Goal: Task Accomplishment & Management: Manage account settings

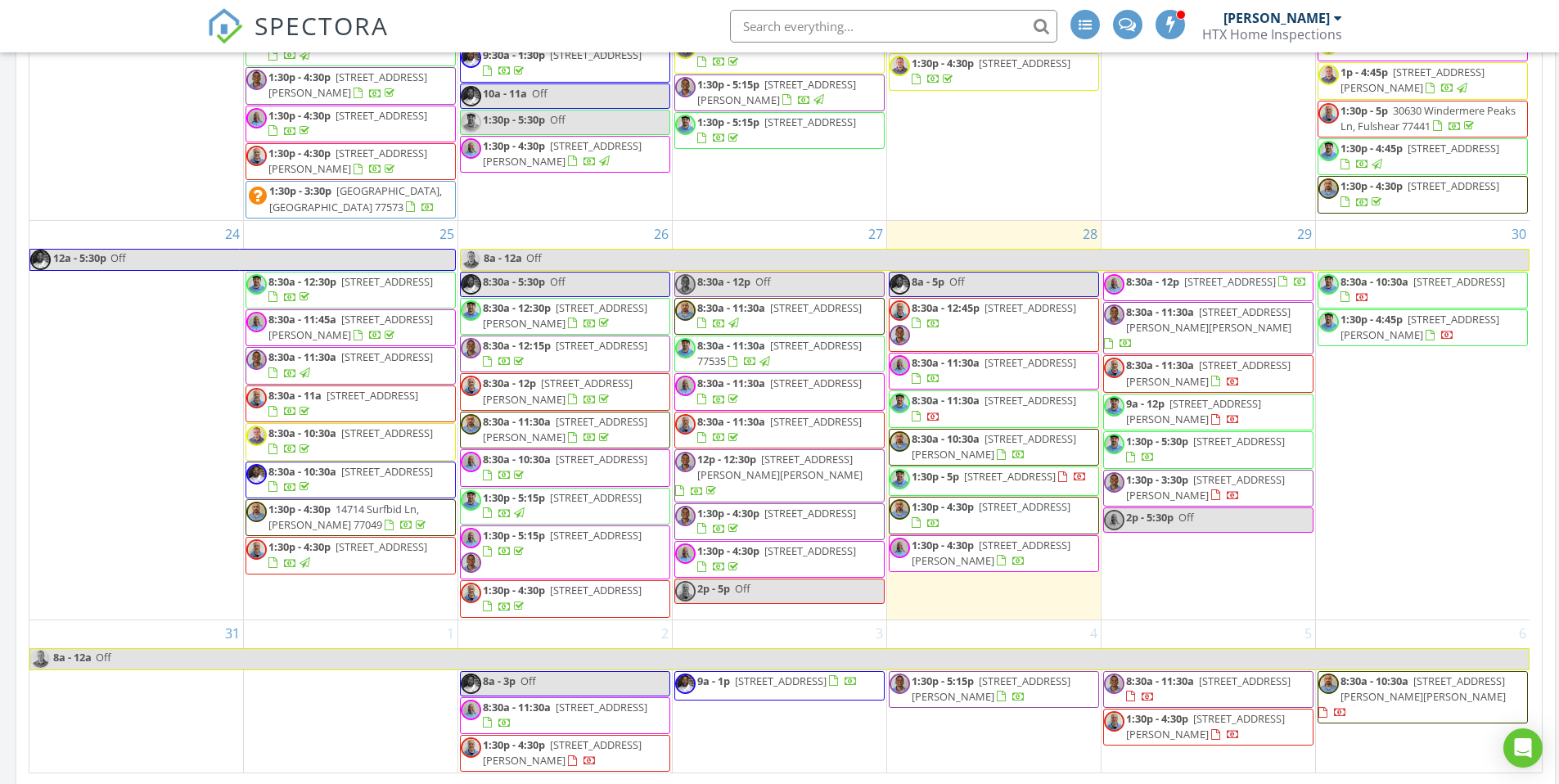
scroll to position [2701, 1584]
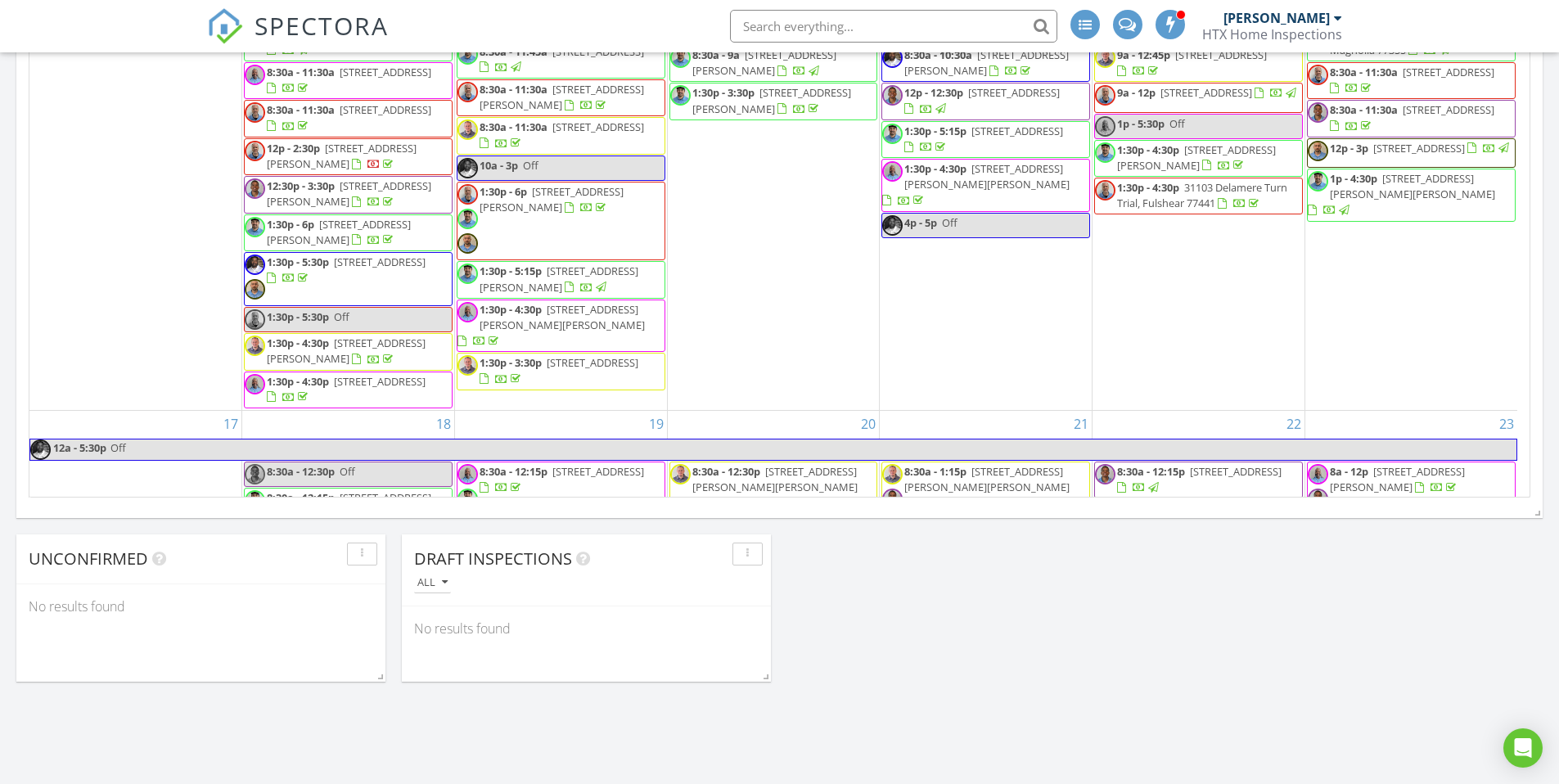
scroll to position [1592, 0]
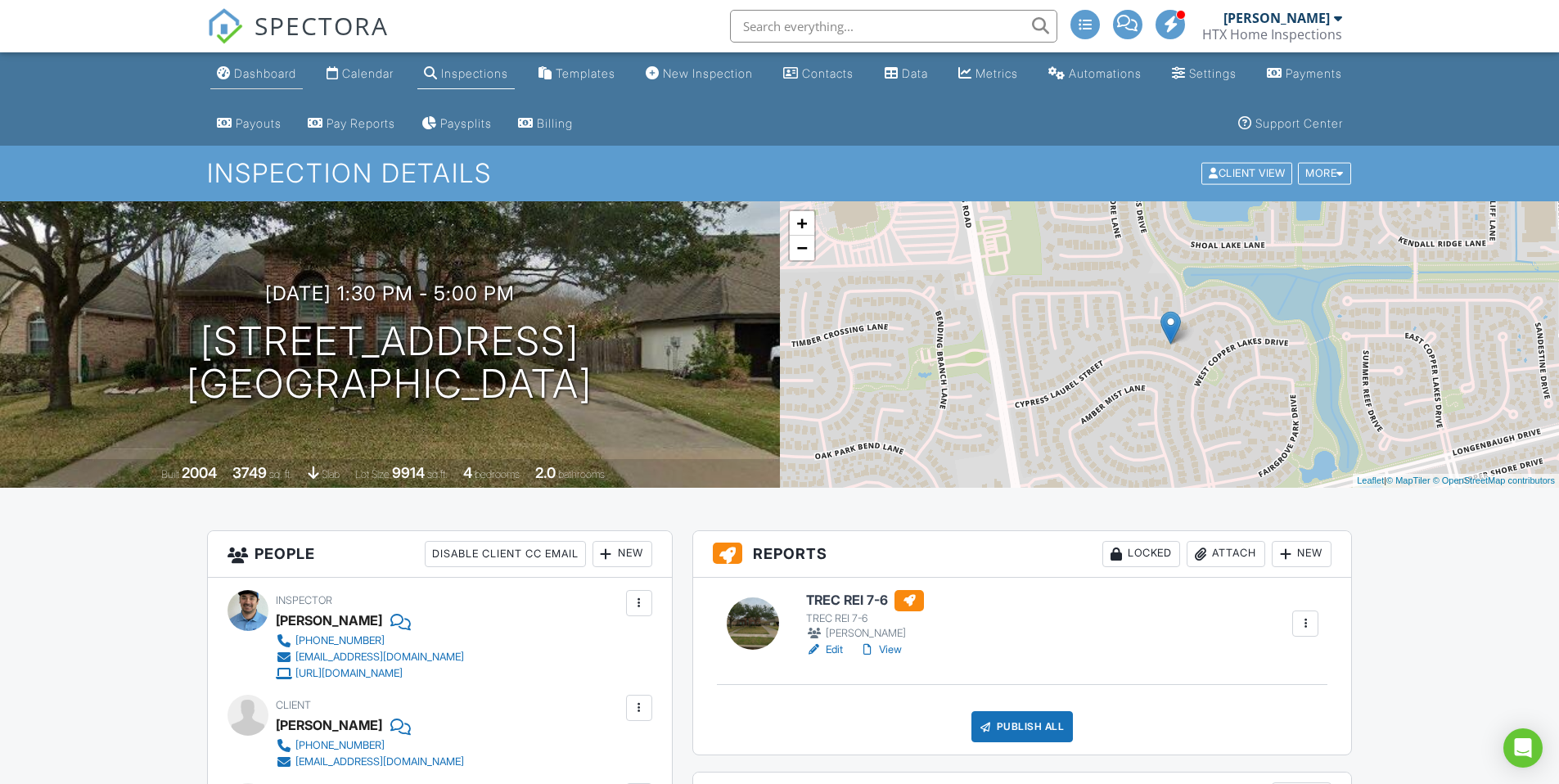
click at [270, 75] on div "Dashboard" at bounding box center [265, 73] width 62 height 14
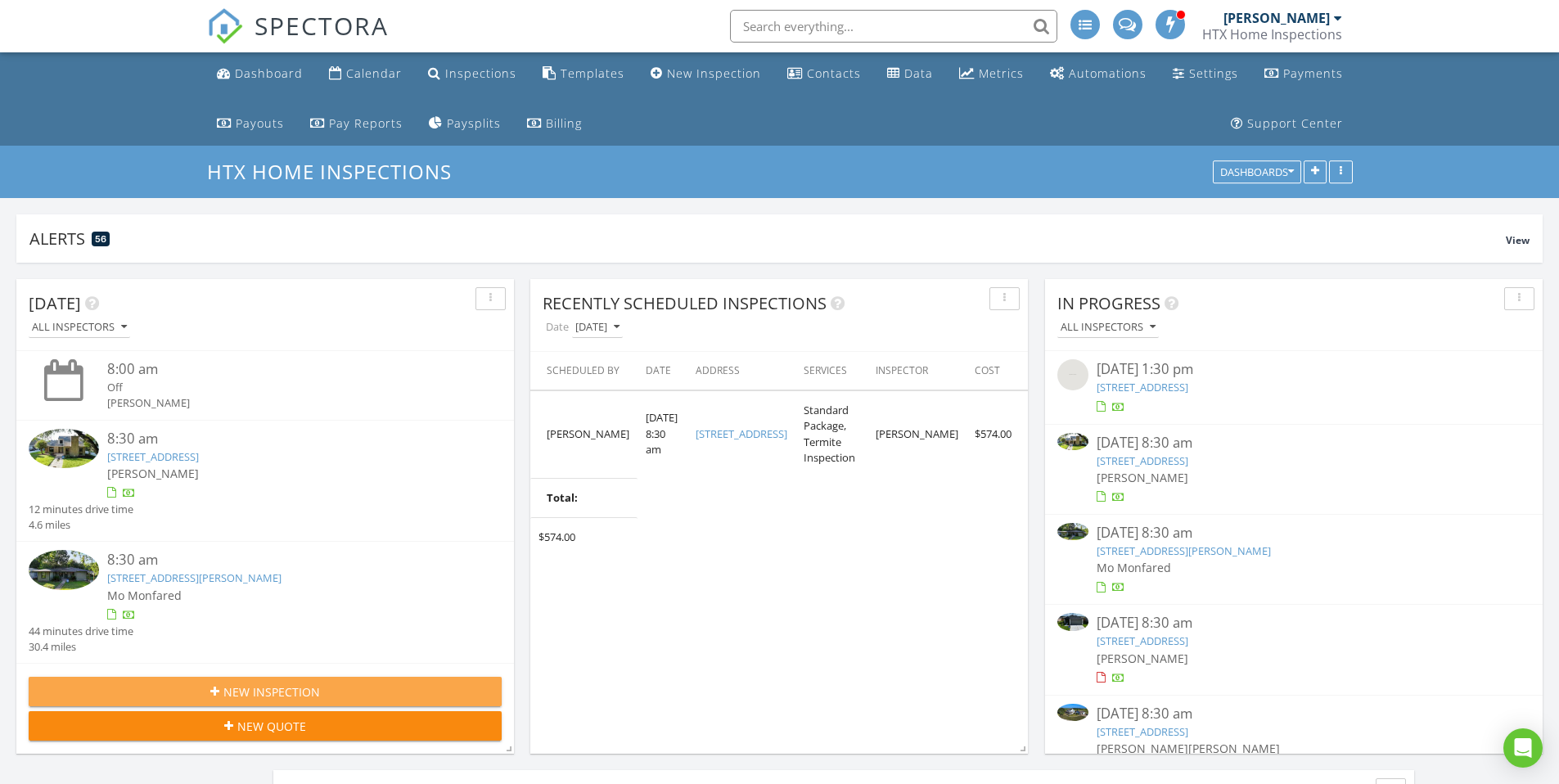
click at [215, 688] on icon "button" at bounding box center [214, 691] width 9 height 11
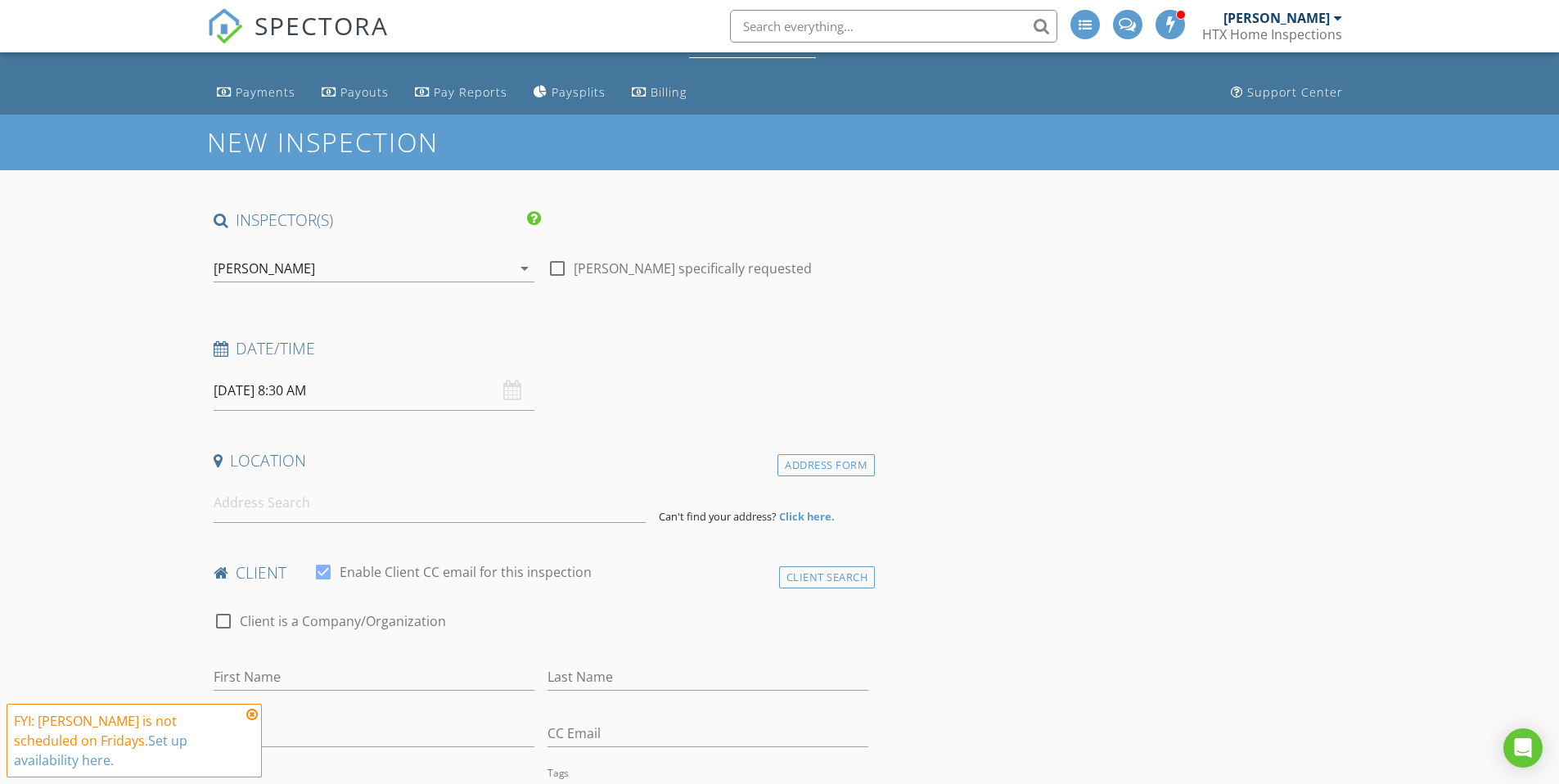
scroll to position [35, 0]
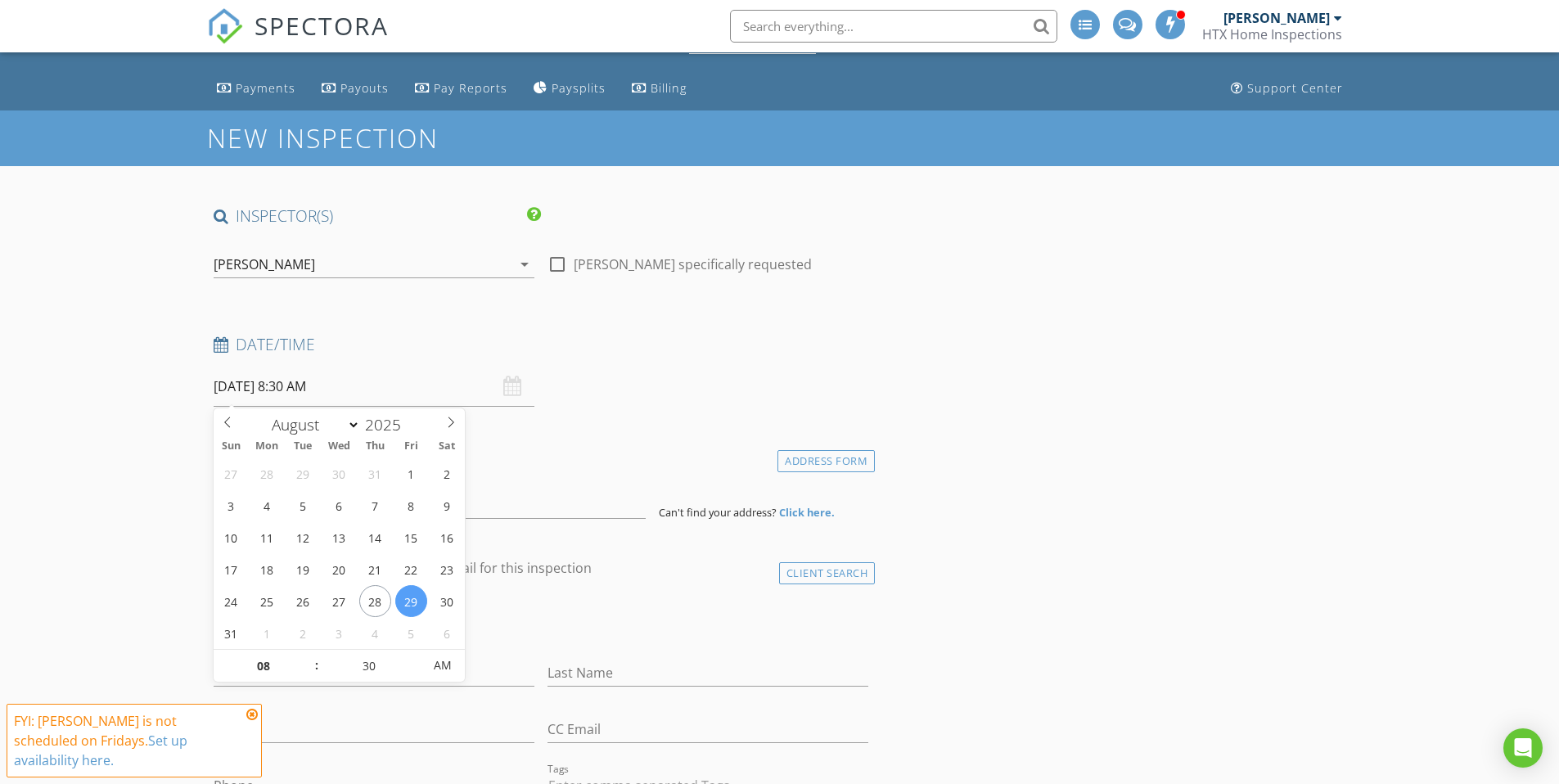
click at [280, 384] on input "08/29/2025 8:30 AM" at bounding box center [374, 386] width 321 height 40
select select "8"
drag, startPoint x: 454, startPoint y: 420, endPoint x: 450, endPoint y: 428, distance: 8.9
click at [455, 421] on icon at bounding box center [450, 422] width 11 height 11
type input "09/30/2025 8:30 AM"
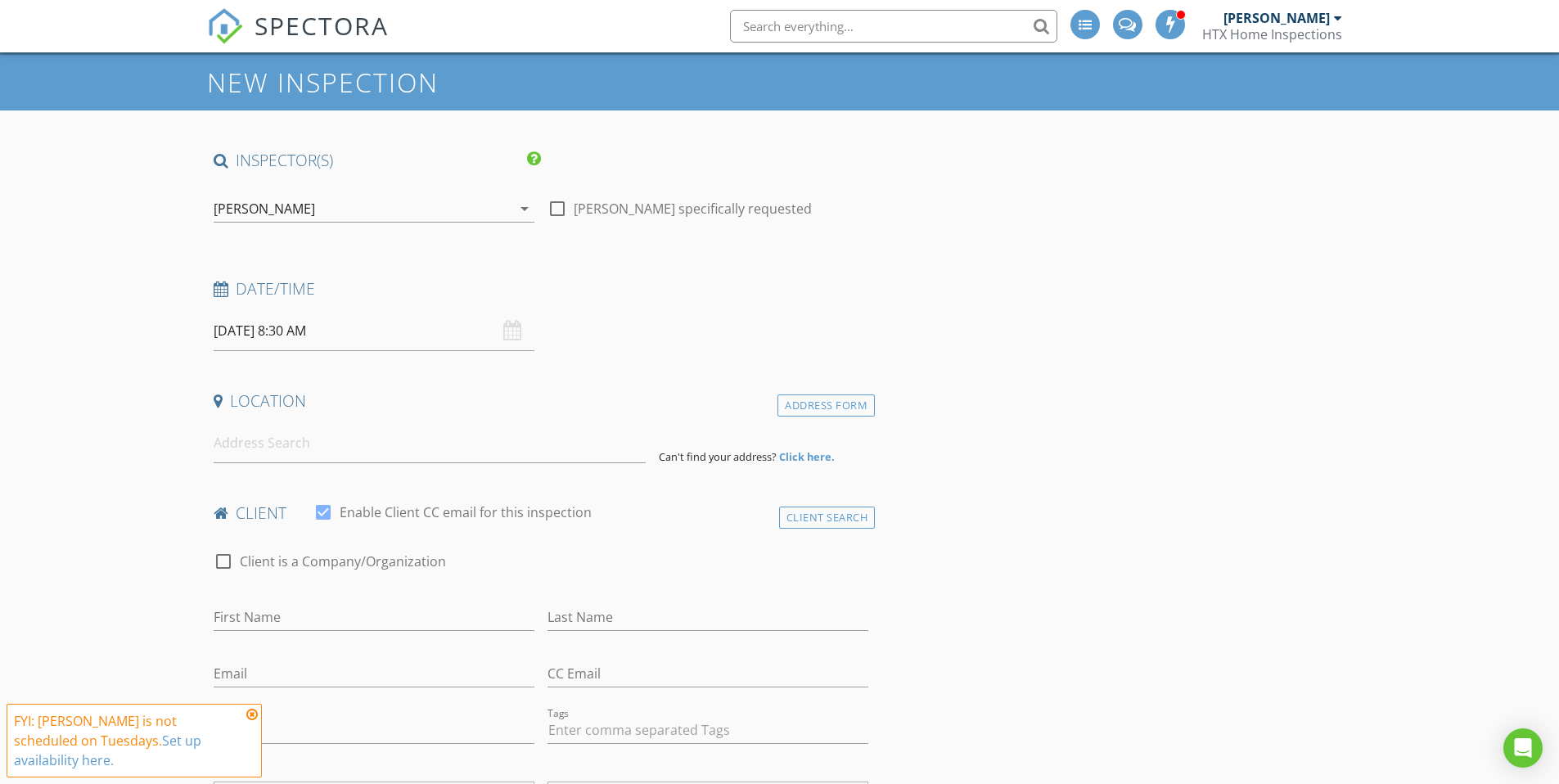
scroll to position [91, 0]
drag, startPoint x: 353, startPoint y: 450, endPoint x: 334, endPoint y: 460, distance: 21.5
click at [354, 450] on input at bounding box center [430, 441] width 432 height 40
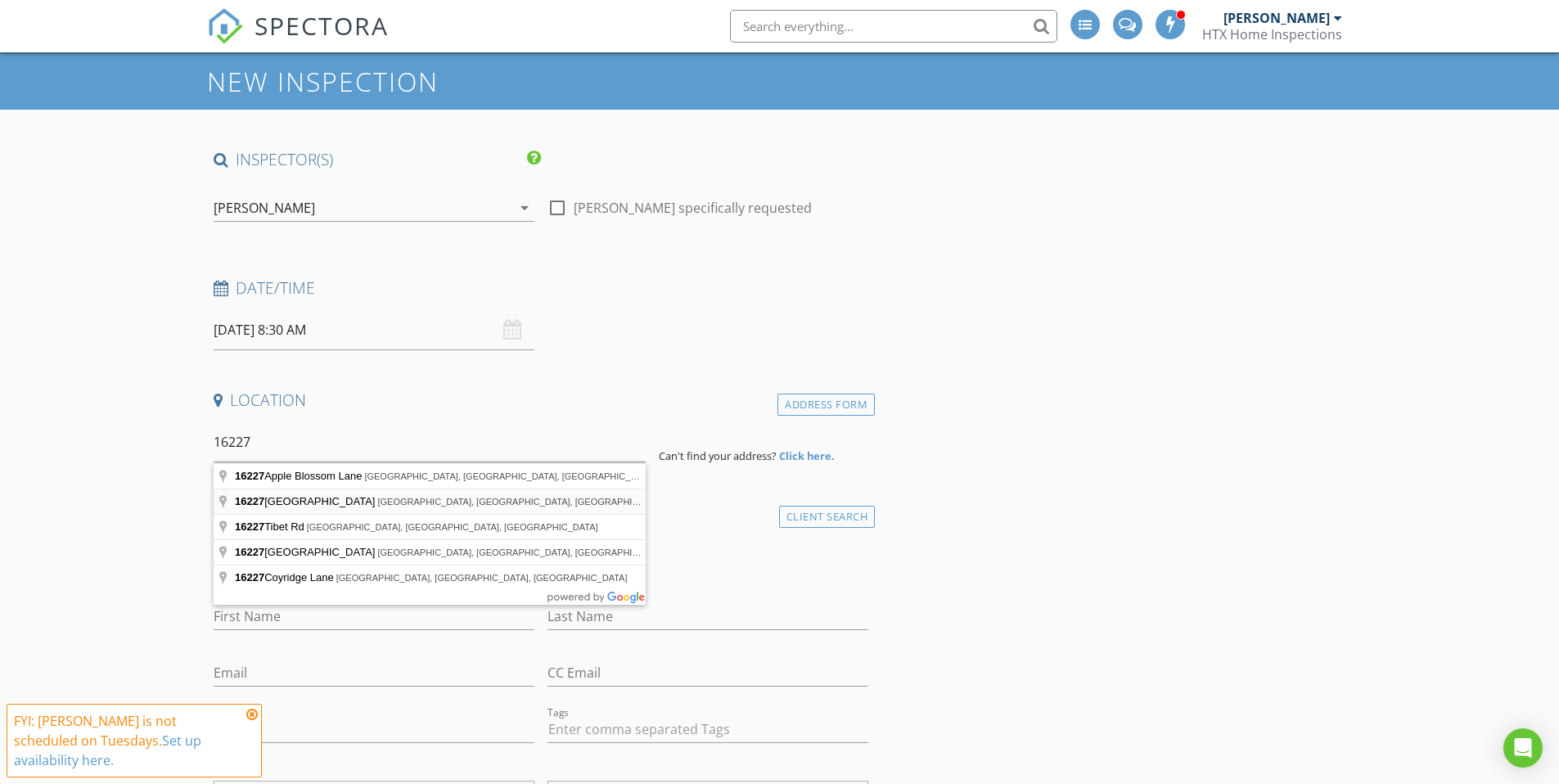
type input "16227 Constitution Lane, Friendswood, TX, USA"
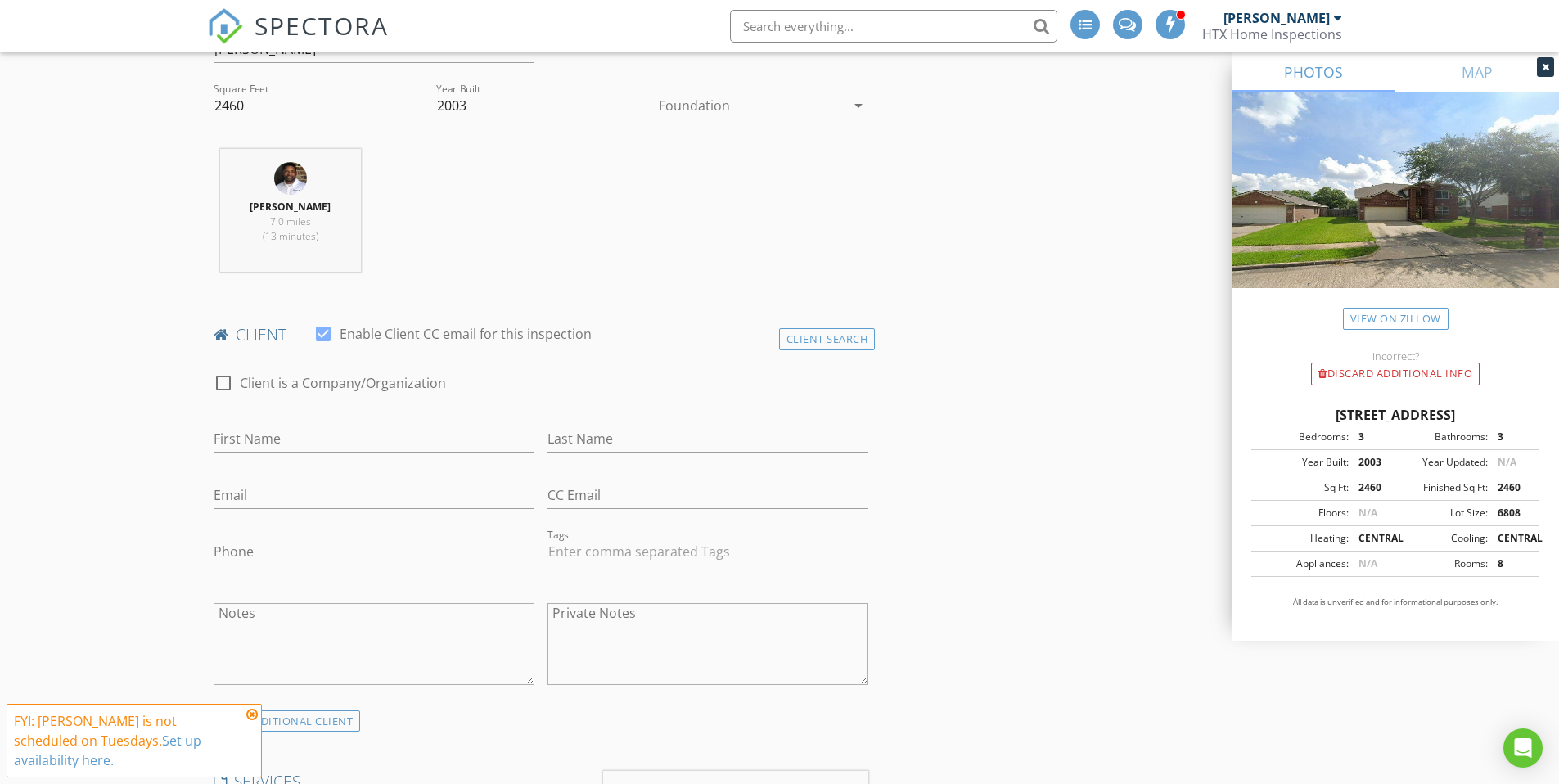
scroll to position [609, 0]
drag, startPoint x: 274, startPoint y: 433, endPoint x: 283, endPoint y: 434, distance: 9.1
click at [282, 433] on input "First Name" at bounding box center [374, 433] width 321 height 27
type input "Douglas"
type input "Hayes"
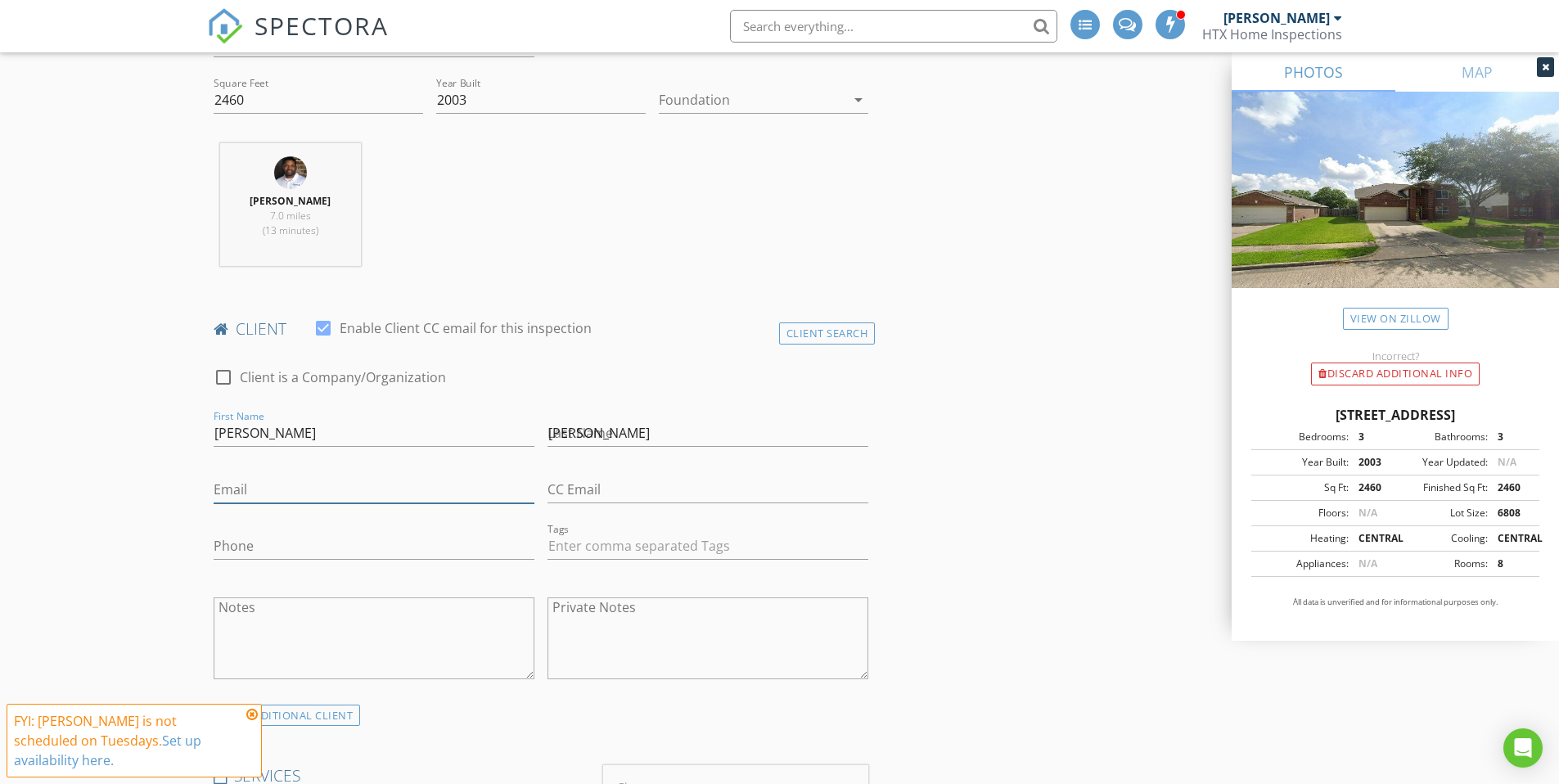
type input "douglashayes332@gmail.com"
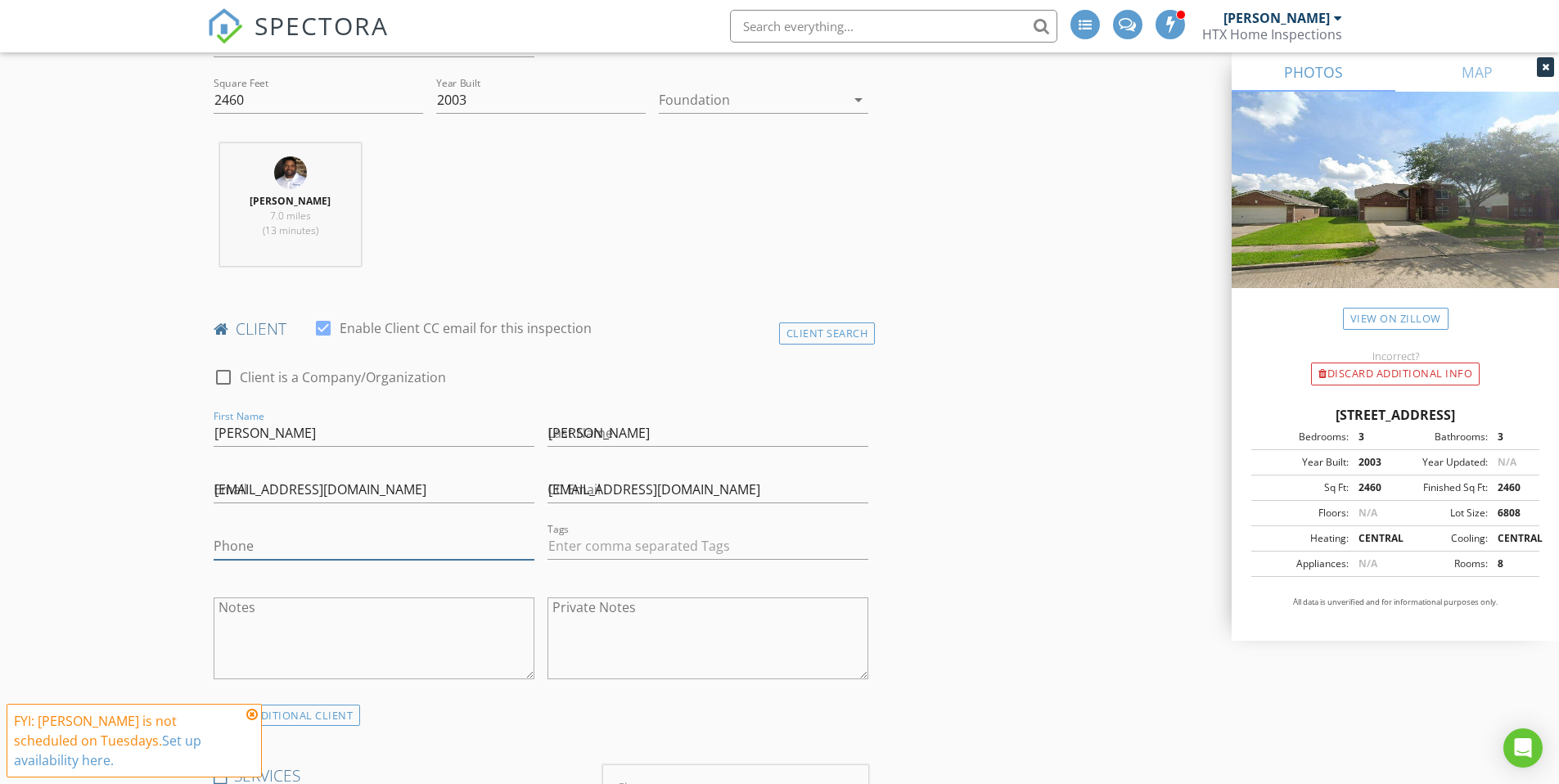
type input "832-425-8826"
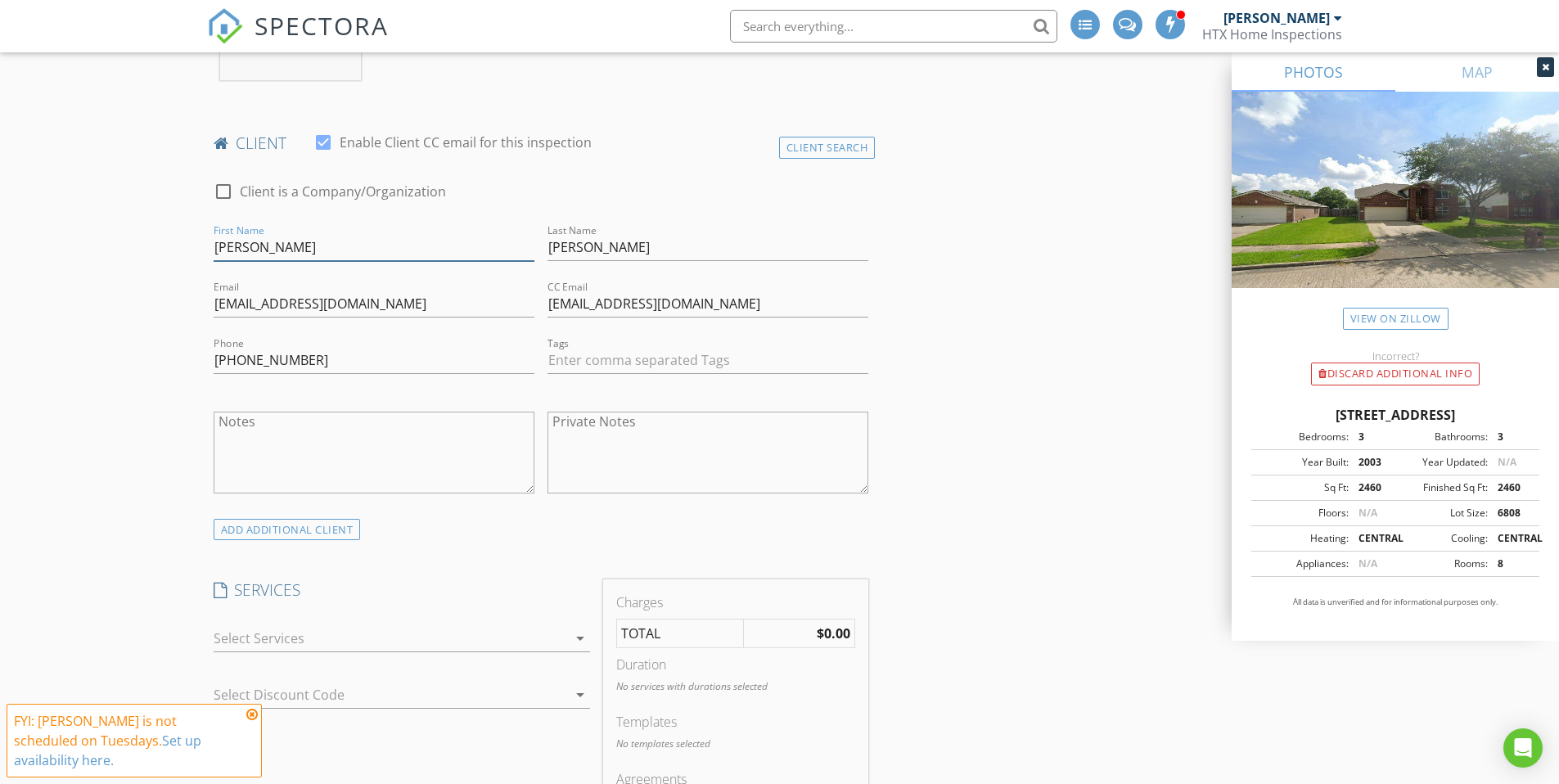
scroll to position [918, 0]
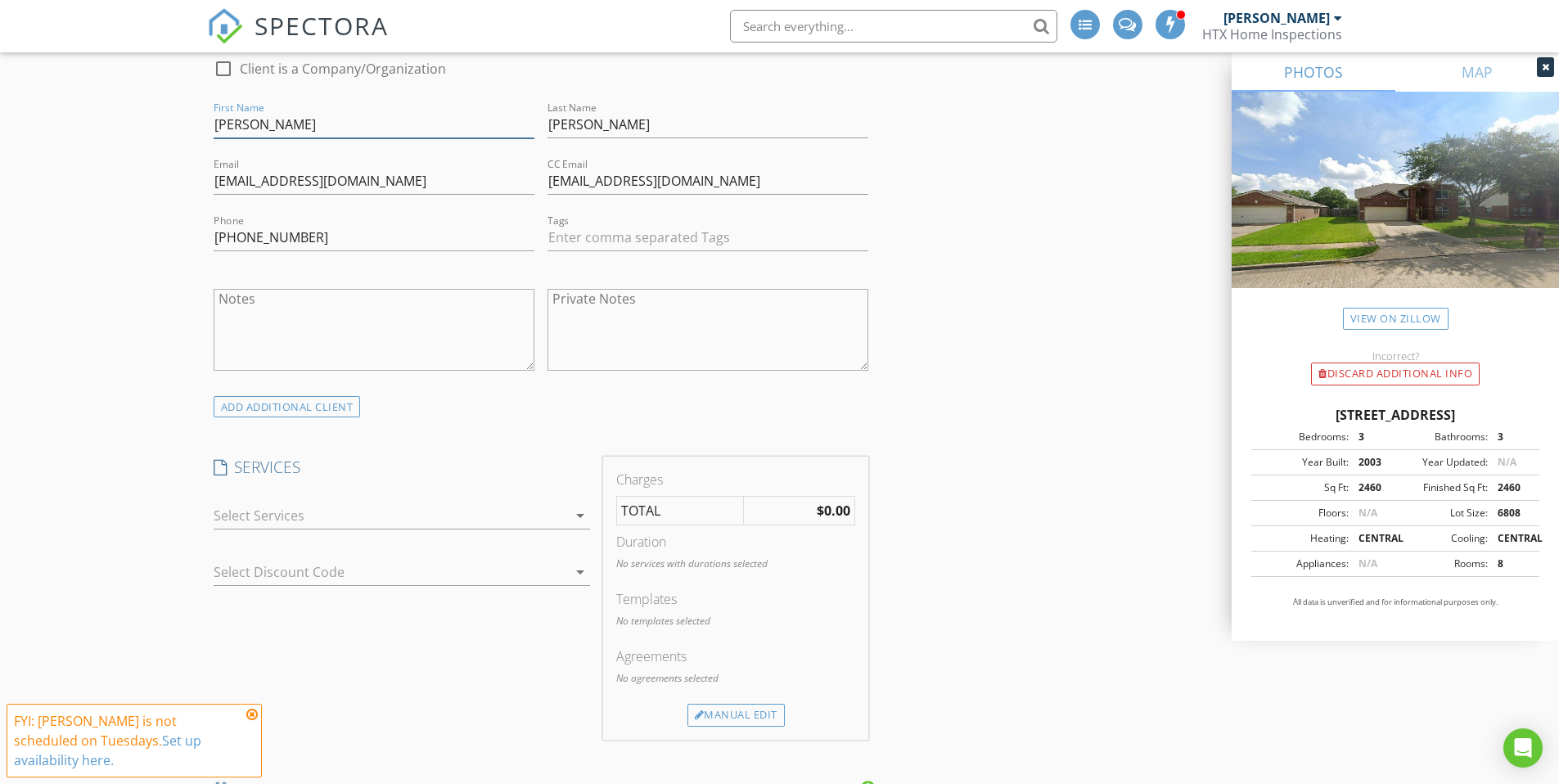
drag, startPoint x: 553, startPoint y: 519, endPoint x: 559, endPoint y: 513, distance: 8.5
click at [562, 513] on div at bounding box center [390, 515] width 354 height 26
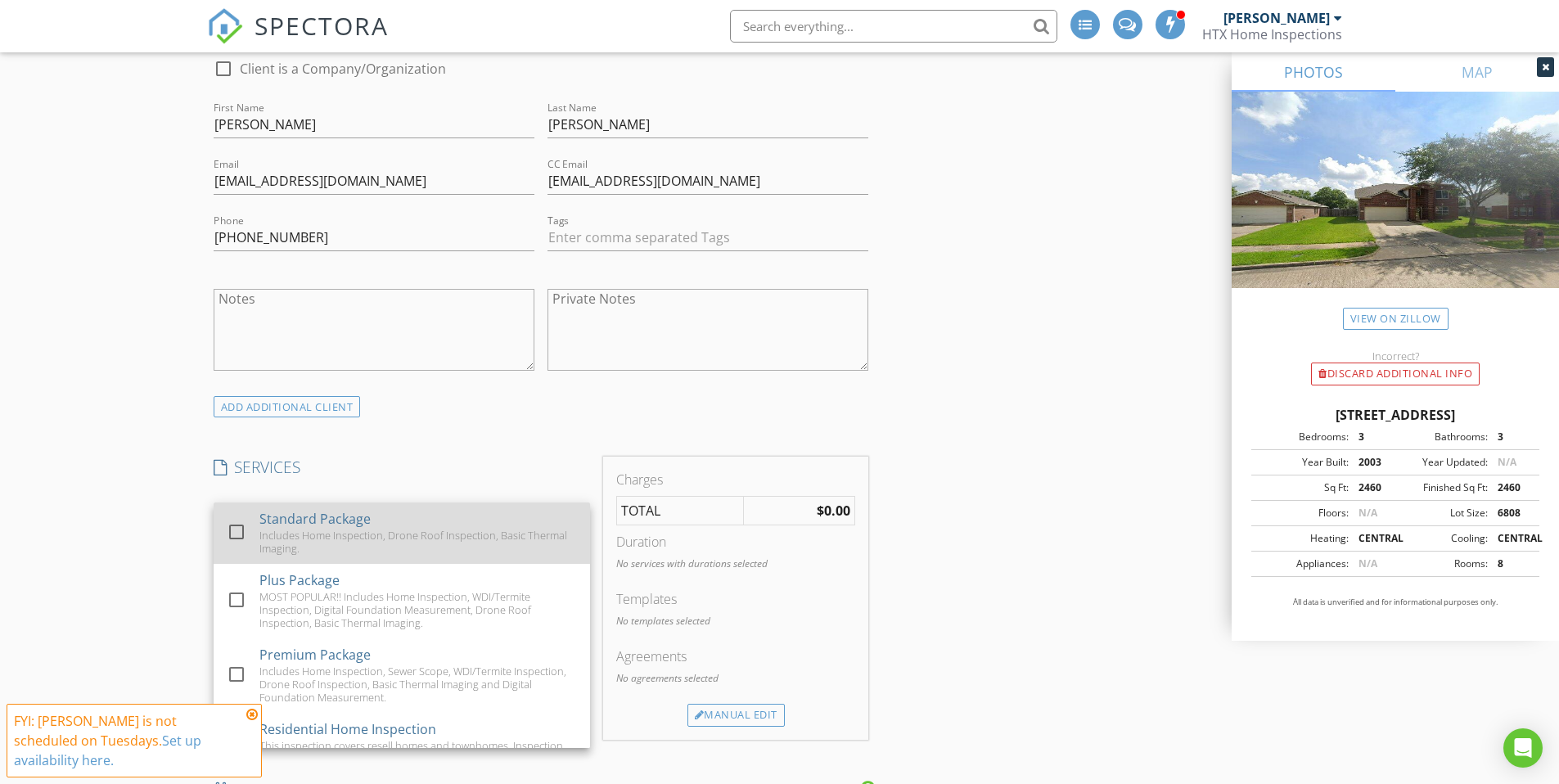
click at [238, 532] on div at bounding box center [237, 532] width 28 height 28
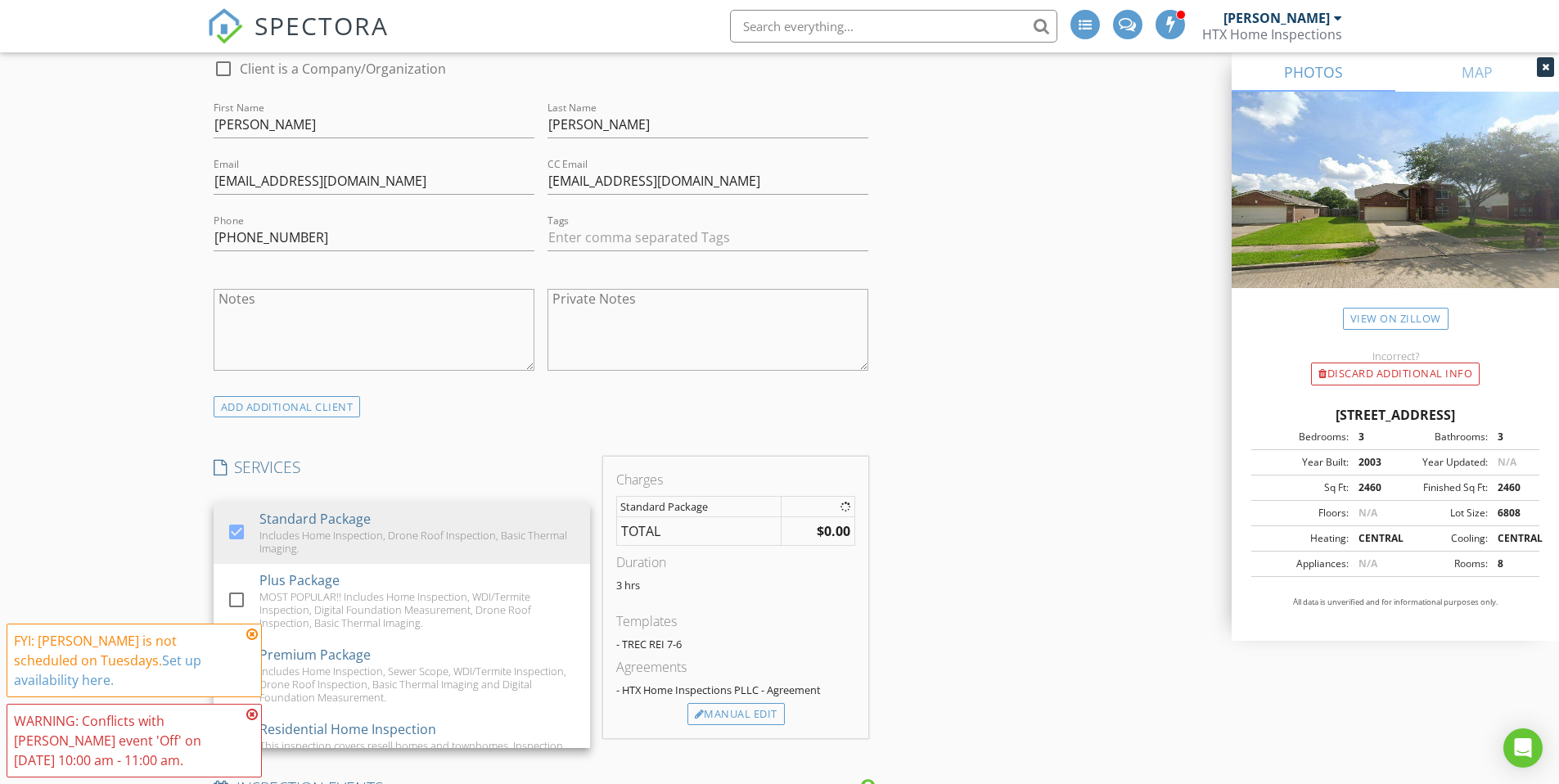
click at [185, 534] on div "New Inspection INSPECTOR(S) check_box Douglas Hayes PRIMARY check_box_outline_b…" at bounding box center [779, 776] width 1559 height 3096
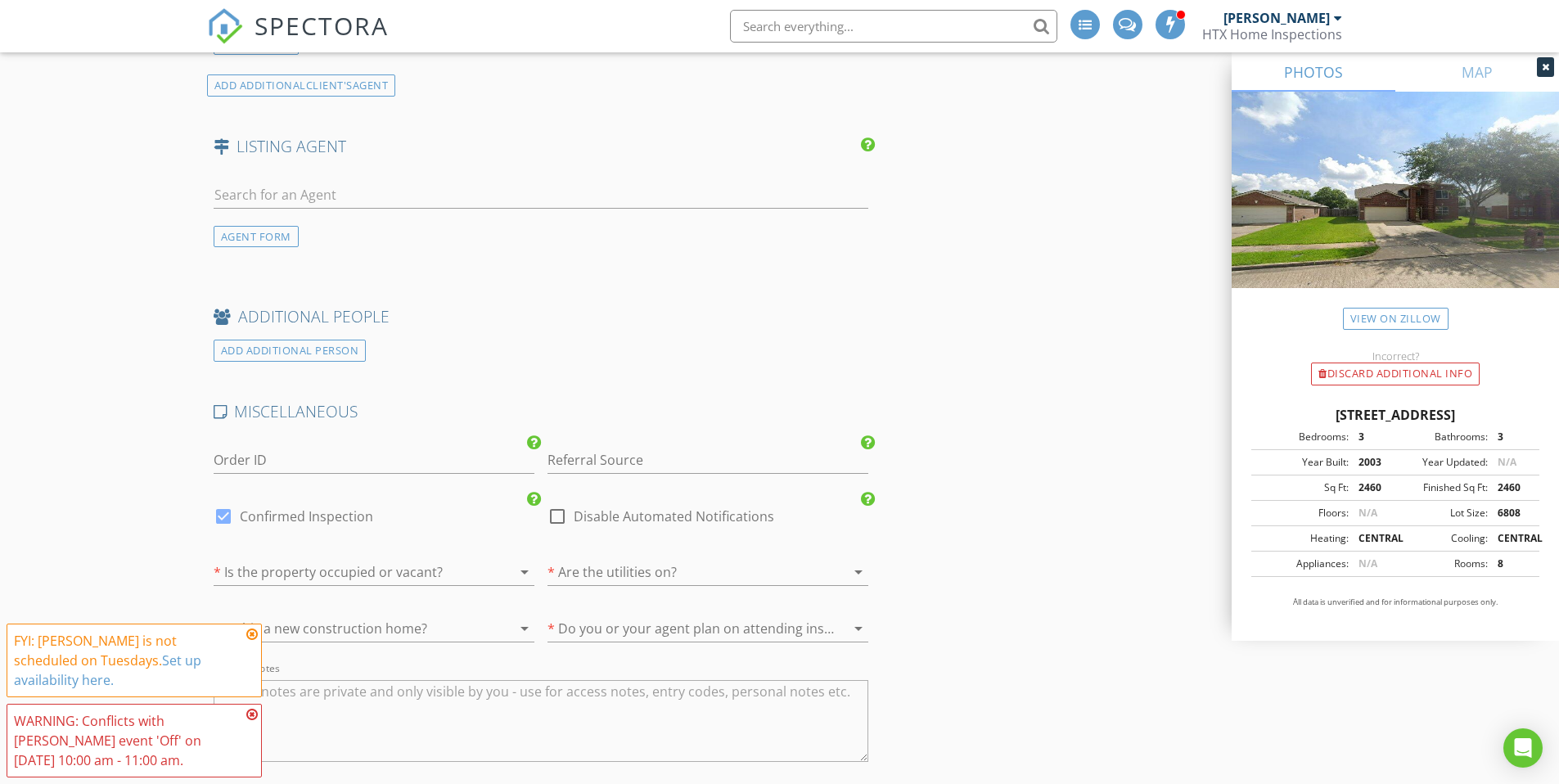
scroll to position [2151, 0]
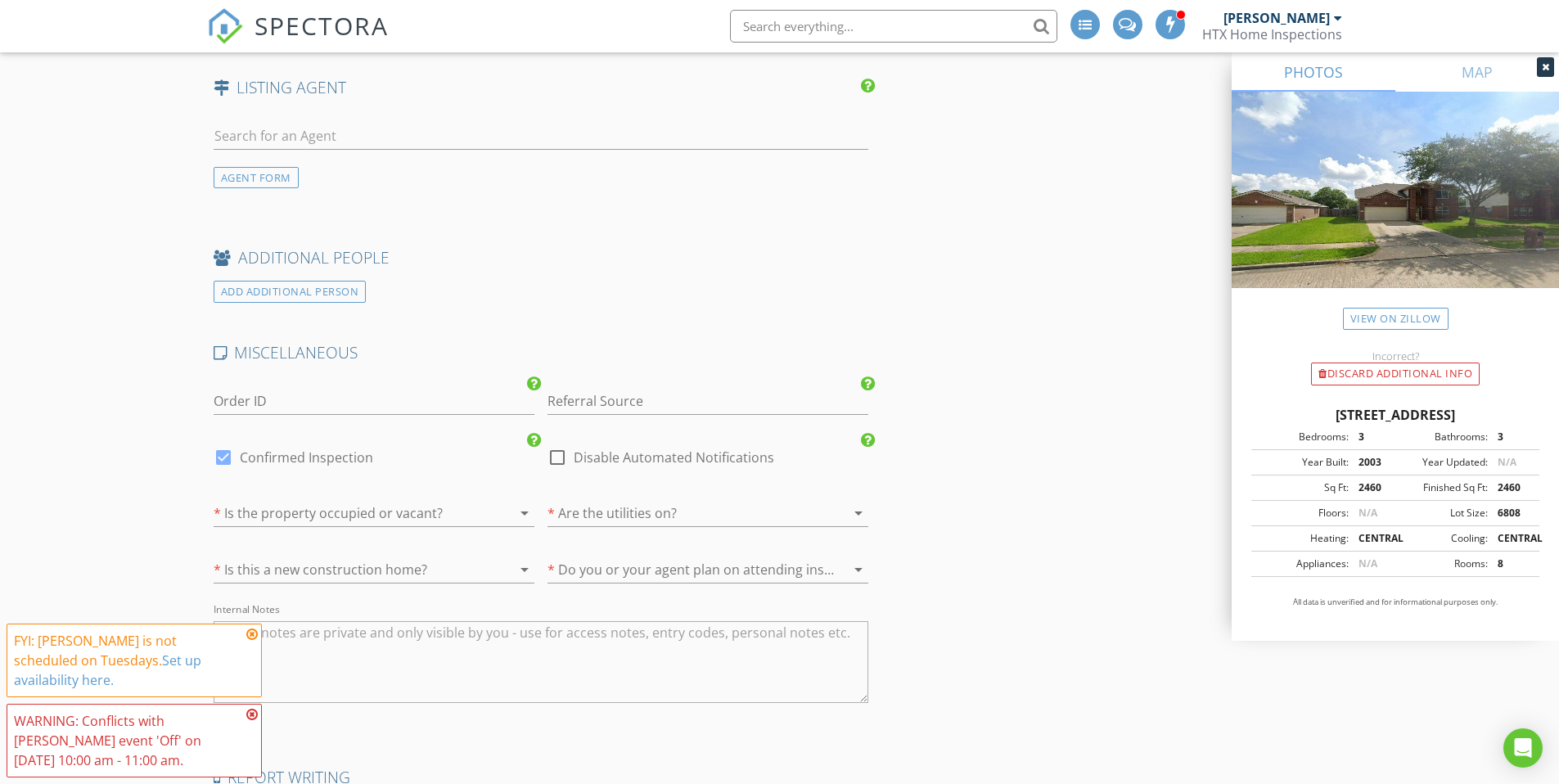
click at [647, 517] on div at bounding box center [684, 513] width 275 height 26
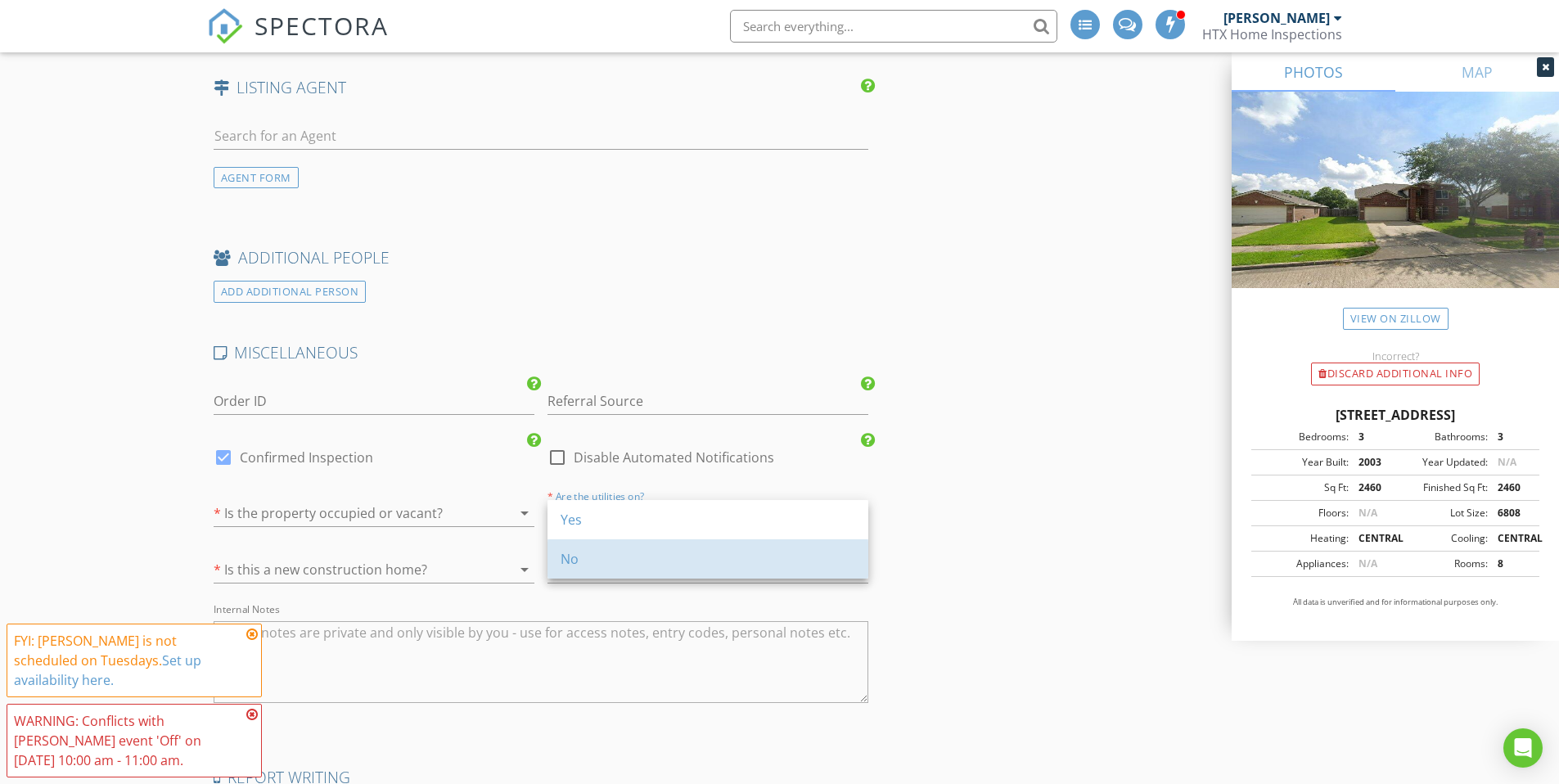
click at [603, 561] on div "No" at bounding box center [708, 559] width 294 height 20
click at [630, 518] on div "No" at bounding box center [684, 513] width 275 height 26
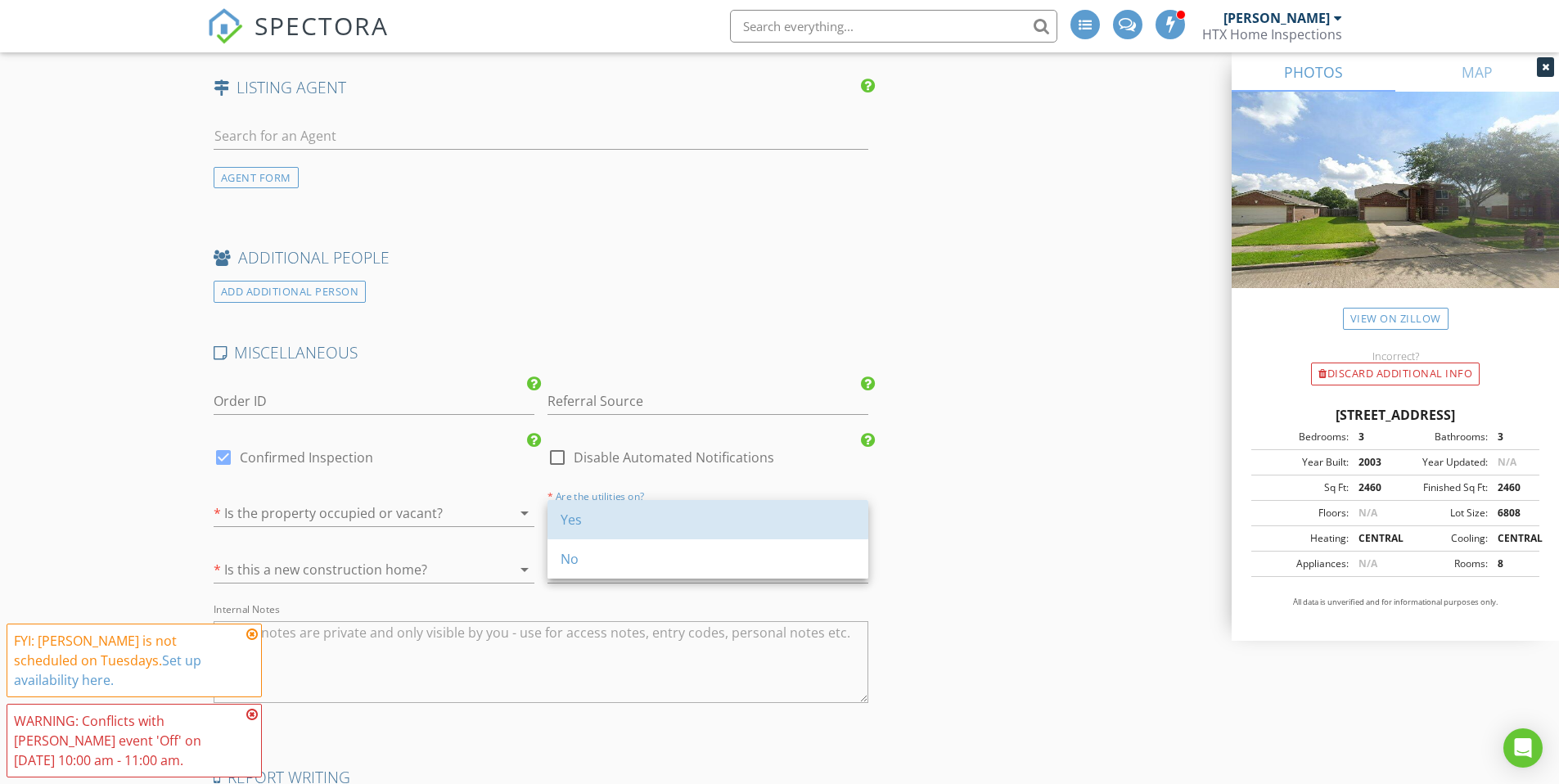
drag, startPoint x: 587, startPoint y: 524, endPoint x: 464, endPoint y: 571, distance: 131.7
click at [587, 525] on div "Yes" at bounding box center [708, 519] width 294 height 20
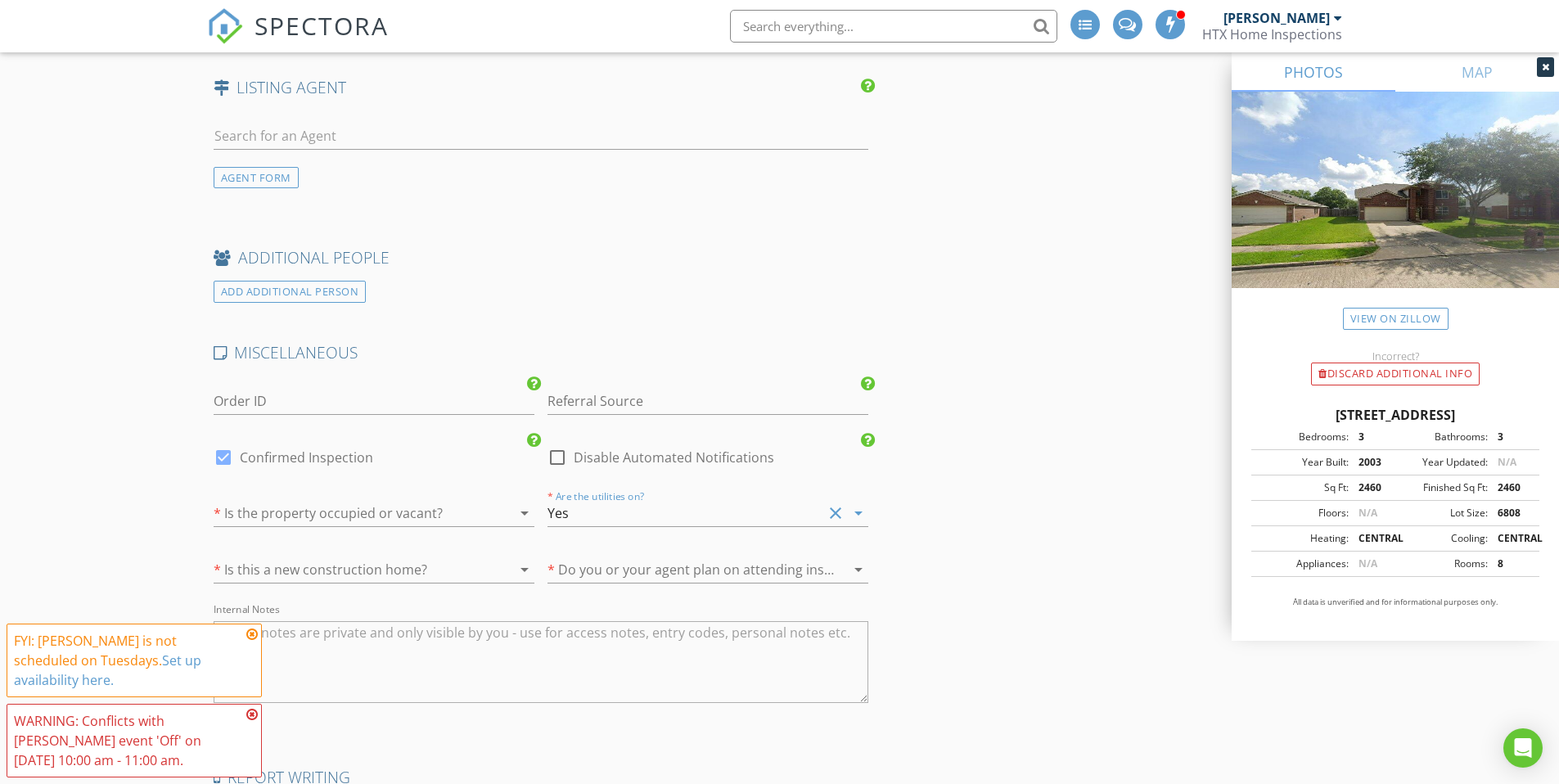
click at [450, 573] on div at bounding box center [350, 569] width 275 height 26
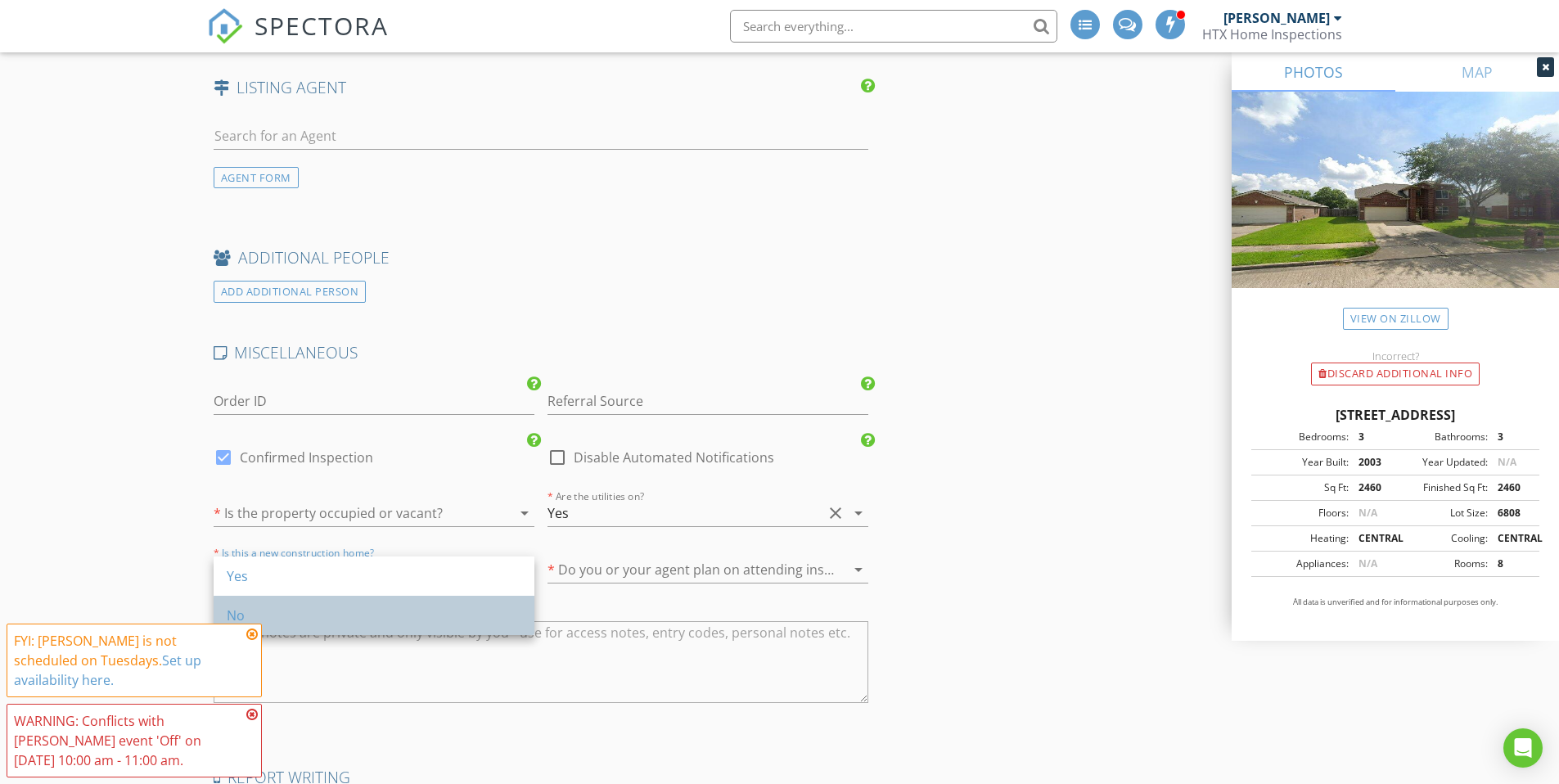
click at [356, 608] on div "No" at bounding box center [374, 614] width 294 height 20
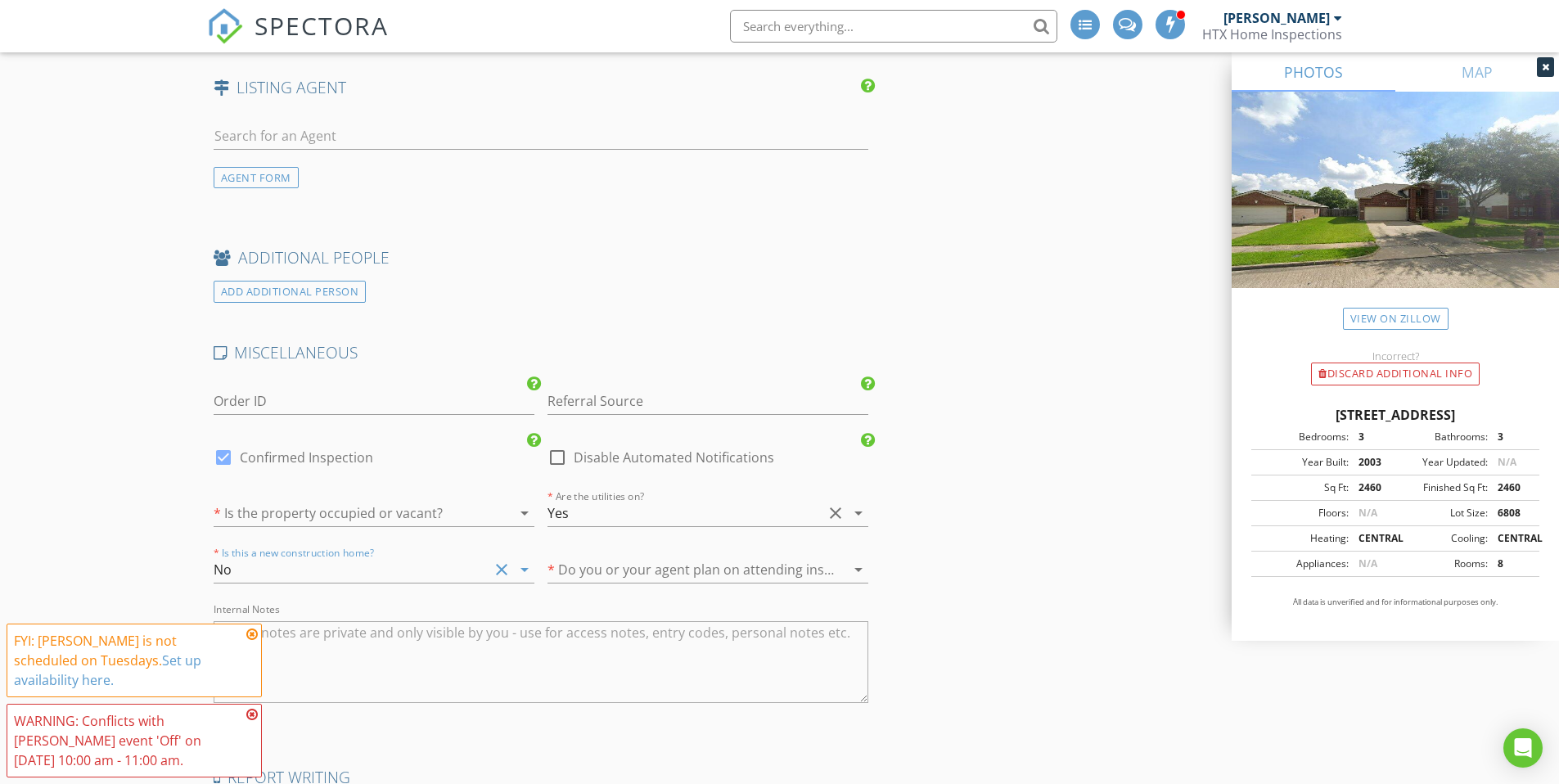
drag, startPoint x: 376, startPoint y: 514, endPoint x: 370, endPoint y: 522, distance: 10.0
click at [375, 514] on div at bounding box center [350, 513] width 275 height 26
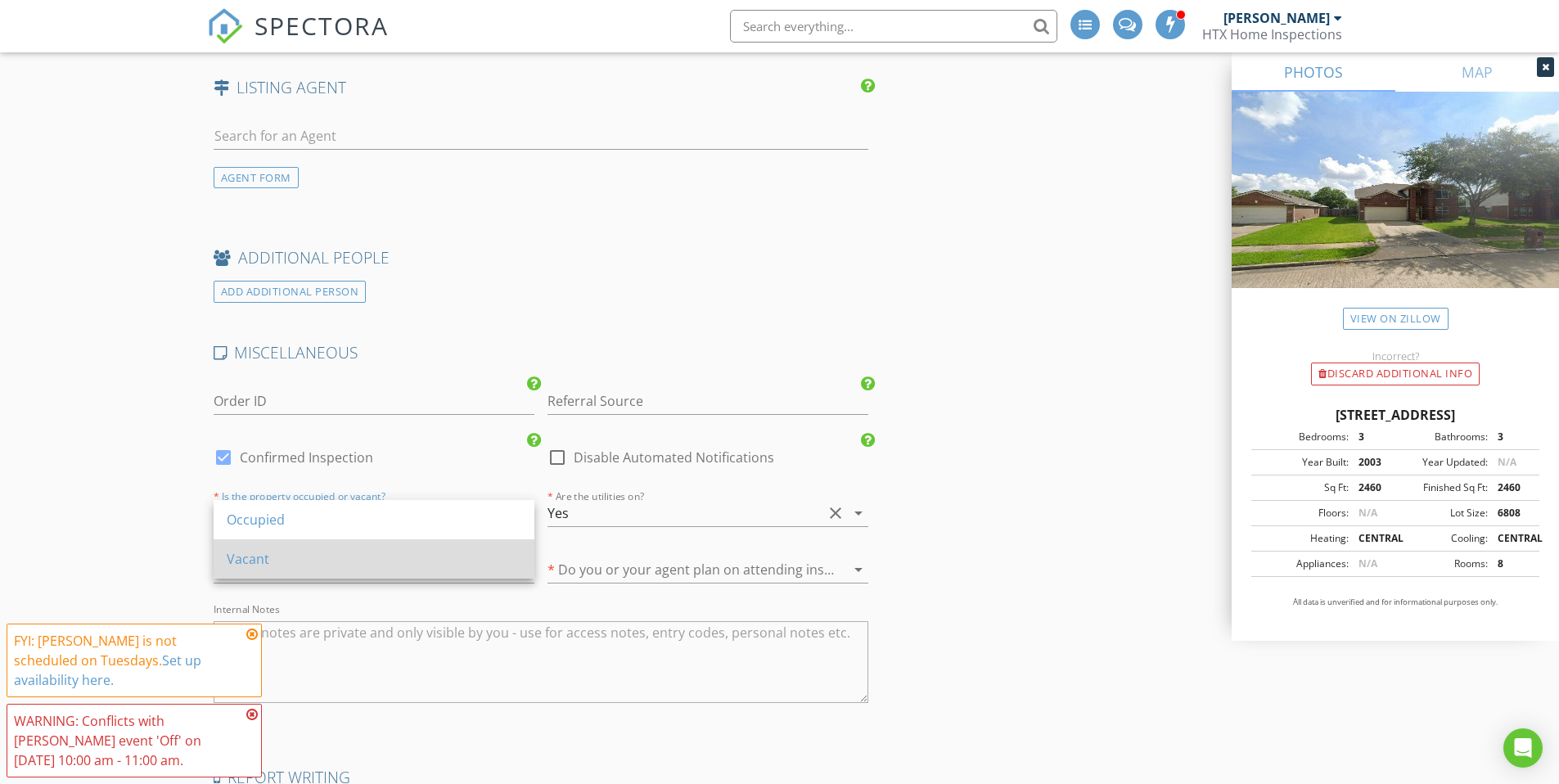
click at [308, 567] on div "Vacant" at bounding box center [374, 559] width 294 height 20
click at [720, 565] on div at bounding box center [684, 569] width 275 height 26
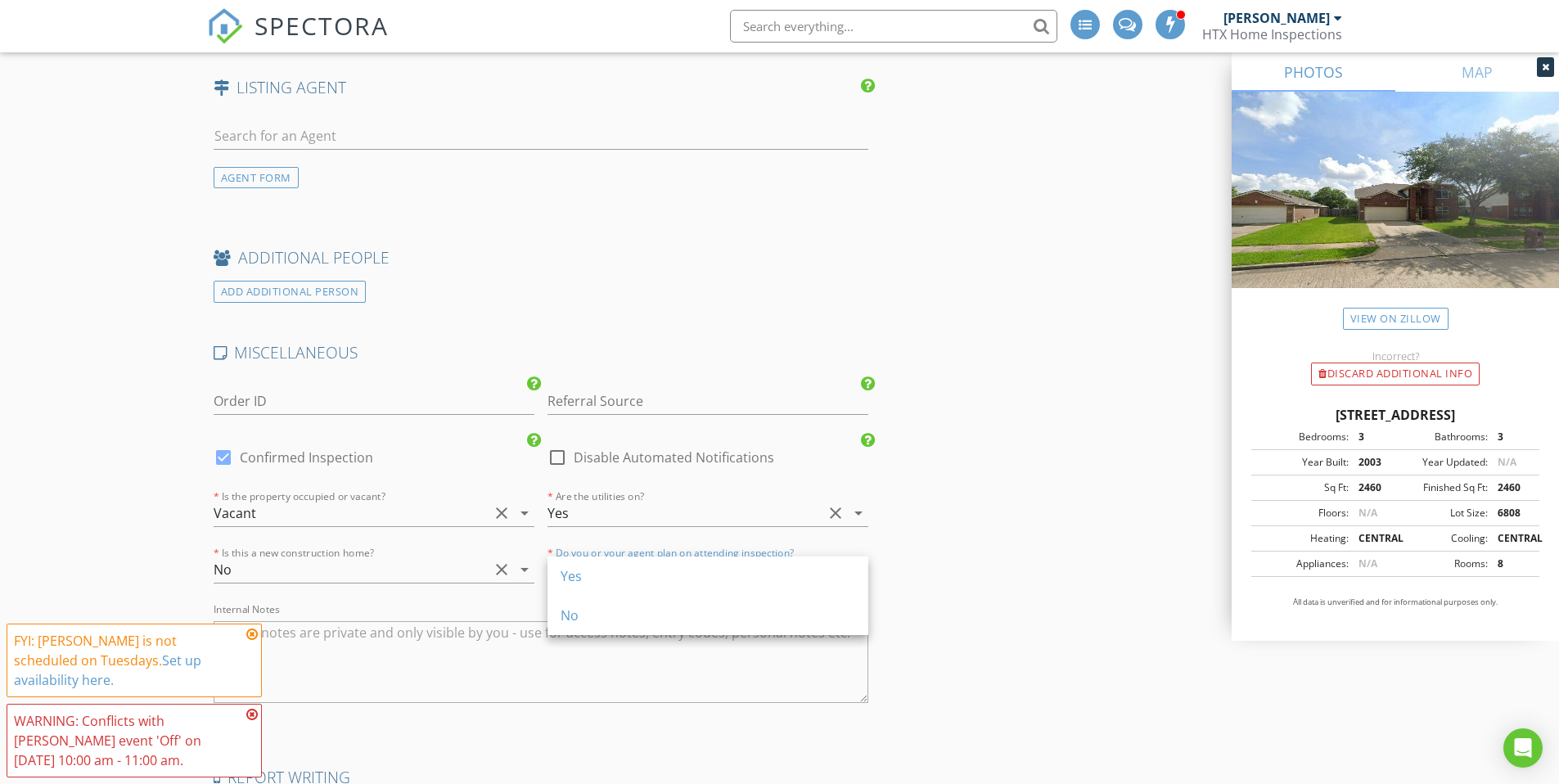
drag, startPoint x: 616, startPoint y: 614, endPoint x: 668, endPoint y: 590, distance: 57.3
click at [616, 614] on div "No" at bounding box center [708, 614] width 294 height 20
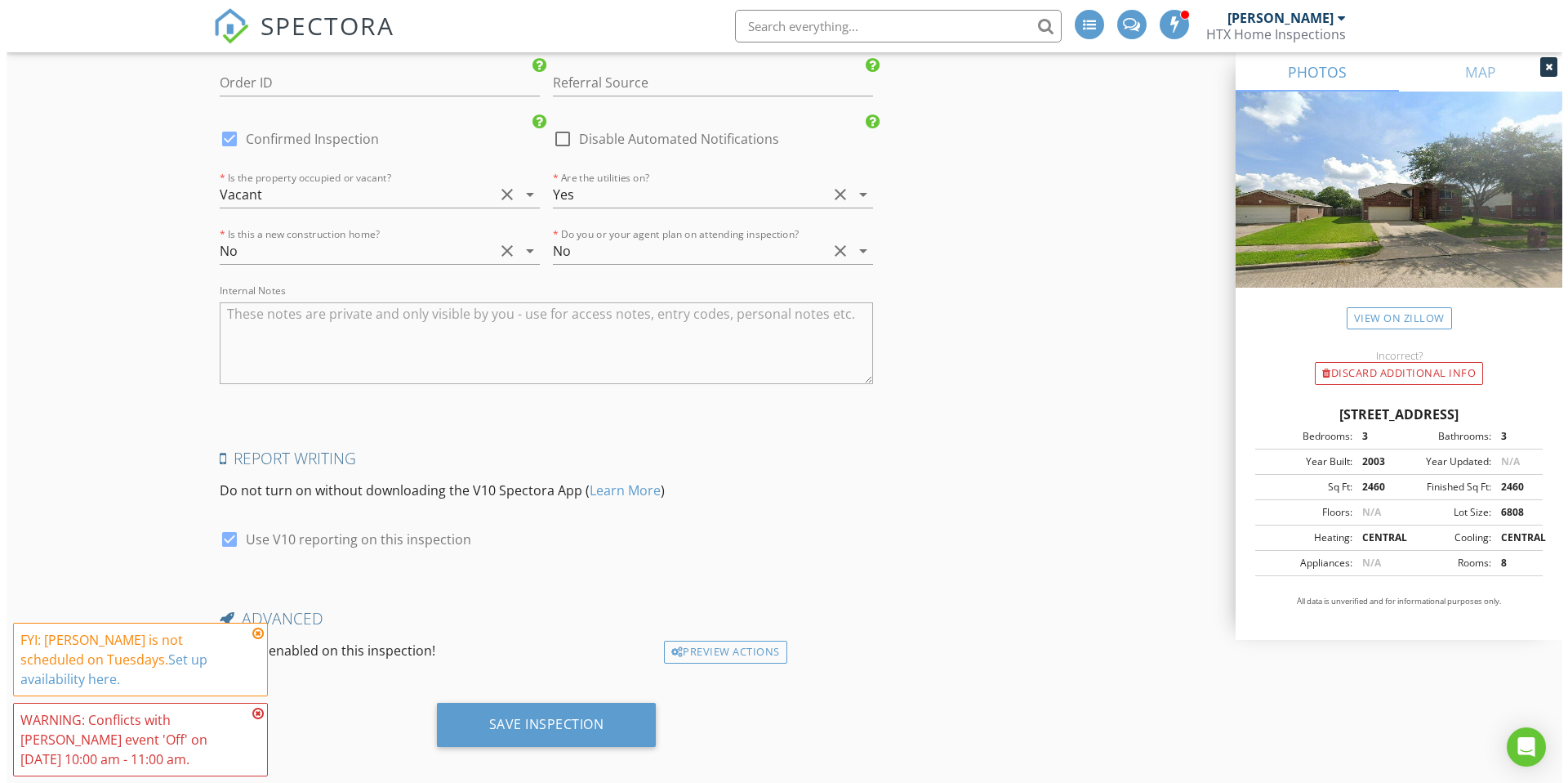
scroll to position [2481, 0]
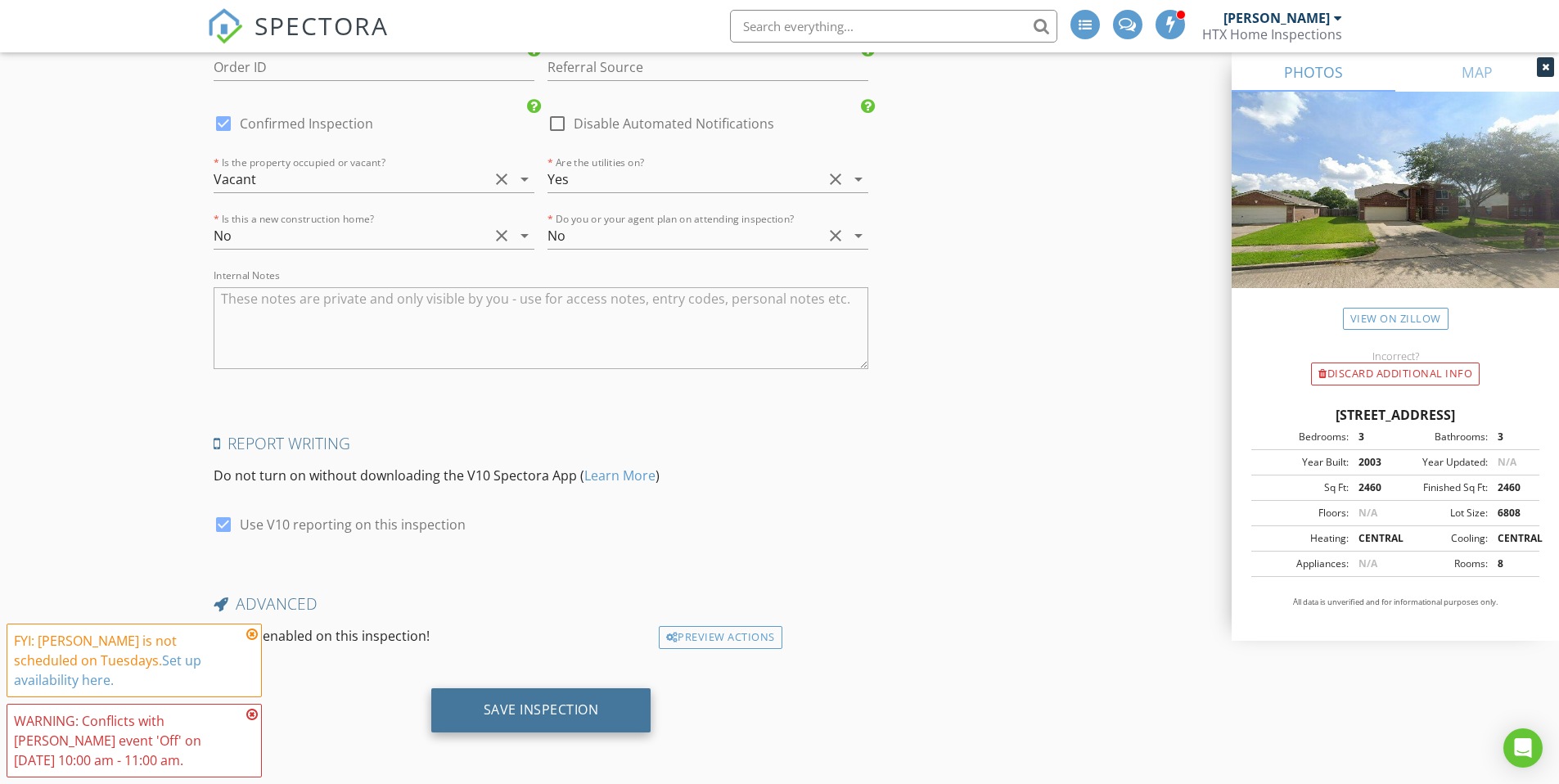
click at [522, 708] on div "Save Inspection" at bounding box center [541, 709] width 115 height 16
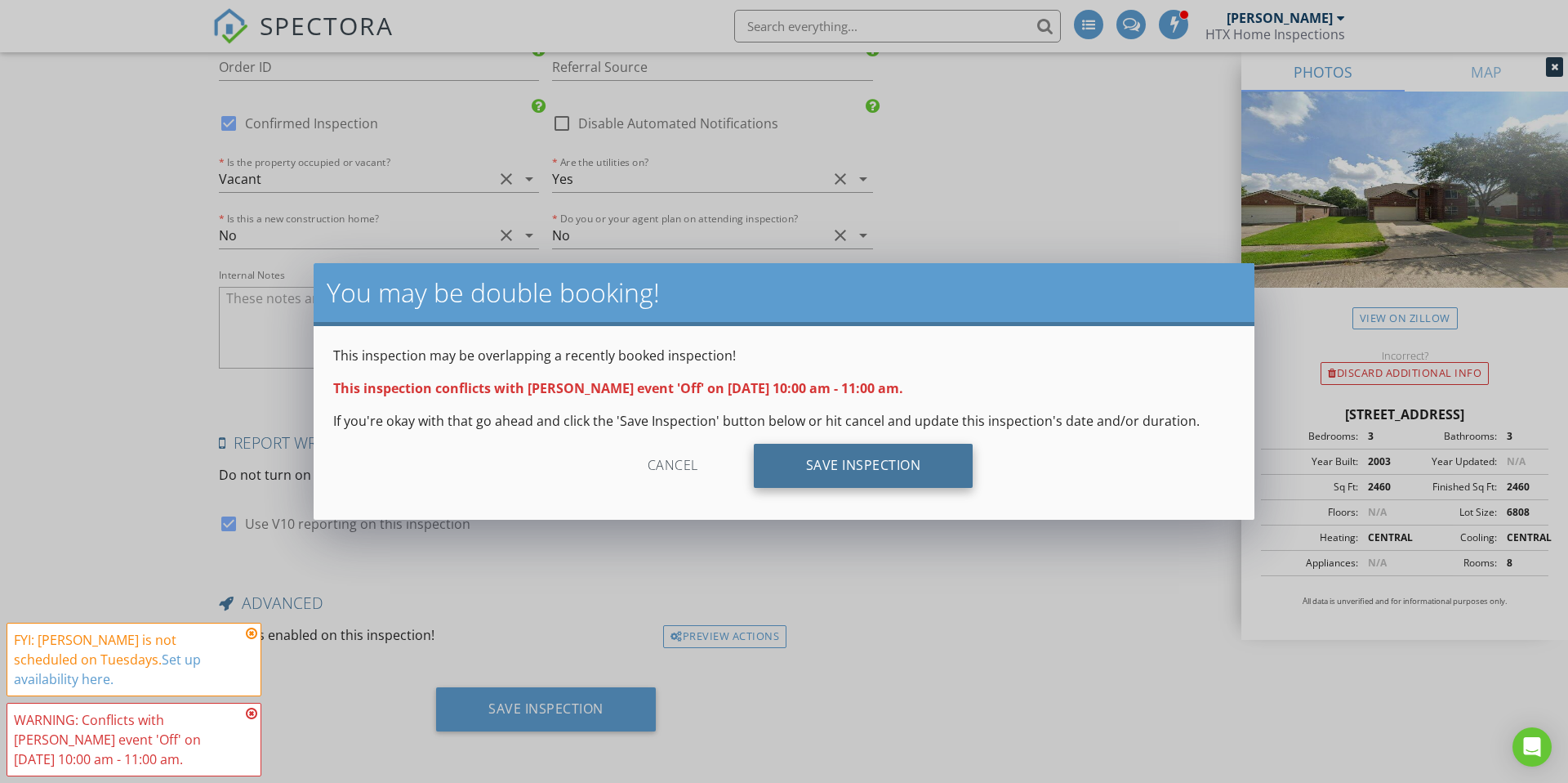
click at [857, 465] on div "Save Inspection" at bounding box center [863, 465] width 220 height 44
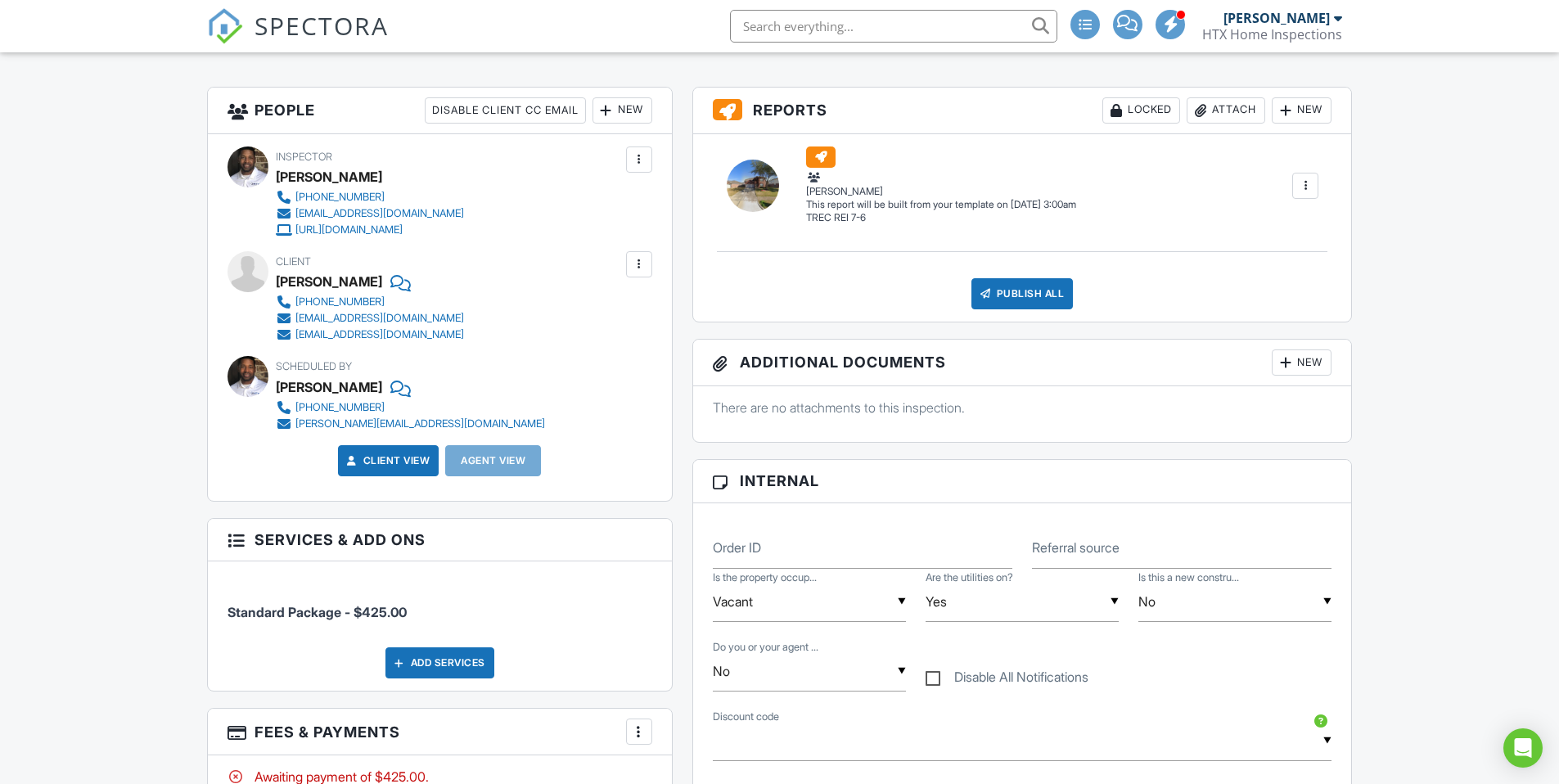
scroll to position [461, 0]
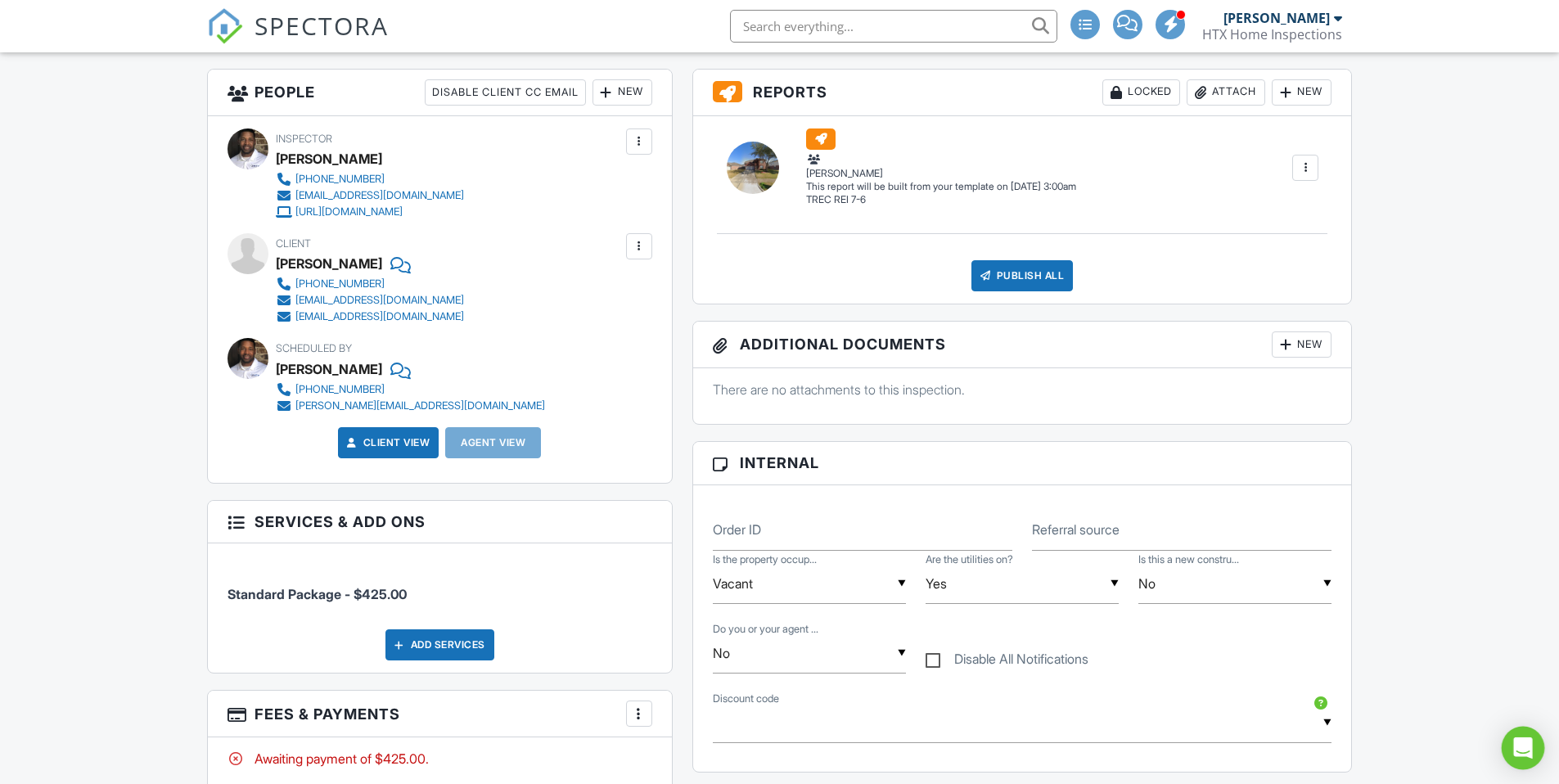
click at [1519, 748] on icon "Open Intercom Messenger" at bounding box center [1523, 747] width 19 height 22
click at [1519, 749] on div "Open Intercom Messenger" at bounding box center [1523, 748] width 43 height 43
click at [1516, 746] on icon "Open Intercom Messenger" at bounding box center [1520, 745] width 27 height 27
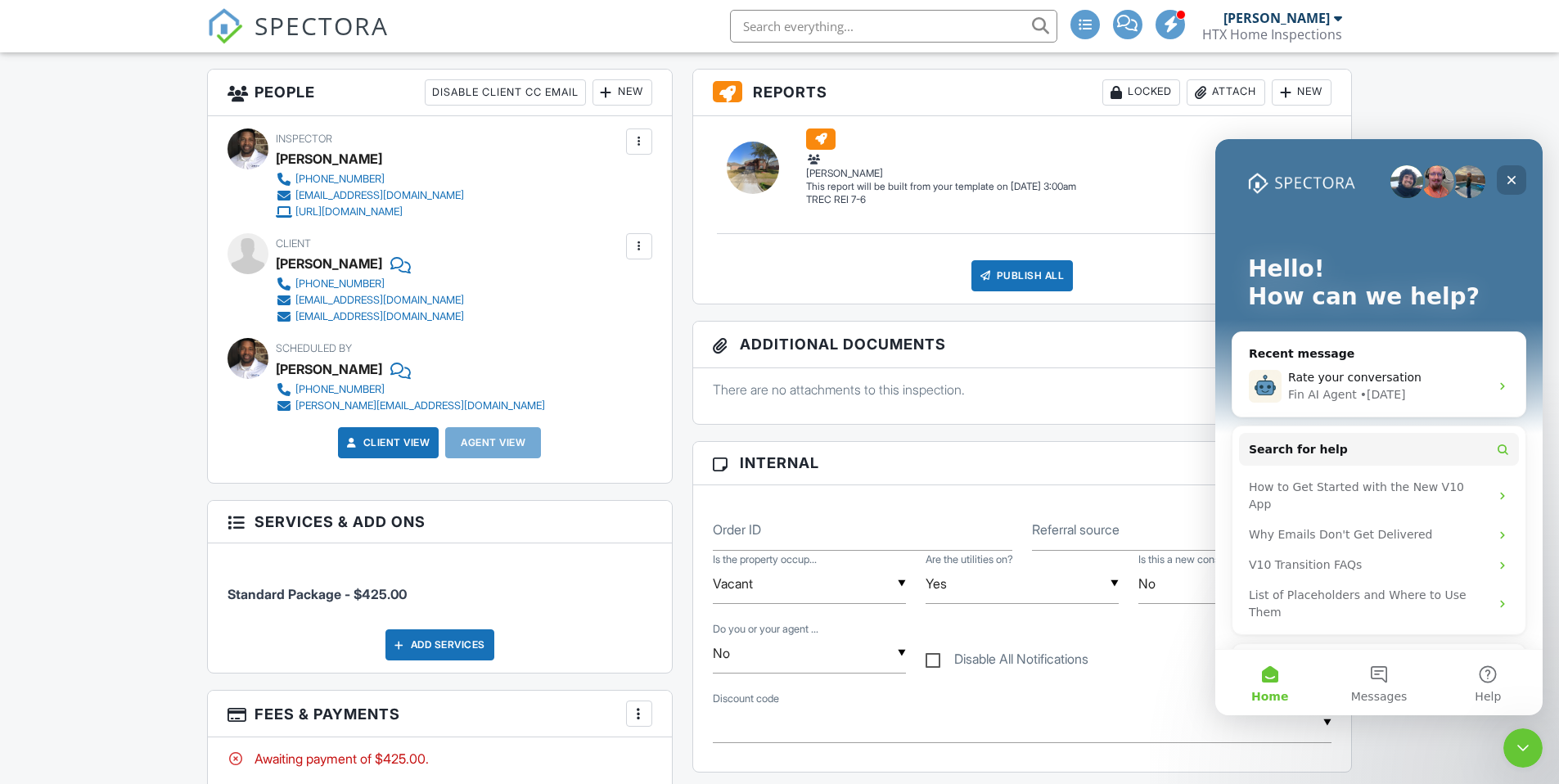
click at [1510, 181] on icon "Close" at bounding box center [1512, 180] width 9 height 9
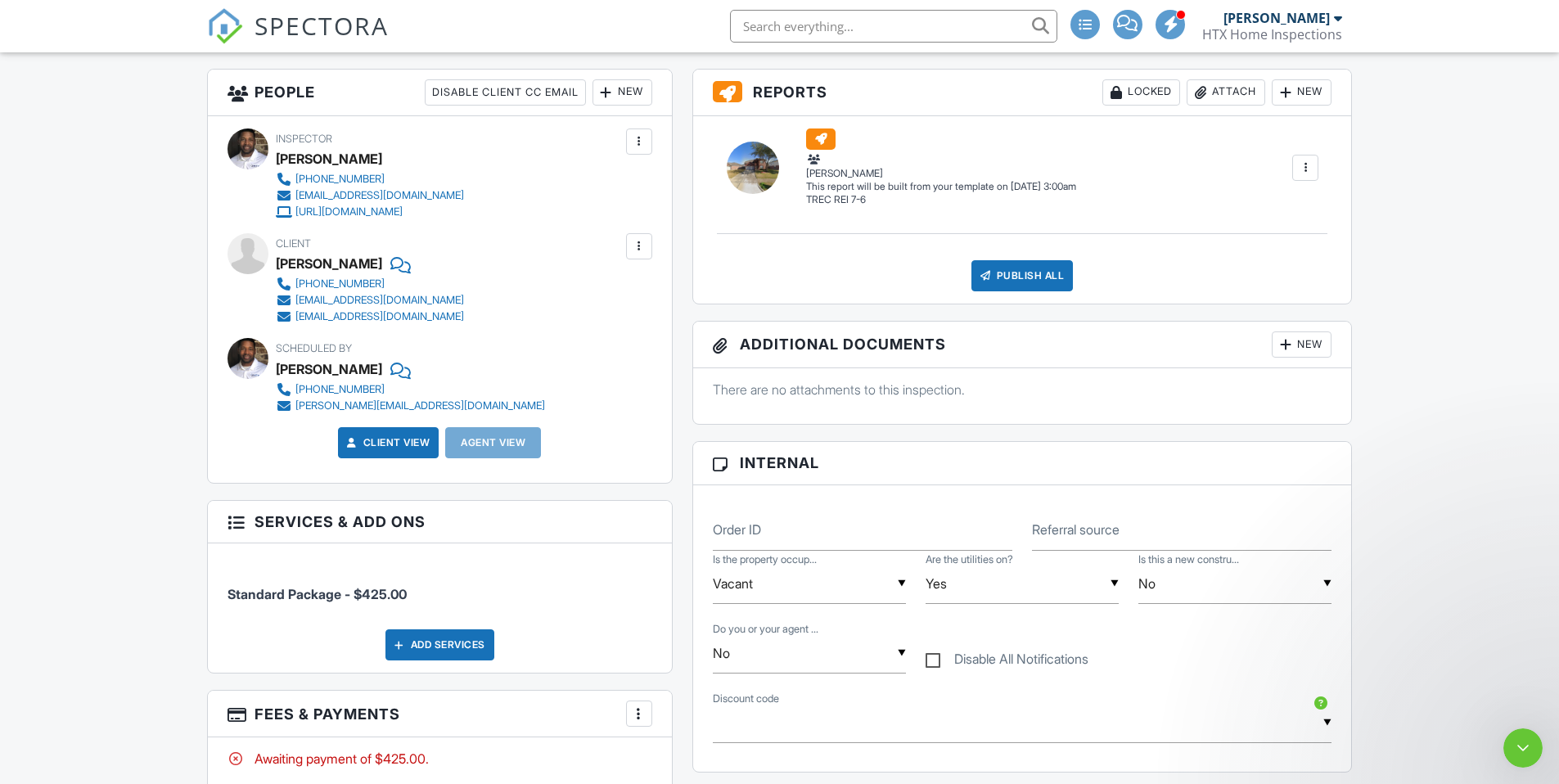
drag, startPoint x: 294, startPoint y: 41, endPoint x: 1512, endPoint y: 181, distance: 1226.0
click at [1512, 181] on div "Dashboard Calendar Inspections Templates New Inspection Contacts Data Metrics A…" at bounding box center [779, 763] width 1559 height 2345
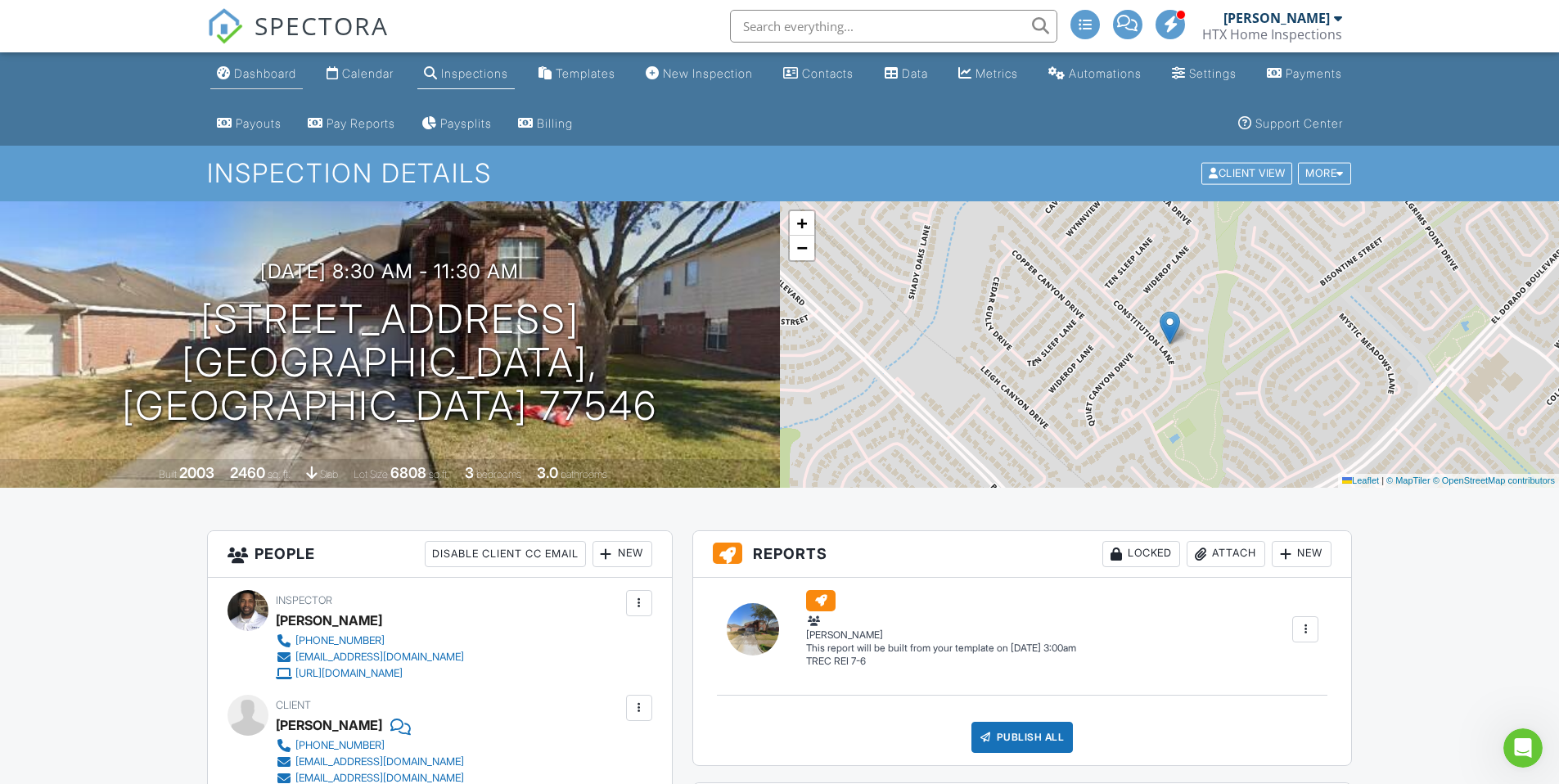
click at [270, 78] on div "Dashboard" at bounding box center [265, 73] width 62 height 14
click at [0, 0] on div at bounding box center [0, 0] width 0 height 0
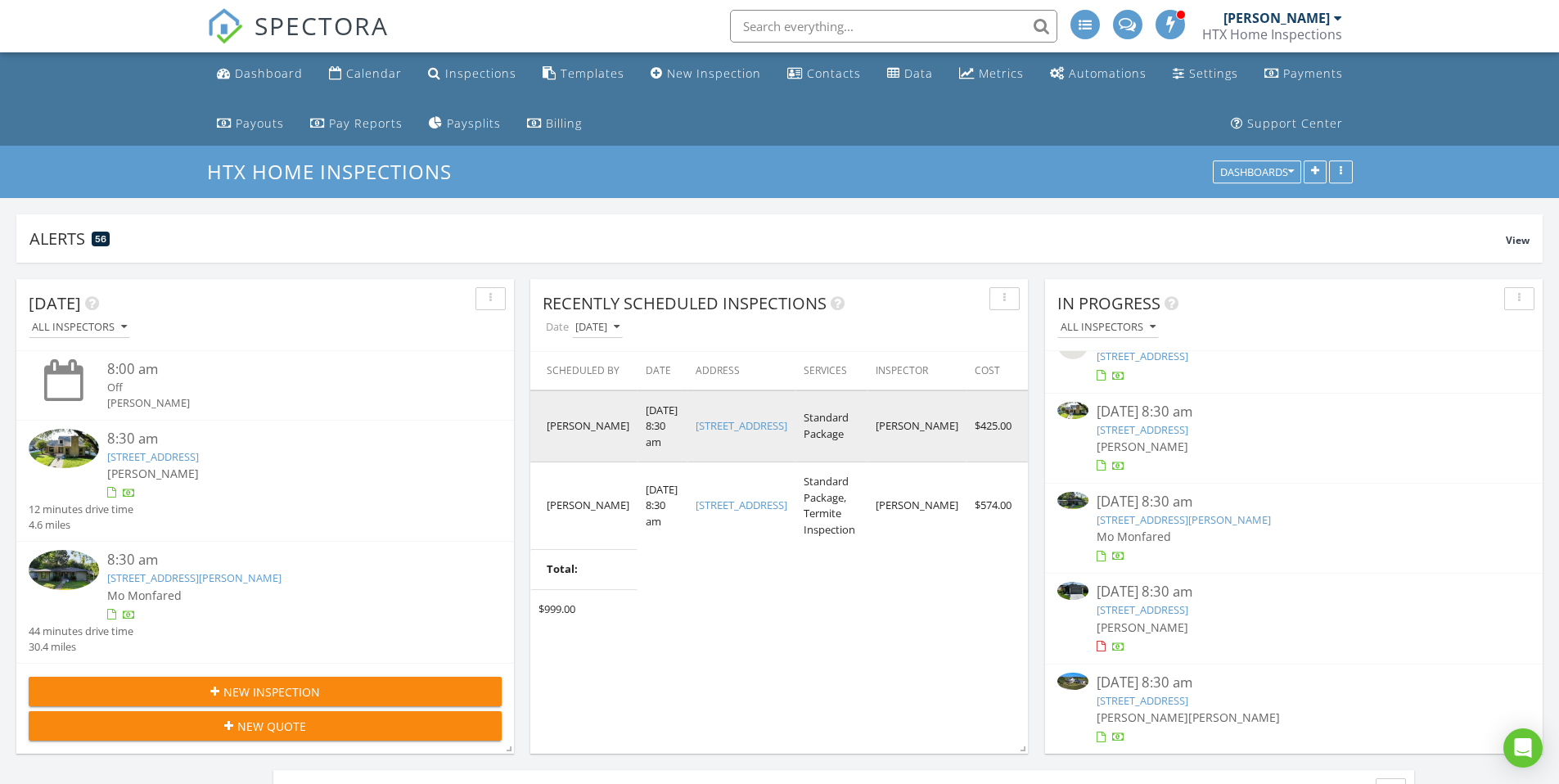
click at [720, 431] on link "16227 Constitution Ln, Friendswood, TX 77546" at bounding box center [741, 425] width 91 height 15
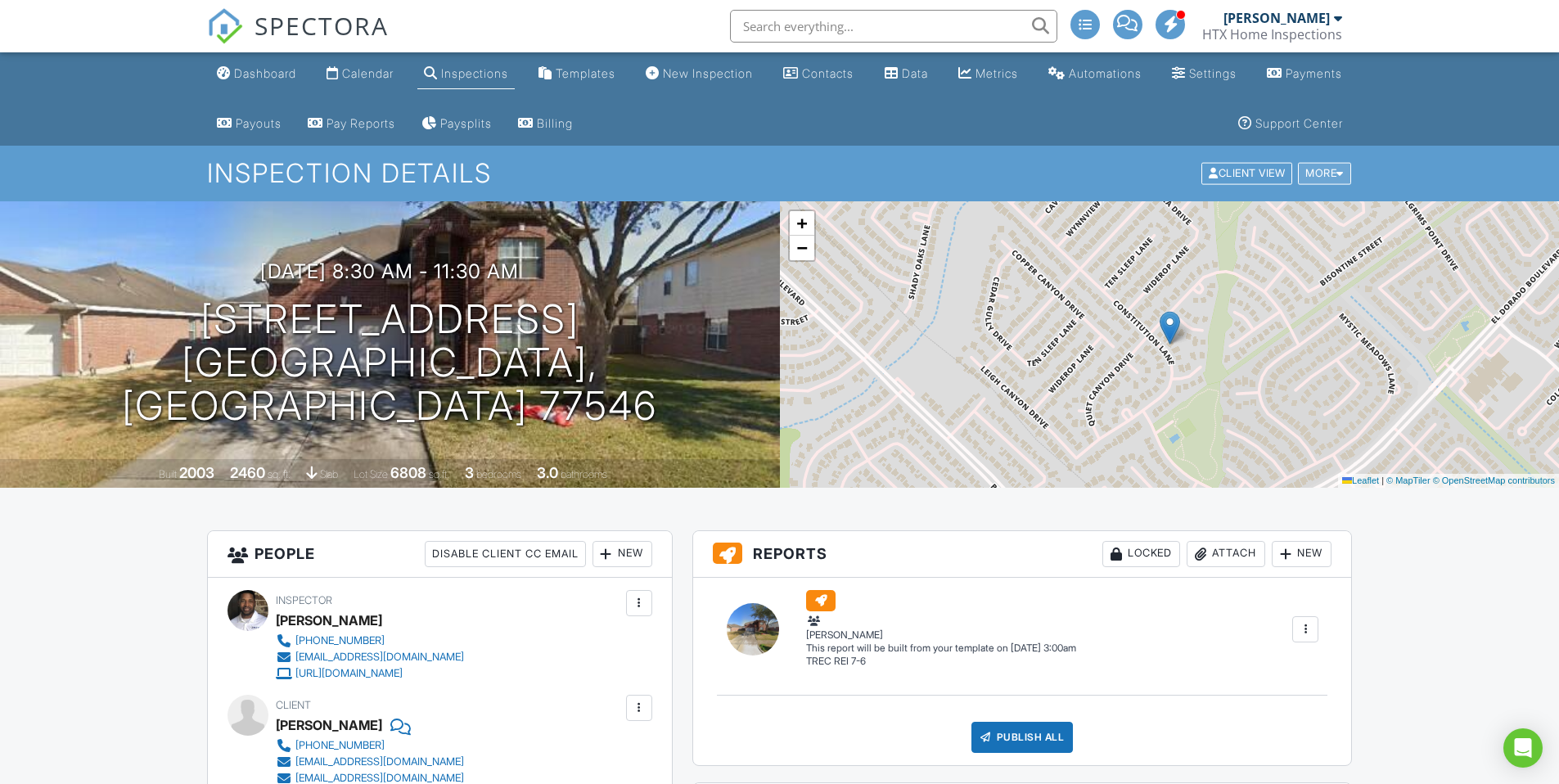
click at [1338, 177] on div at bounding box center [1339, 174] width 8 height 10
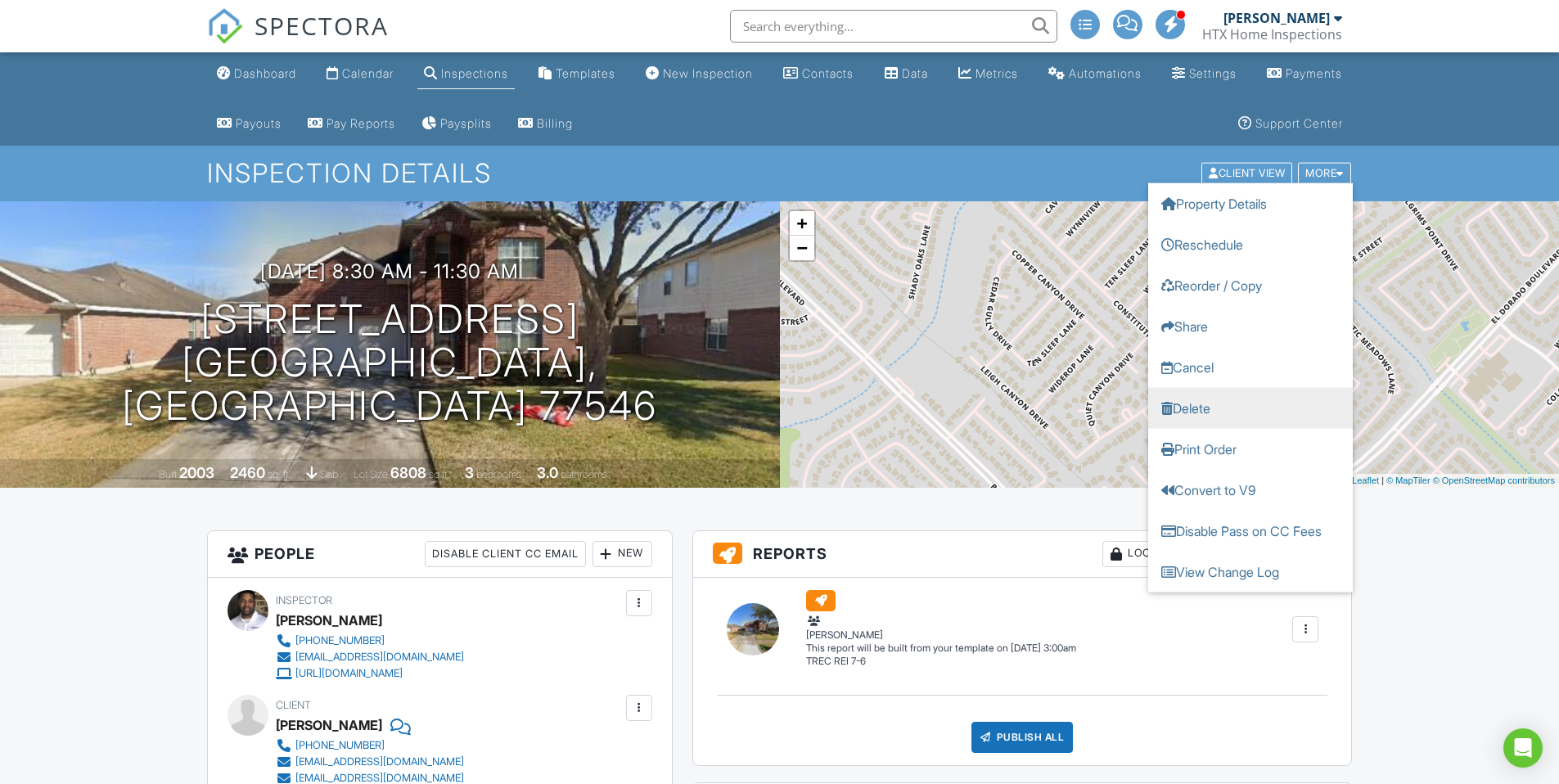
click at [1179, 407] on link "Delete" at bounding box center [1251, 409] width 205 height 41
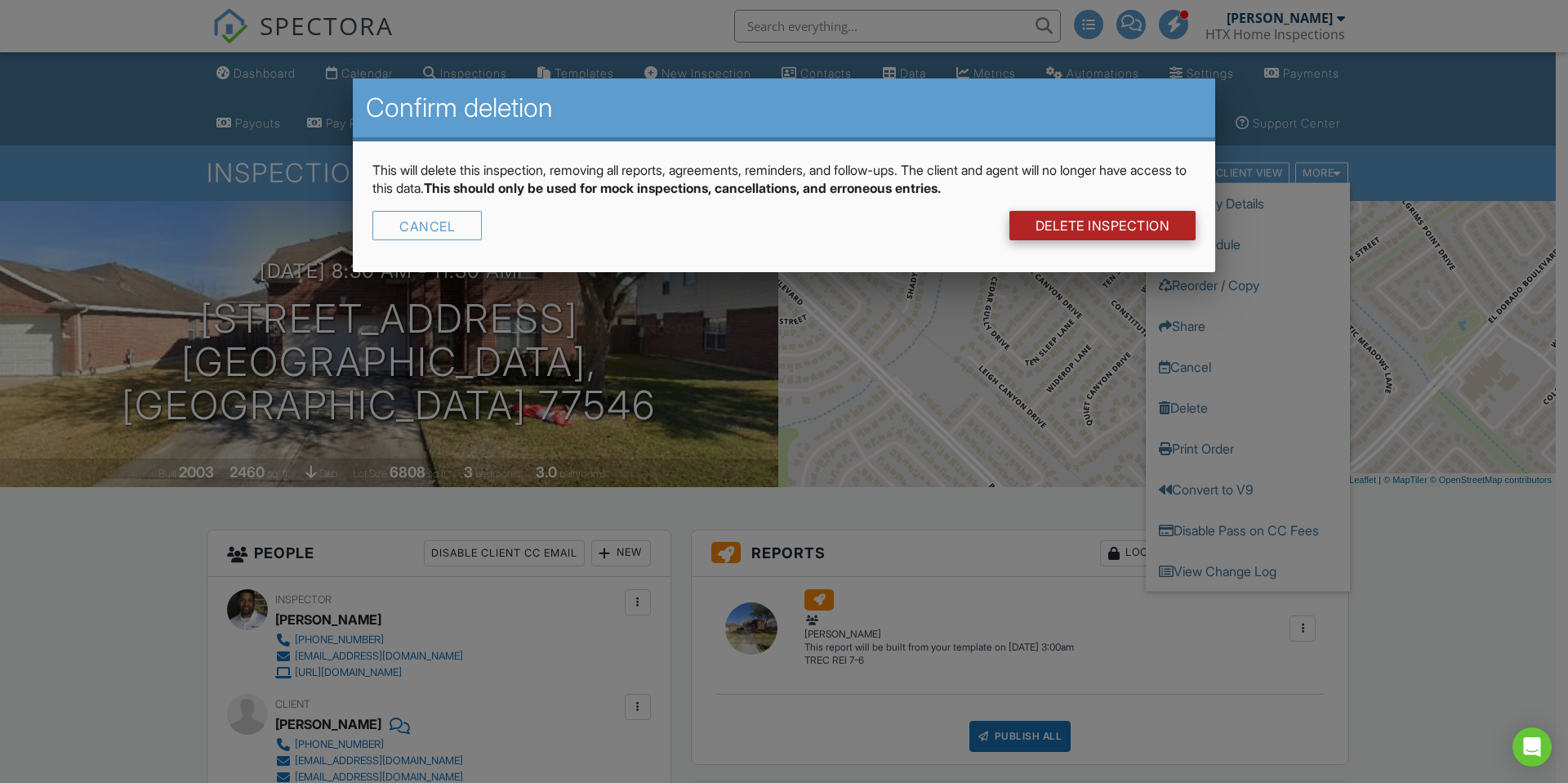
click at [1065, 229] on link "DELETE Inspection" at bounding box center [1103, 225] width 187 height 29
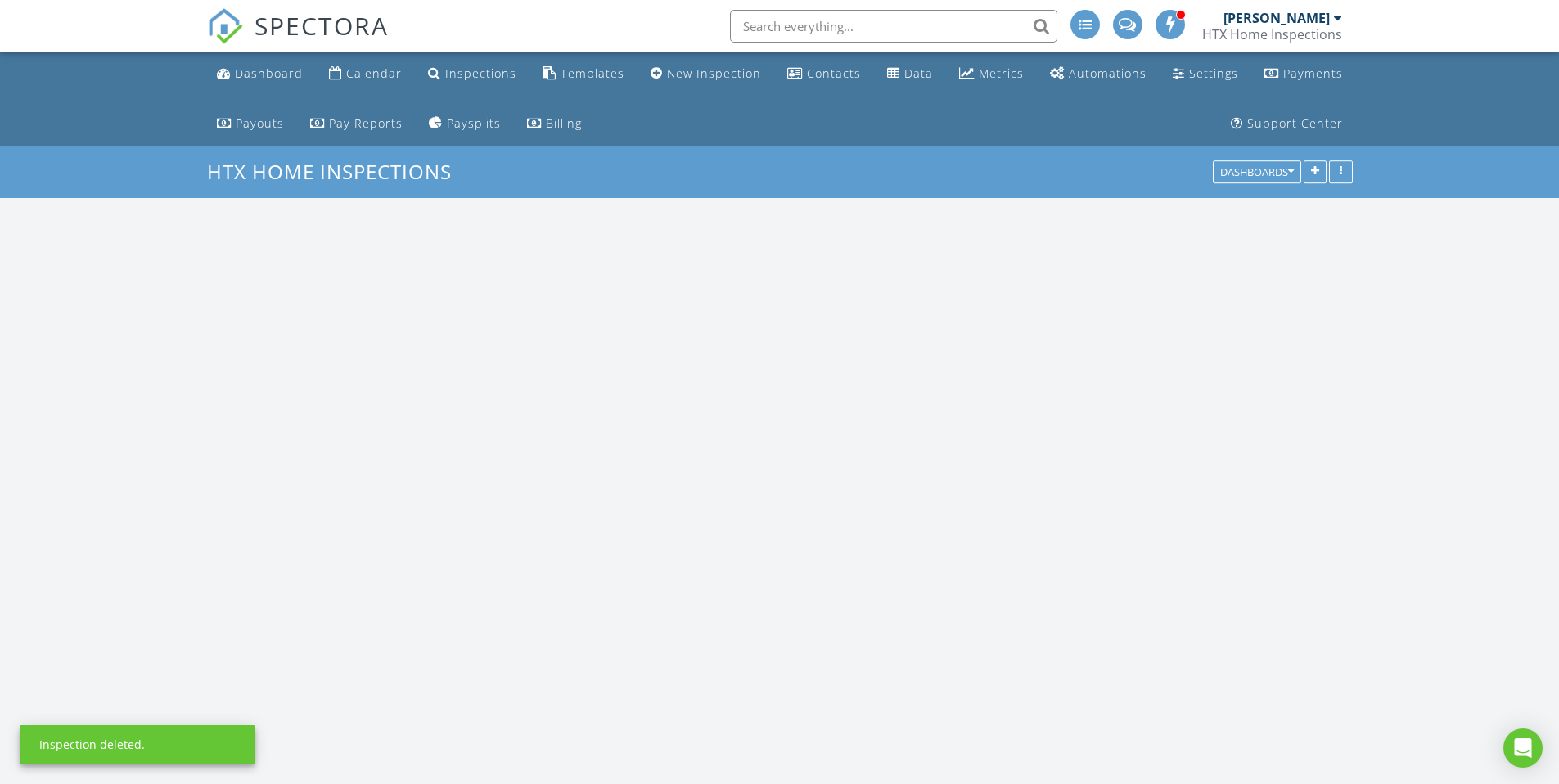
scroll to position [2701, 1584]
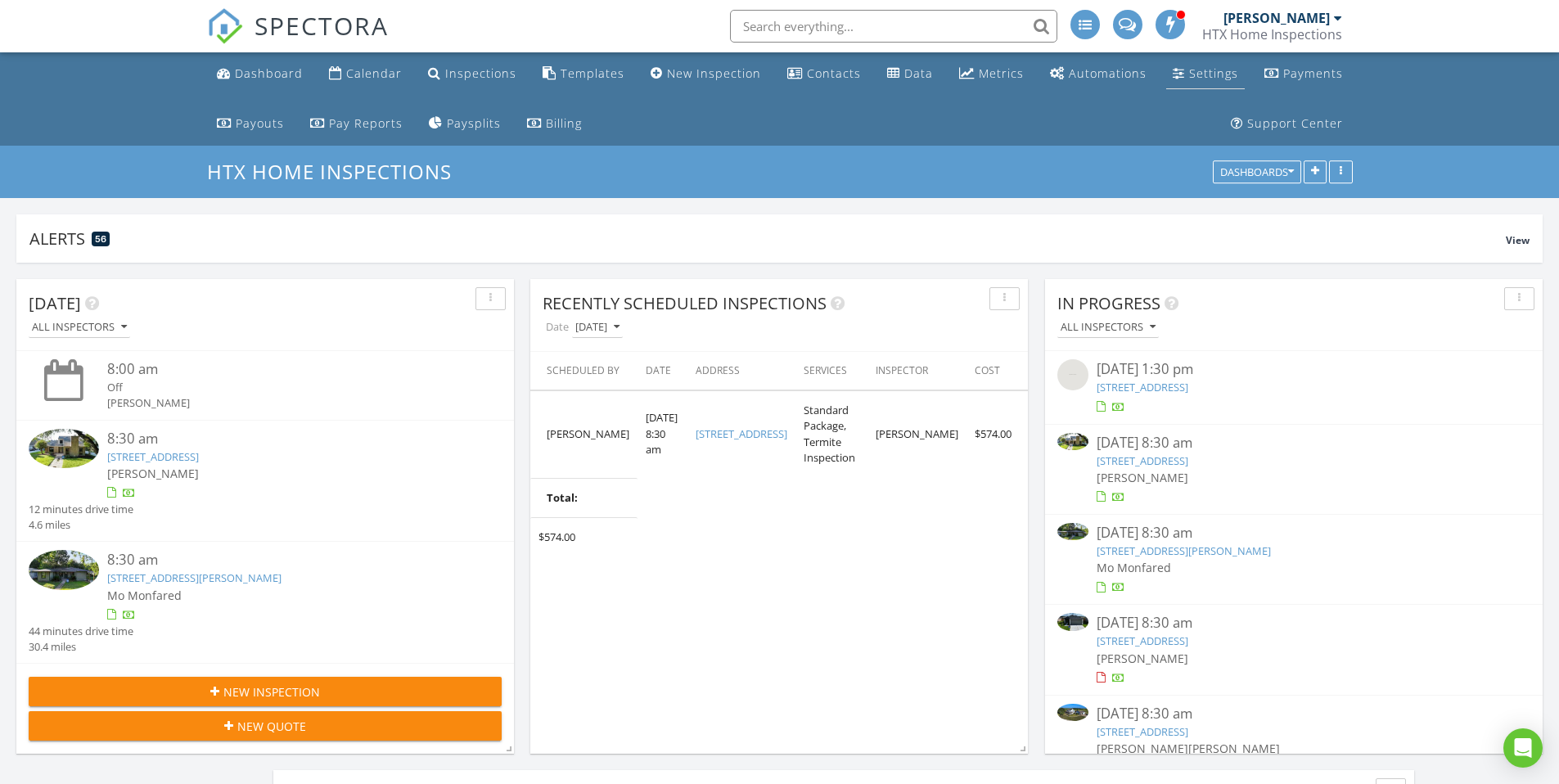
click at [1174, 73] on div "Settings" at bounding box center [1179, 72] width 12 height 13
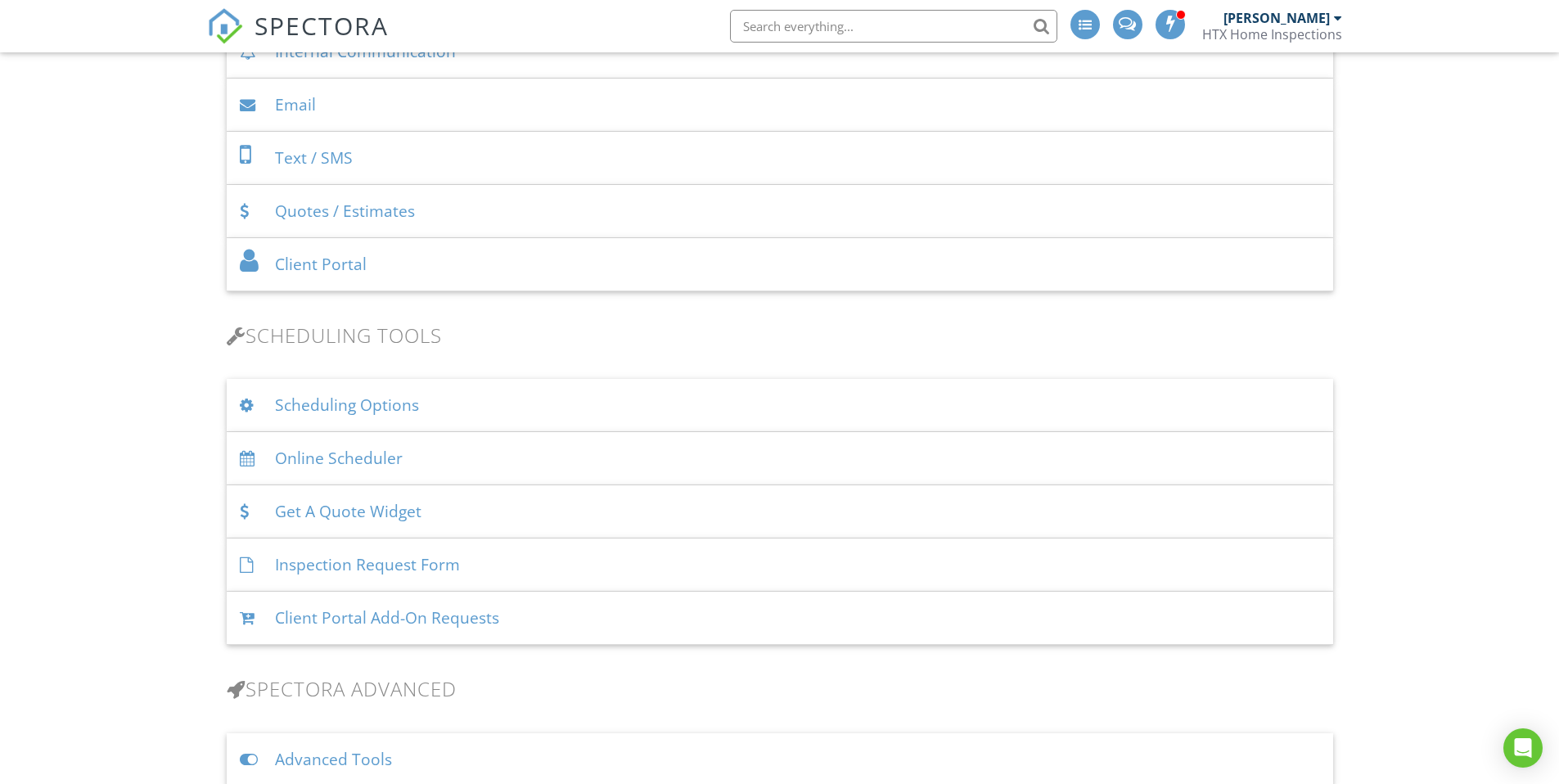
scroll to position [846, 0]
click at [588, 605] on div "Client Portal Add-On Requests" at bounding box center [779, 614] width 1106 height 53
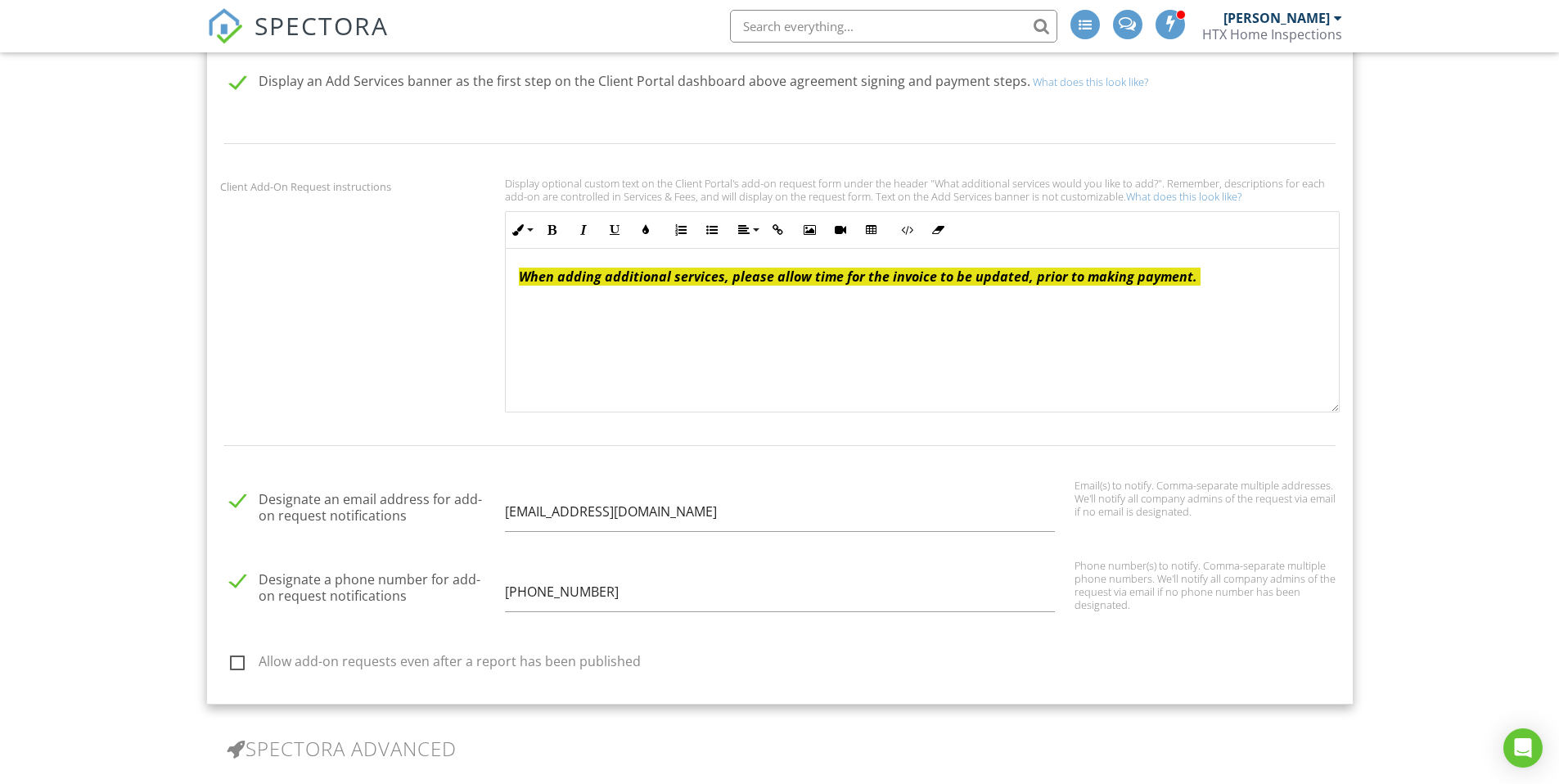
scroll to position [1501, 0]
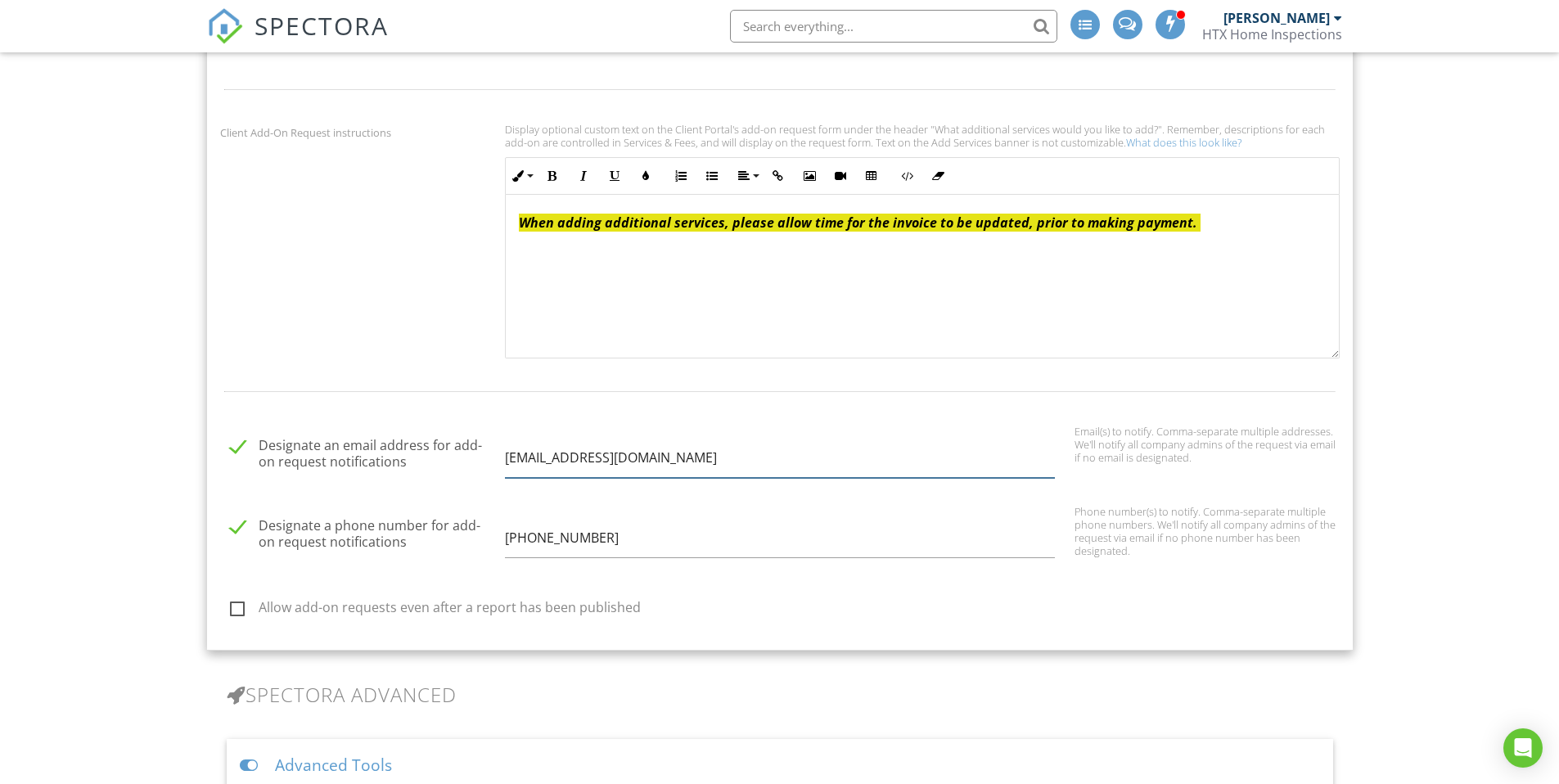
click at [525, 462] on input "[EMAIL_ADDRESS][DOMAIN_NAME]" at bounding box center [779, 458] width 550 height 40
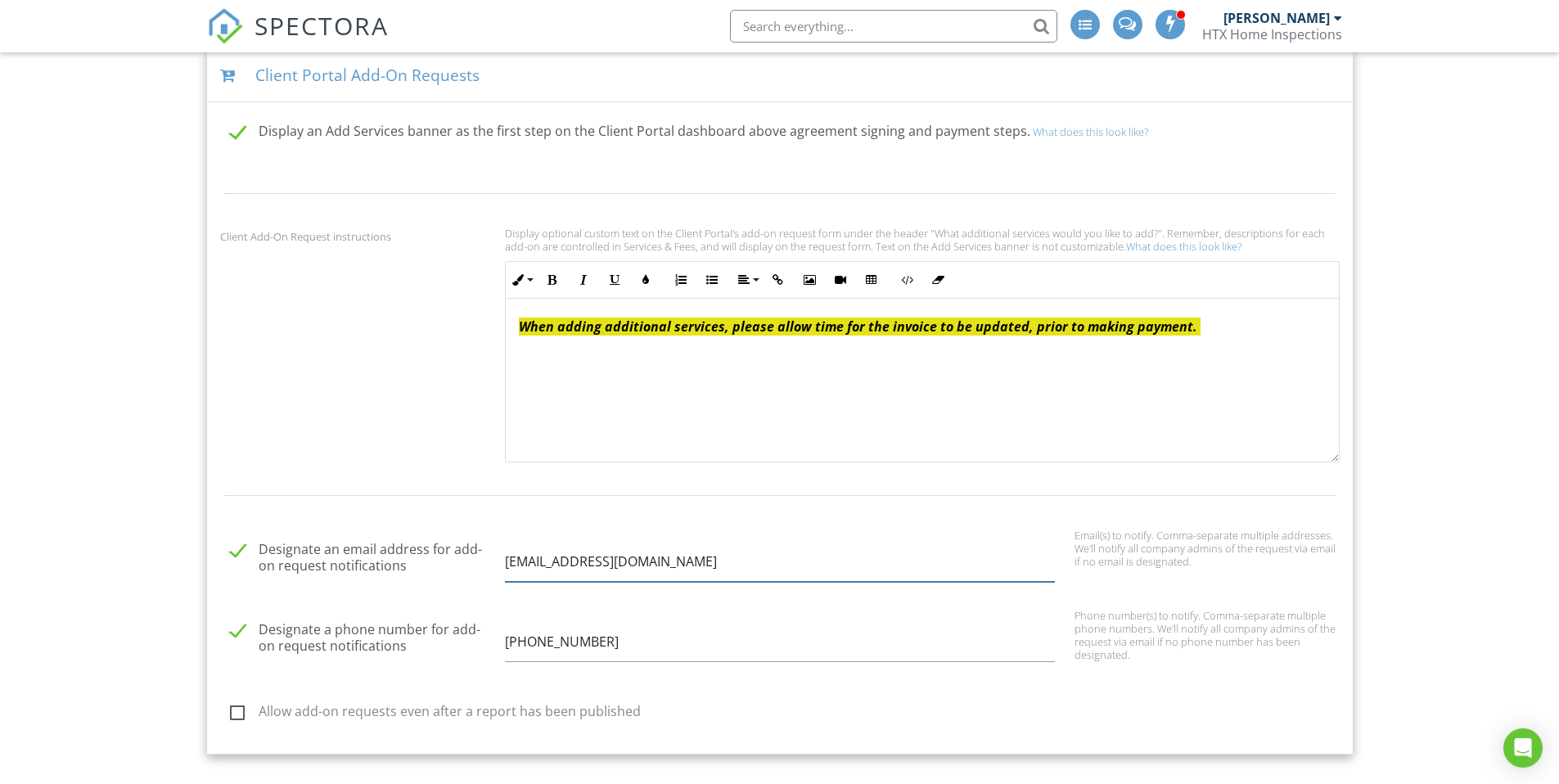
scroll to position [1544, 0]
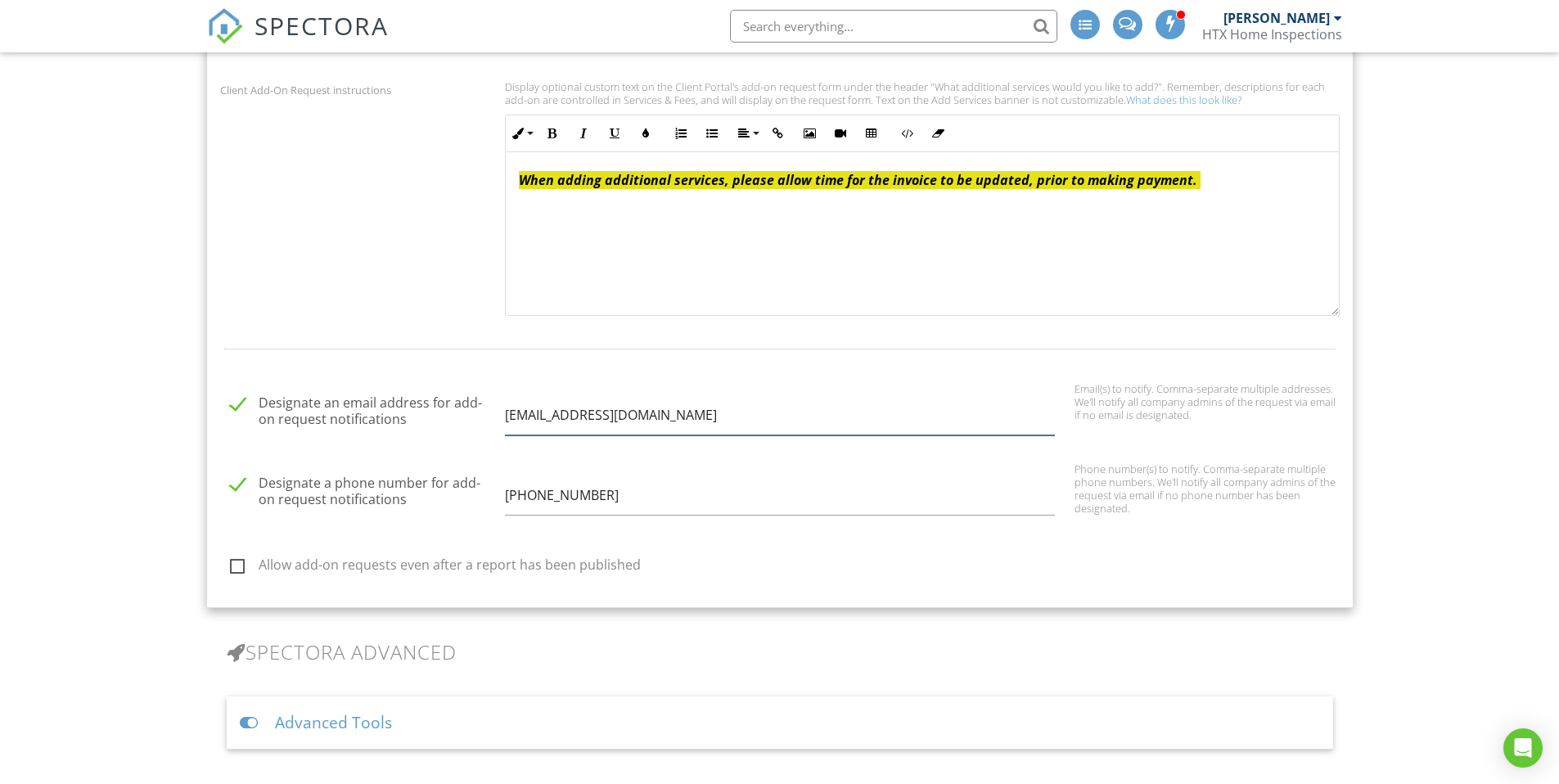
type input "office@htxhomeinspections.com"
click at [858, 568] on label "Allow add-on requests even after a report has been published" at bounding box center [789, 567] width 1119 height 21
click at [231, 568] on input "Allow add-on requests even after a report has been published" at bounding box center [226, 567] width 10 height 10
click at [235, 568] on label "Allow add-on requests even after a report has been published" at bounding box center [789, 567] width 1119 height 21
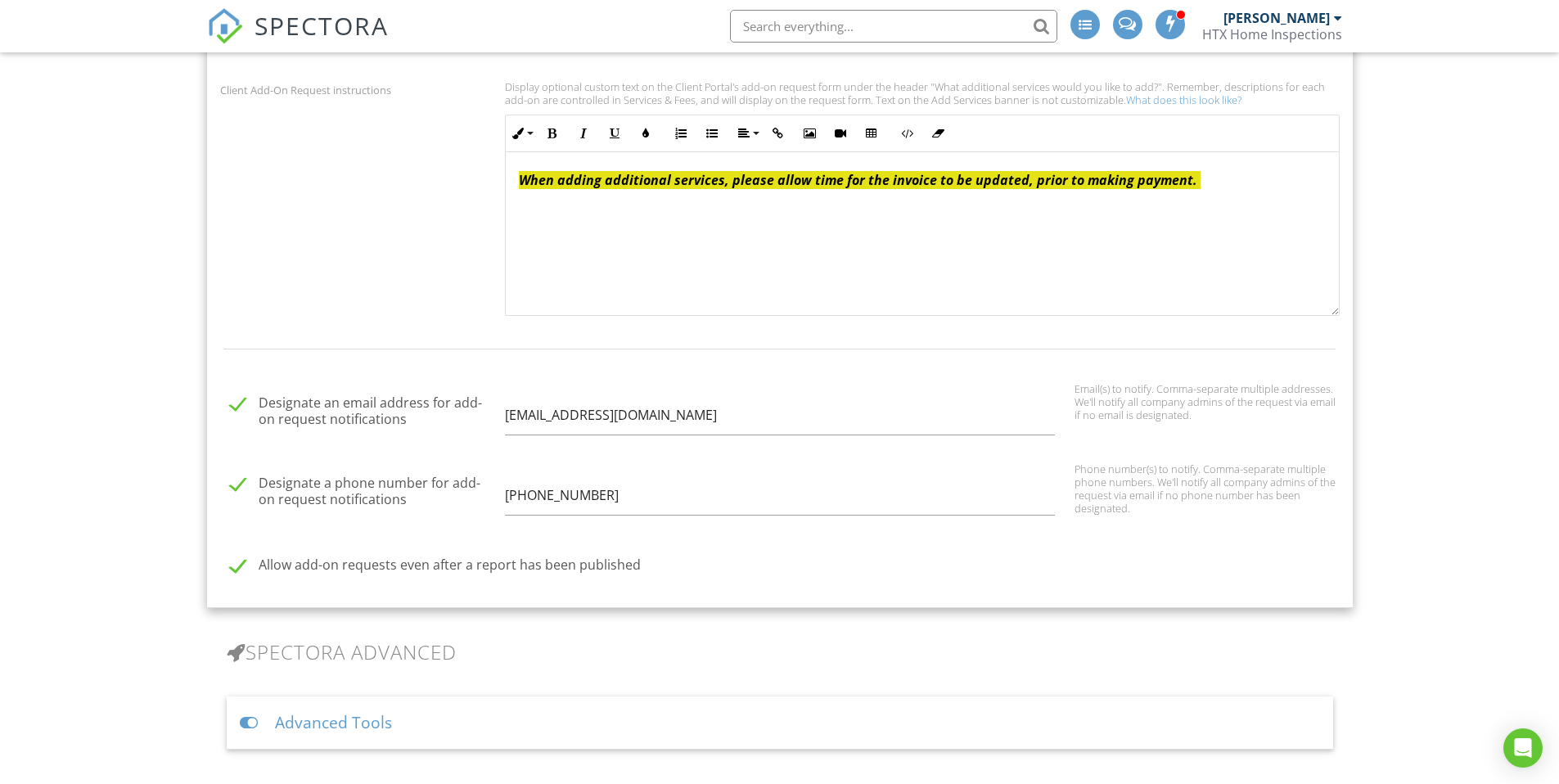
checkbox input "false"
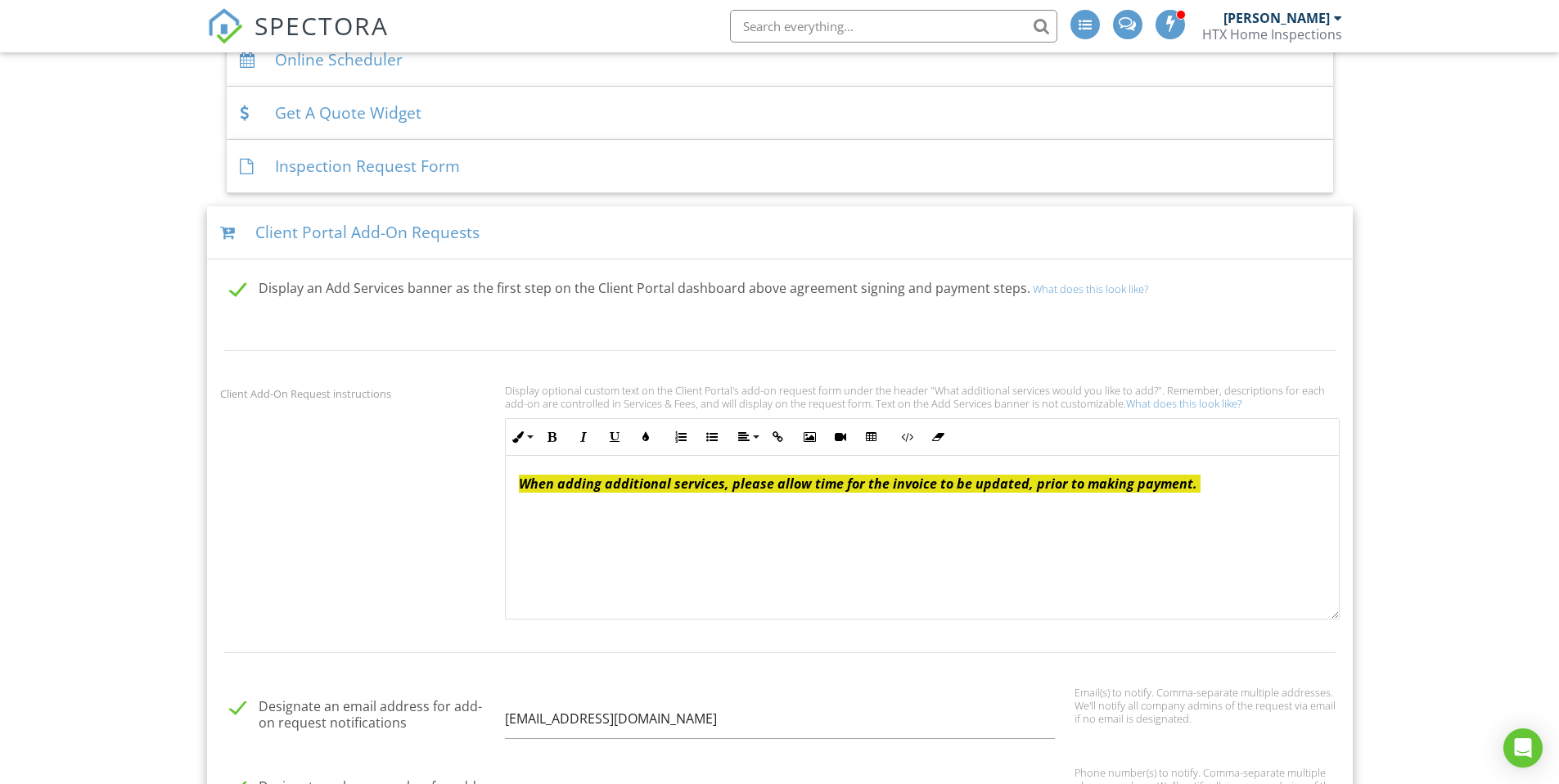
scroll to position [1235, 0]
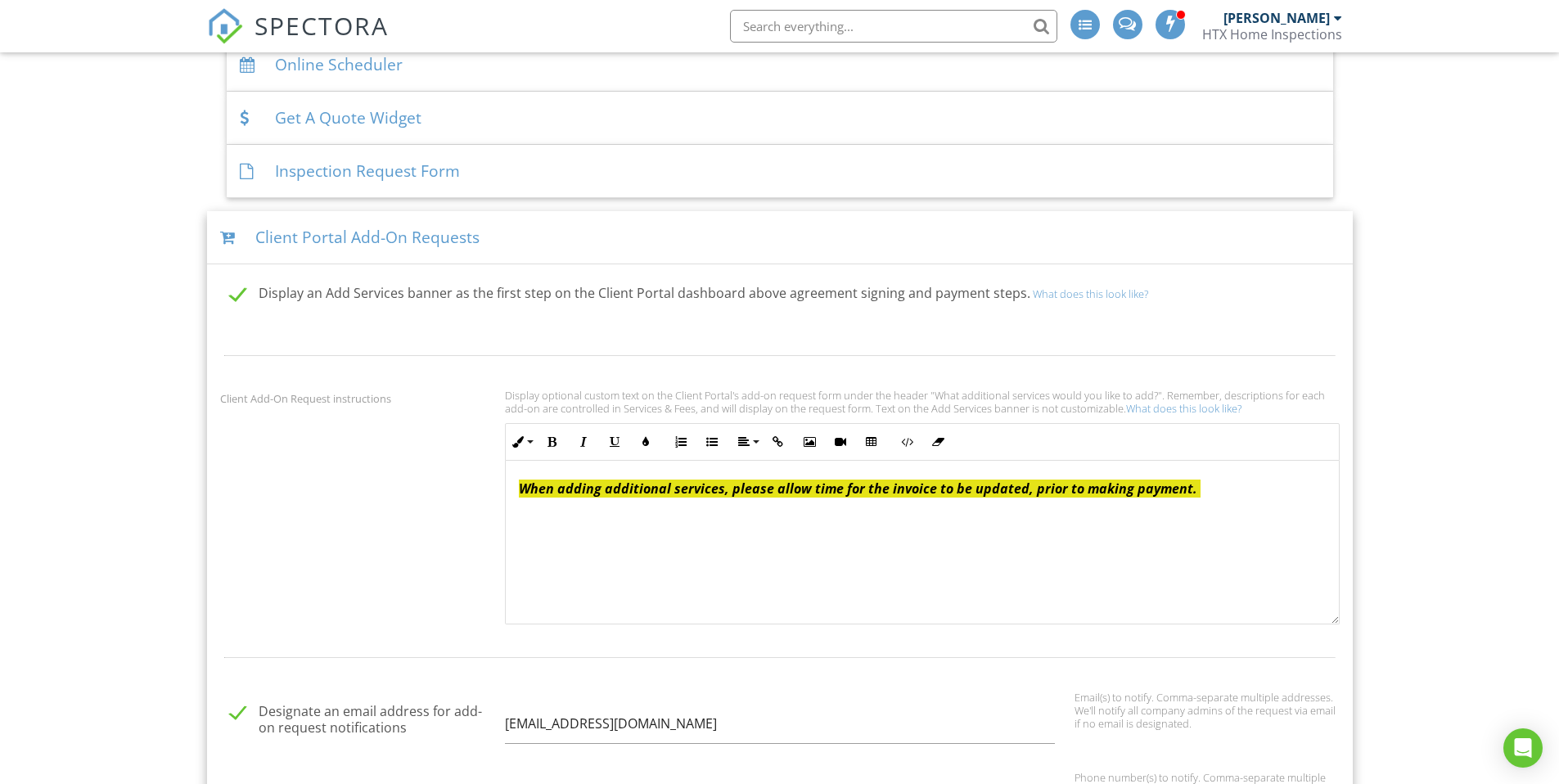
click at [1104, 231] on div "Client Portal Add-On Requests" at bounding box center [779, 238] width 1146 height 53
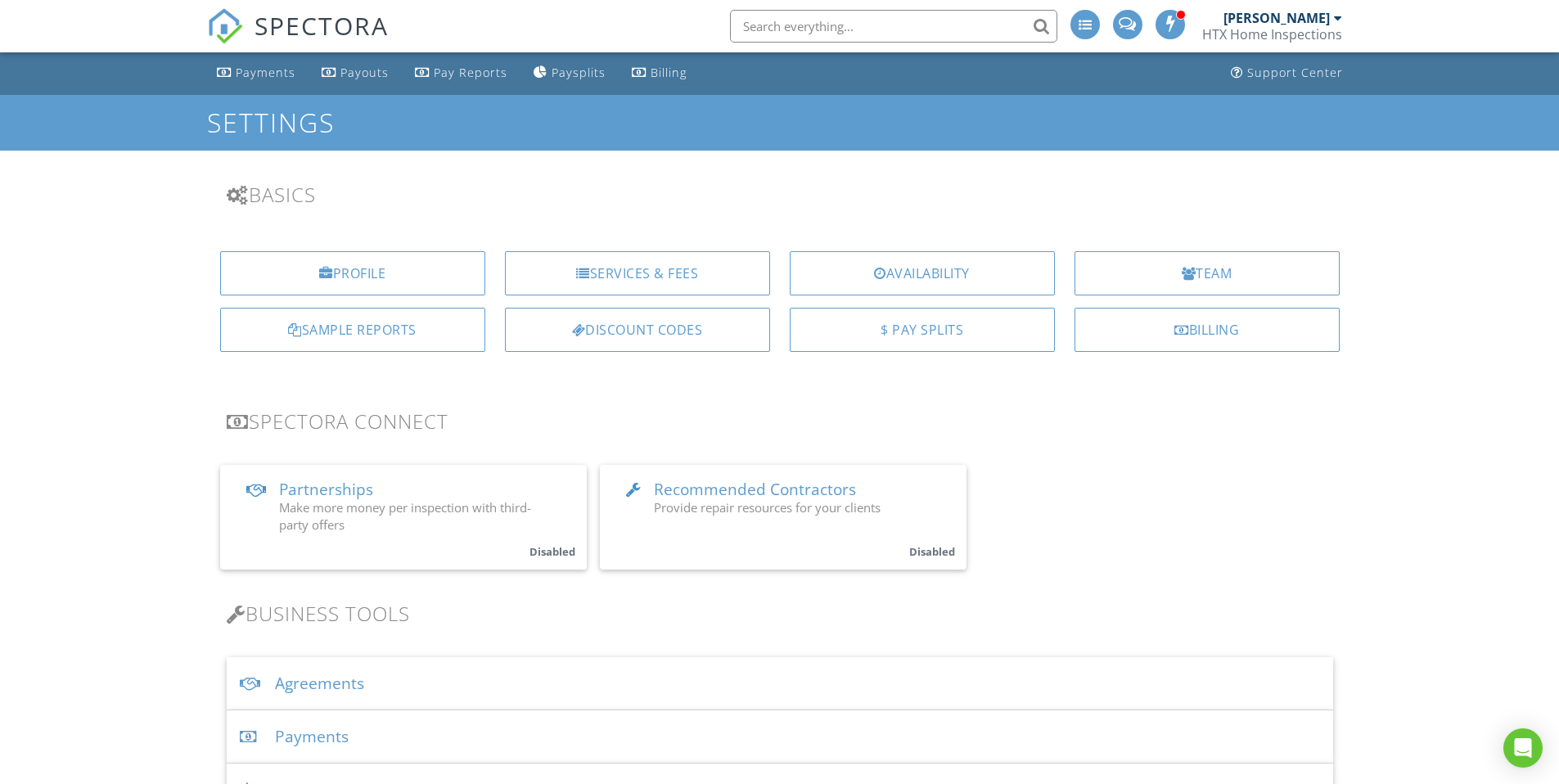
scroll to position [0, 0]
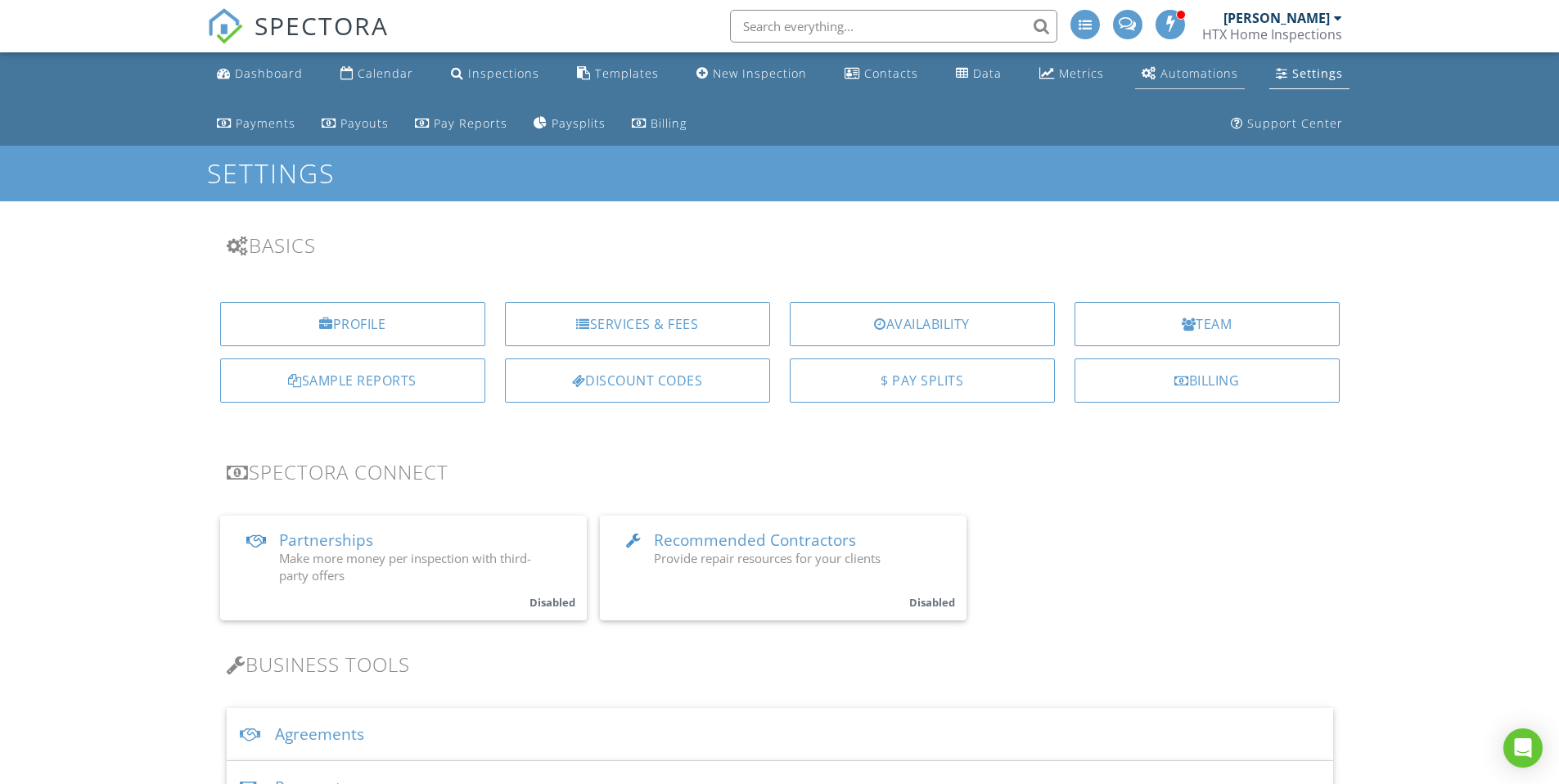
click at [1160, 72] on div "Automations" at bounding box center [1199, 73] width 77 height 15
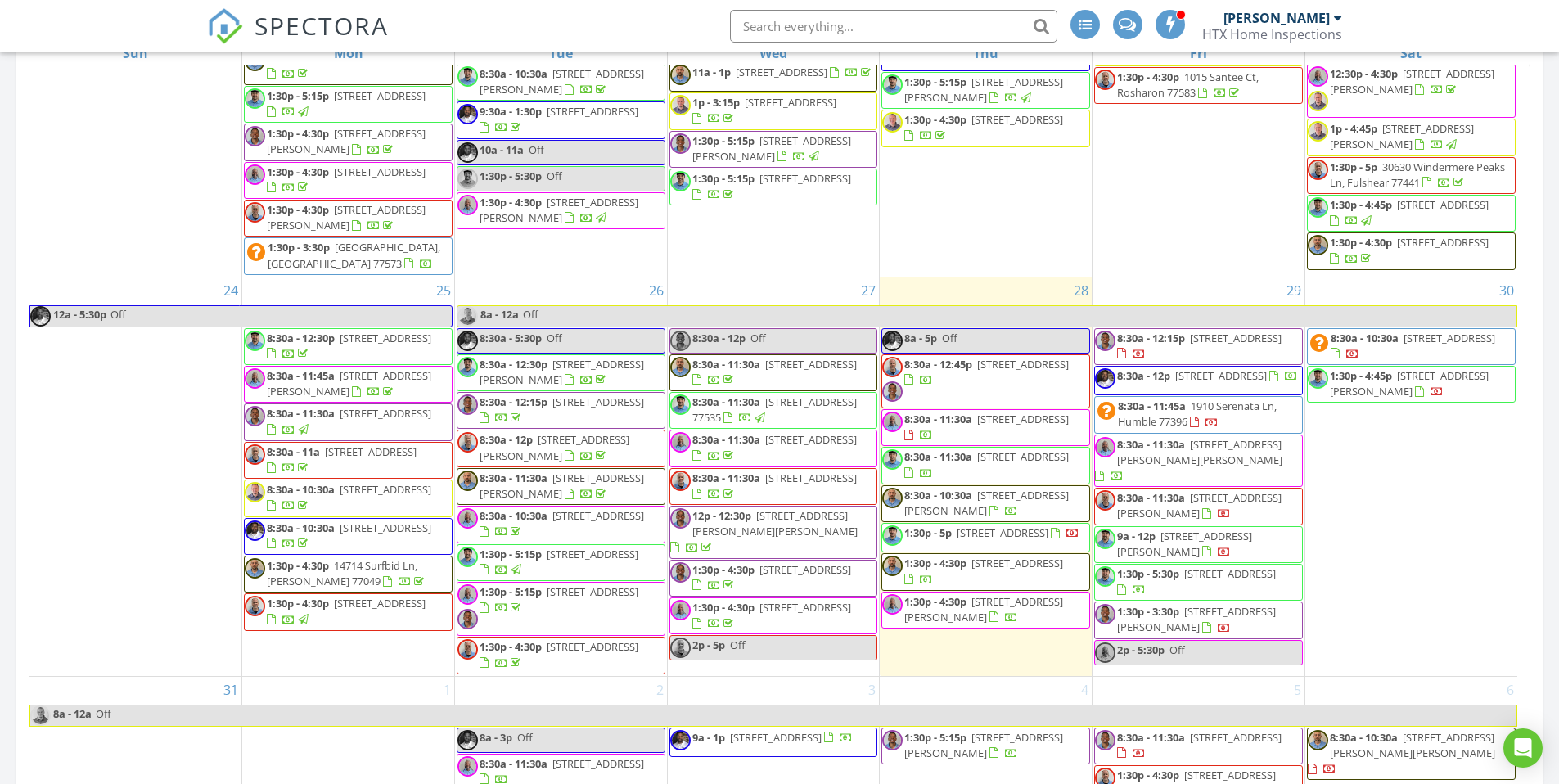
scroll to position [1398, 0]
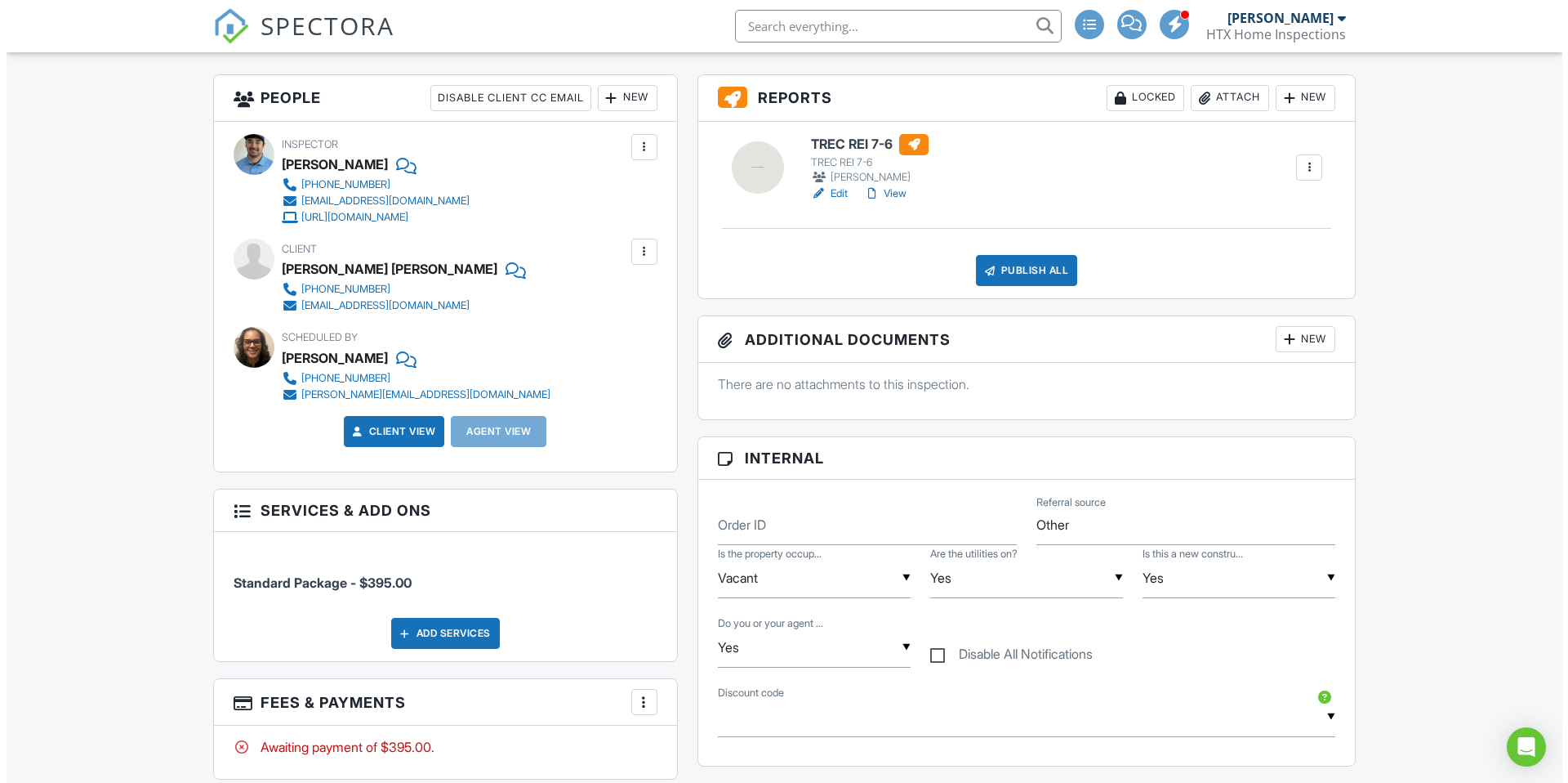
scroll to position [385, 0]
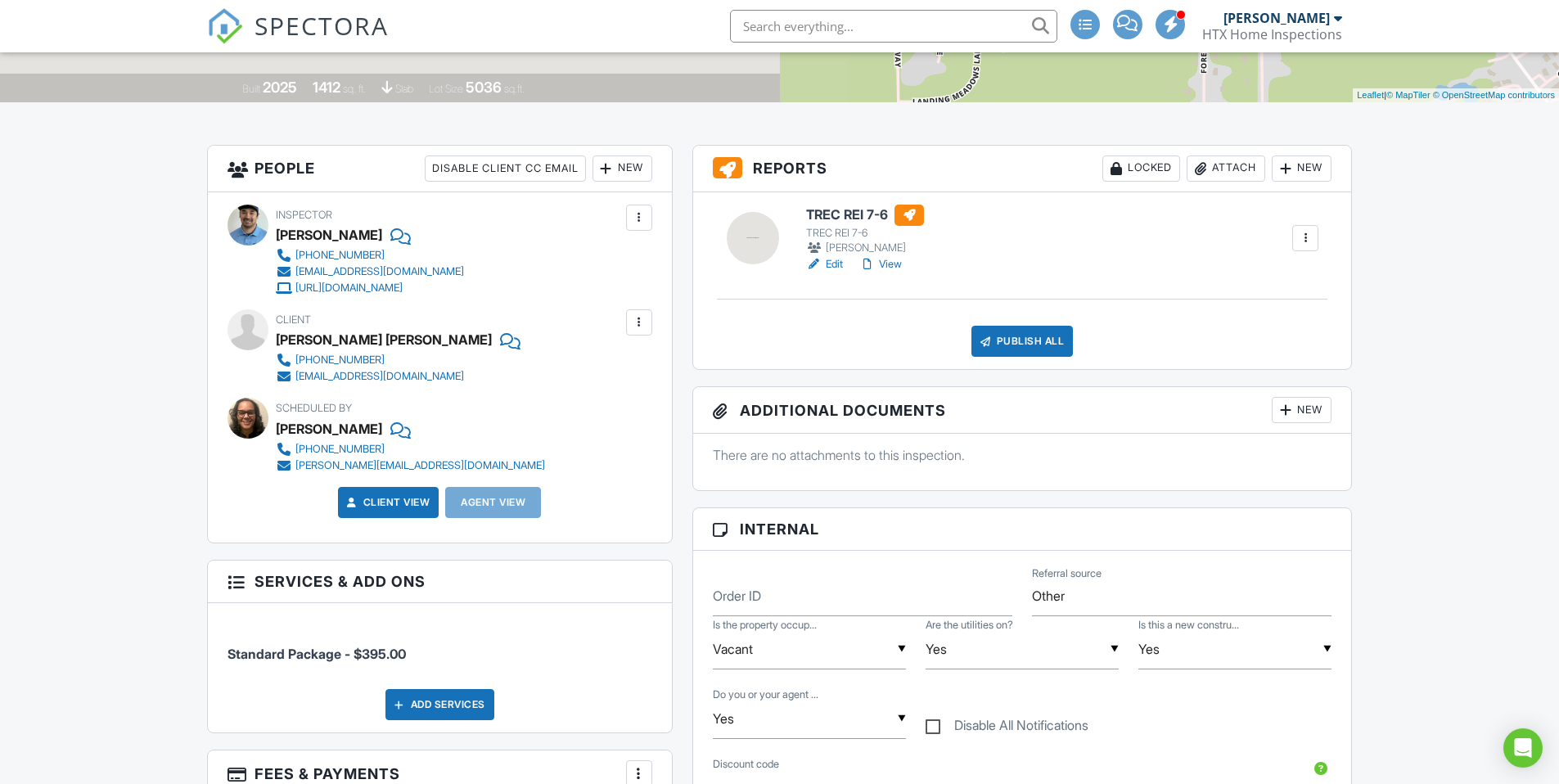
click at [637, 220] on div at bounding box center [639, 217] width 16 height 16
click at [553, 386] on li "Remove" at bounding box center [559, 391] width 167 height 41
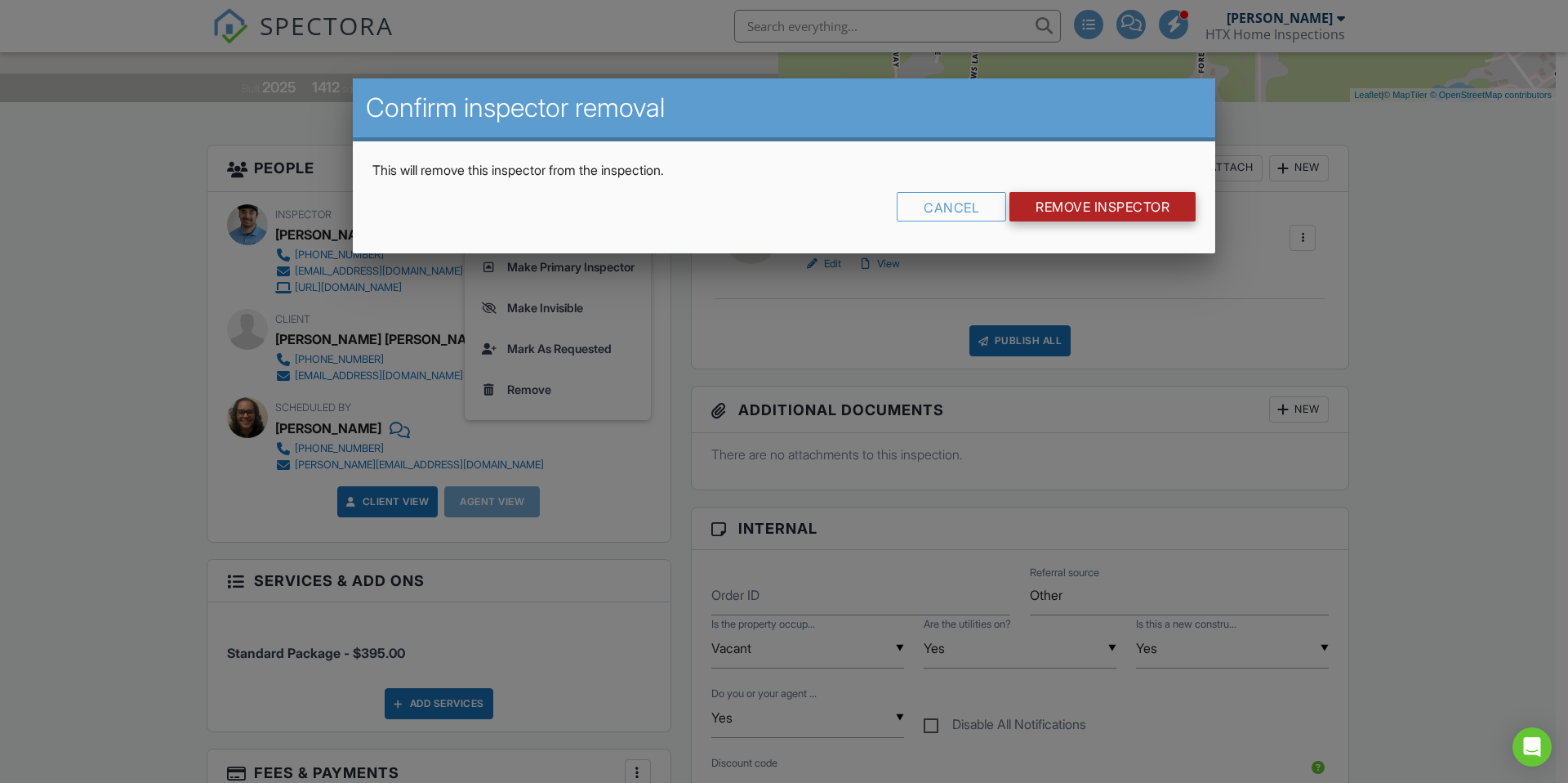
click at [1079, 205] on input "Remove Inspector" at bounding box center [1102, 206] width 186 height 29
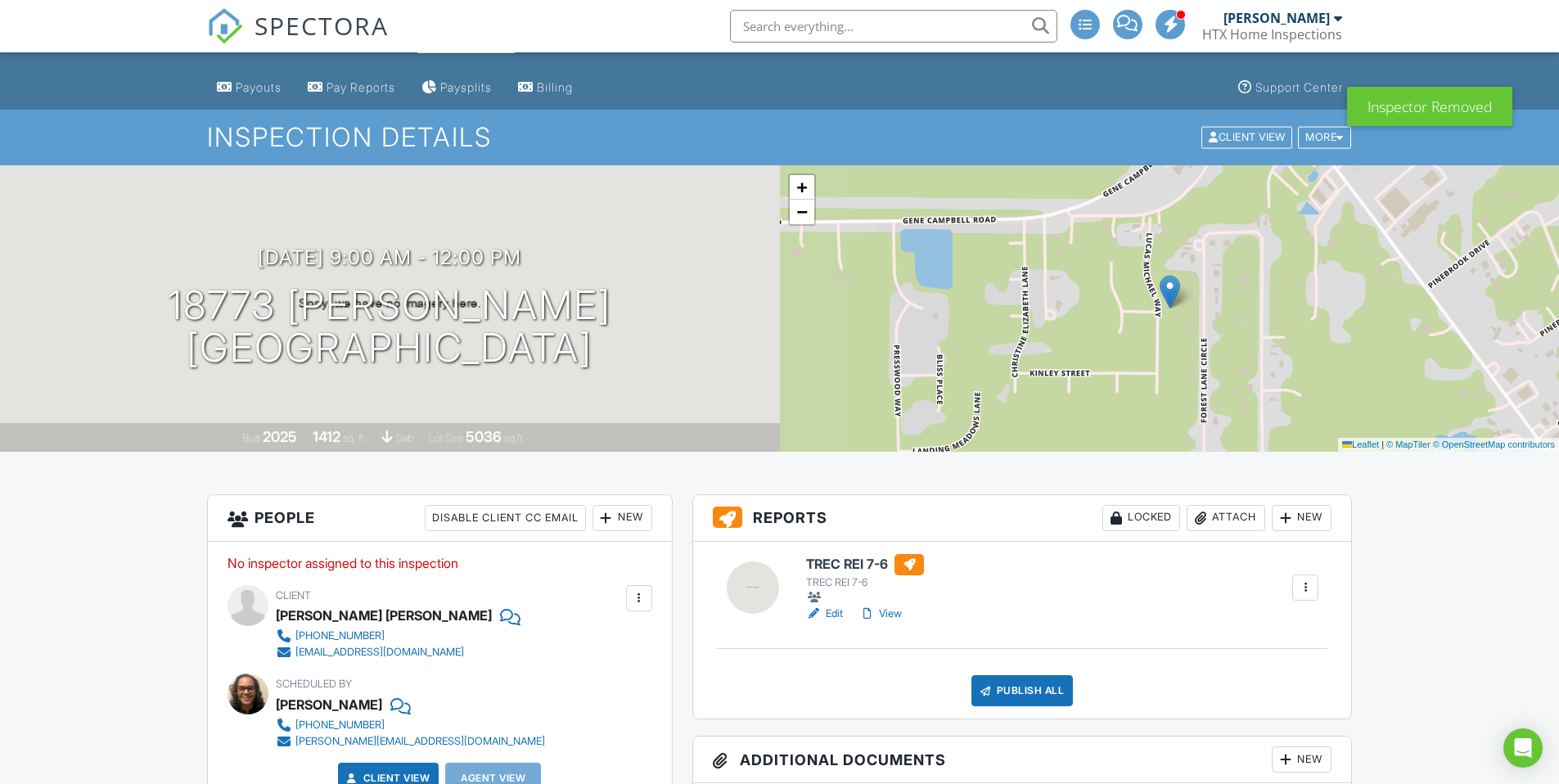
click at [602, 517] on div at bounding box center [606, 517] width 16 height 16
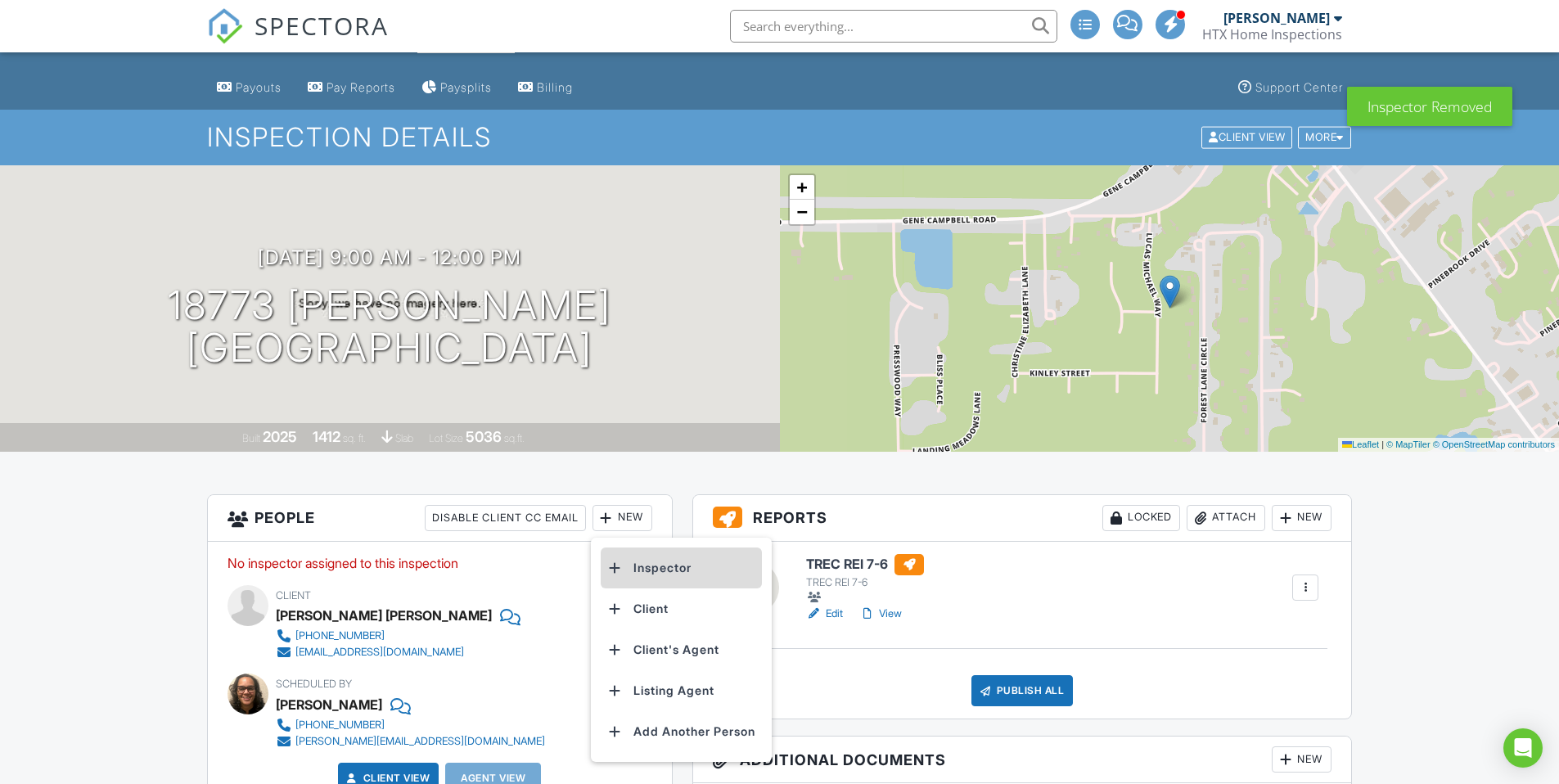
click at [658, 565] on li "Inspector" at bounding box center [681, 568] width 161 height 41
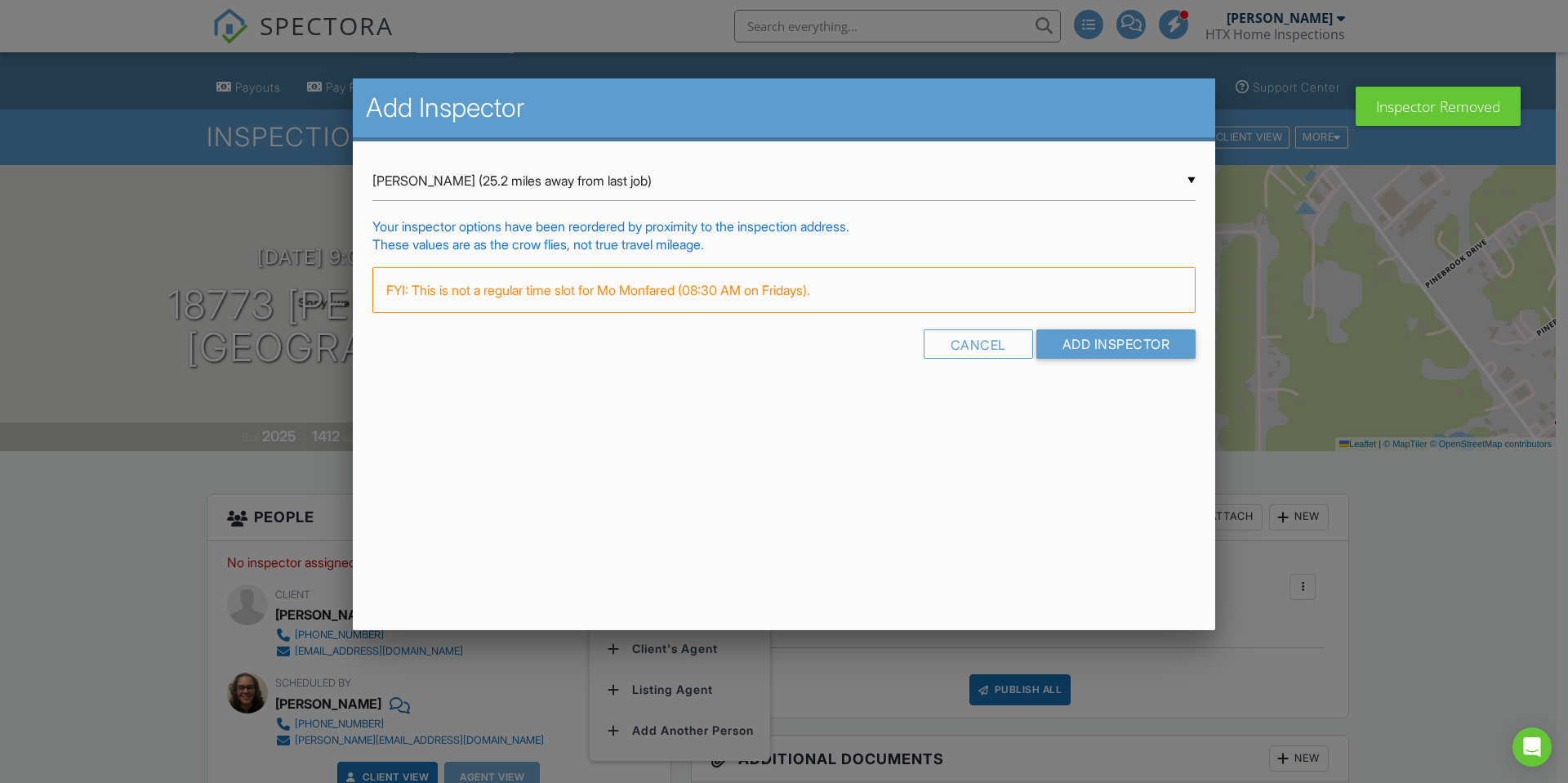
drag, startPoint x: 700, startPoint y: 177, endPoint x: 683, endPoint y: 188, distance: 20.2
click at [700, 178] on div "▼ Mo Monfared (25.2 miles away from last job) Mo Monfared (25.2 miles away from…" at bounding box center [784, 180] width 823 height 40
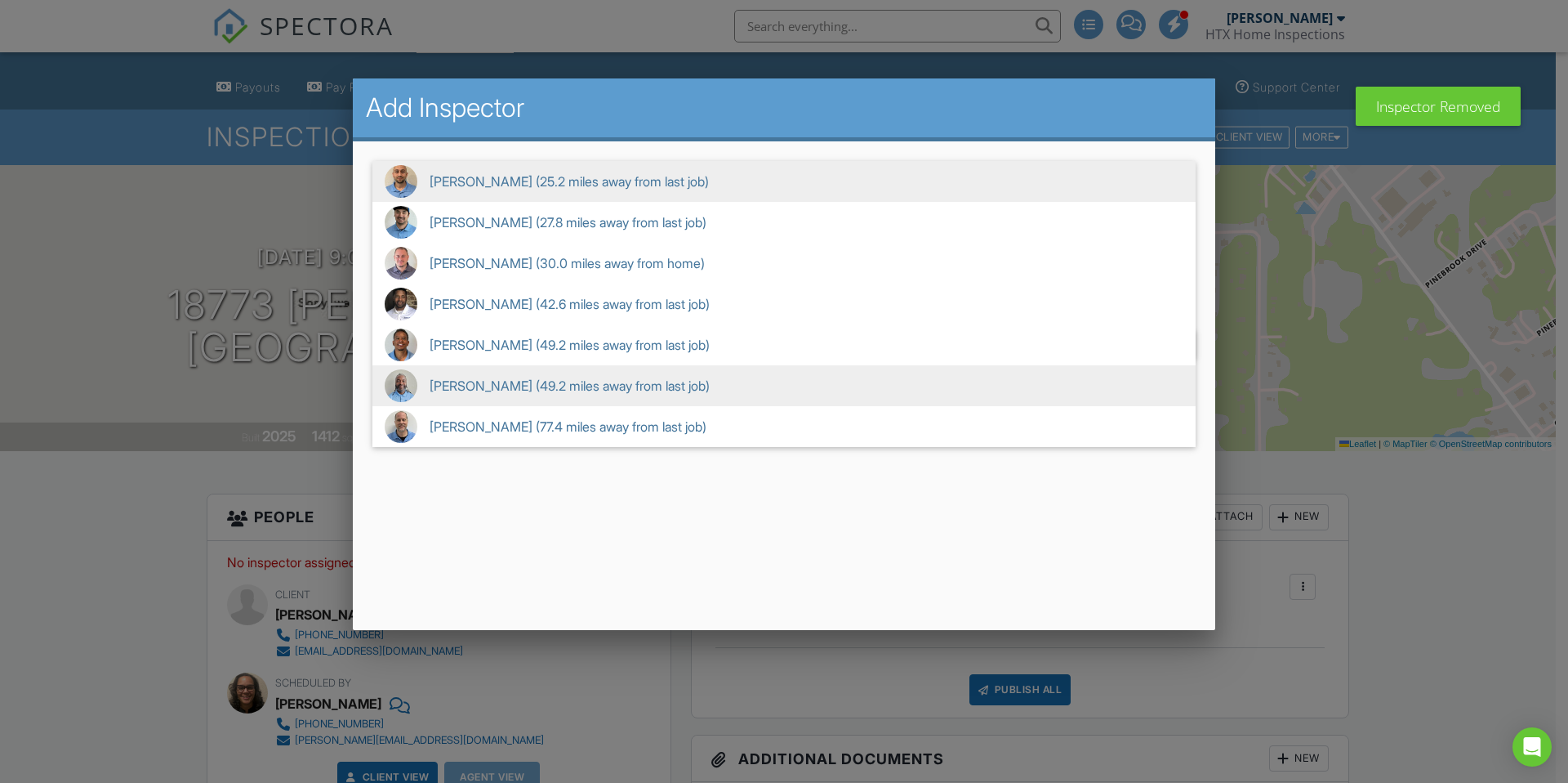
click at [458, 378] on span "Jermaine Rockamore (49.2 miles away from last job)" at bounding box center [784, 386] width 823 height 41
type input "Jermaine Rockamore (49.2 miles away from last job)"
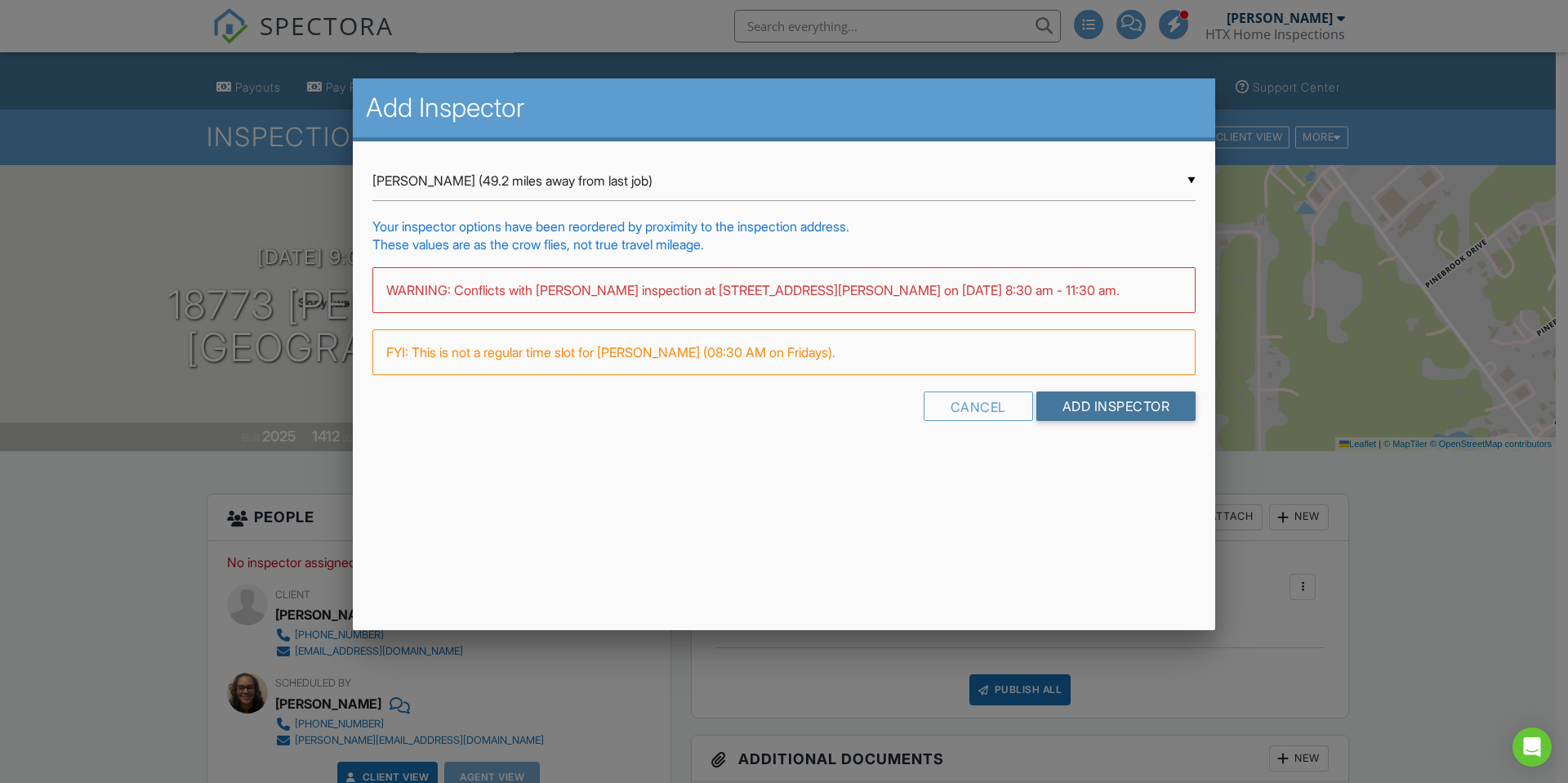
click at [1114, 413] on input "Add Inspector" at bounding box center [1116, 406] width 160 height 29
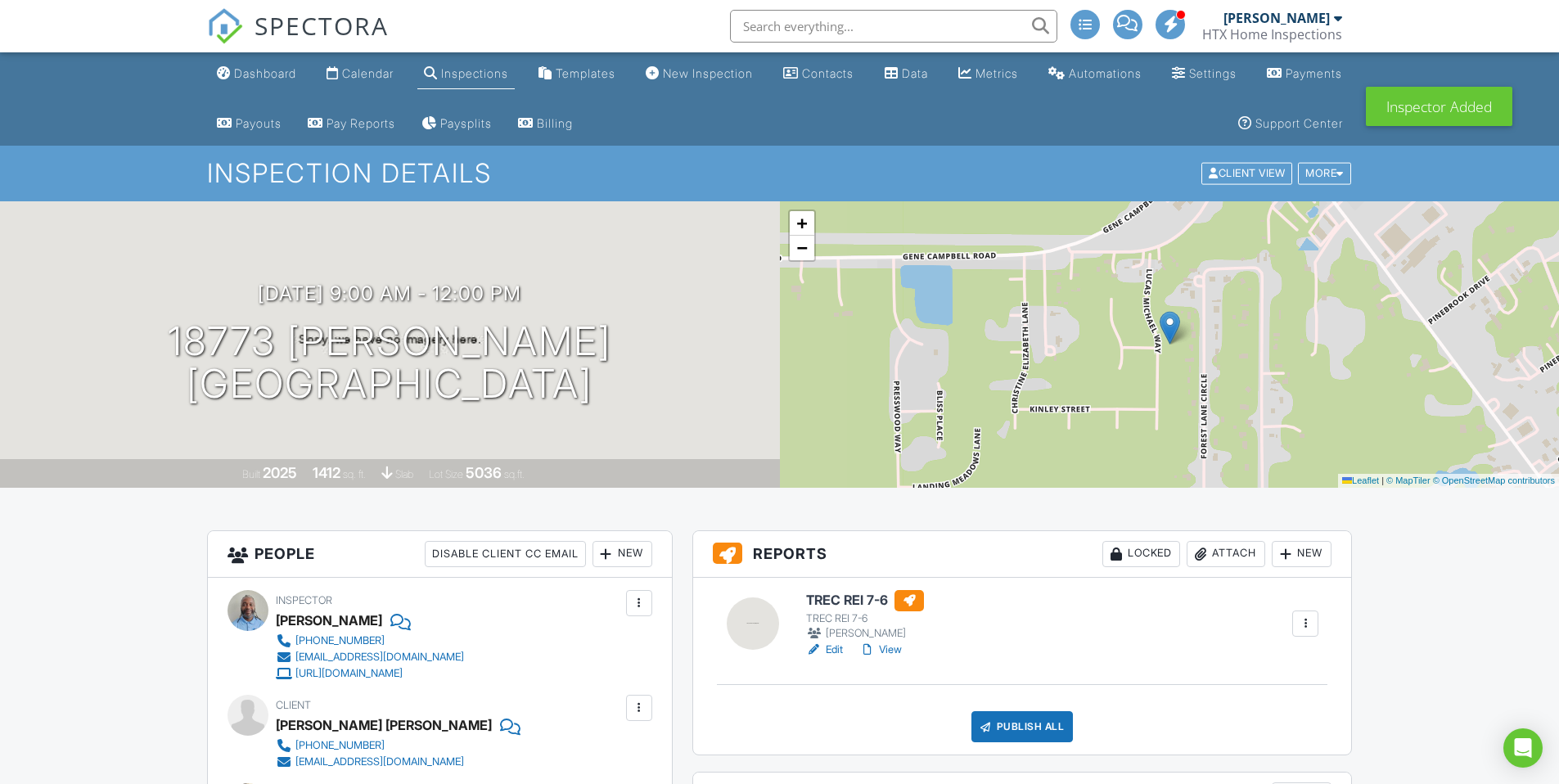
drag, startPoint x: 248, startPoint y: 74, endPoint x: 256, endPoint y: 79, distance: 9.4
click at [249, 74] on div "Dashboard" at bounding box center [265, 73] width 62 height 14
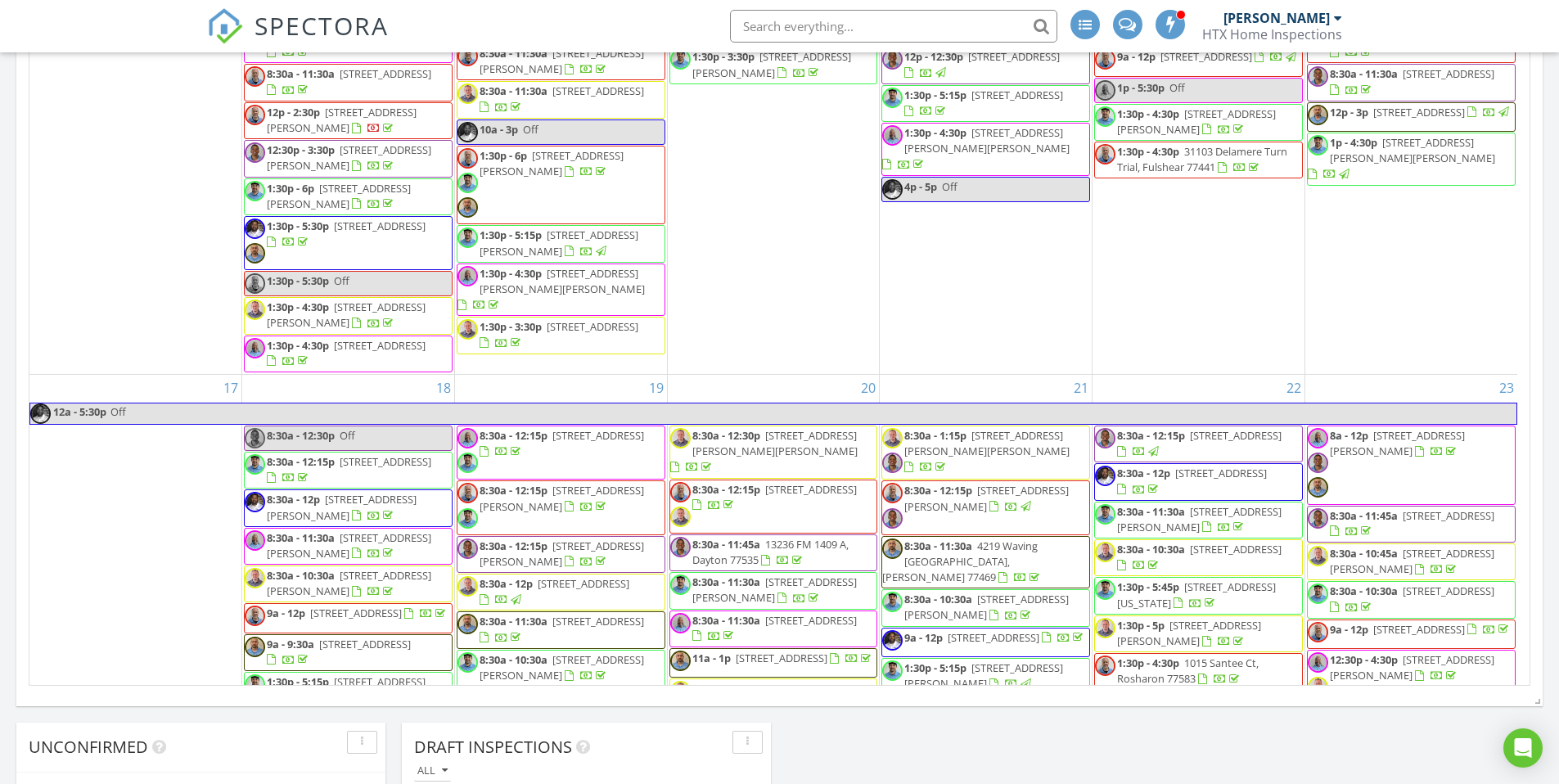
scroll to position [1677, 0]
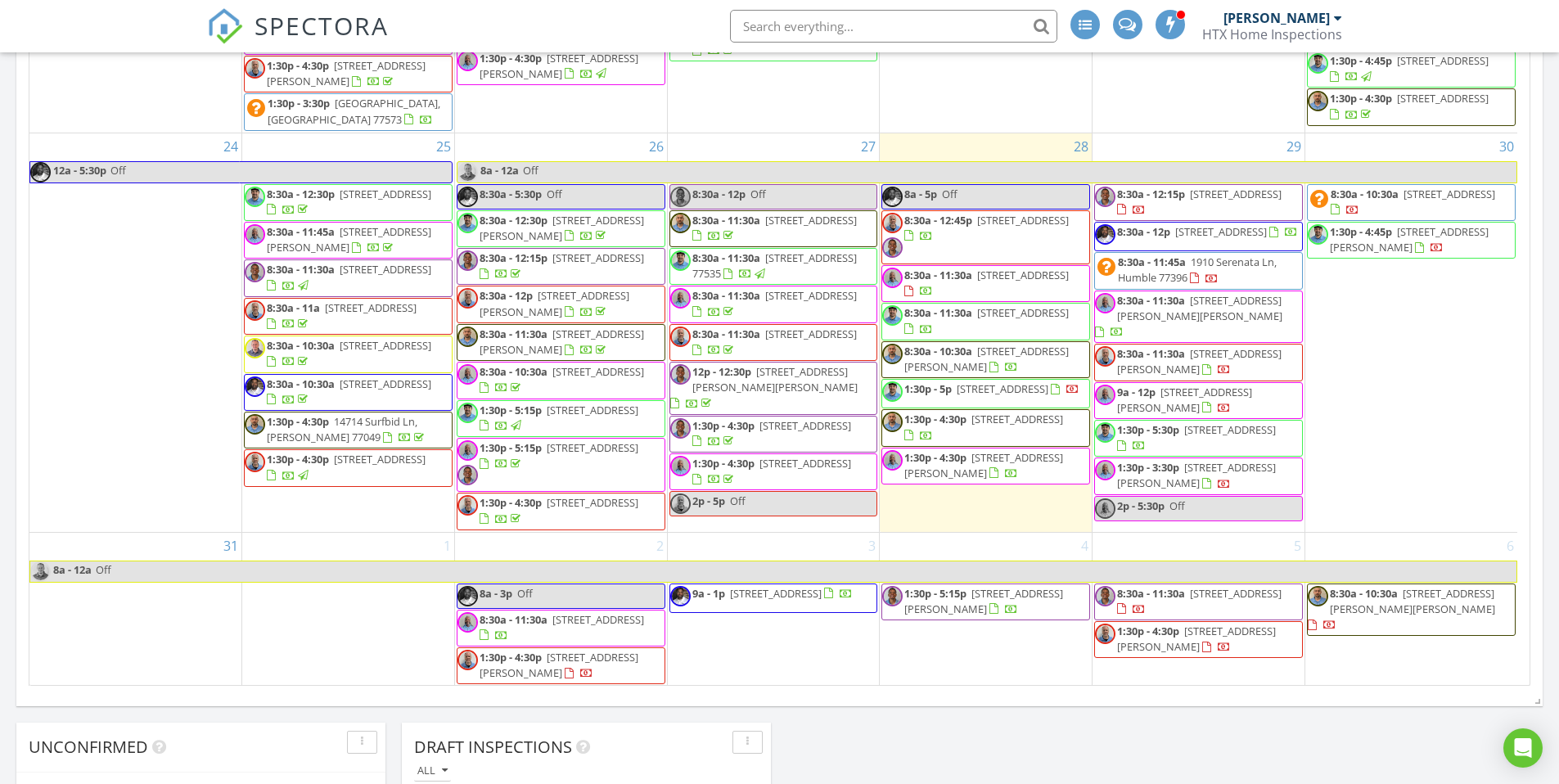
click at [1164, 319] on span "[STREET_ADDRESS][PERSON_NAME][PERSON_NAME]" at bounding box center [1199, 307] width 165 height 30
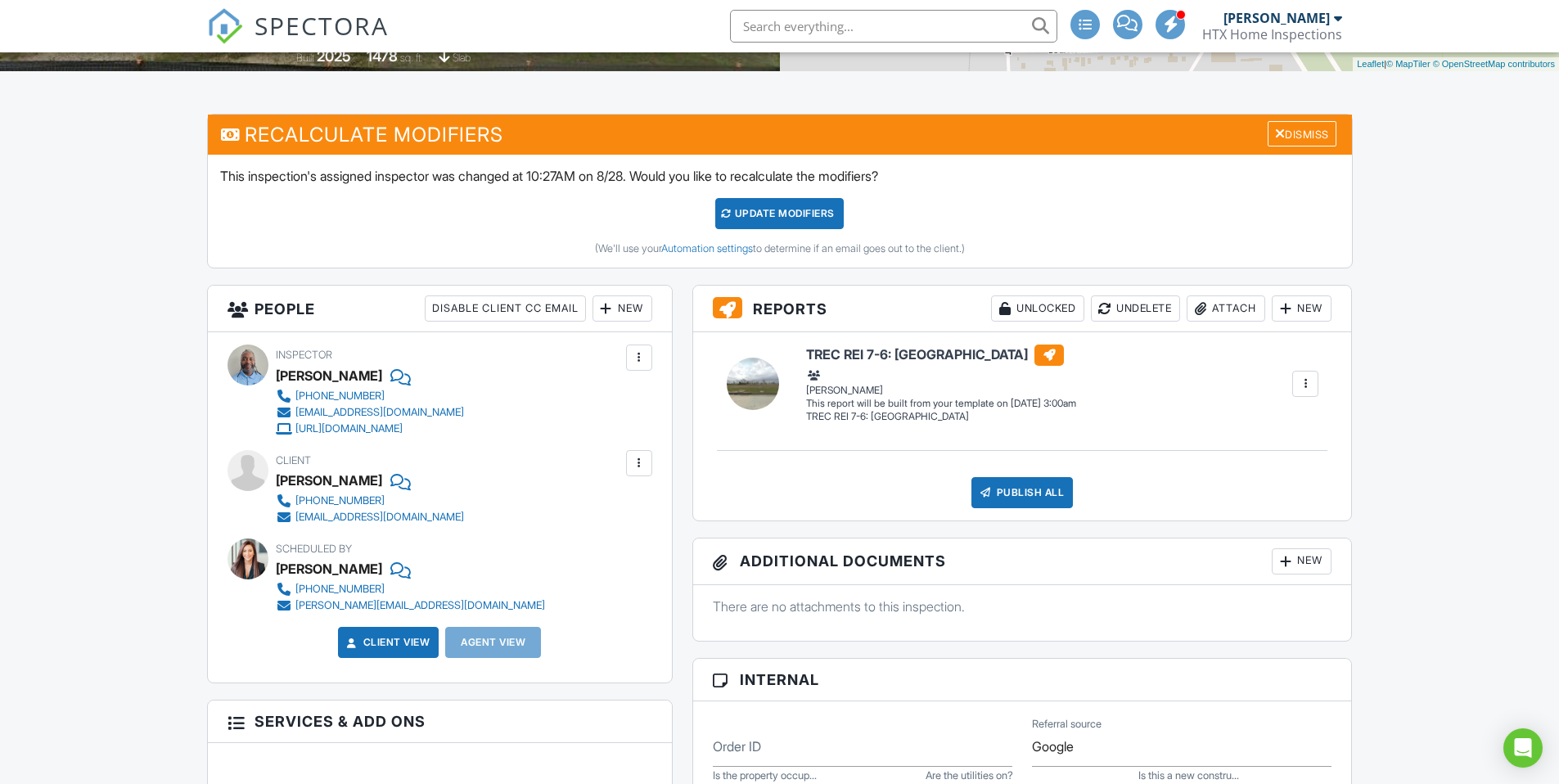
click at [637, 360] on div at bounding box center [639, 357] width 16 height 16
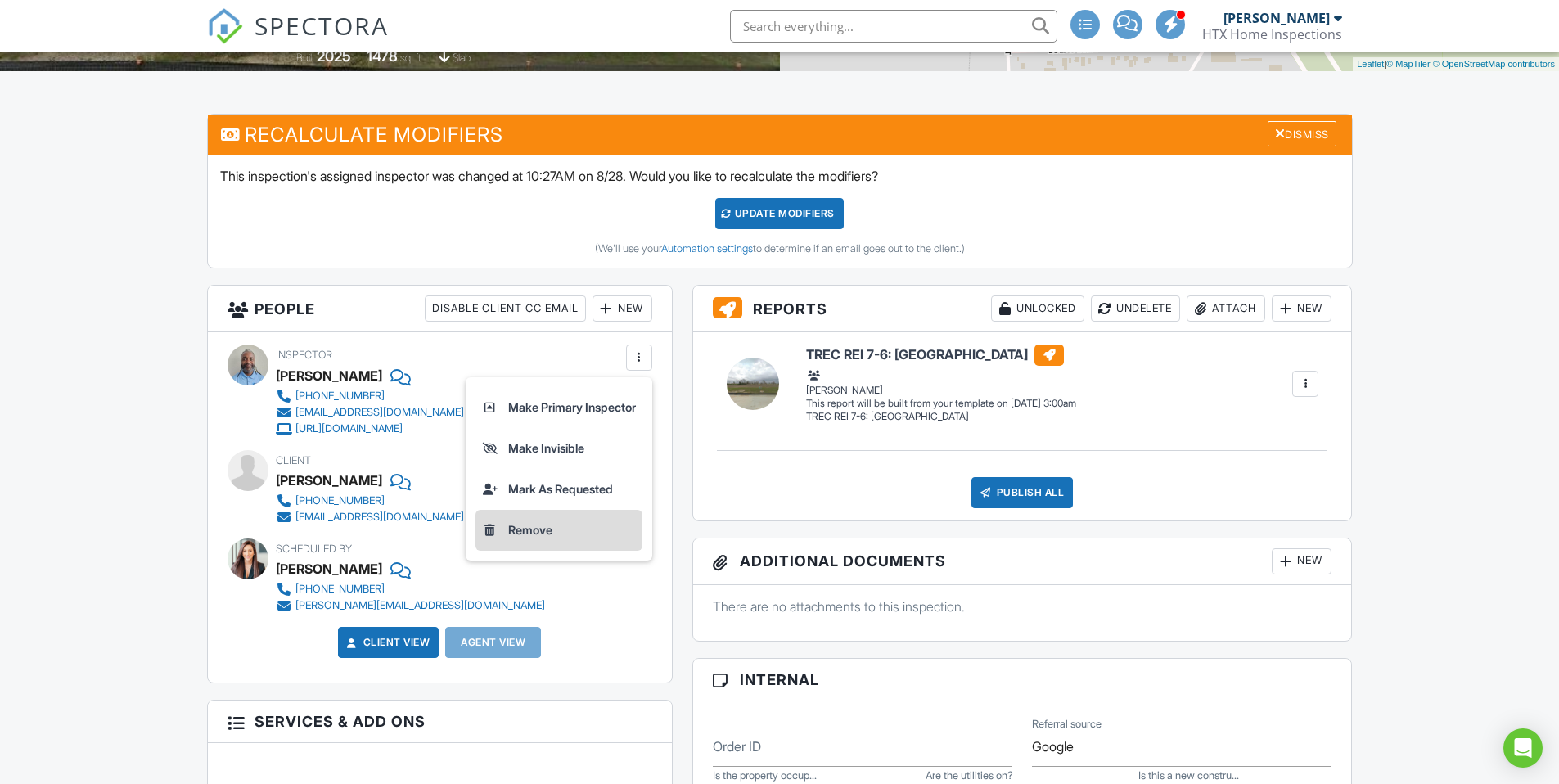
click at [529, 528] on li "Remove" at bounding box center [559, 530] width 167 height 41
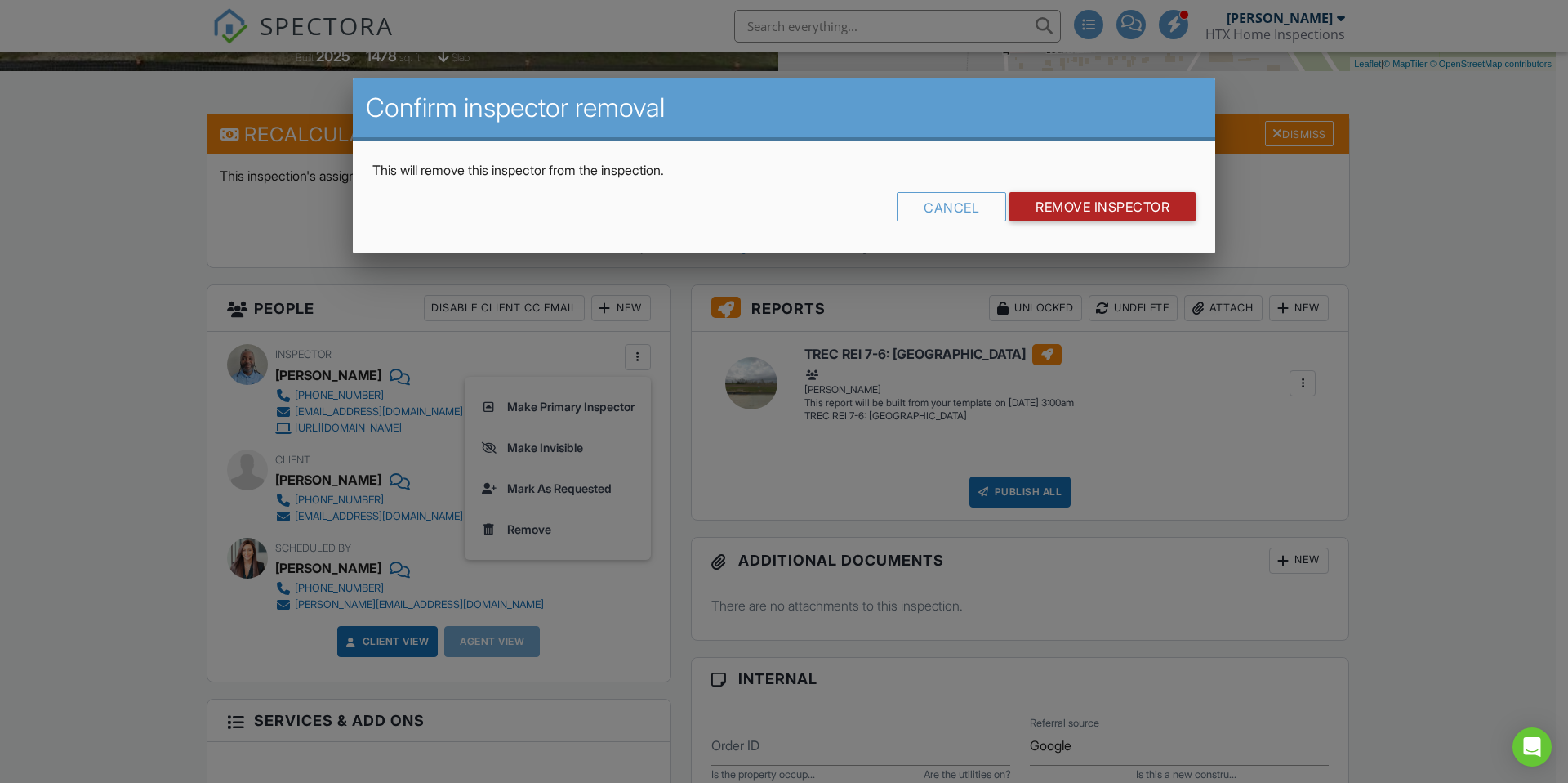
click at [1093, 210] on input "Remove Inspector" at bounding box center [1102, 206] width 186 height 29
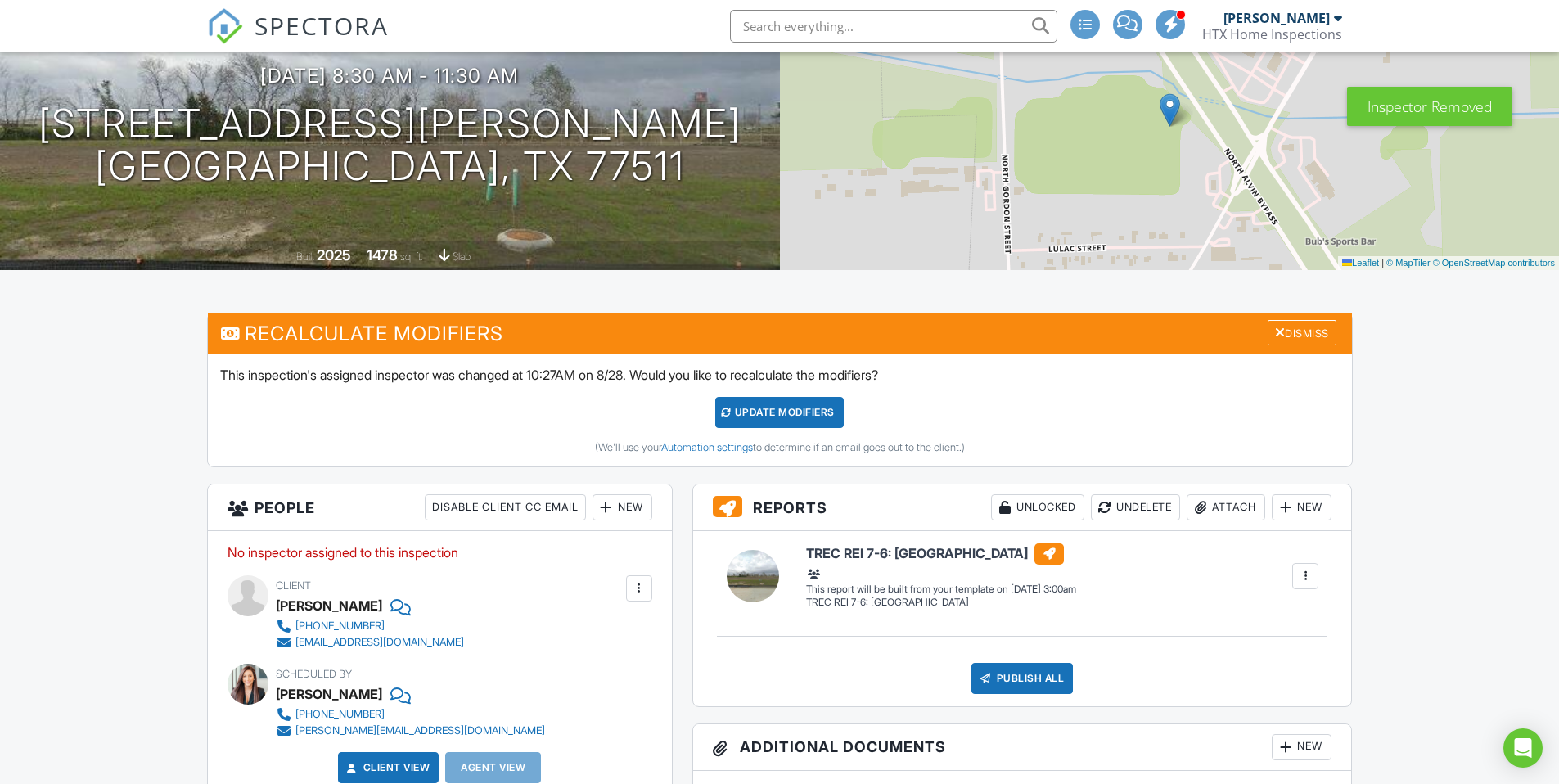
click at [610, 509] on div at bounding box center [606, 507] width 16 height 16
click at [654, 561] on li "Inspector" at bounding box center [681, 558] width 161 height 41
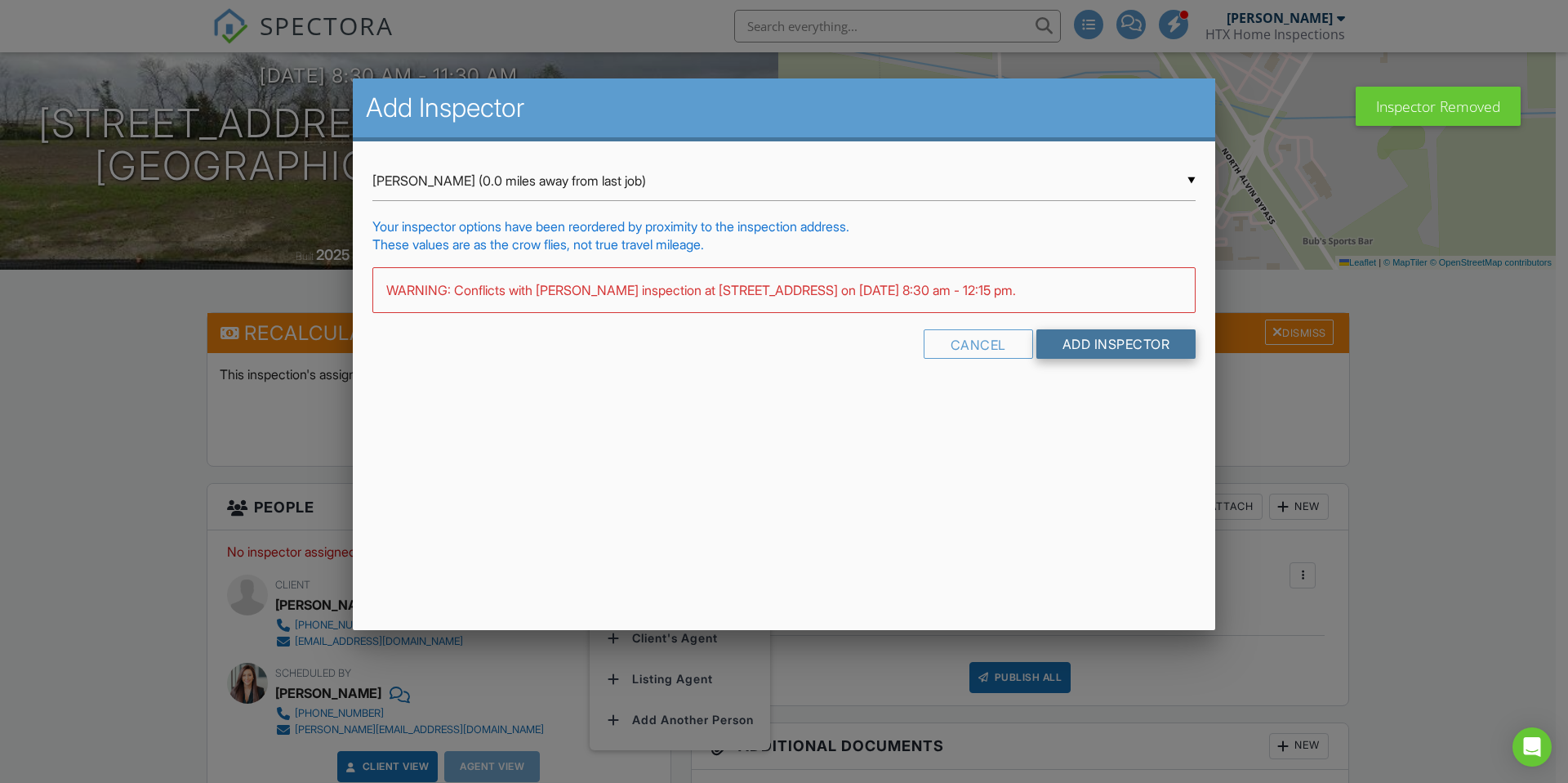
click at [1113, 347] on input "Add Inspector" at bounding box center [1116, 344] width 160 height 29
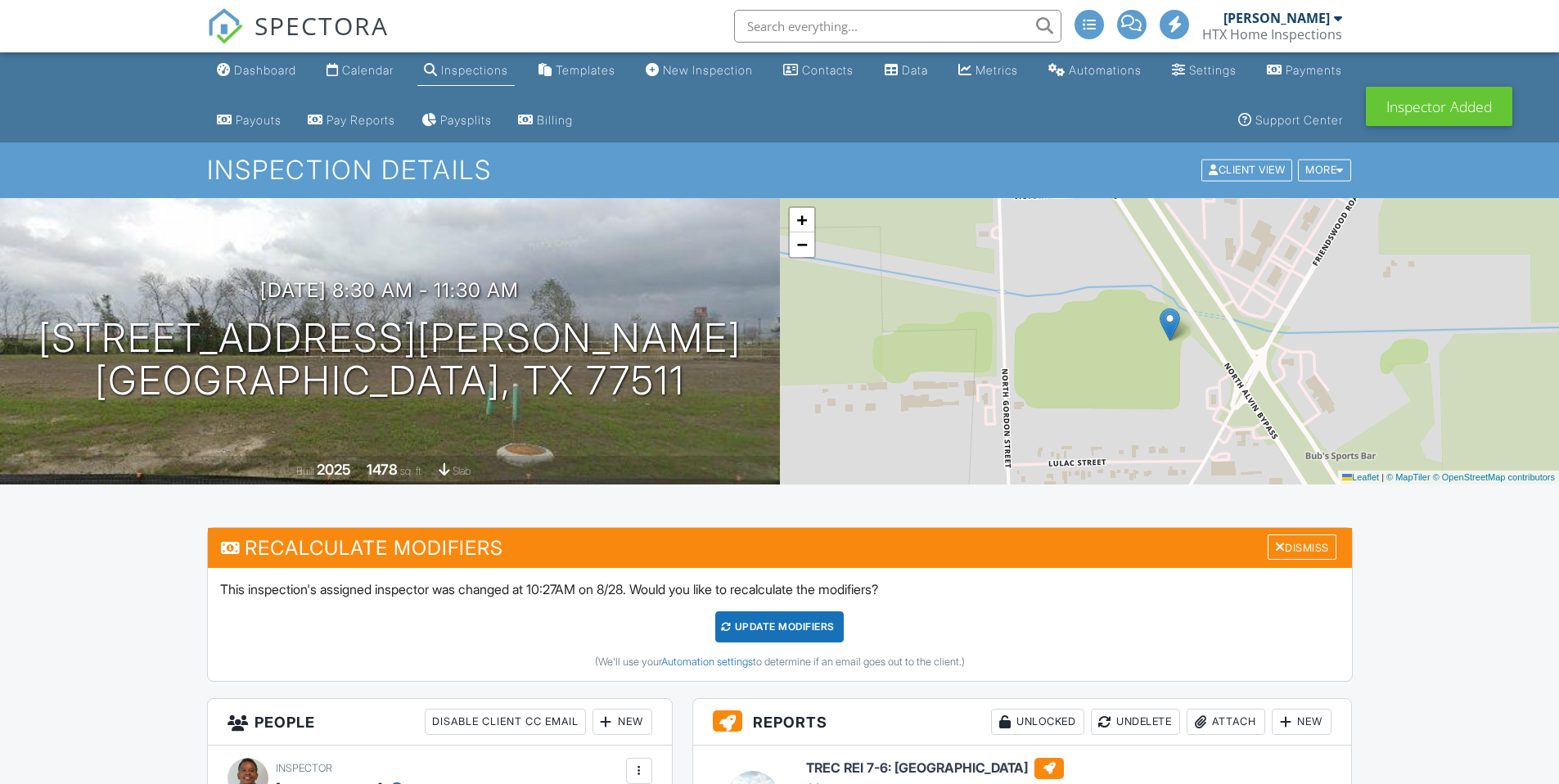
scroll to position [144, 0]
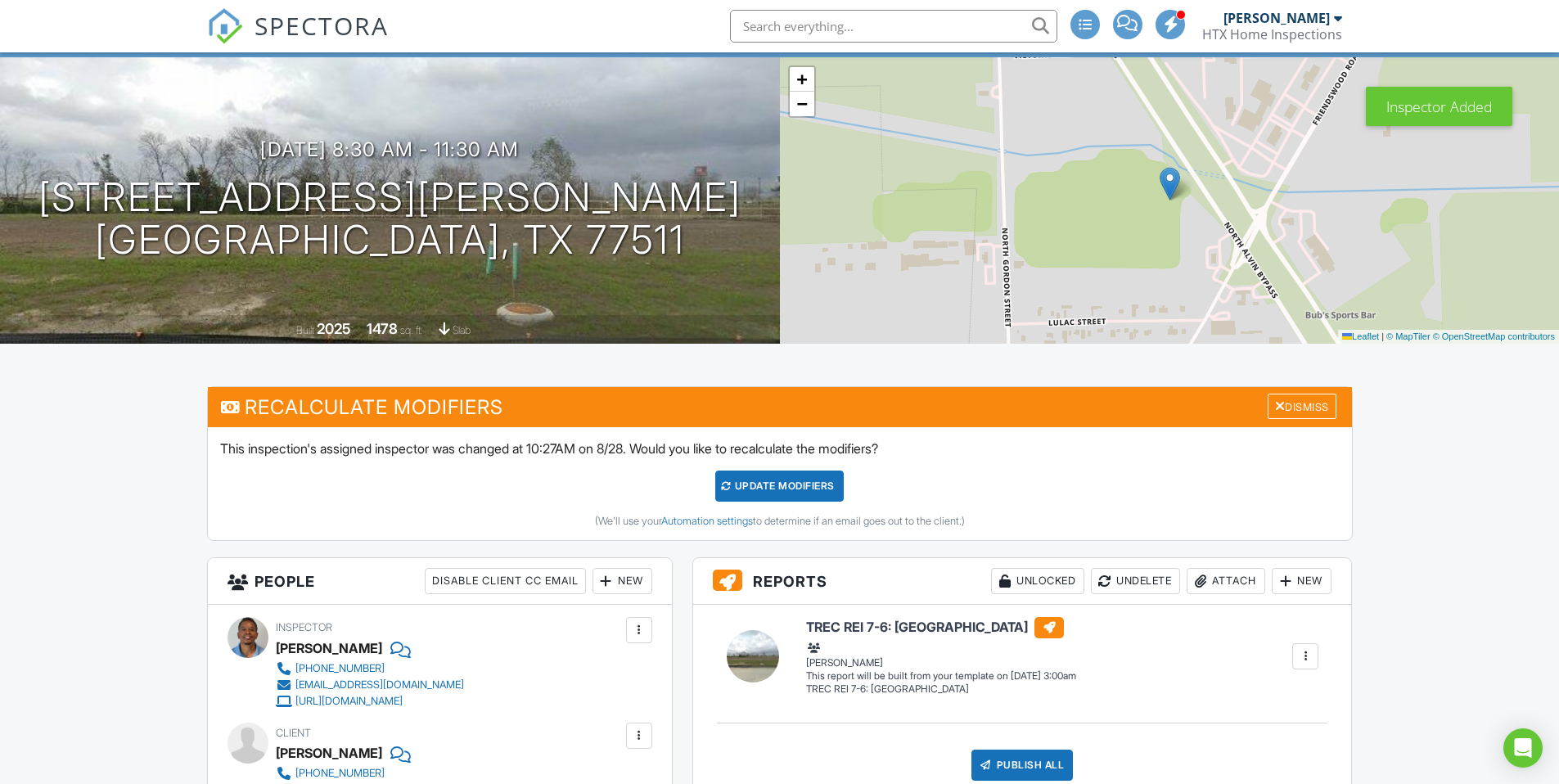
click at [765, 481] on div "UPDATE Modifiers" at bounding box center [779, 486] width 128 height 31
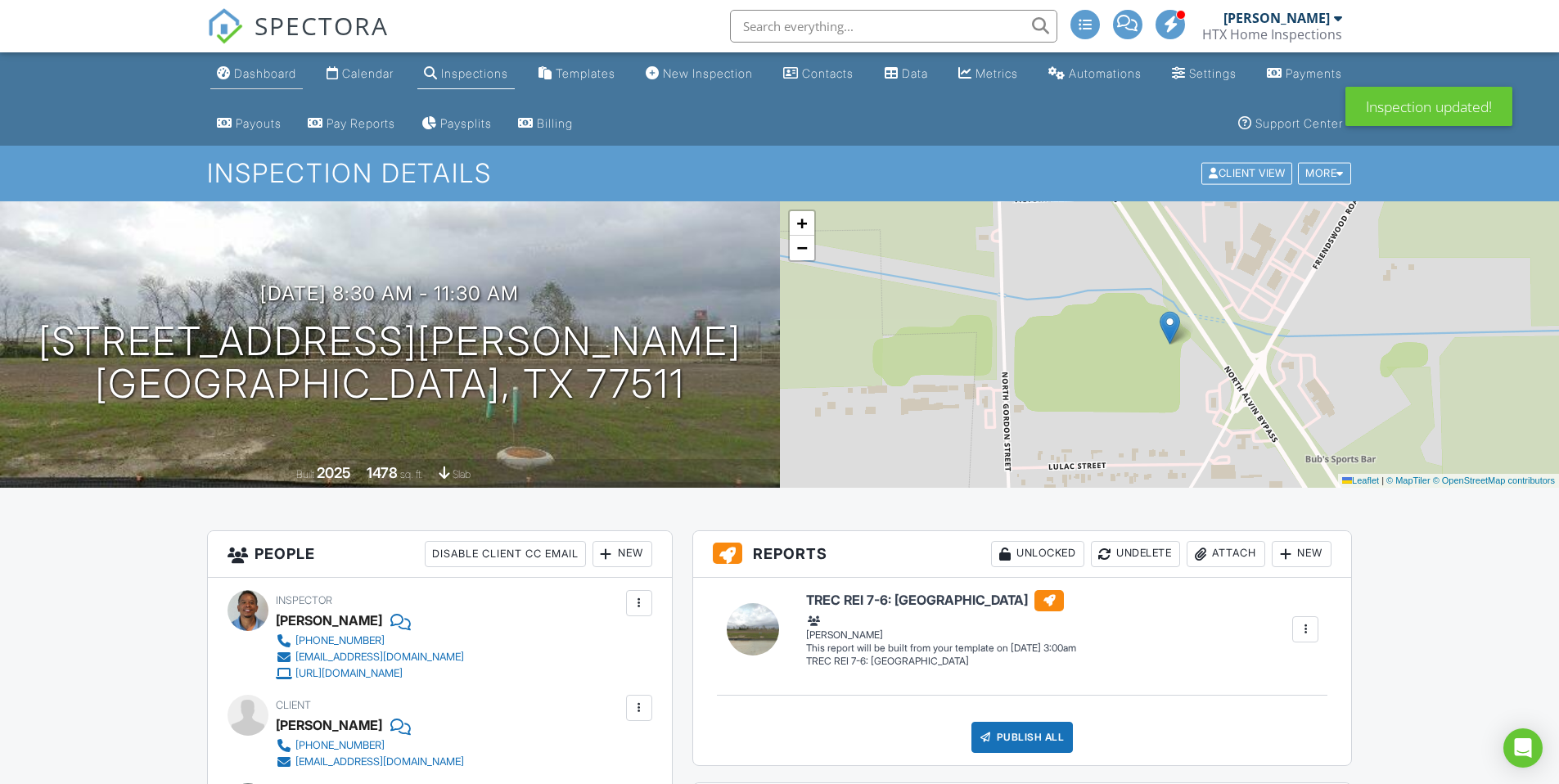
click at [244, 73] on div "Dashboard" at bounding box center [265, 73] width 62 height 14
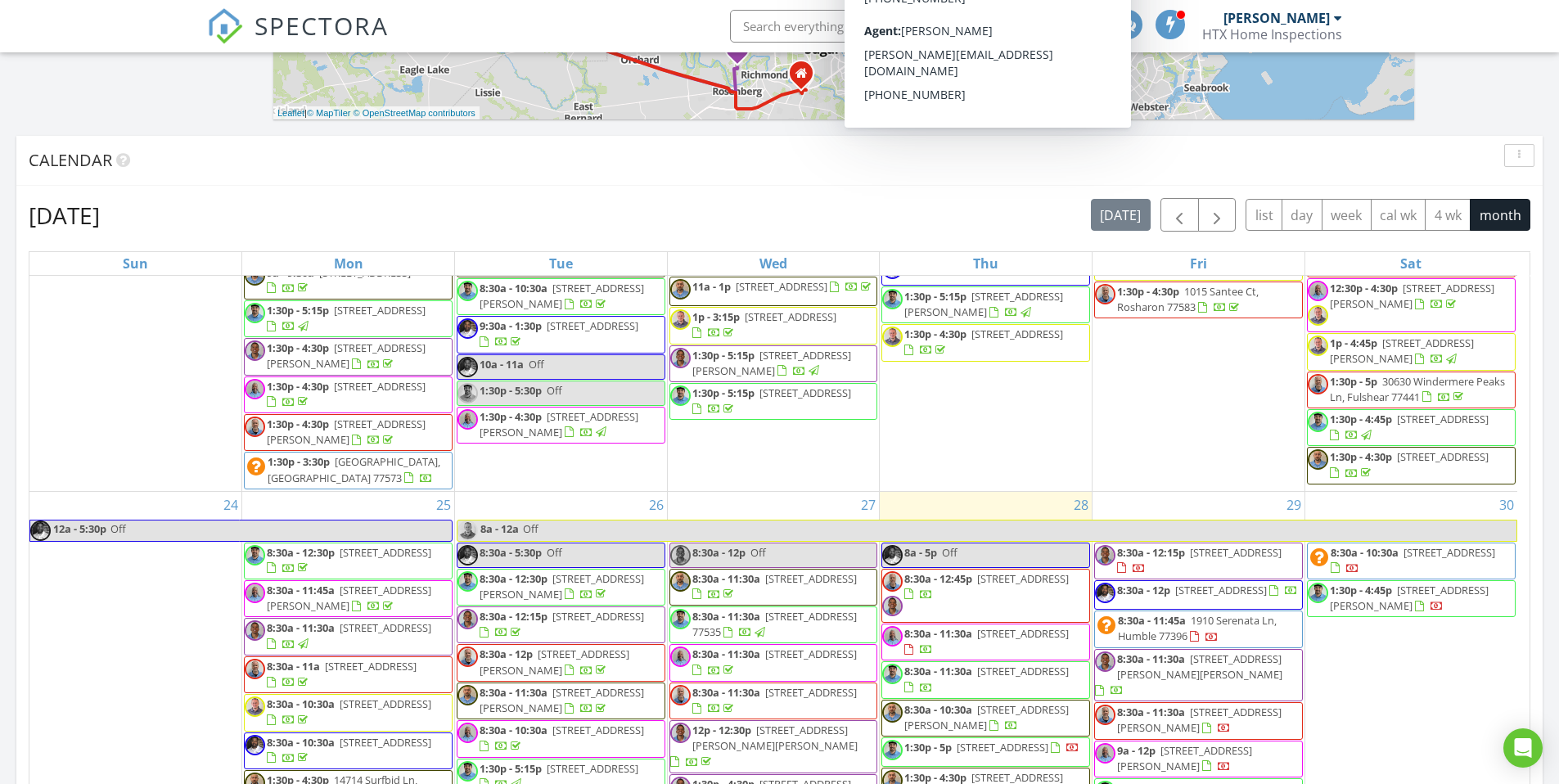
scroll to position [1677, 0]
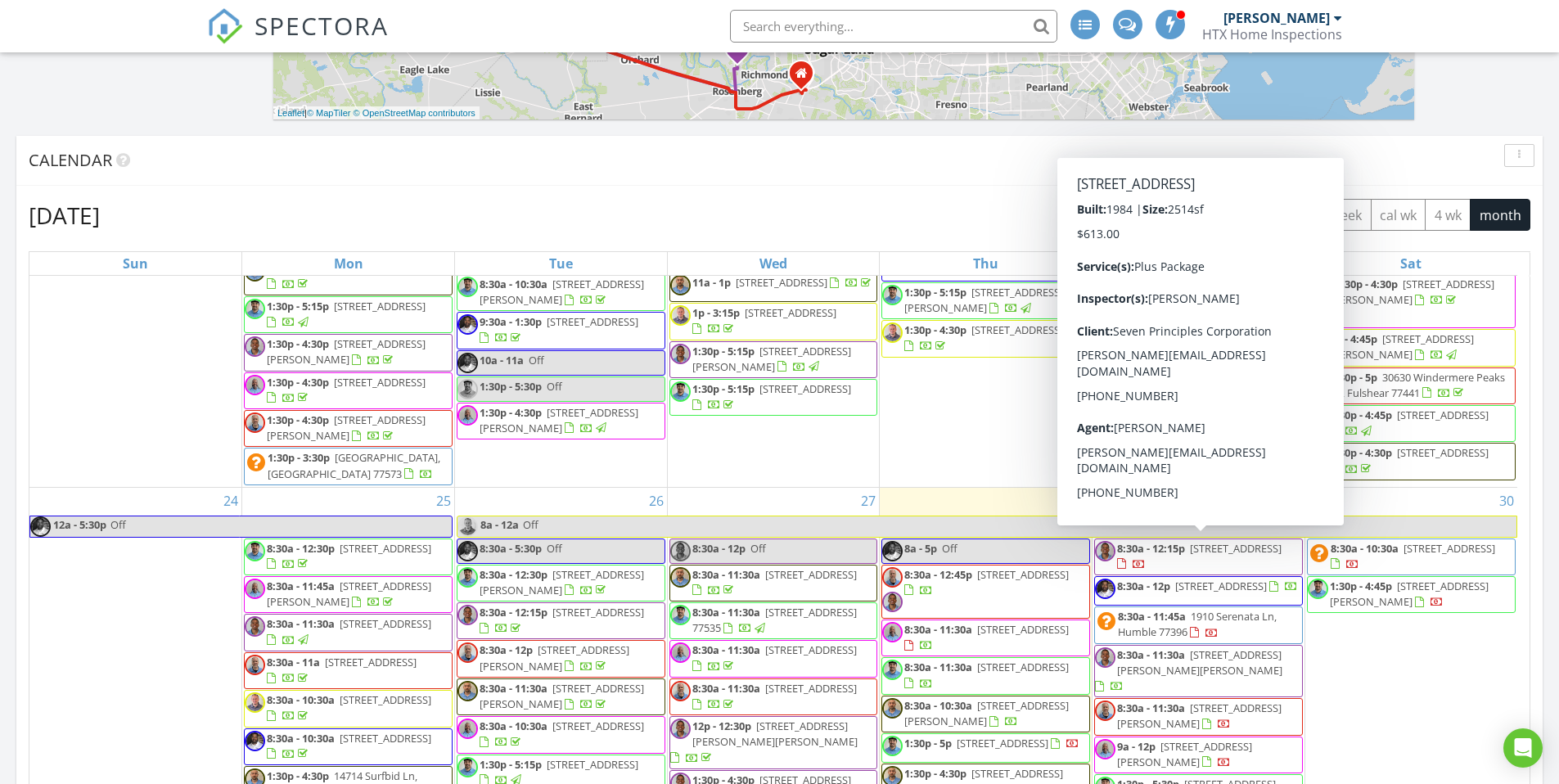
click at [1190, 555] on span "6239 Oak Pass Dr, Houston 77091" at bounding box center [1235, 547] width 91 height 15
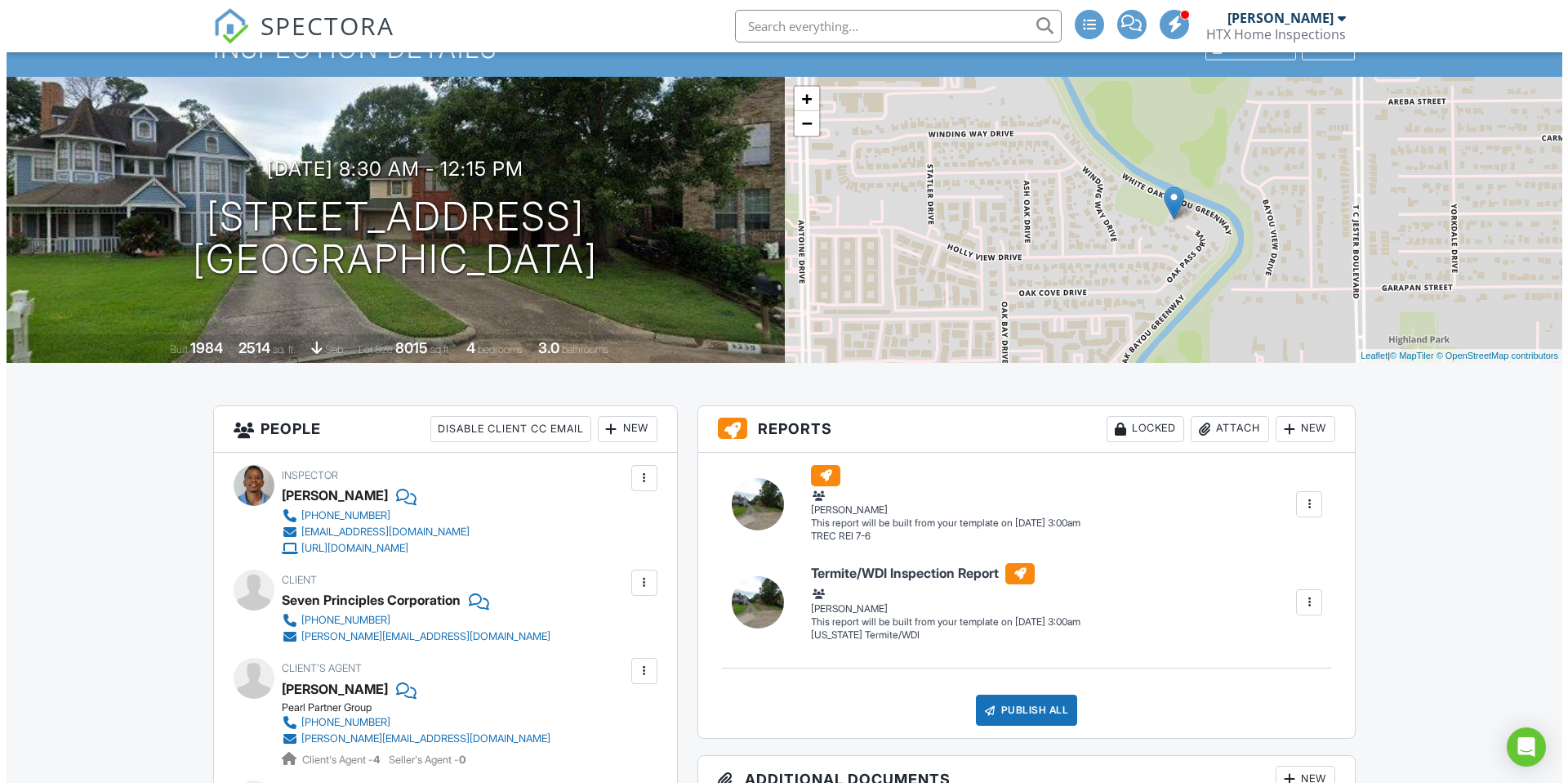
scroll to position [126, 0]
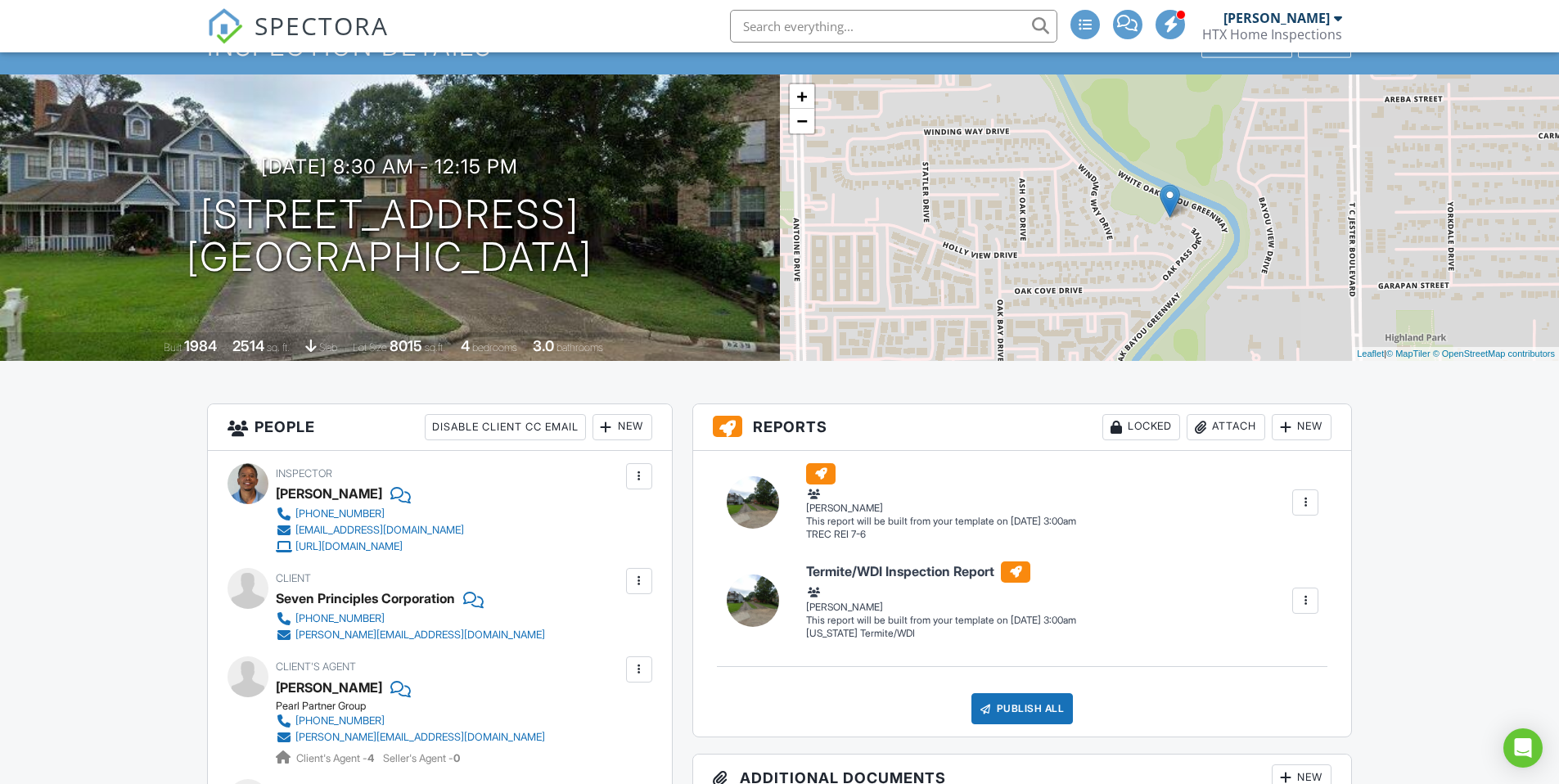
click at [640, 483] on div at bounding box center [639, 476] width 16 height 16
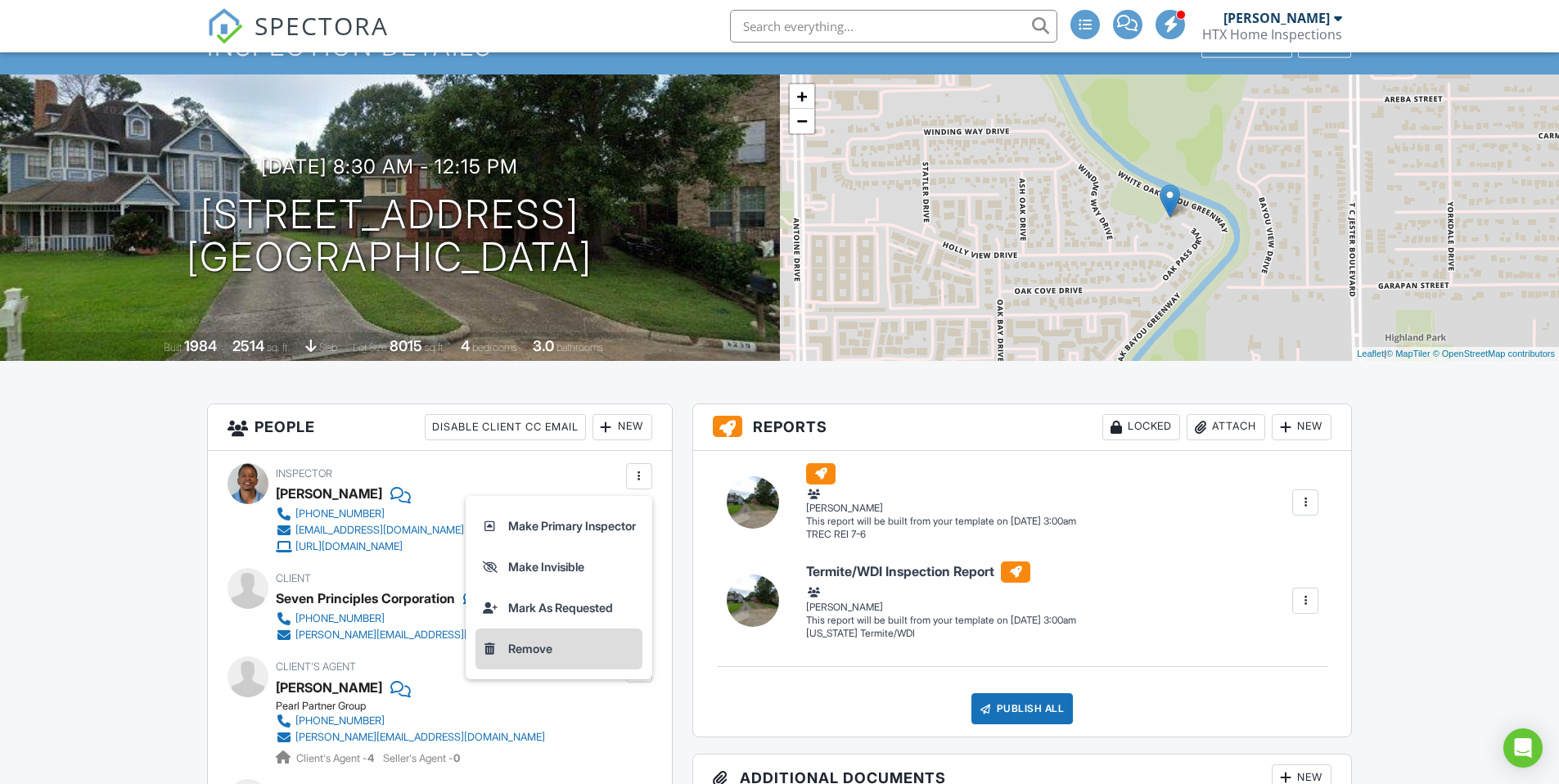
click at [534, 649] on li "Remove" at bounding box center [559, 649] width 167 height 41
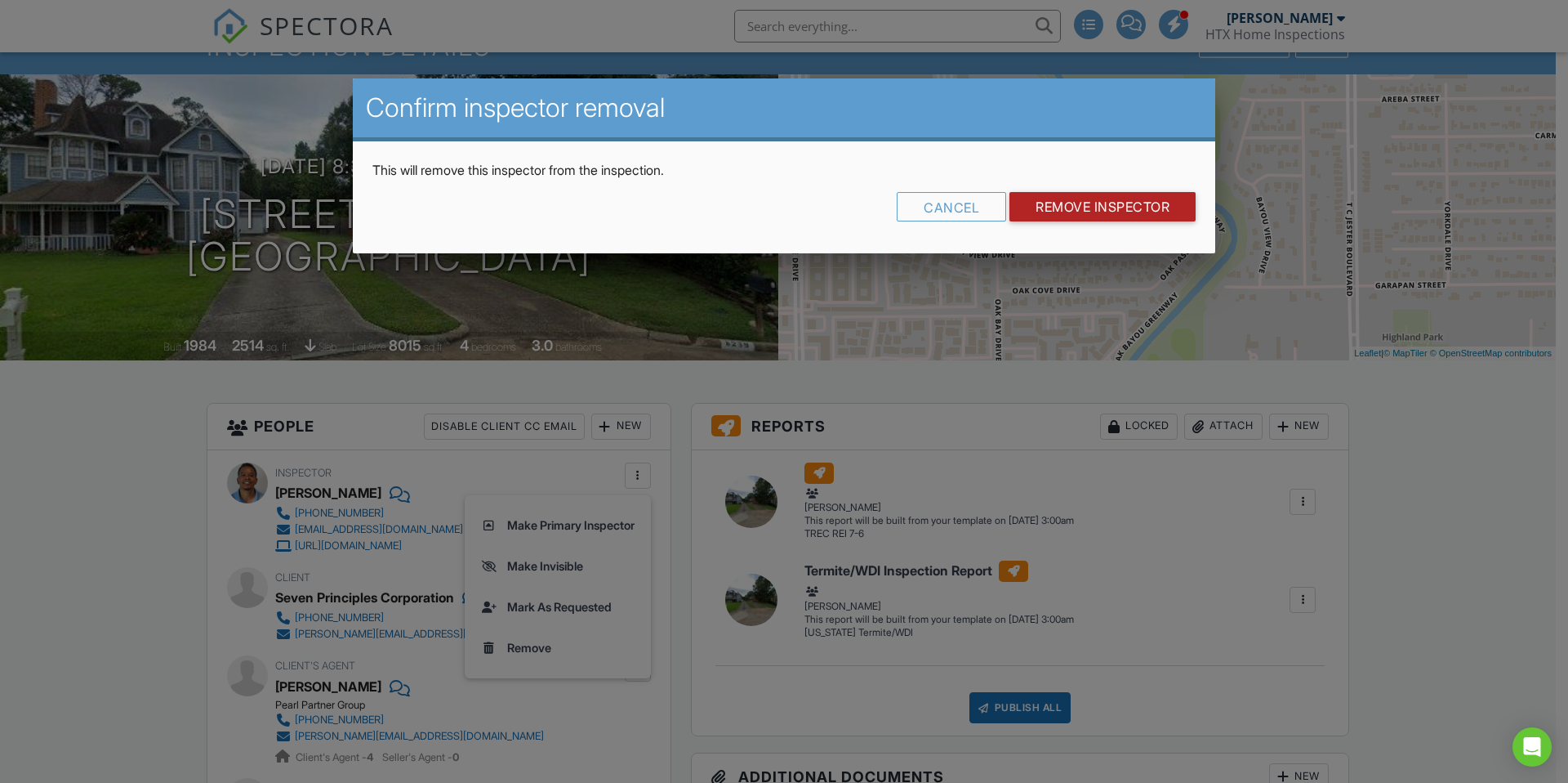
drag, startPoint x: 1103, startPoint y: 207, endPoint x: 1088, endPoint y: 216, distance: 17.5
click at [1102, 208] on input "Remove Inspector" at bounding box center [1102, 206] width 186 height 29
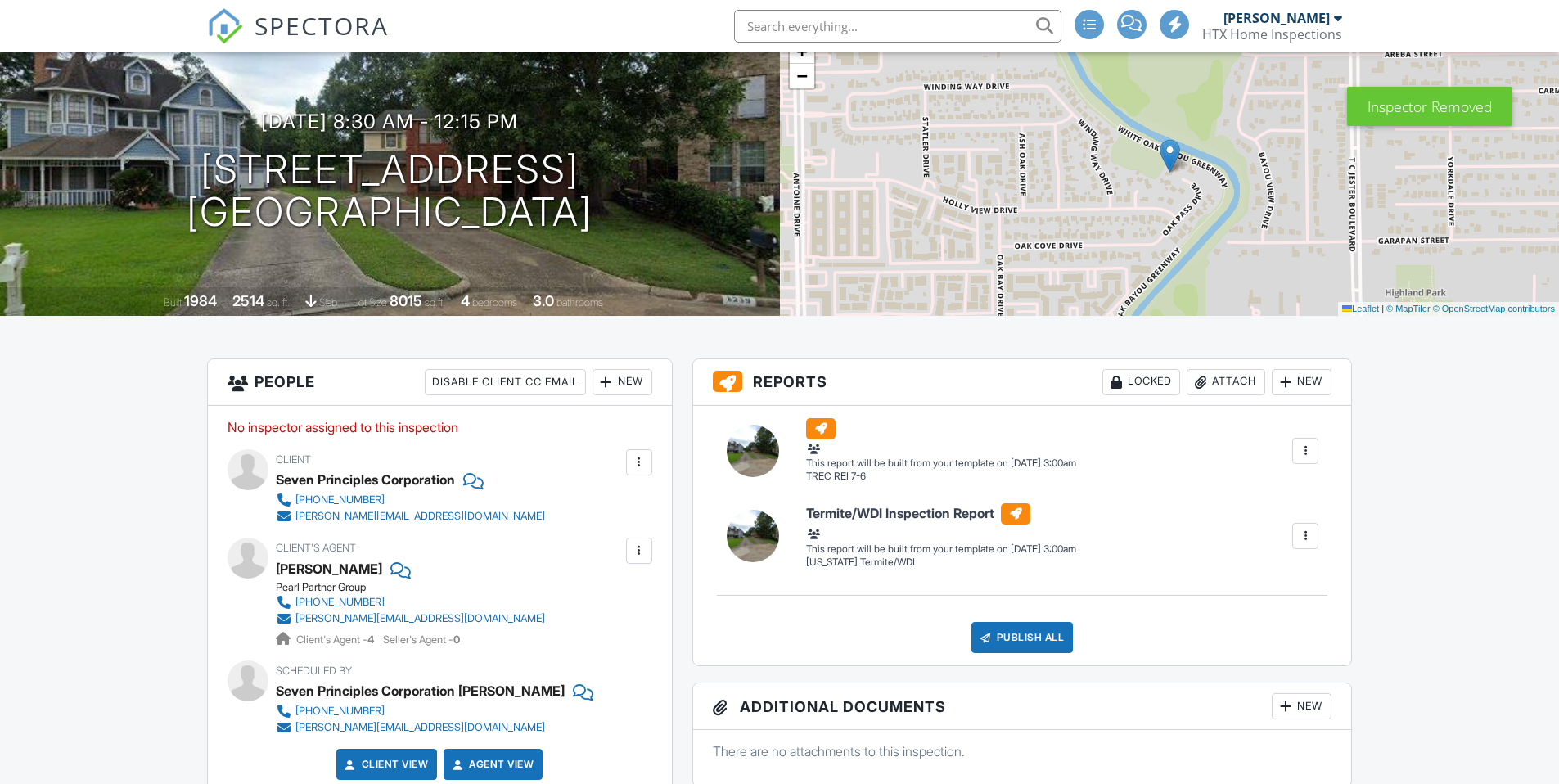
click at [609, 380] on div at bounding box center [606, 381] width 16 height 16
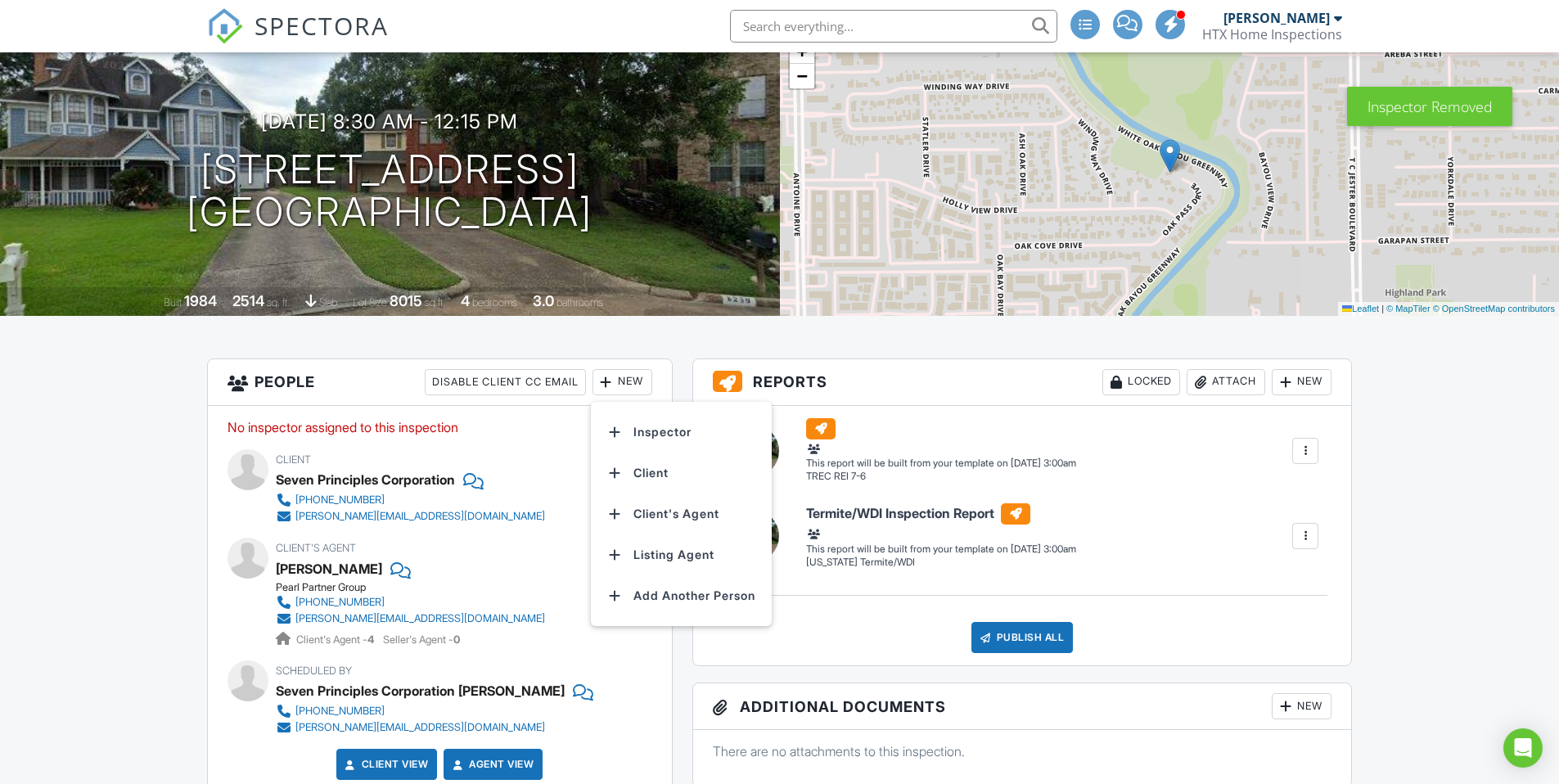
click at [642, 431] on li "Inspector" at bounding box center [681, 432] width 161 height 41
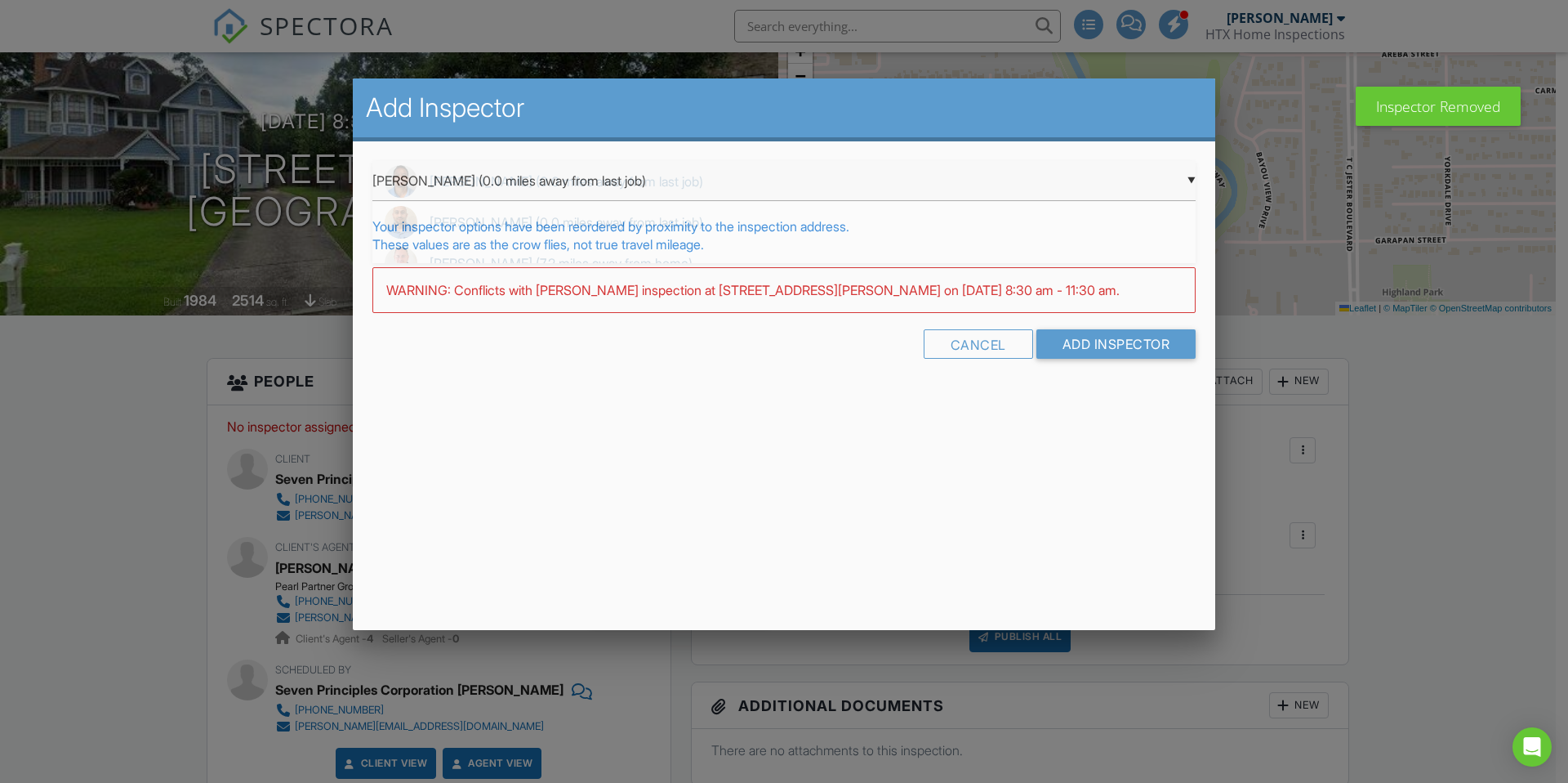
click at [735, 185] on div "▼ Corey Laurent (0.0 miles away from last job) Corey Laurent (0.0 miles away fr…" at bounding box center [784, 180] width 823 height 40
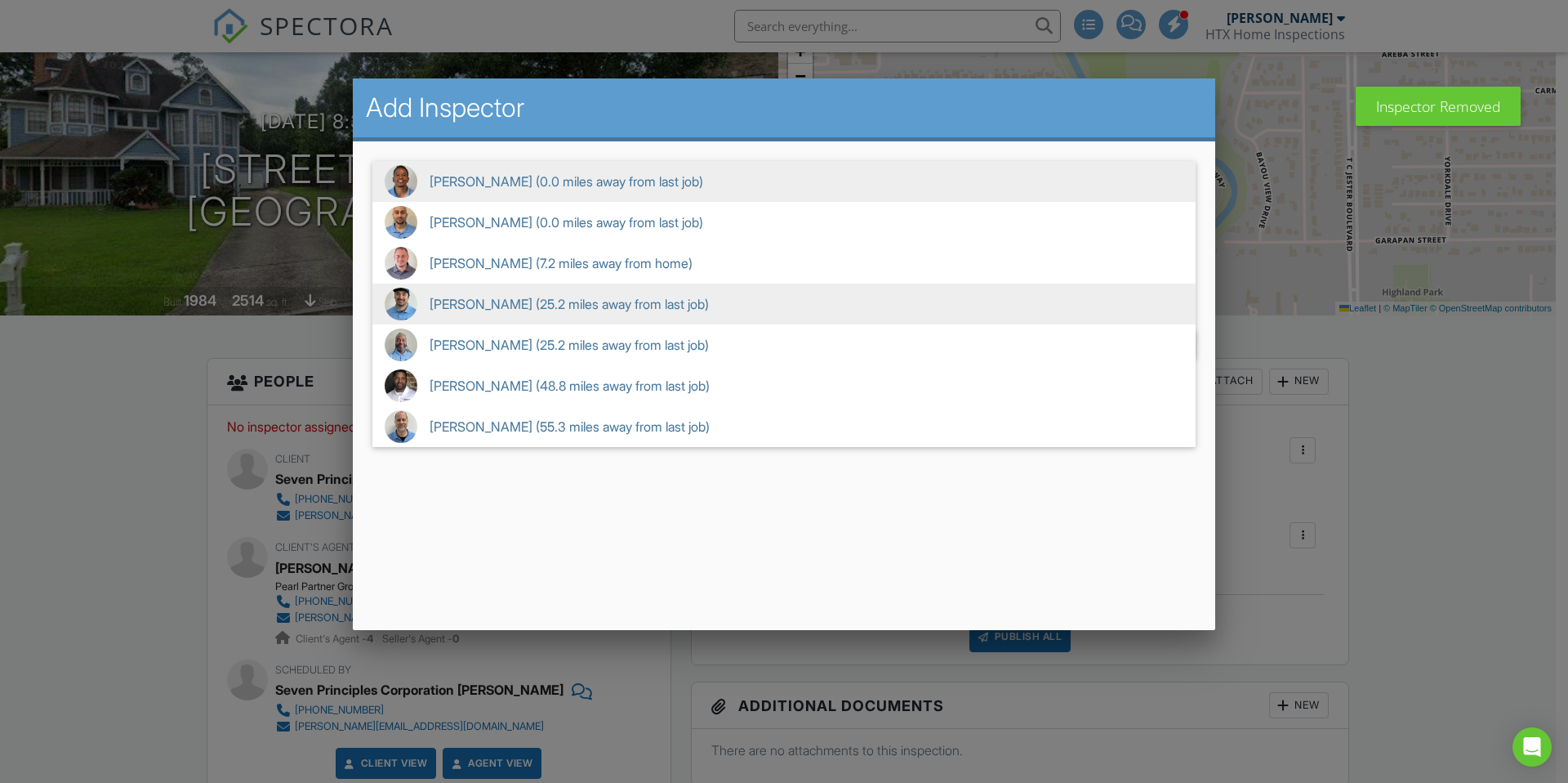
click at [491, 305] on span "Donald Sellstrom (25.2 miles away from last job)" at bounding box center [784, 304] width 823 height 41
type input "Donald Sellstrom (25.2 miles away from last job)"
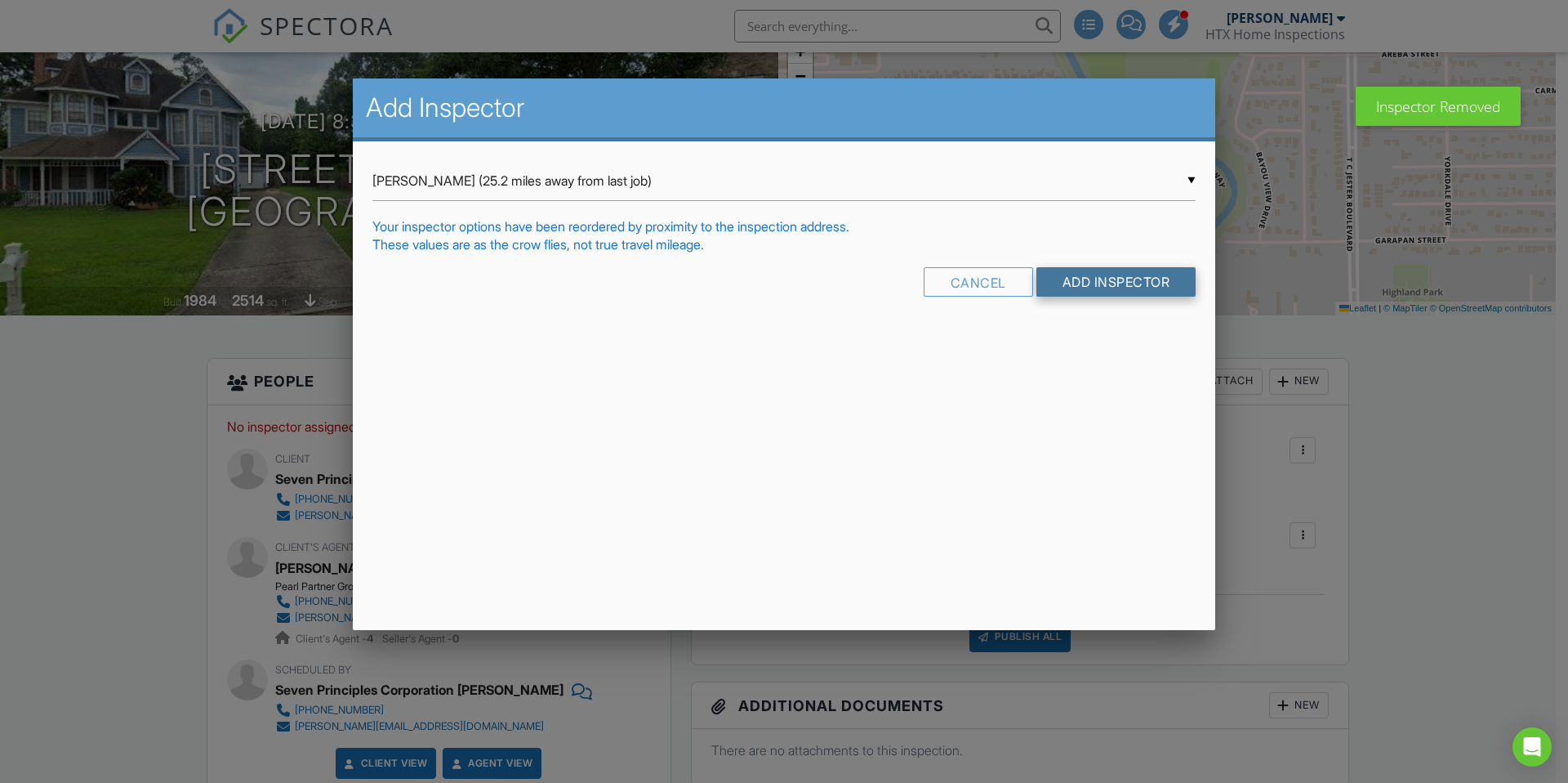
click at [1071, 284] on input "Add Inspector" at bounding box center [1116, 282] width 160 height 29
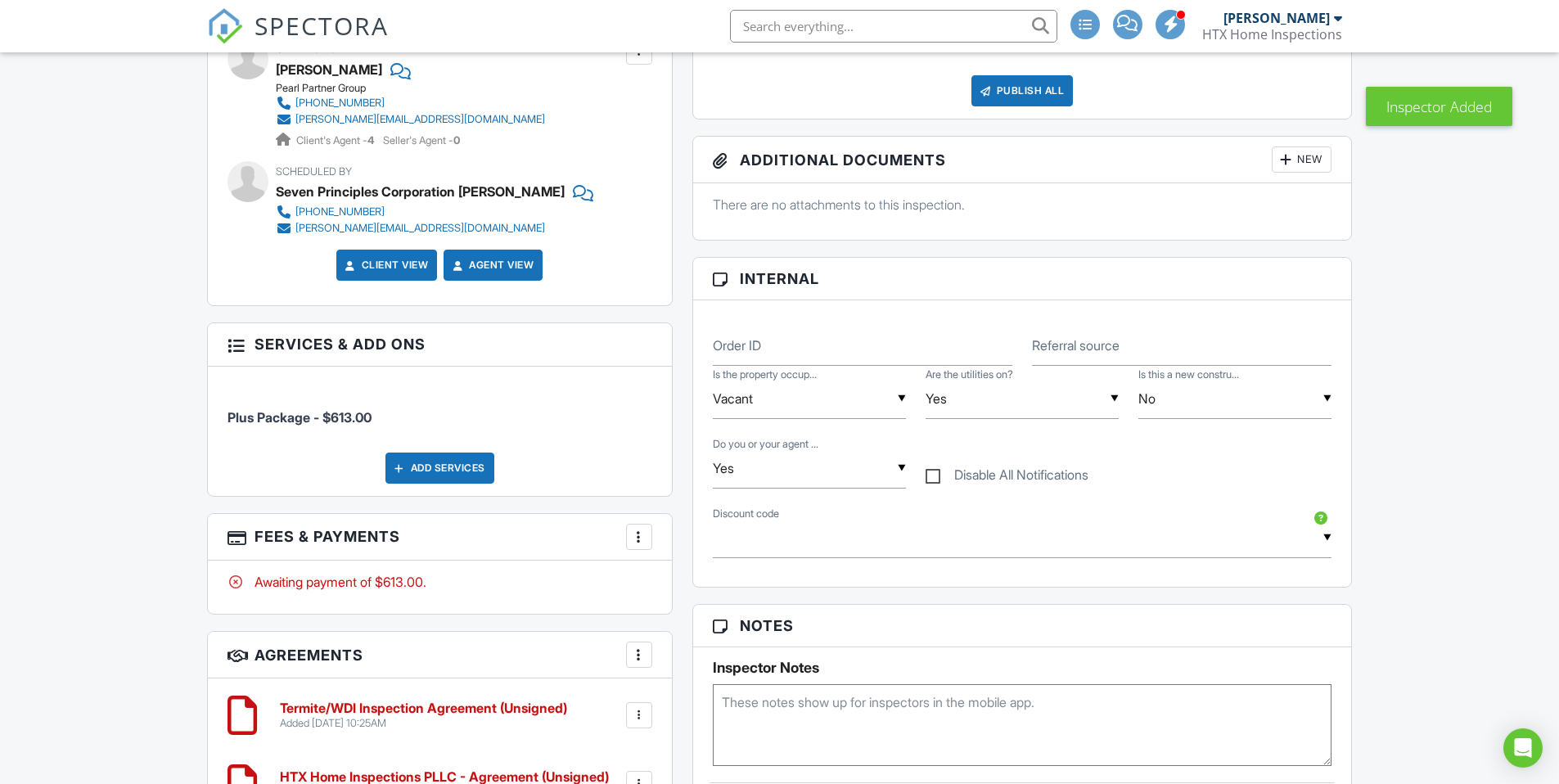
scroll to position [745, 0]
drag, startPoint x: 1092, startPoint y: 346, endPoint x: 1105, endPoint y: 345, distance: 13.0
click at [1092, 346] on label "Referral source" at bounding box center [1076, 344] width 88 height 18
click at [1092, 346] on input "Referral source" at bounding box center [1182, 344] width 300 height 40
type input "Other"
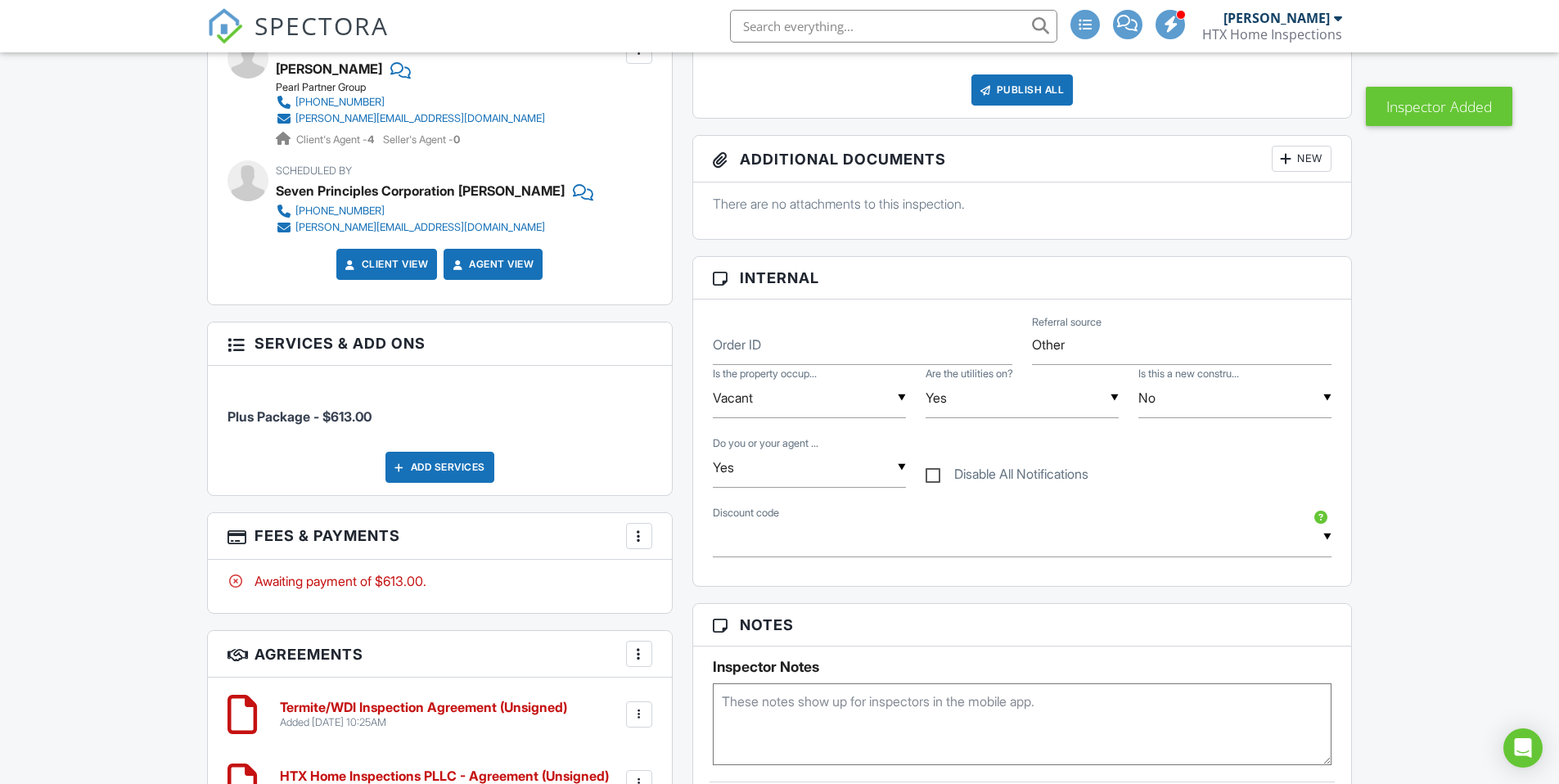
drag, startPoint x: 1213, startPoint y: 481, endPoint x: 1222, endPoint y: 472, distance: 12.7
click at [1214, 481] on div "▼ Yes Yes No Yes No Do you or your agent ... Disable All Notifications" at bounding box center [1023, 469] width 639 height 70
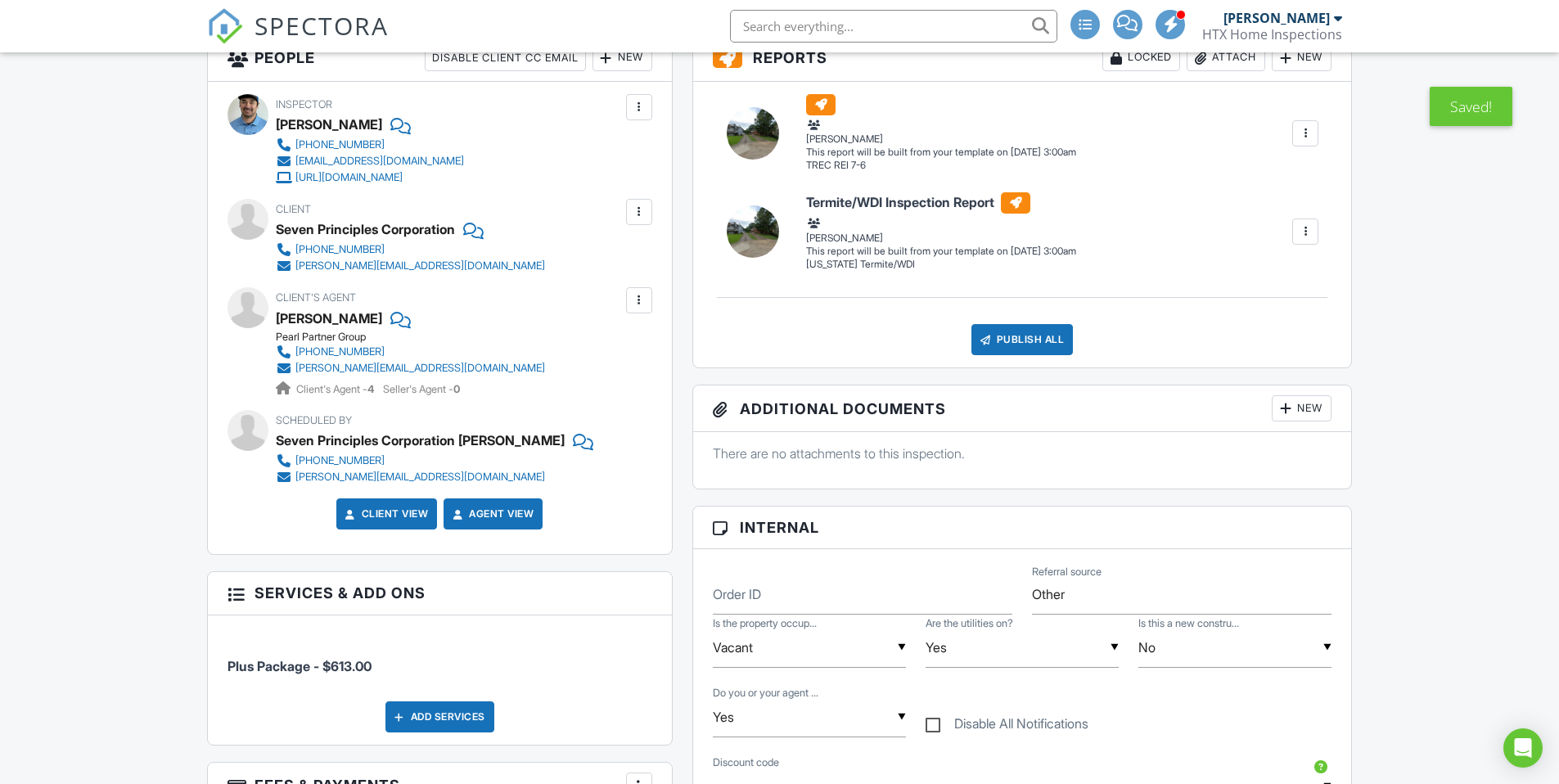
scroll to position [0, 0]
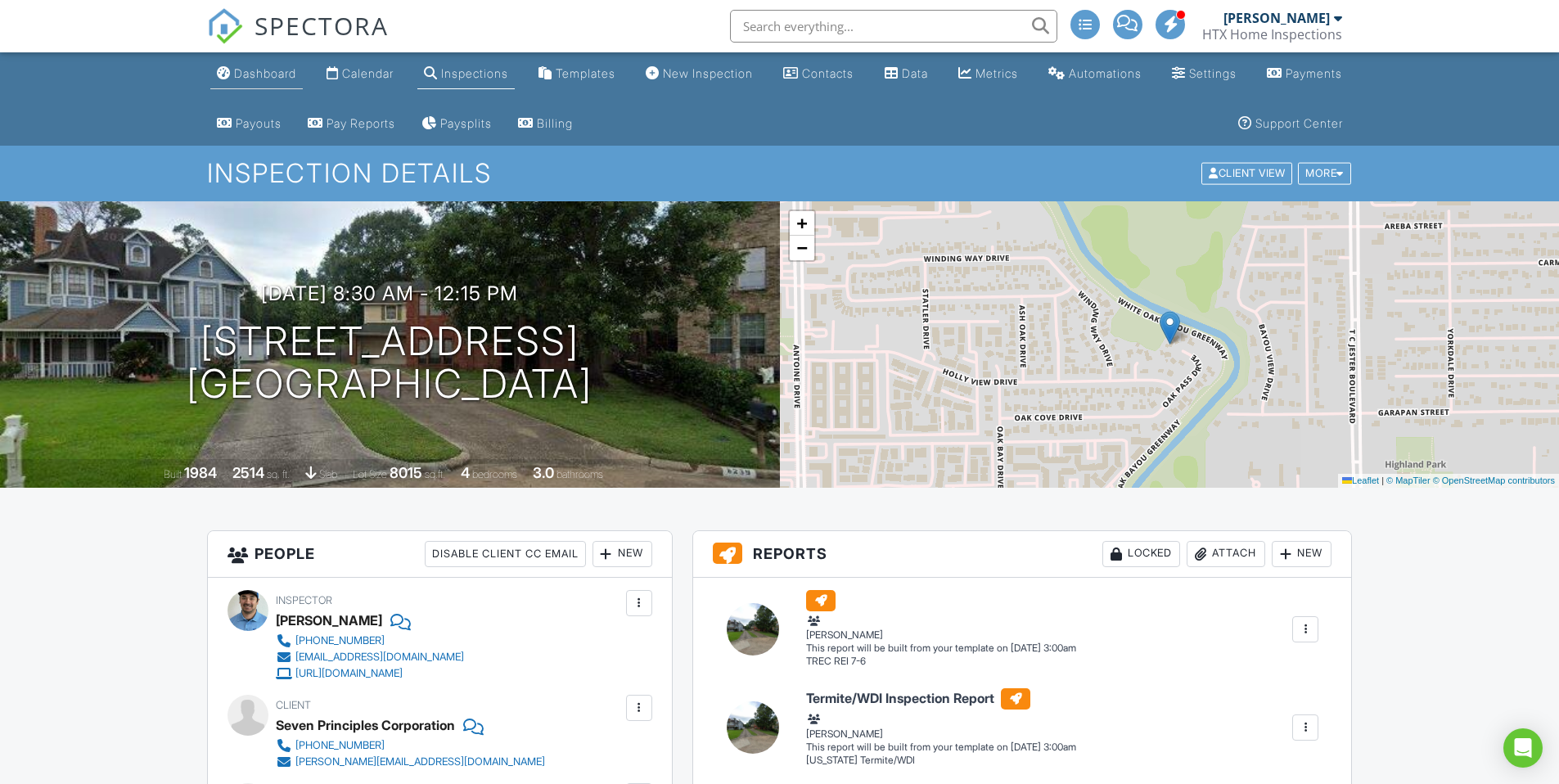
click at [249, 73] on div "Dashboard" at bounding box center [265, 73] width 62 height 14
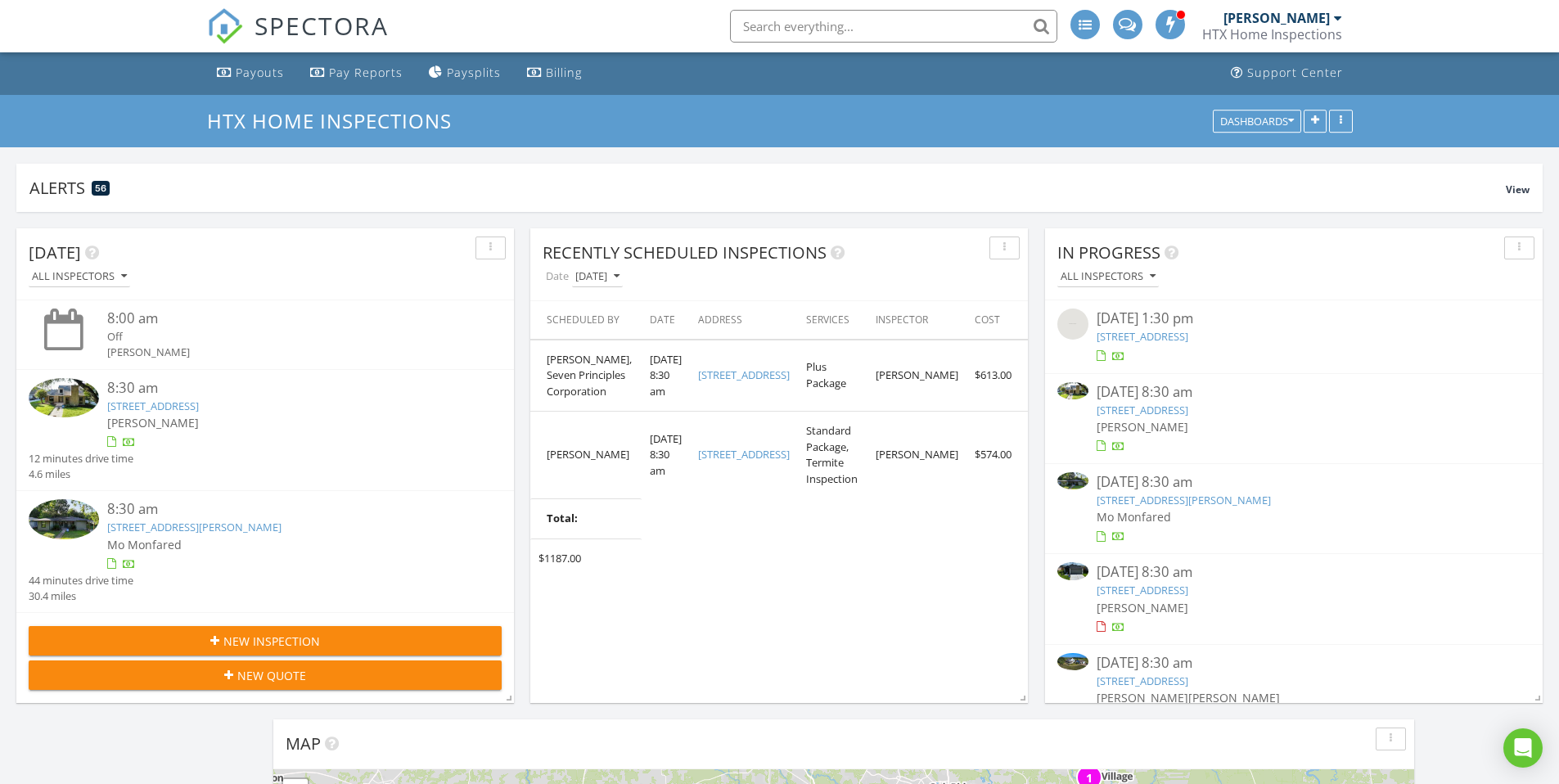
scroll to position [31, 0]
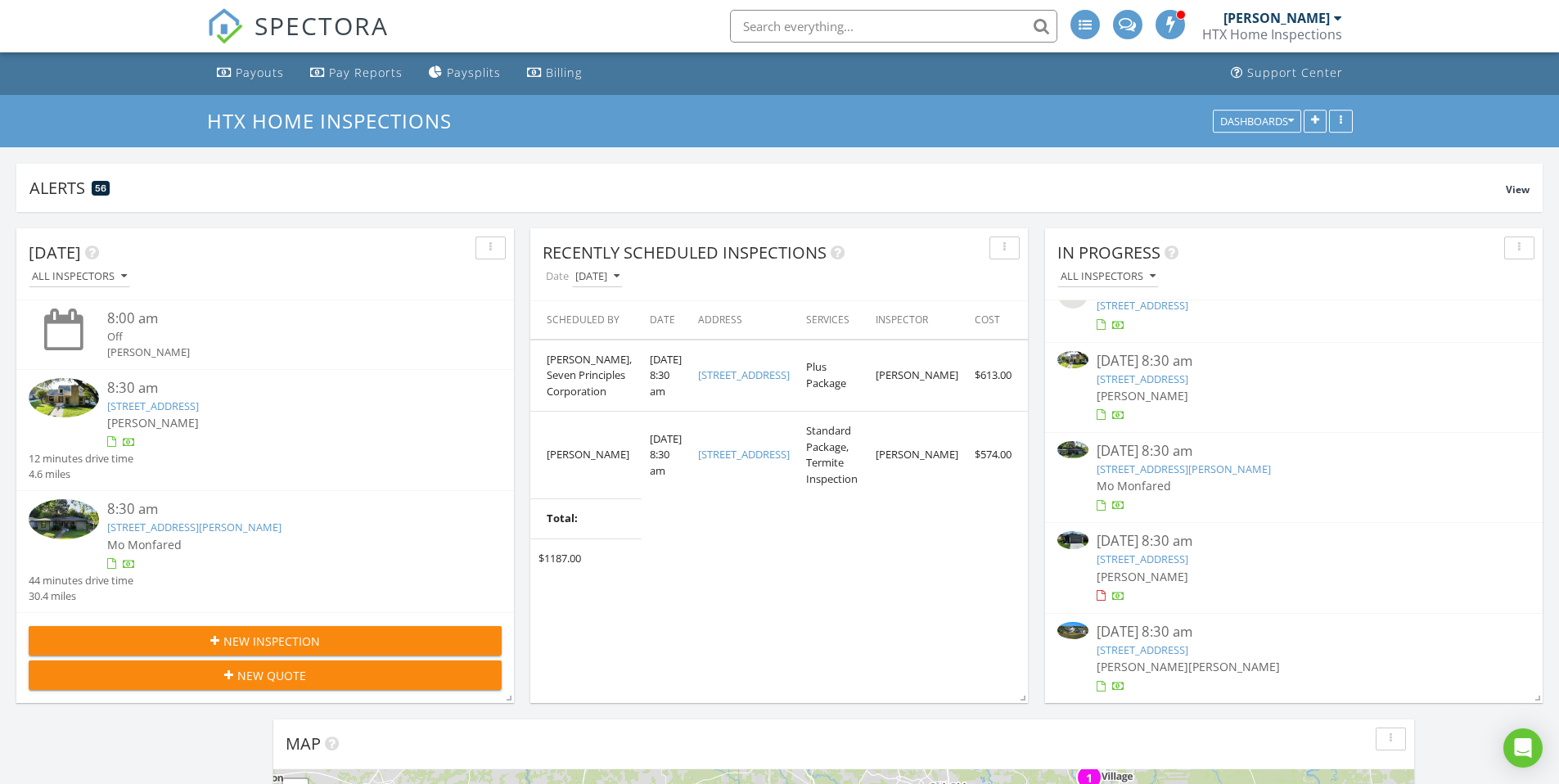
drag, startPoint x: 1145, startPoint y: 392, endPoint x: 1031, endPoint y: 487, distance: 148.4
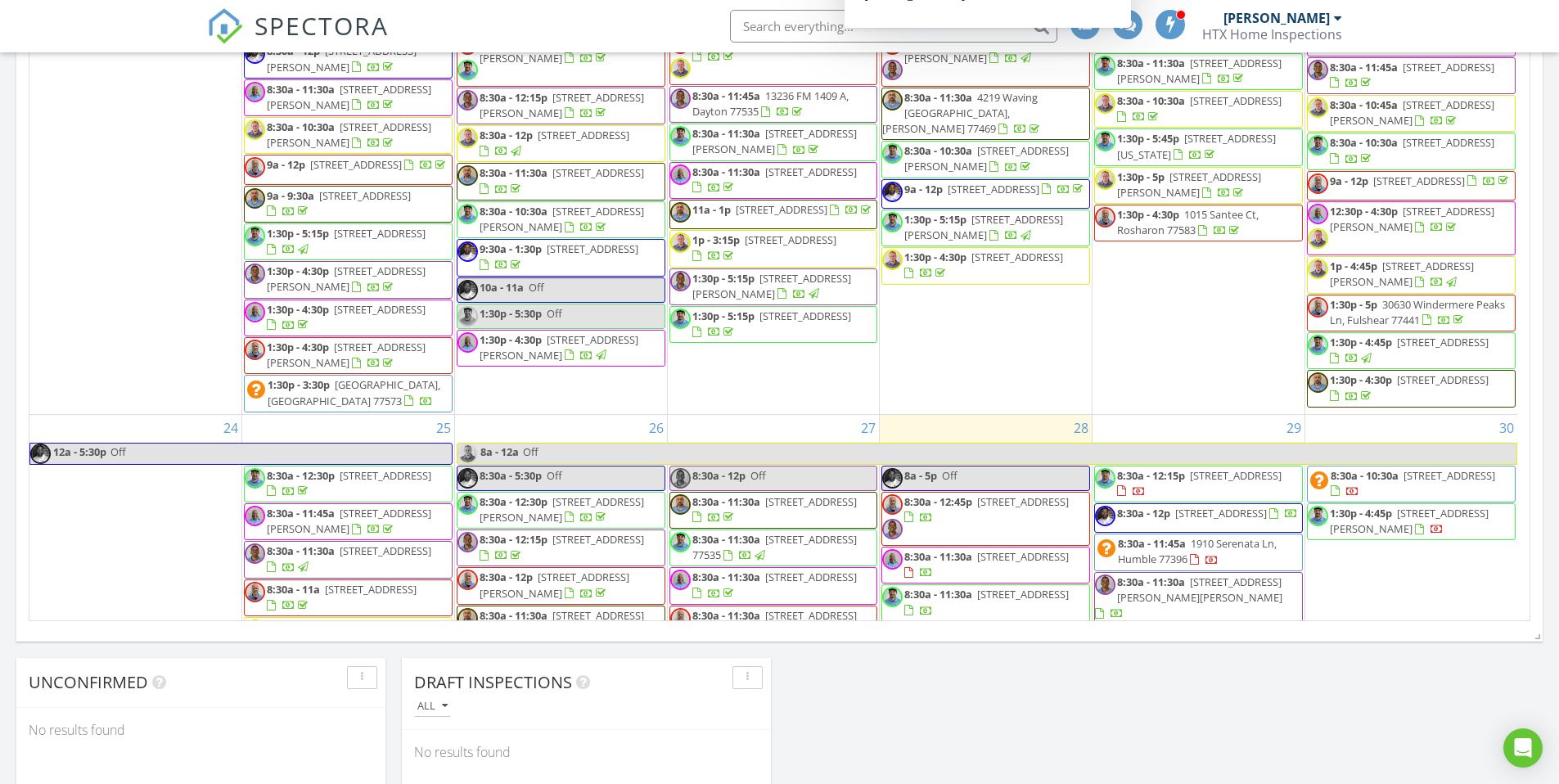
scroll to position [1571, 0]
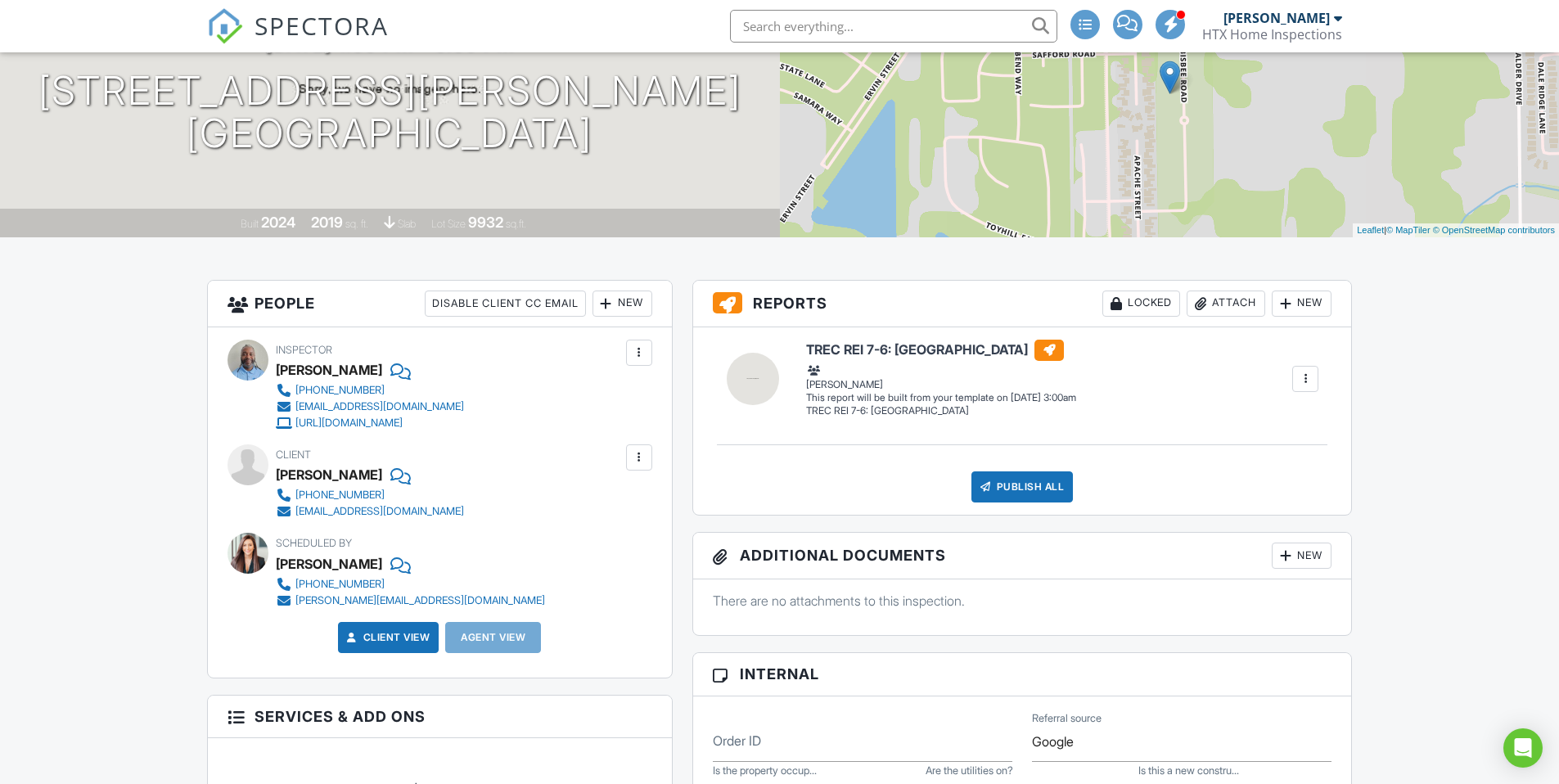
click at [636, 359] on div at bounding box center [639, 352] width 16 height 16
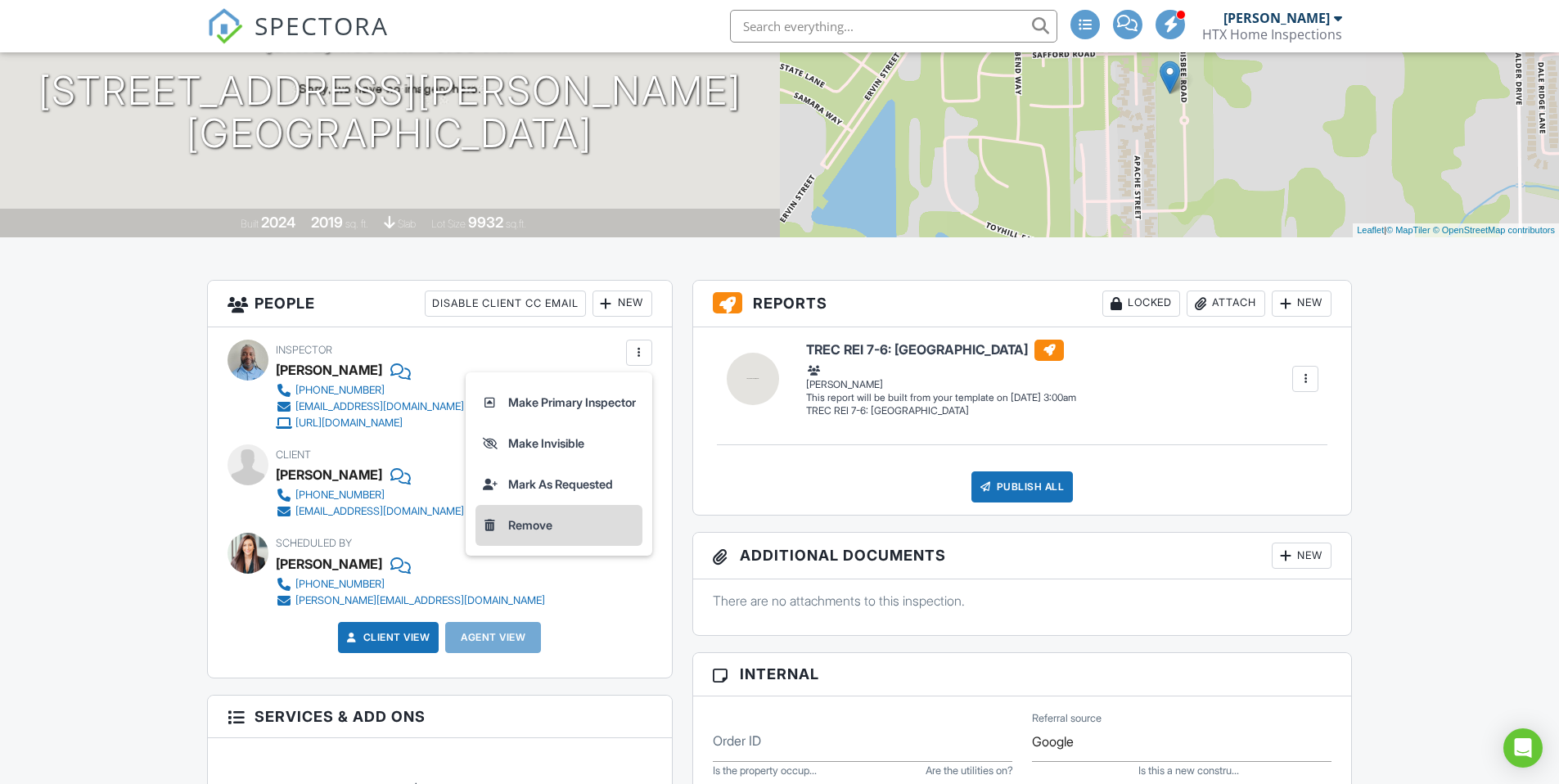
click at [538, 525] on li "Remove" at bounding box center [559, 525] width 167 height 41
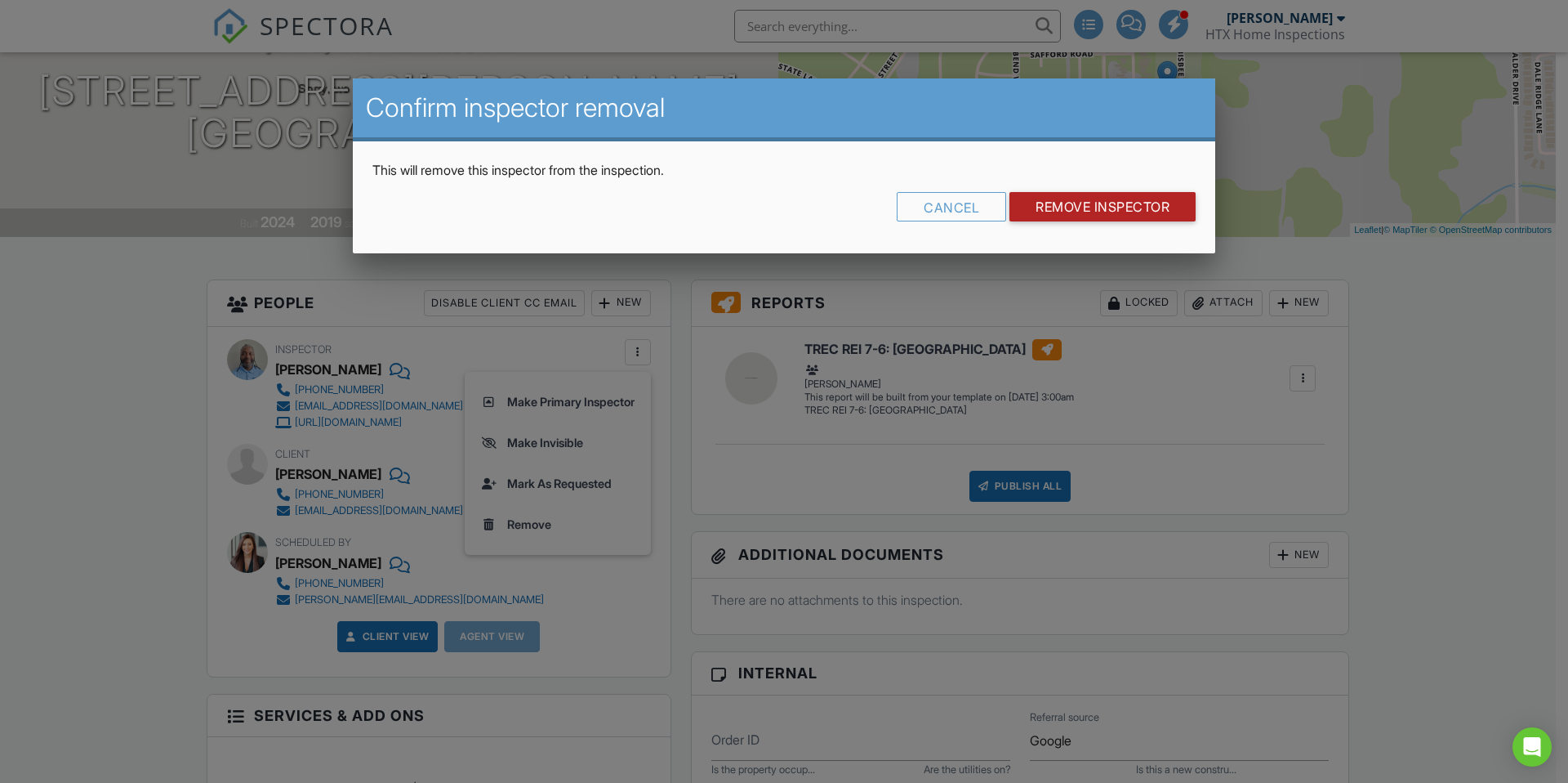
click at [1113, 212] on input "Remove Inspector" at bounding box center [1102, 206] width 186 height 29
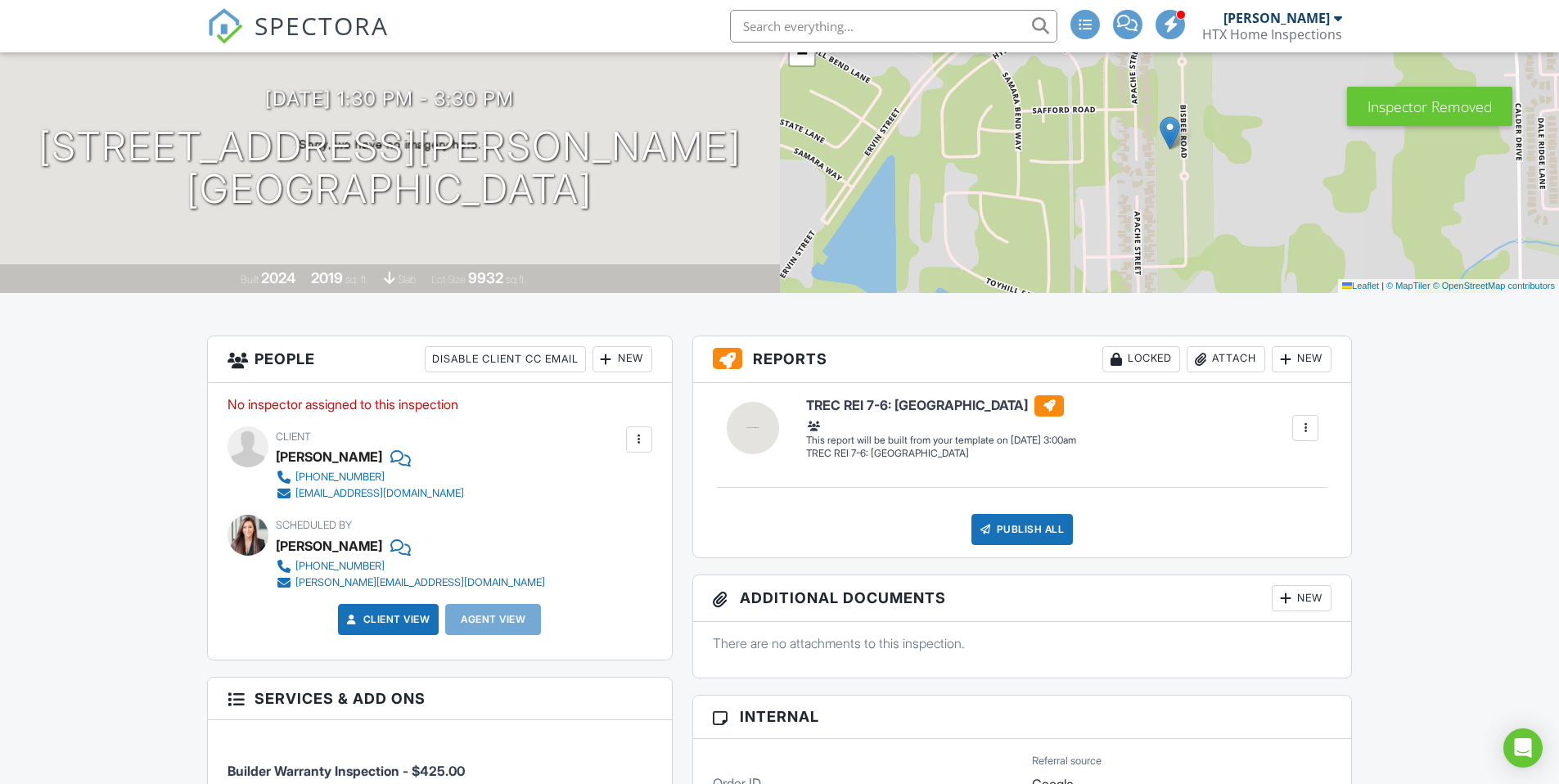
click at [606, 359] on div at bounding box center [606, 359] width 16 height 16
click at [662, 414] on li "Inspector" at bounding box center [681, 410] width 161 height 41
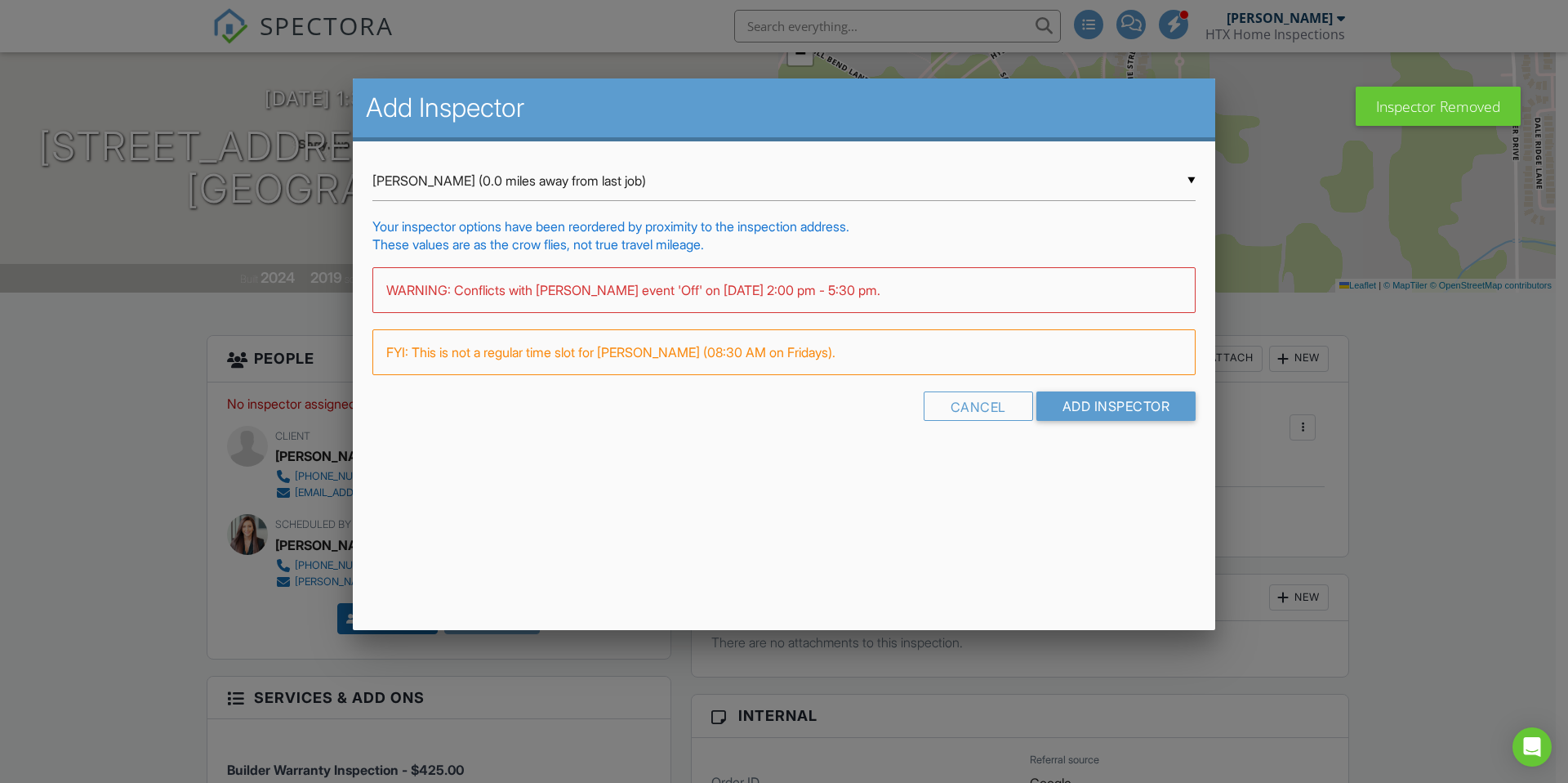
drag, startPoint x: 697, startPoint y: 181, endPoint x: 652, endPoint y: 203, distance: 50.1
click at [697, 182] on div "▼ [PERSON_NAME] (0.0 miles away from last job) [PERSON_NAME] (0.0 miles away fr…" at bounding box center [784, 180] width 823 height 40
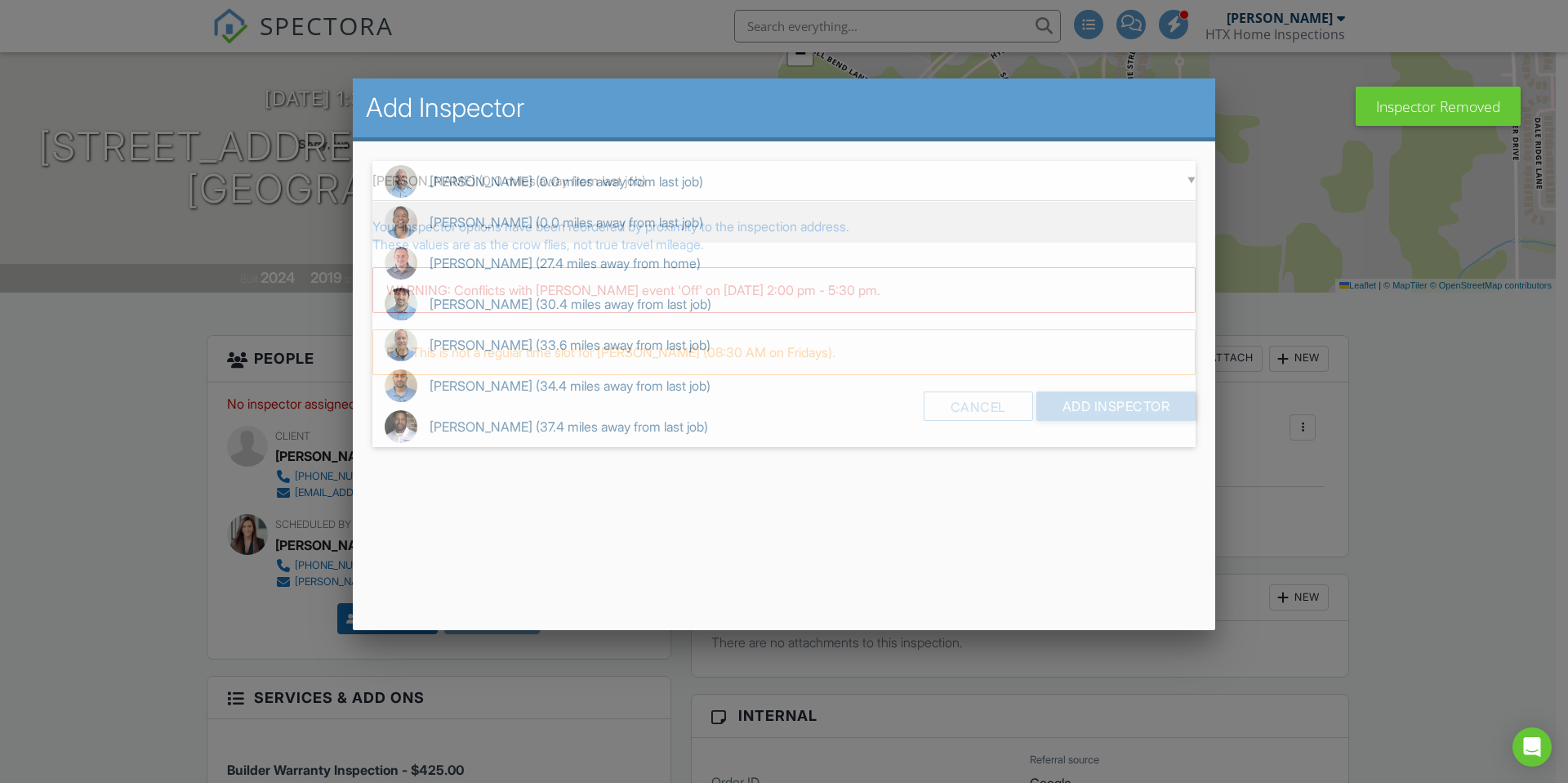
click at [485, 218] on span "[PERSON_NAME] (0.0 miles away from last job)" at bounding box center [784, 223] width 823 height 41
type input "[PERSON_NAME] (0.0 miles away from last job)"
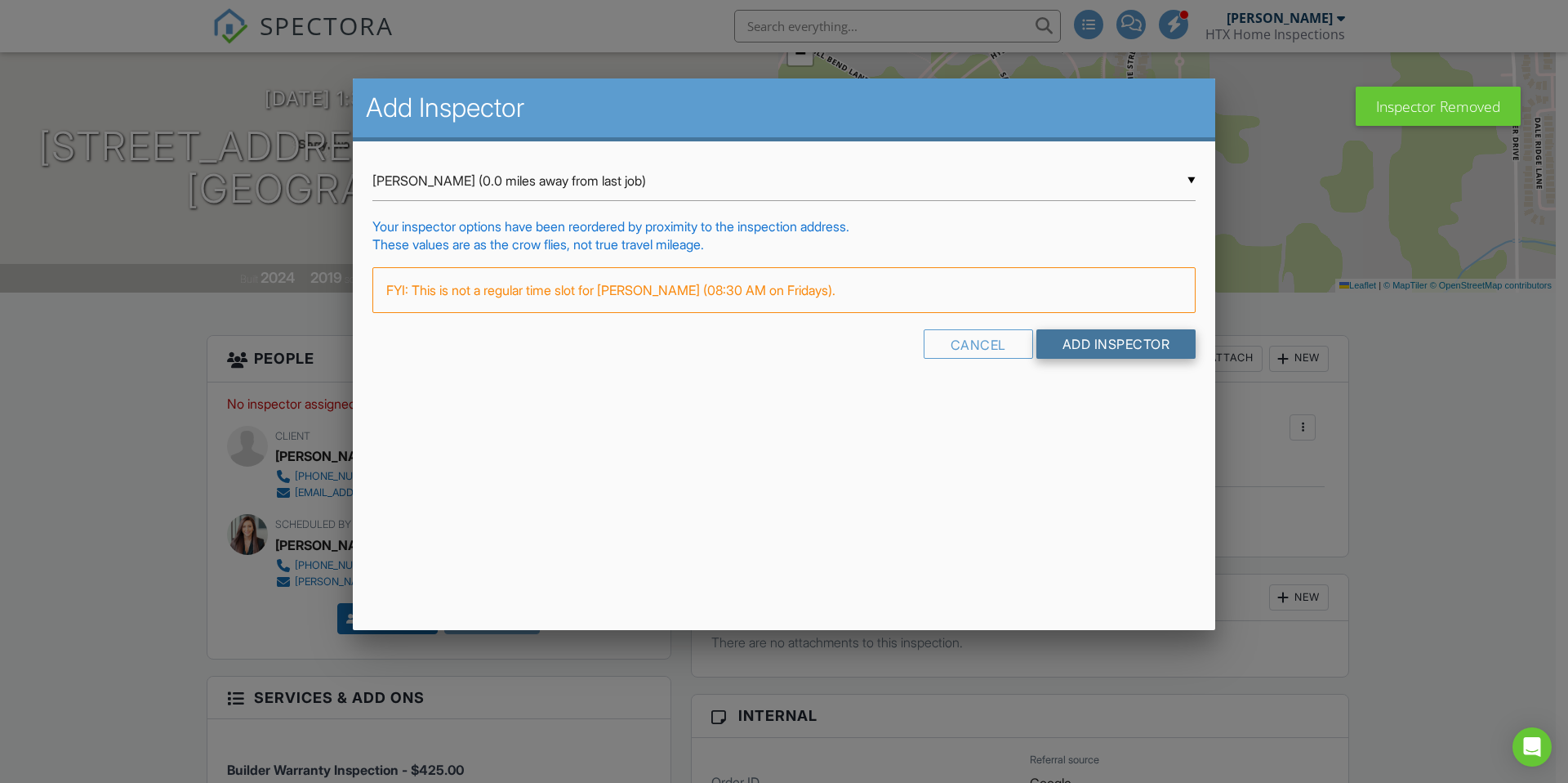
click at [1082, 348] on input "Add Inspector" at bounding box center [1116, 344] width 160 height 29
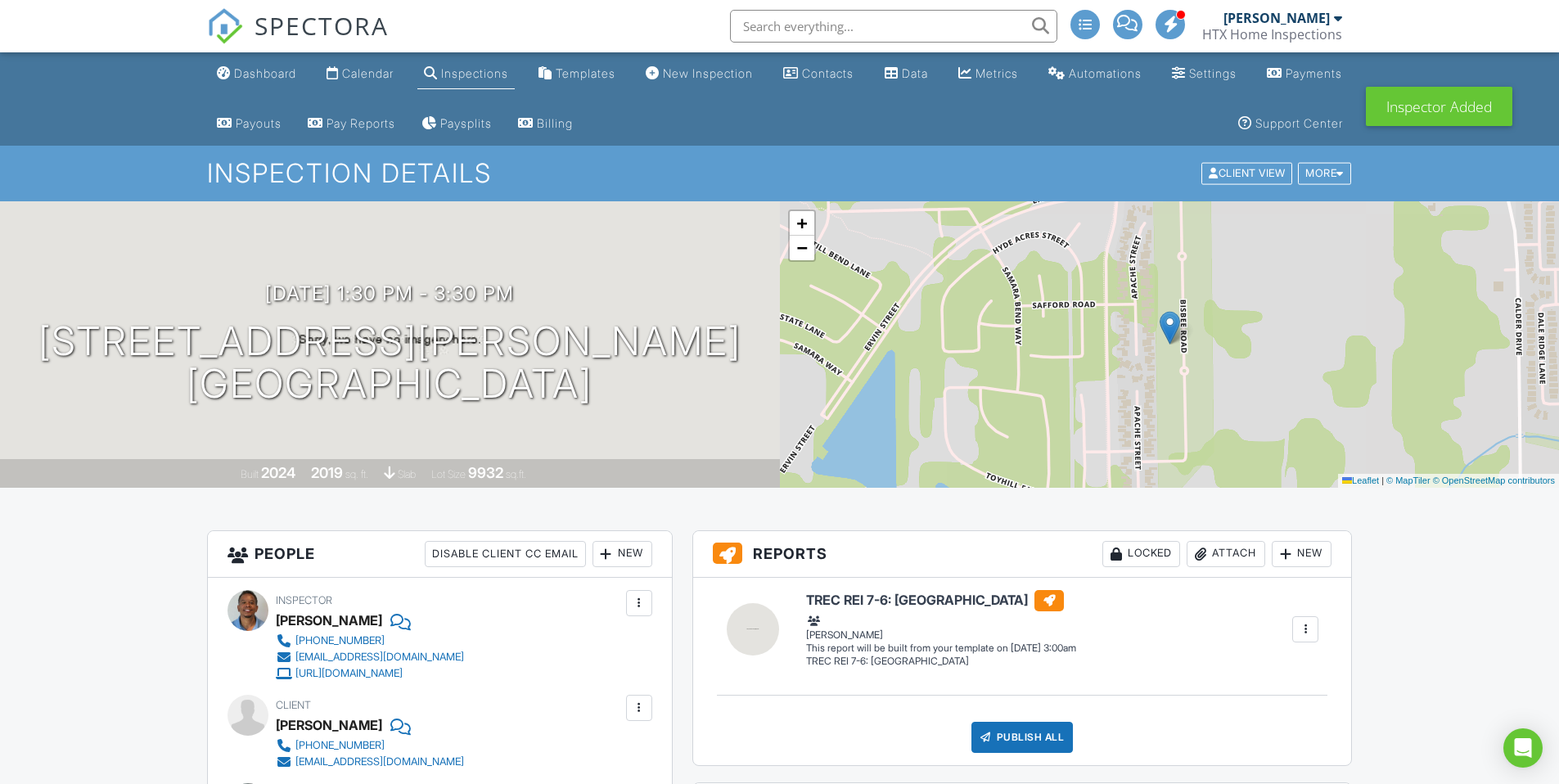
click at [273, 79] on div "Dashboard" at bounding box center [265, 73] width 62 height 14
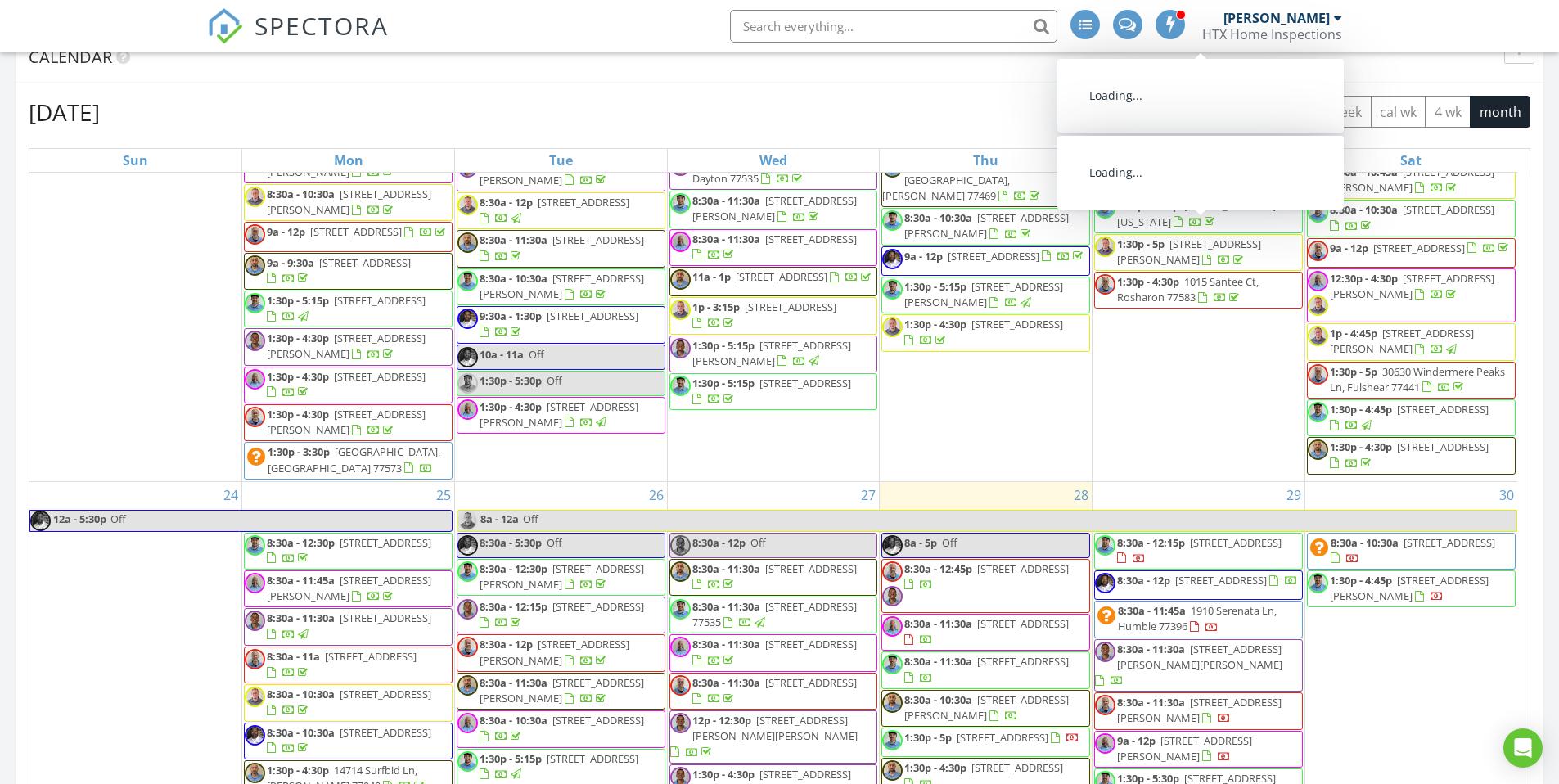
scroll to position [1677, 0]
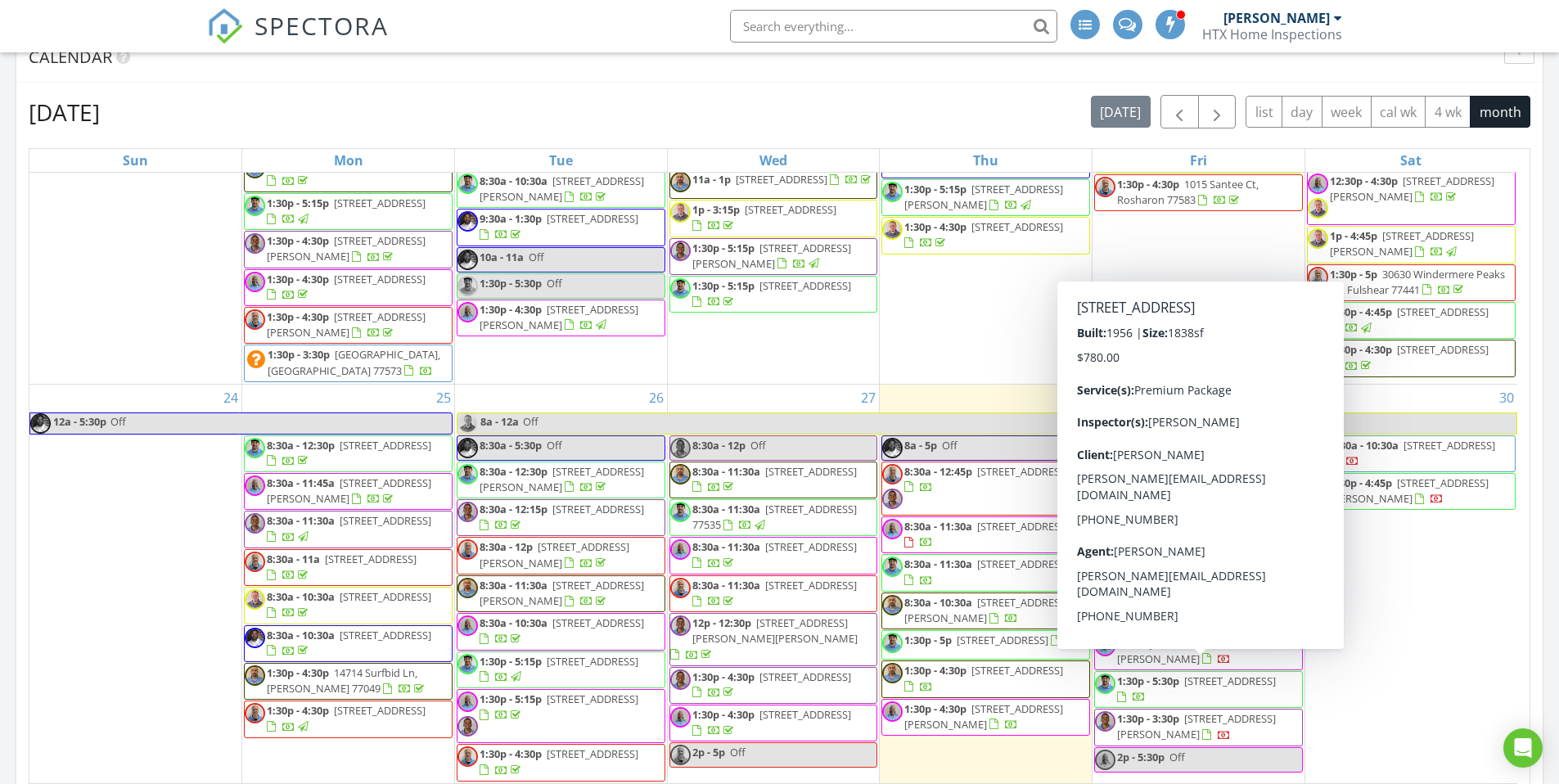
click at [1550, 540] on div "[DATE] All Inspectors 8:00 am Off [PERSON_NAME] 8:30 am [STREET_ADDRESS] [PERSO…" at bounding box center [779, 331] width 1559 height 2675
click at [1550, 540] on div "Today All Inspectors 8:00 am Off Douglas Hayes 8:30 am 3615 Windbriar Ct, Houst…" at bounding box center [779, 331] width 1559 height 2675
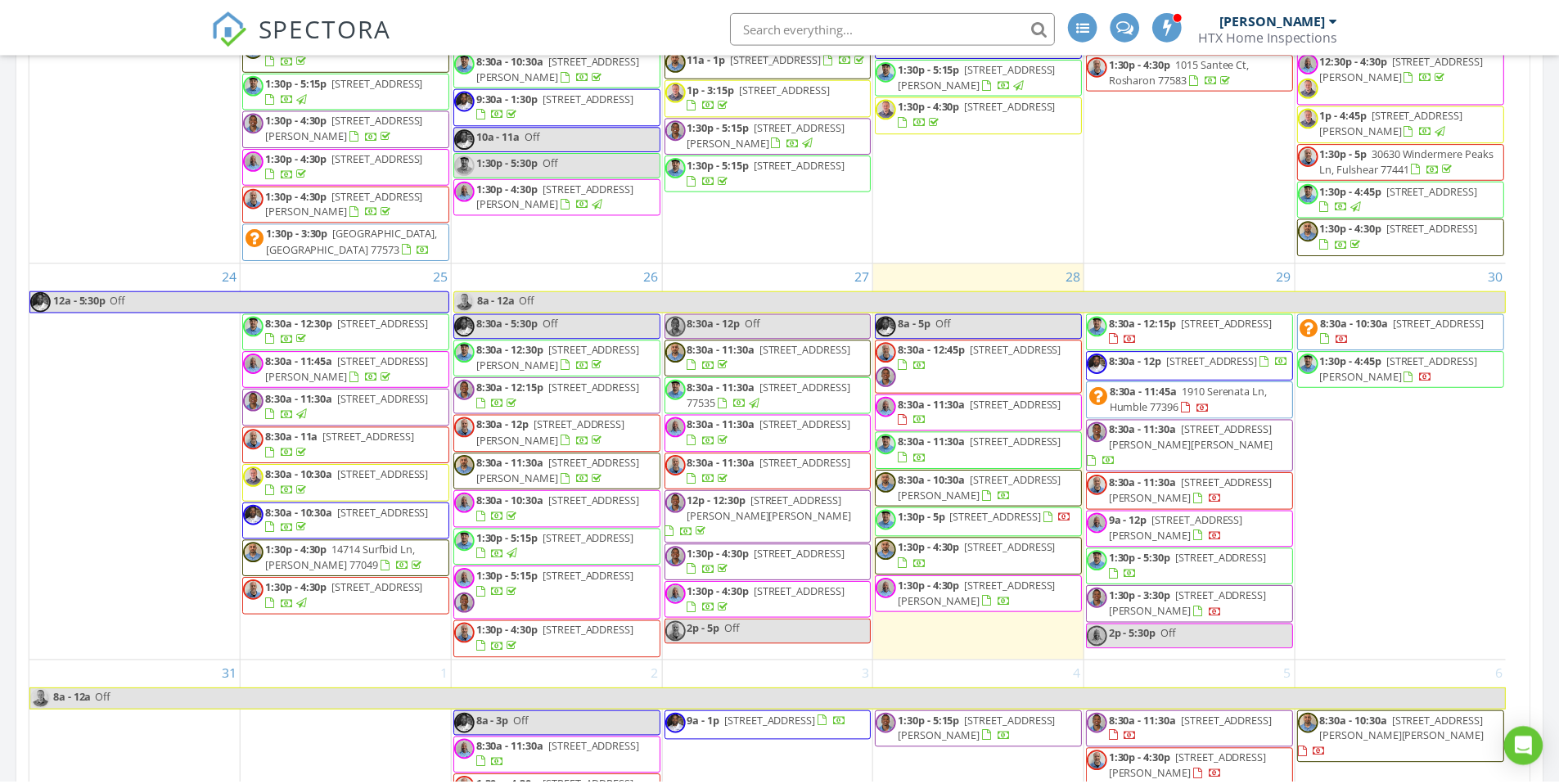
scroll to position [2701, 1584]
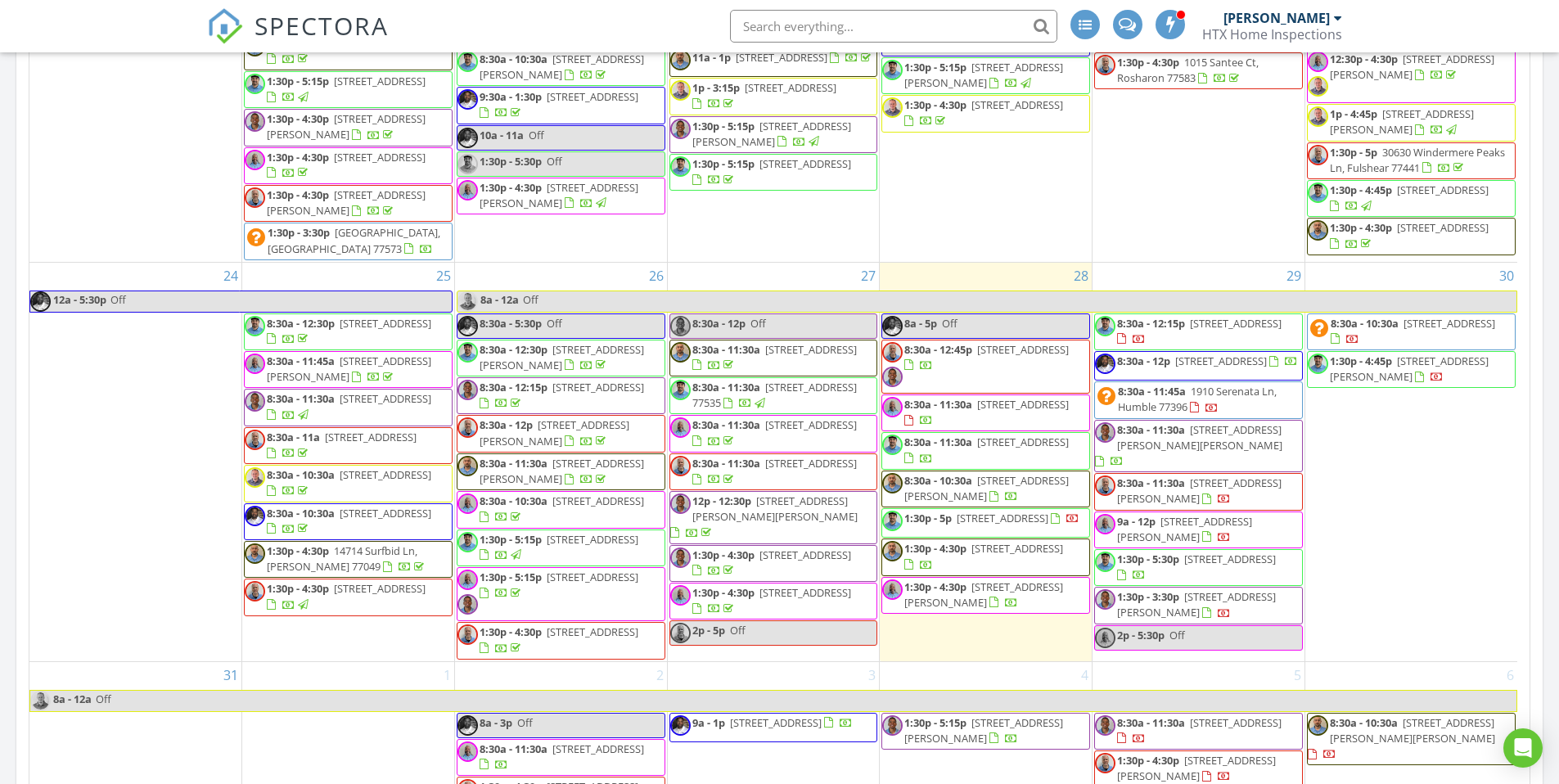
click at [1553, 349] on div "Today All Inspectors 8:00 am Off Douglas Hayes 8:30 am 3615 Windbriar Ct, Houst…" at bounding box center [779, 209] width 1559 height 2675
click at [1549, 365] on div "Today All Inspectors 8:00 am Off Douglas Hayes 8:30 am 3615 Windbriar Ct, Houst…" at bounding box center [779, 209] width 1559 height 2675
click at [1547, 414] on div "[DATE] All Inspectors 8:00 am Off [PERSON_NAME] 8:30 am [STREET_ADDRESS] [PERSO…" at bounding box center [779, 209] width 1559 height 2675
click at [1556, 390] on div "[DATE] All Inspectors 8:00 am Off [PERSON_NAME] 8:30 am [STREET_ADDRESS] [PERSO…" at bounding box center [779, 209] width 1559 height 2675
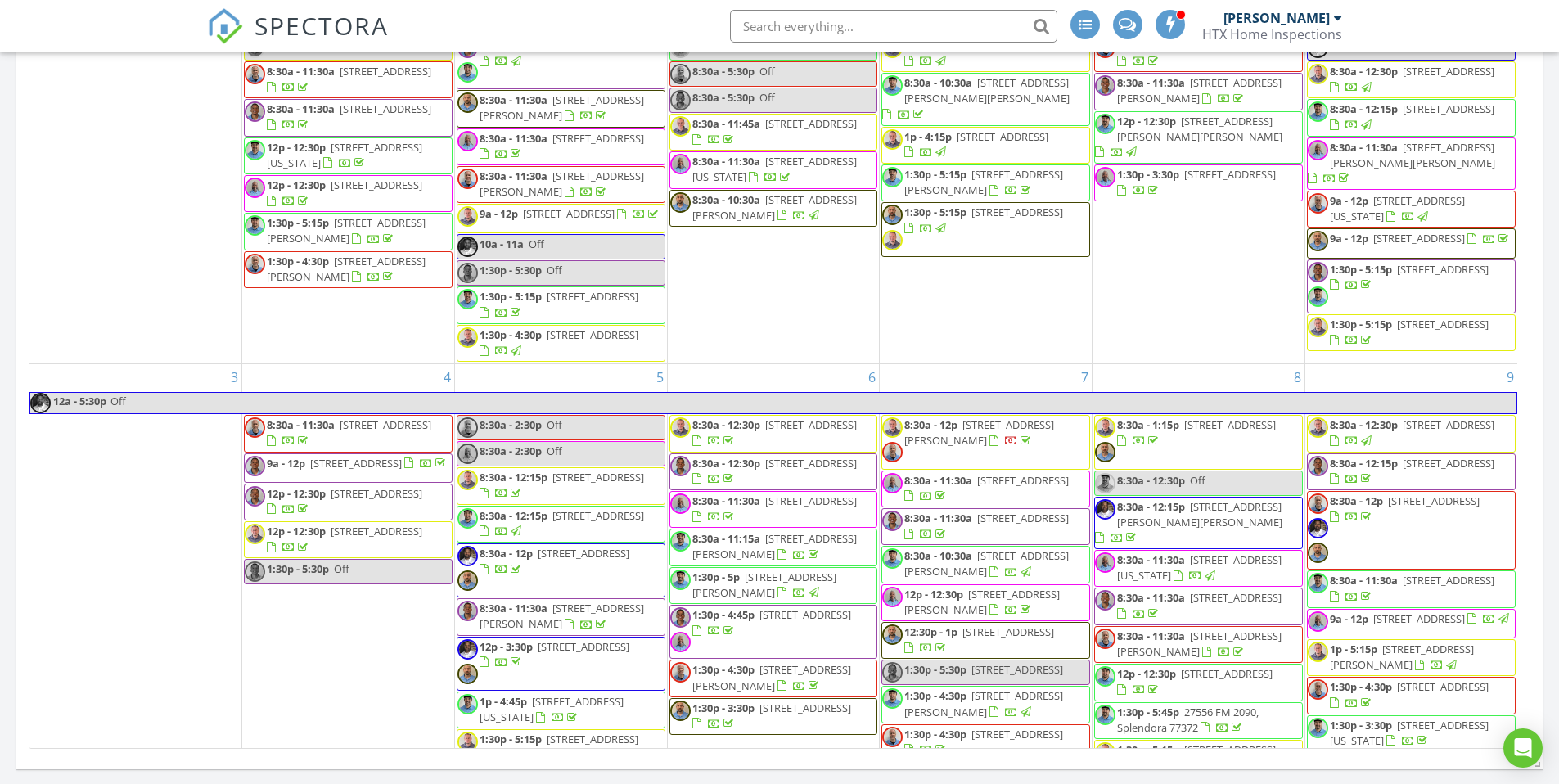
scroll to position [2701, 1584]
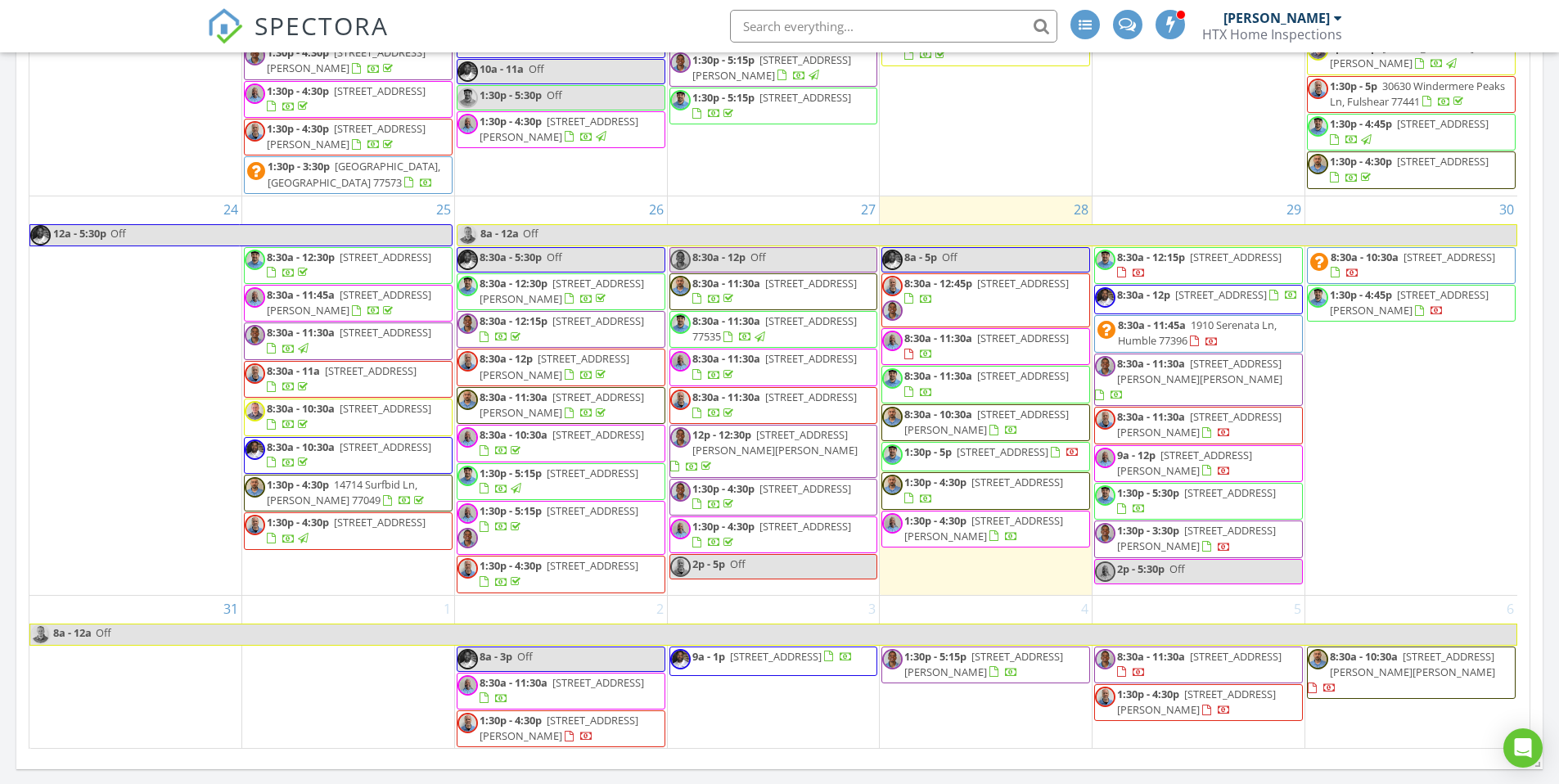
click at [1549, 352] on div "[DATE] All Inspectors 8:00 am Off [PERSON_NAME] 8:30 am [STREET_ADDRESS] [PERSO…" at bounding box center [779, 143] width 1559 height 2675
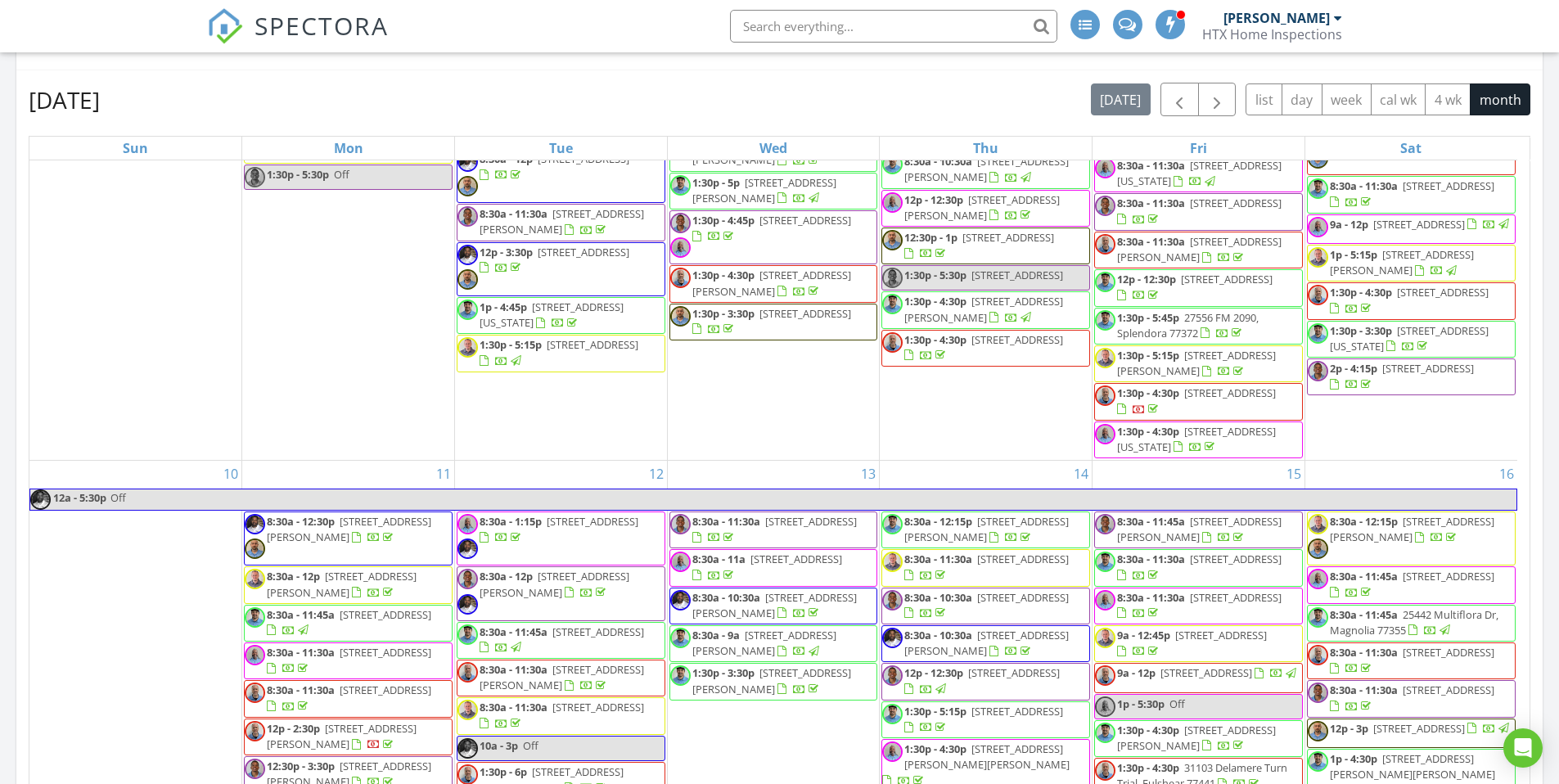
scroll to position [786, 0]
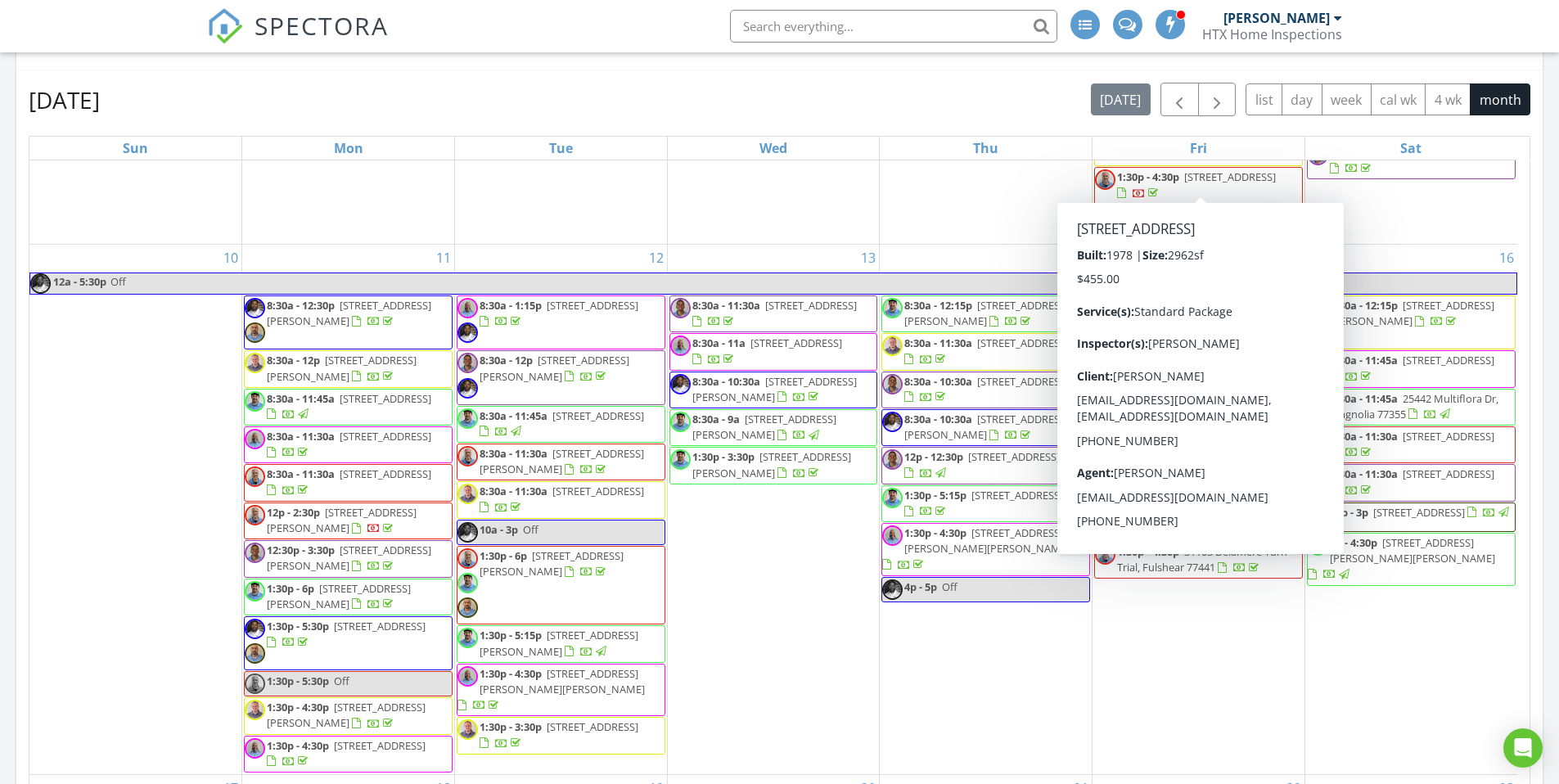
click at [1547, 154] on div "Today All Inspectors 8:00 am Off Douglas Hayes 8:30 am 3615 Windbriar Ct, Houst…" at bounding box center [779, 319] width 1559 height 2675
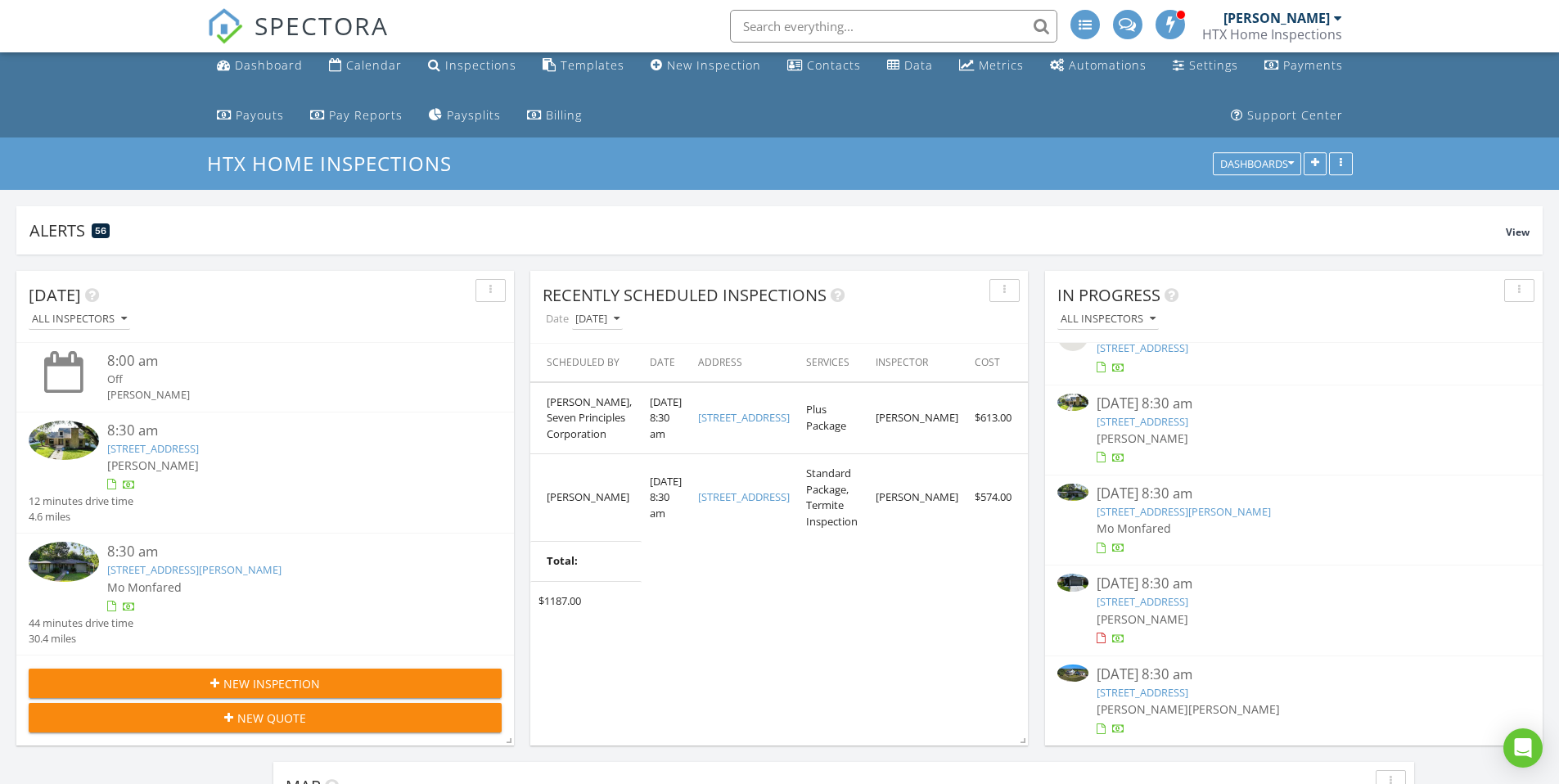
scroll to position [0, 0]
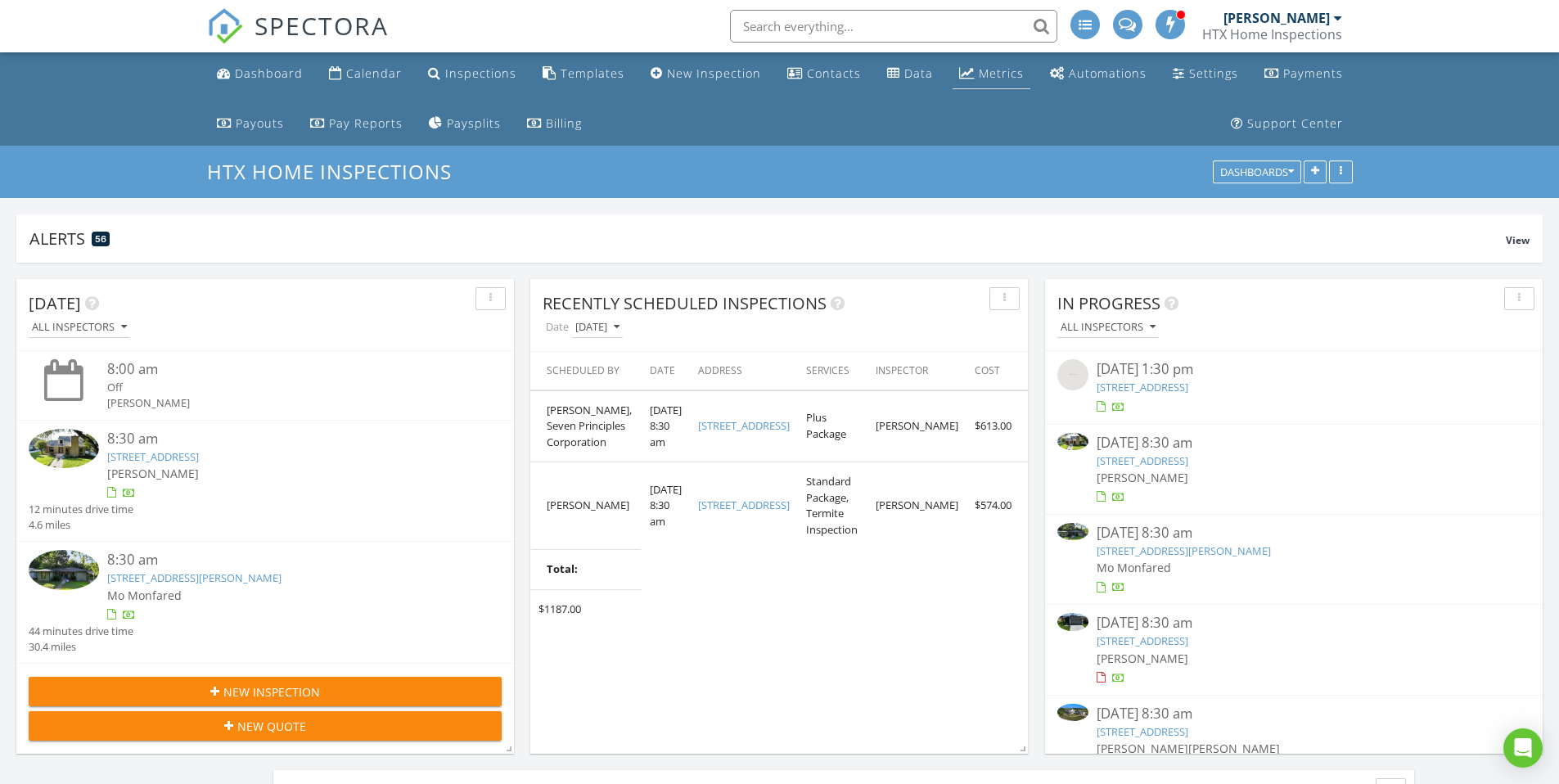
drag, startPoint x: 982, startPoint y: 77, endPoint x: 995, endPoint y: 83, distance: 14.3
click at [984, 77] on div "Metrics" at bounding box center [1001, 73] width 45 height 15
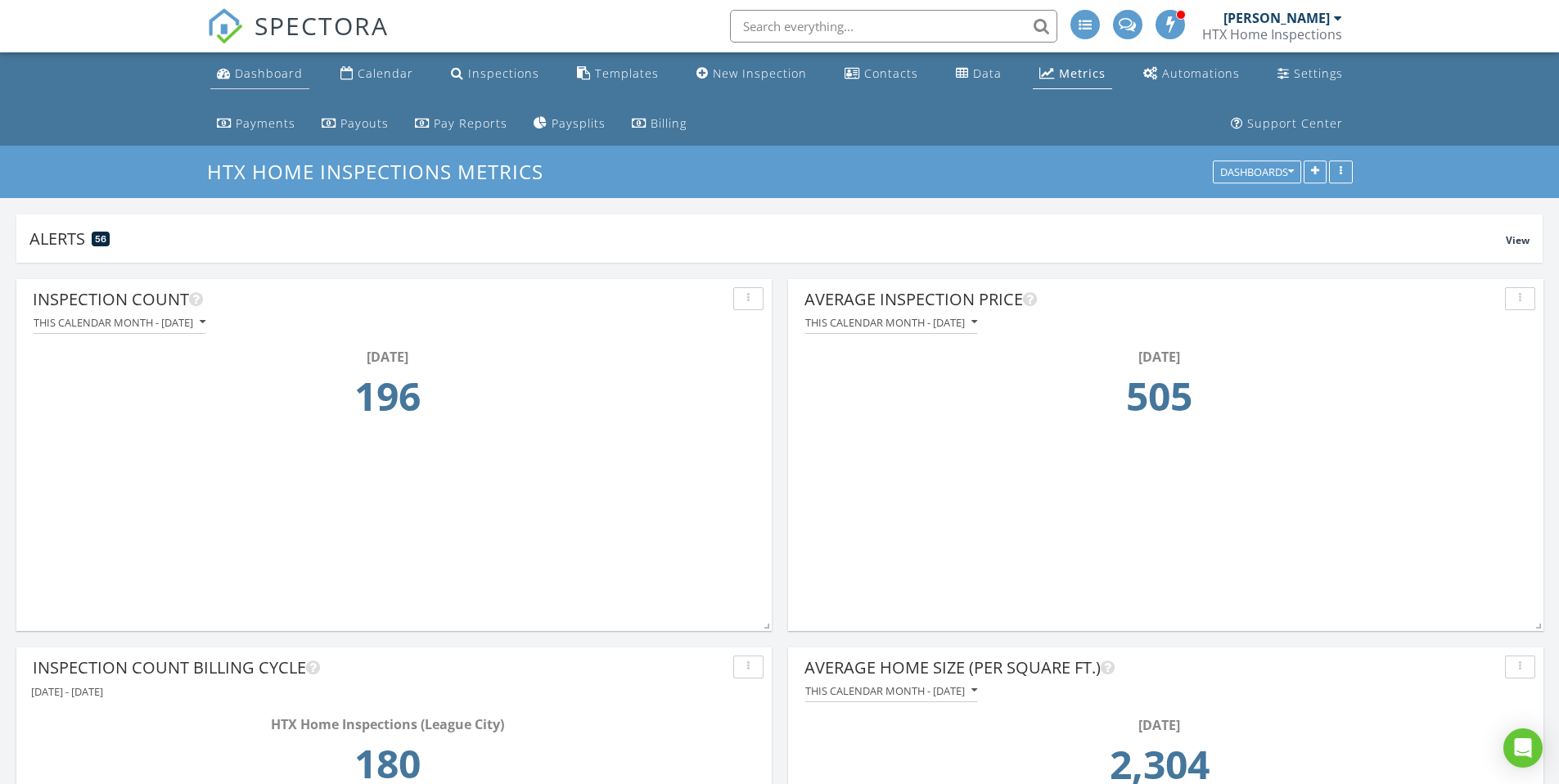
click at [257, 77] on div "Dashboard" at bounding box center [269, 73] width 68 height 15
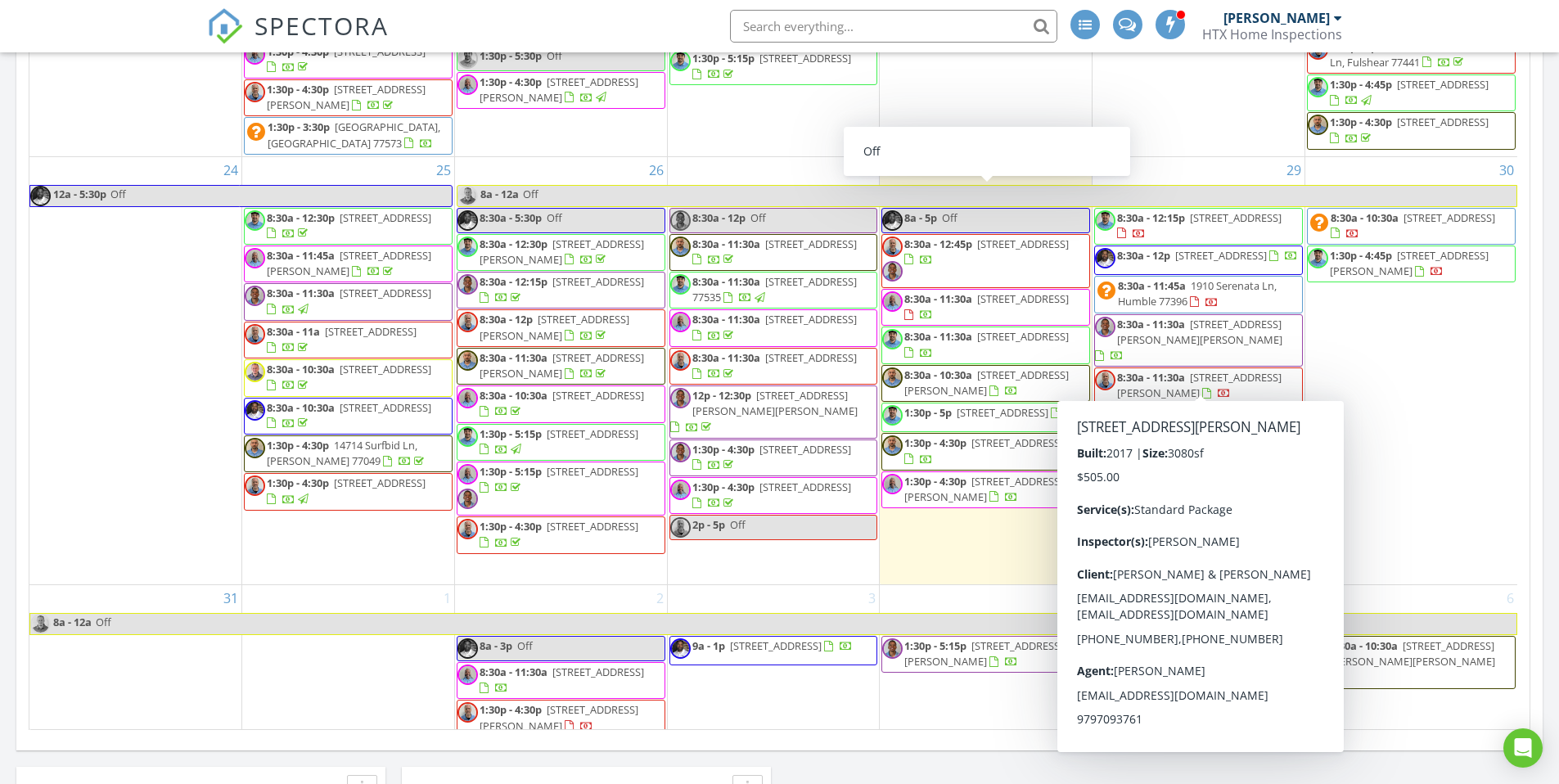
scroll to position [1479, 0]
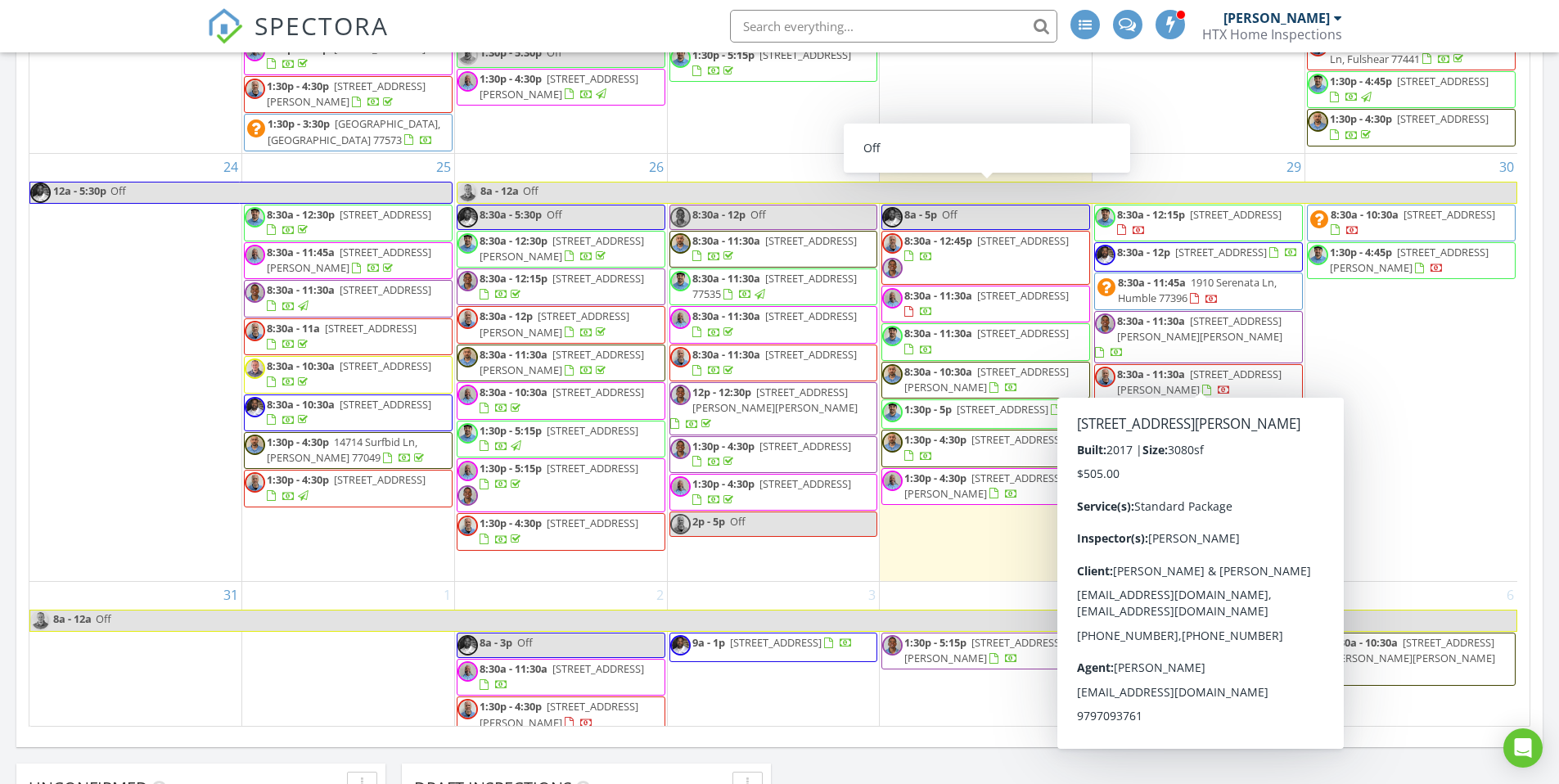
click at [1531, 329] on div "August 2025 today list day week cal wk 4 wk month Sun Mon Tue Wed Thu Fri Sat 2…" at bounding box center [779, 306] width 1526 height 867
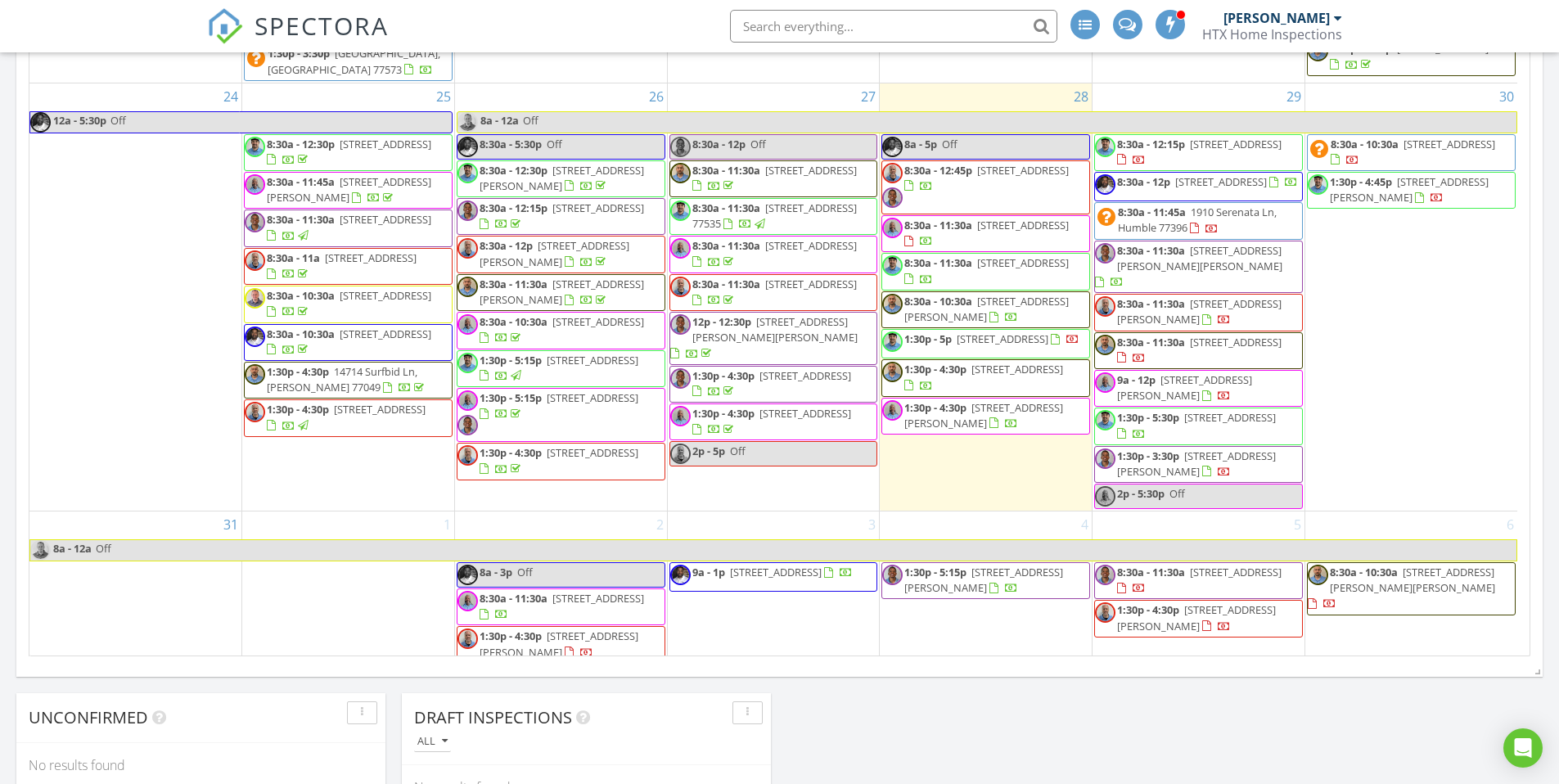
scroll to position [1550, 0]
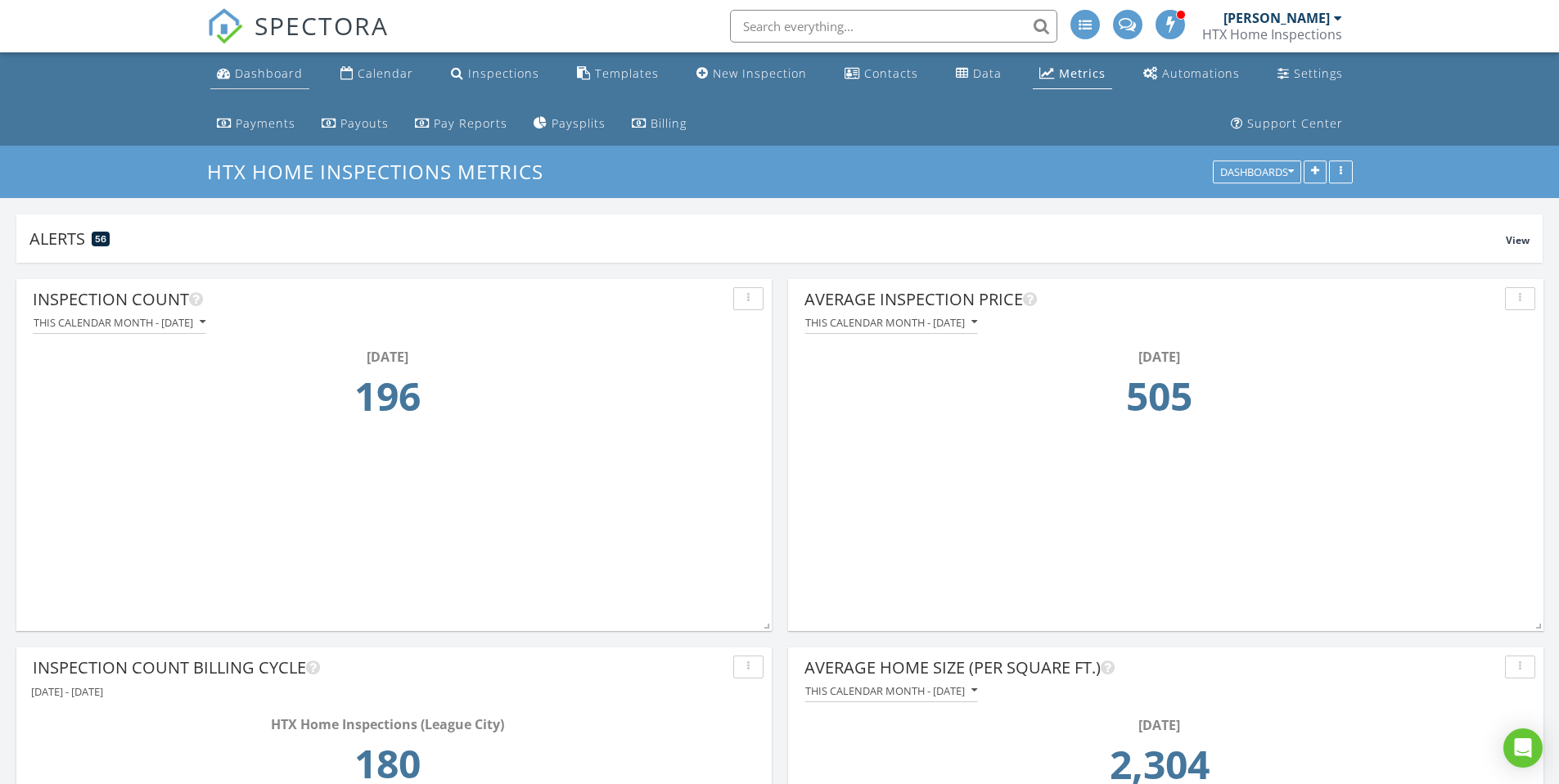
click at [258, 74] on div "Dashboard" at bounding box center [269, 73] width 68 height 15
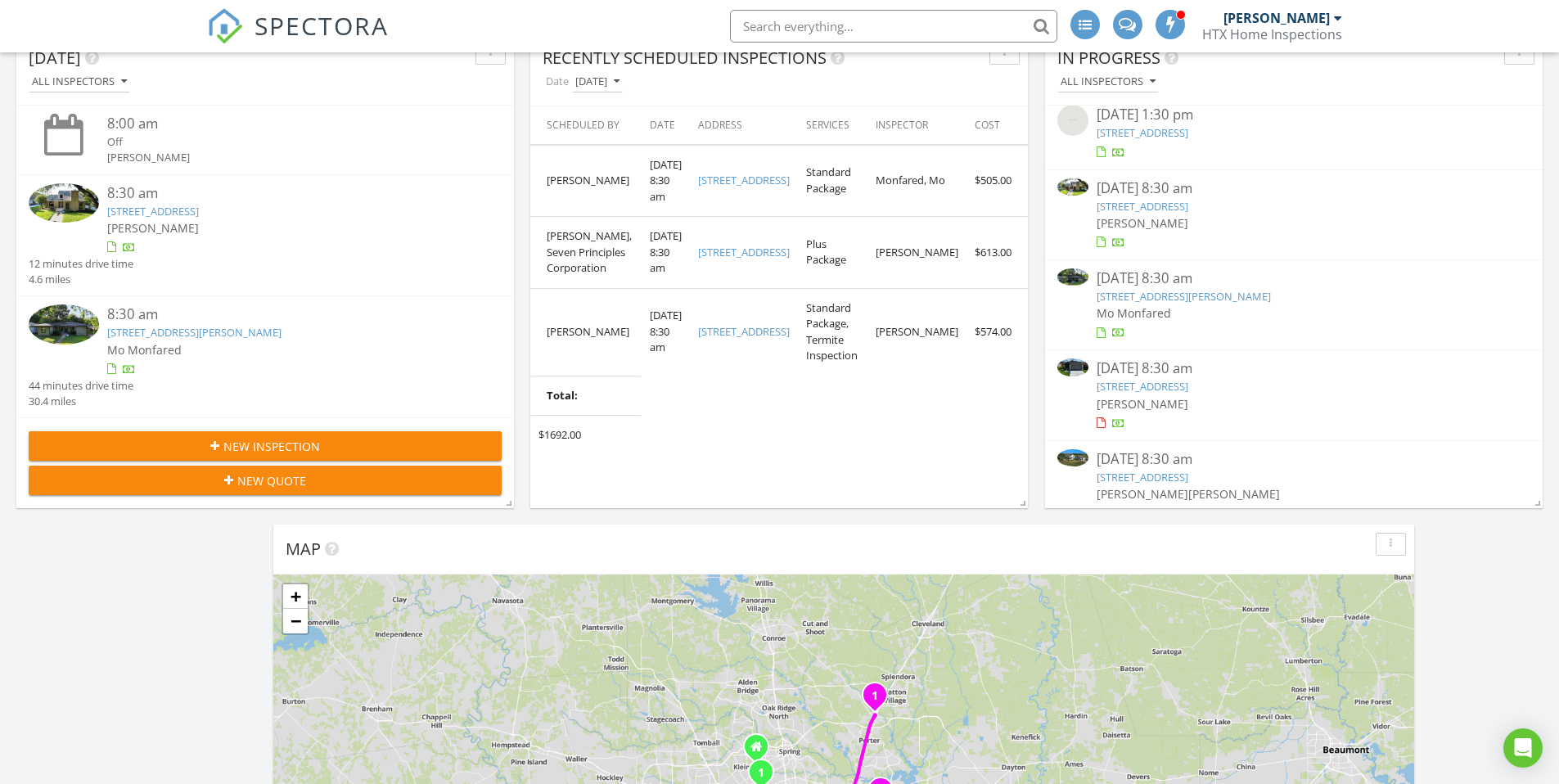
scroll to position [9, 0]
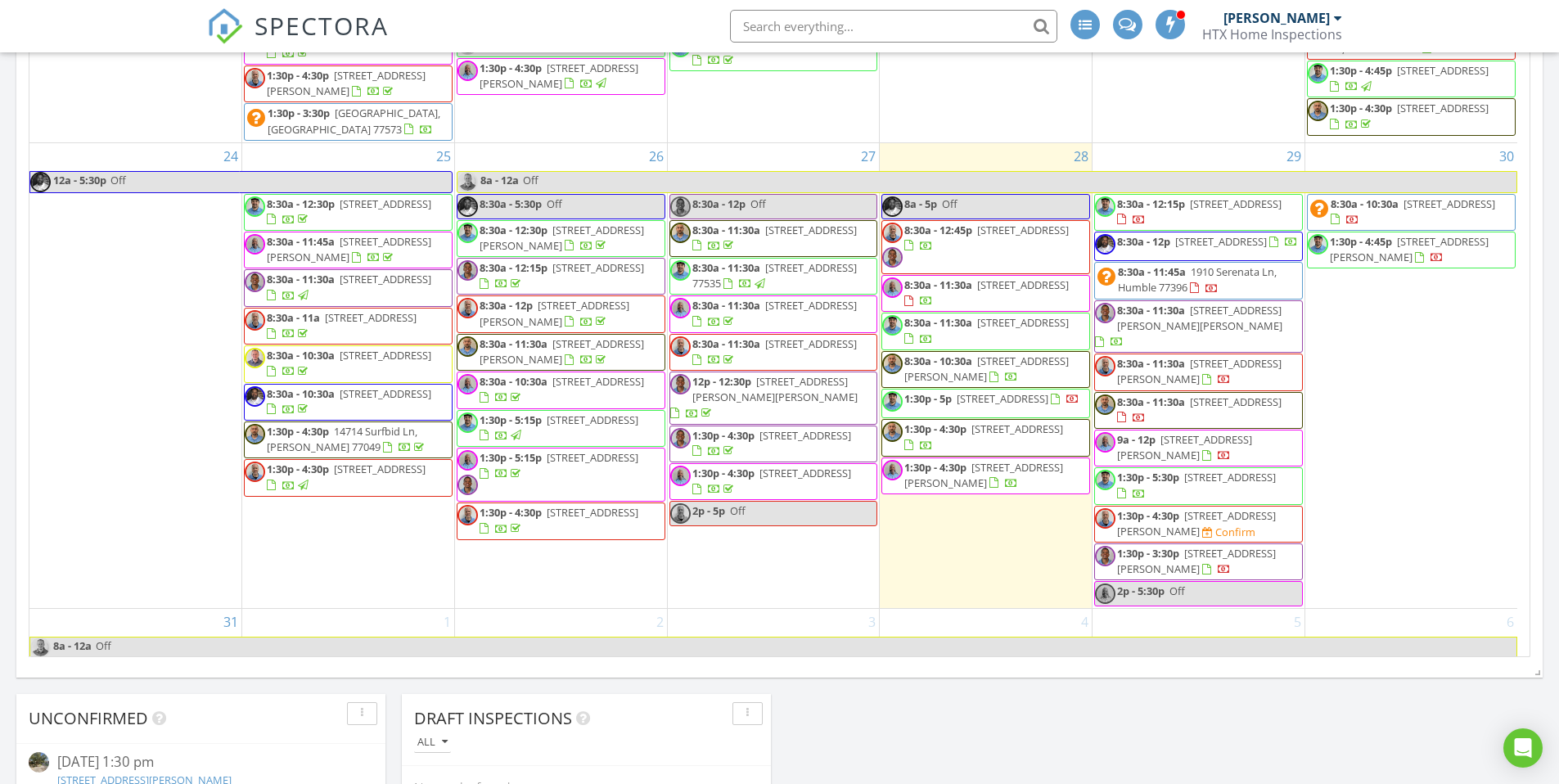
scroll to position [1695, 0]
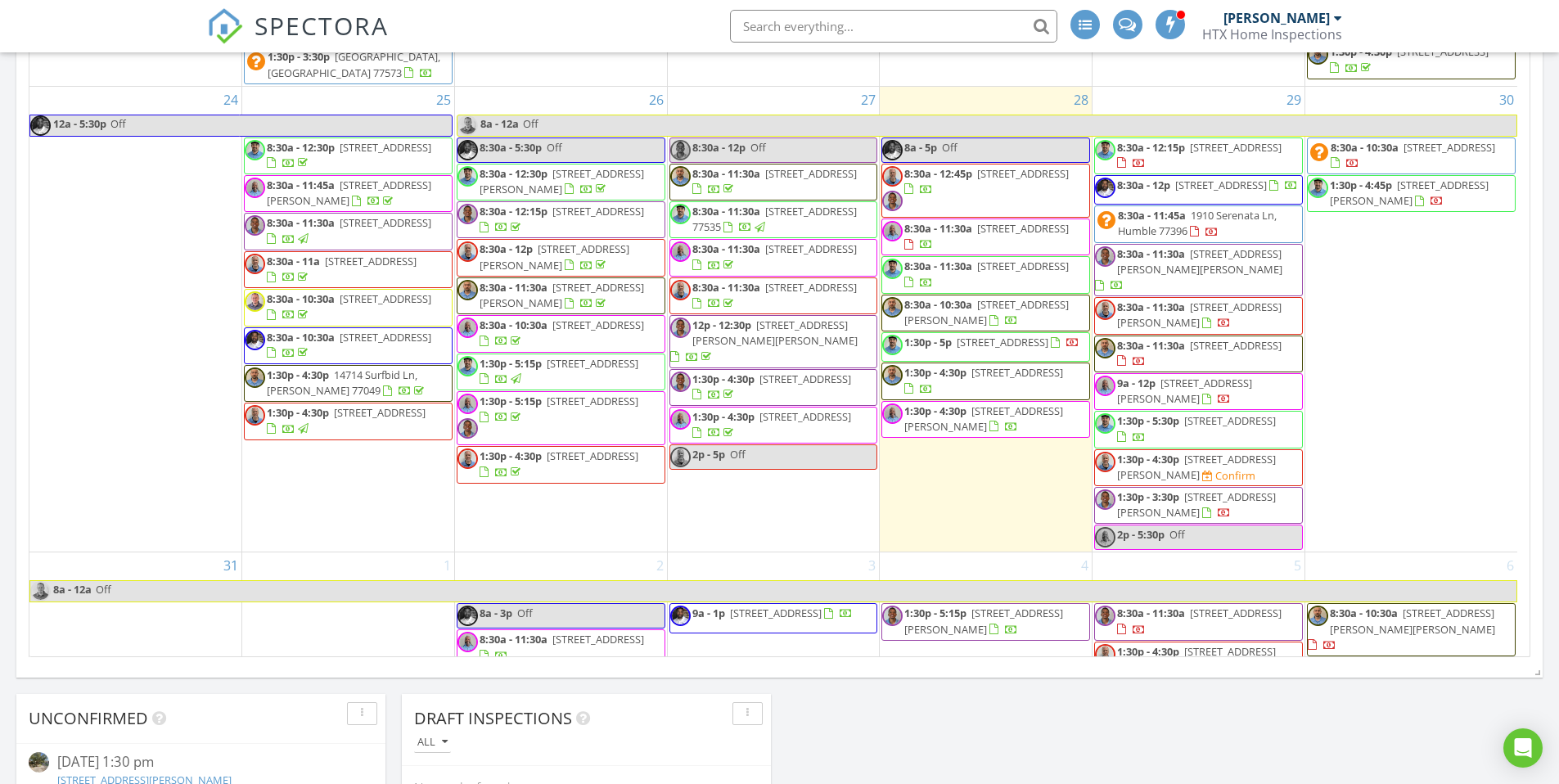
click at [1547, 330] on div "Today All Inspectors 8:00 am Off Douglas Hayes 8:30 am 3615 Windbriar Ct, Houst…" at bounding box center [779, 52] width 1559 height 2675
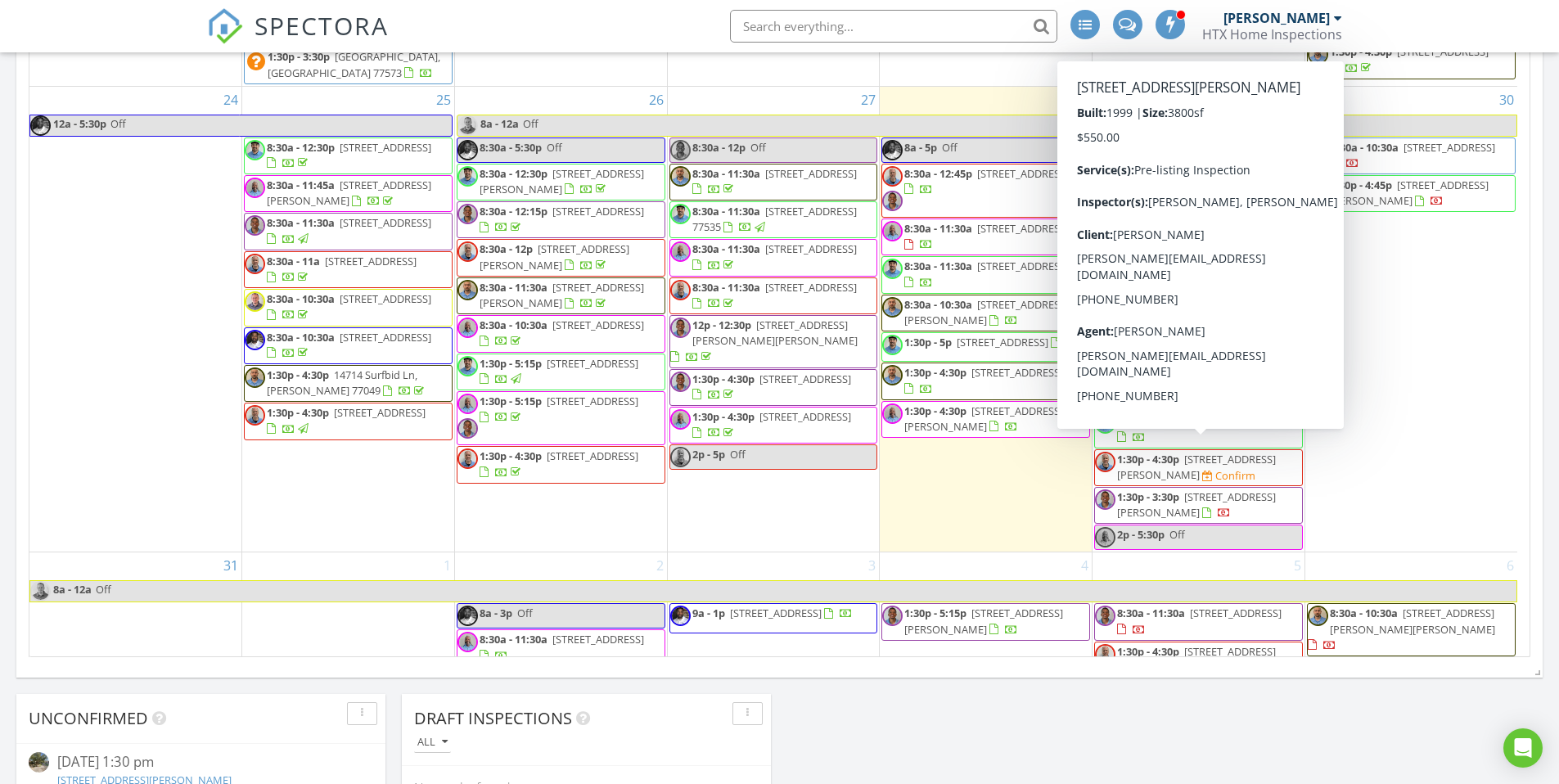
click at [1158, 464] on span "[STREET_ADDRESS][PERSON_NAME]" at bounding box center [1196, 466] width 158 height 30
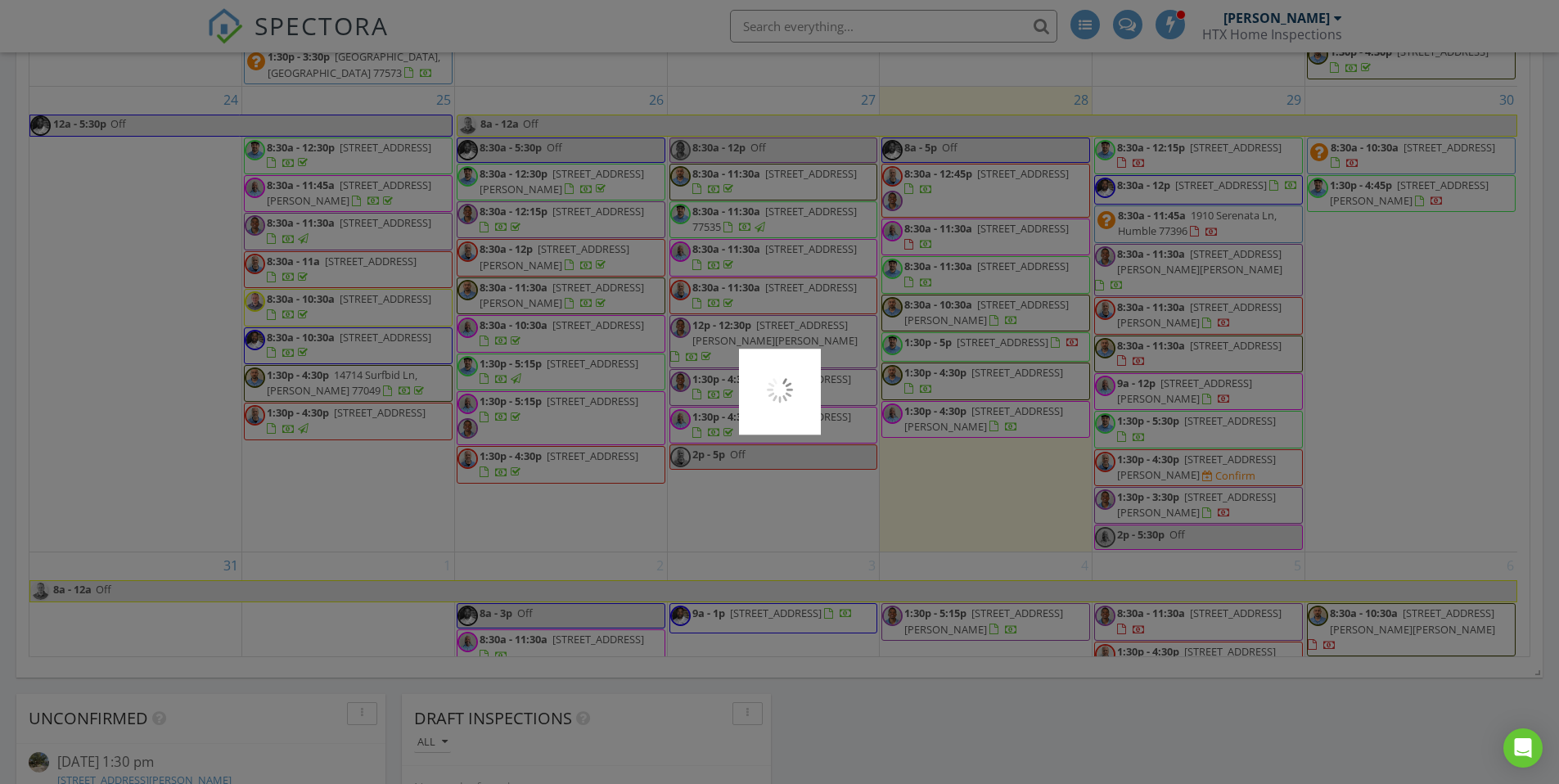
click at [1158, 464] on div at bounding box center [779, 392] width 1559 height 784
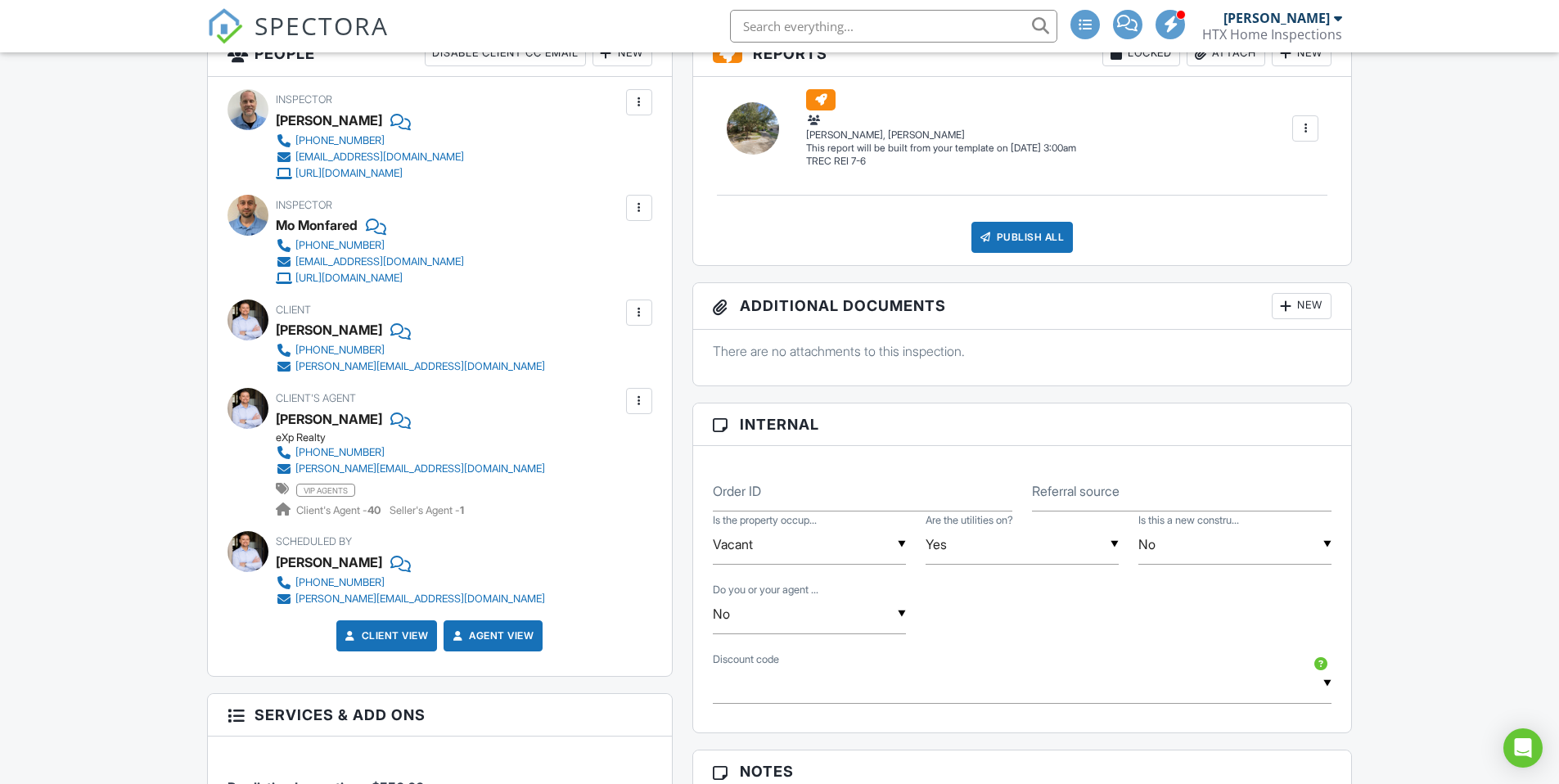
scroll to position [661, 0]
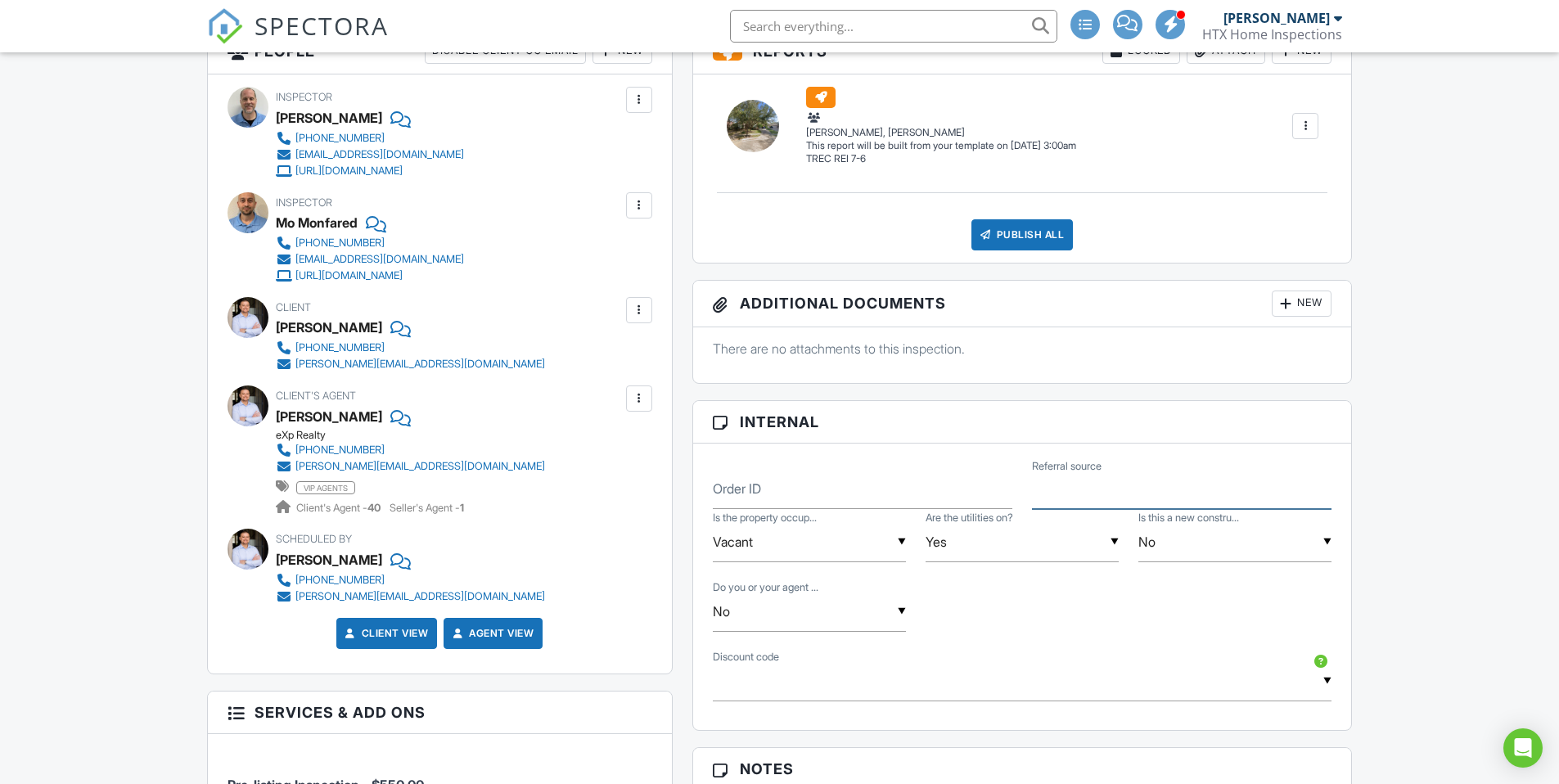
click at [1070, 498] on input "Referral source" at bounding box center [1182, 489] width 300 height 40
type input "Agent"
click at [1135, 632] on div "▼ No Yes No Yes No Do you or your agent ..." at bounding box center [1023, 613] width 639 height 70
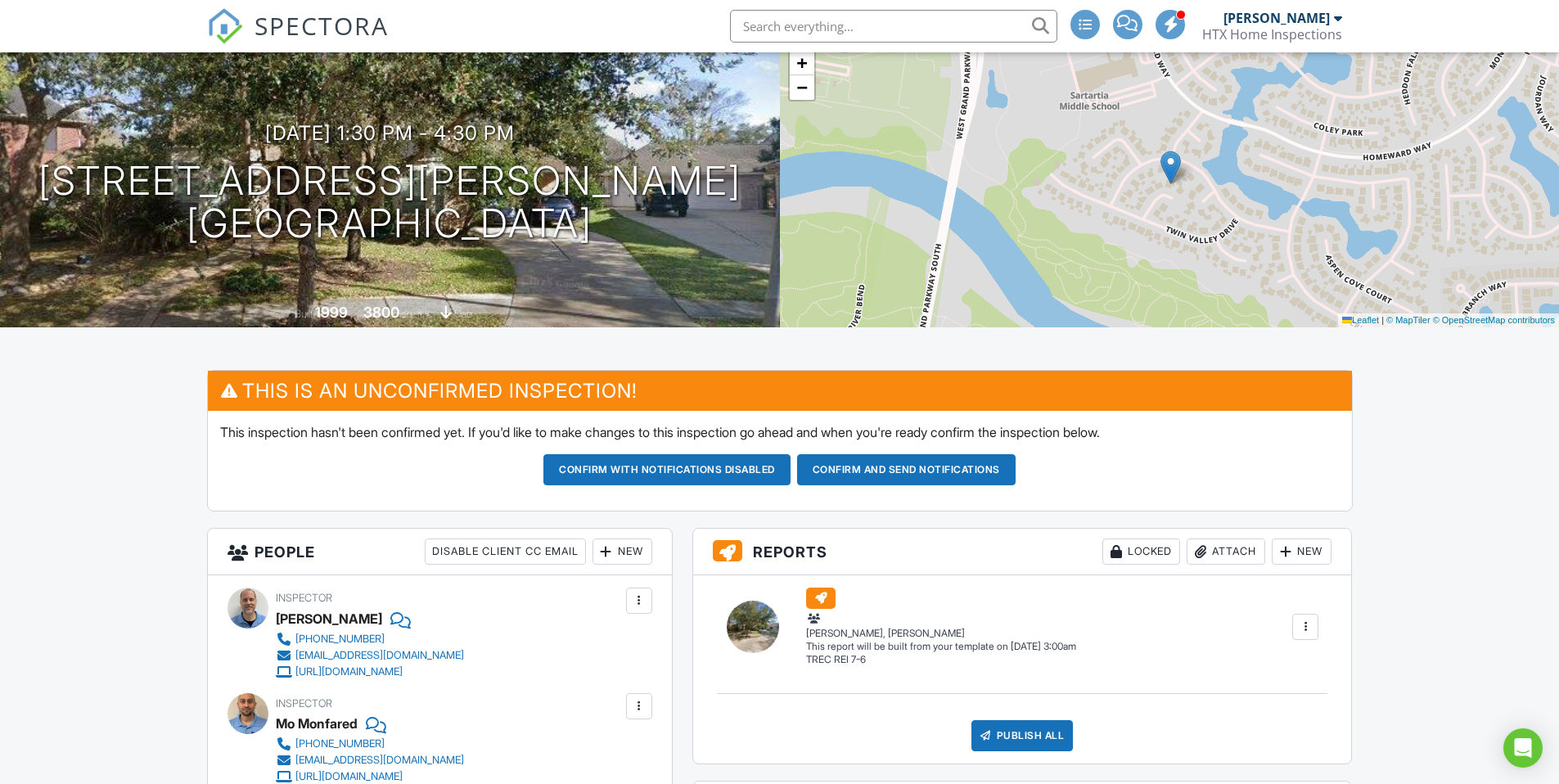
scroll to position [0, 0]
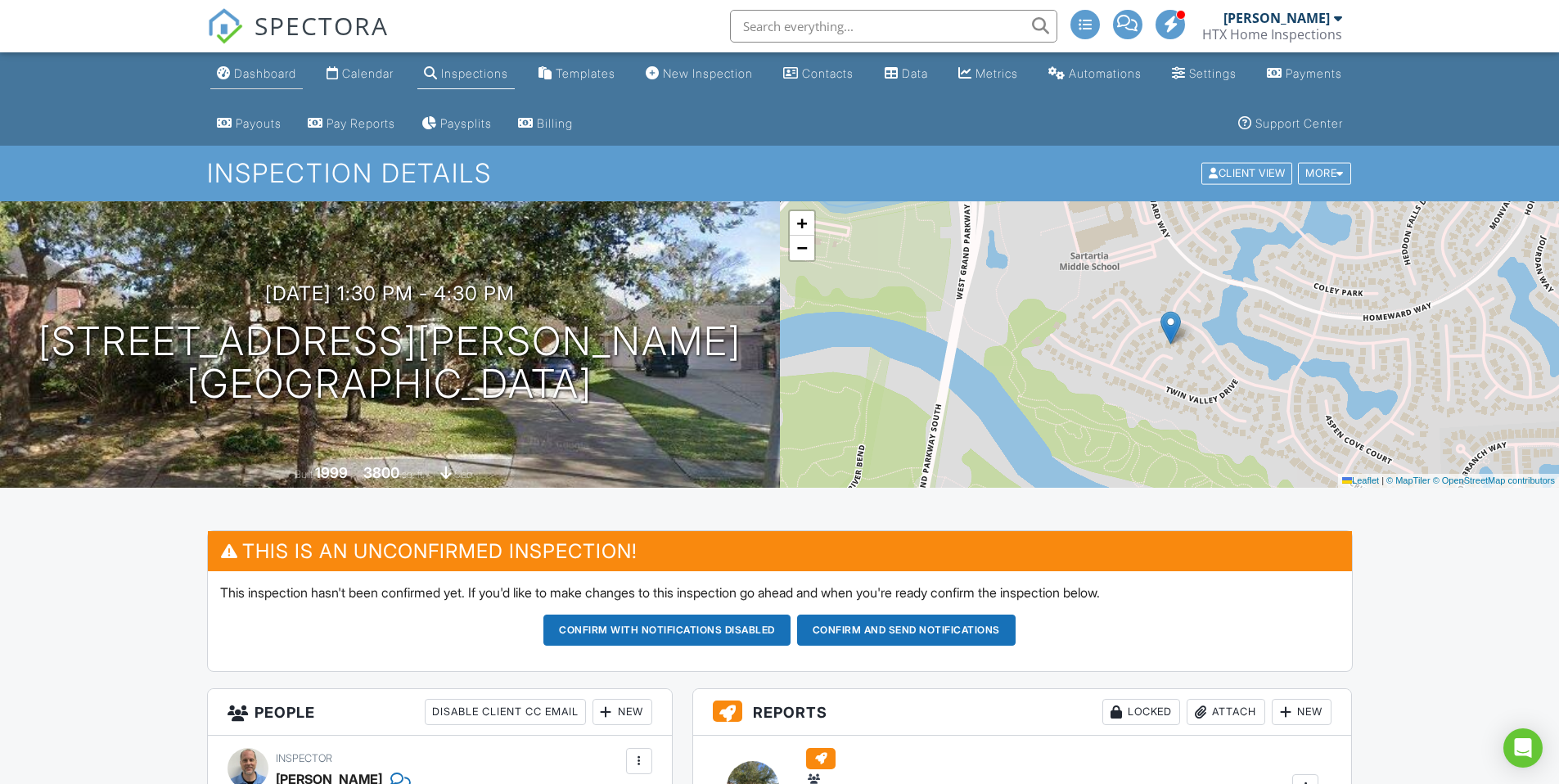
click at [263, 77] on div "Dashboard" at bounding box center [265, 73] width 62 height 14
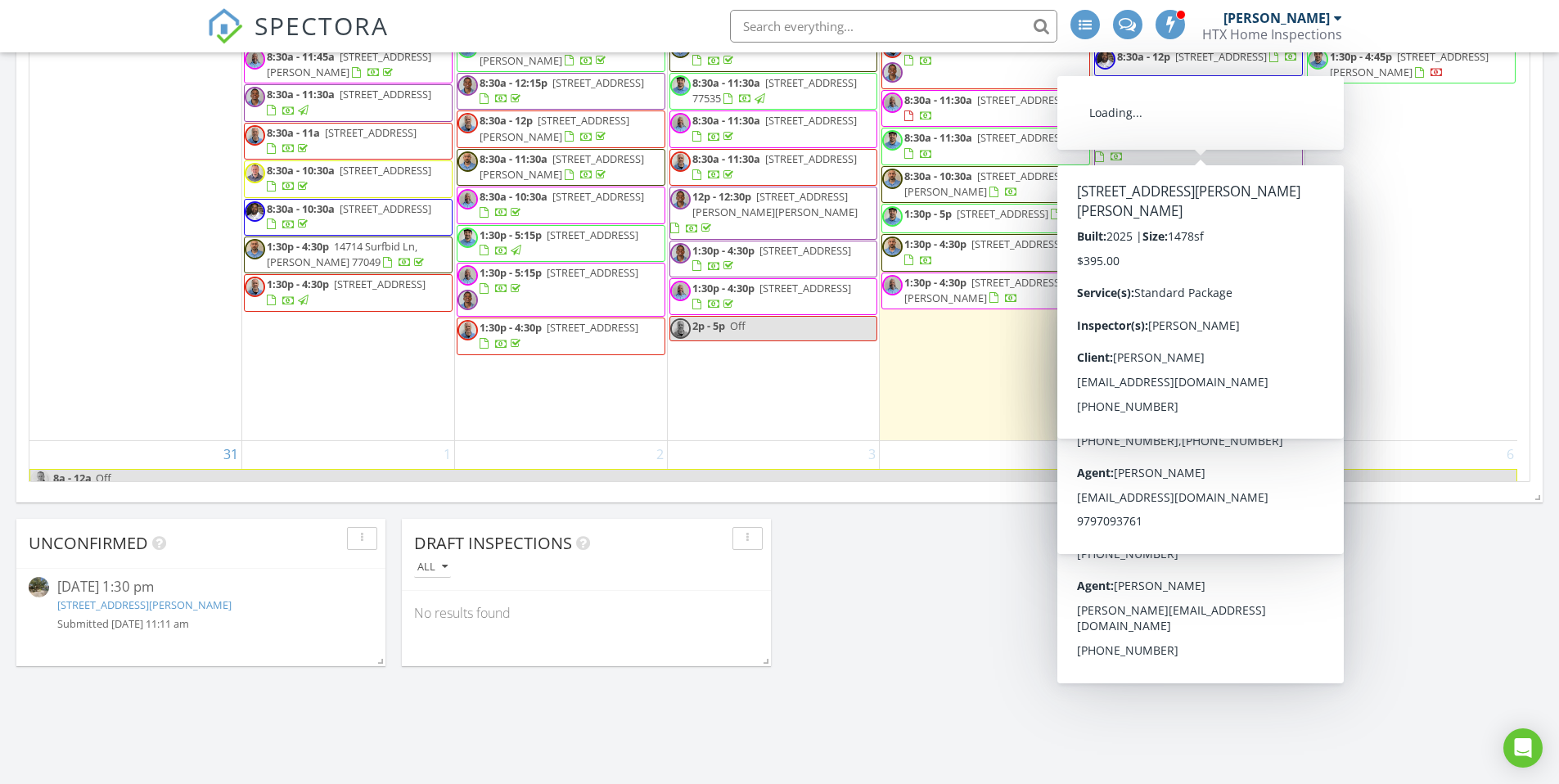
scroll to position [1645, 0]
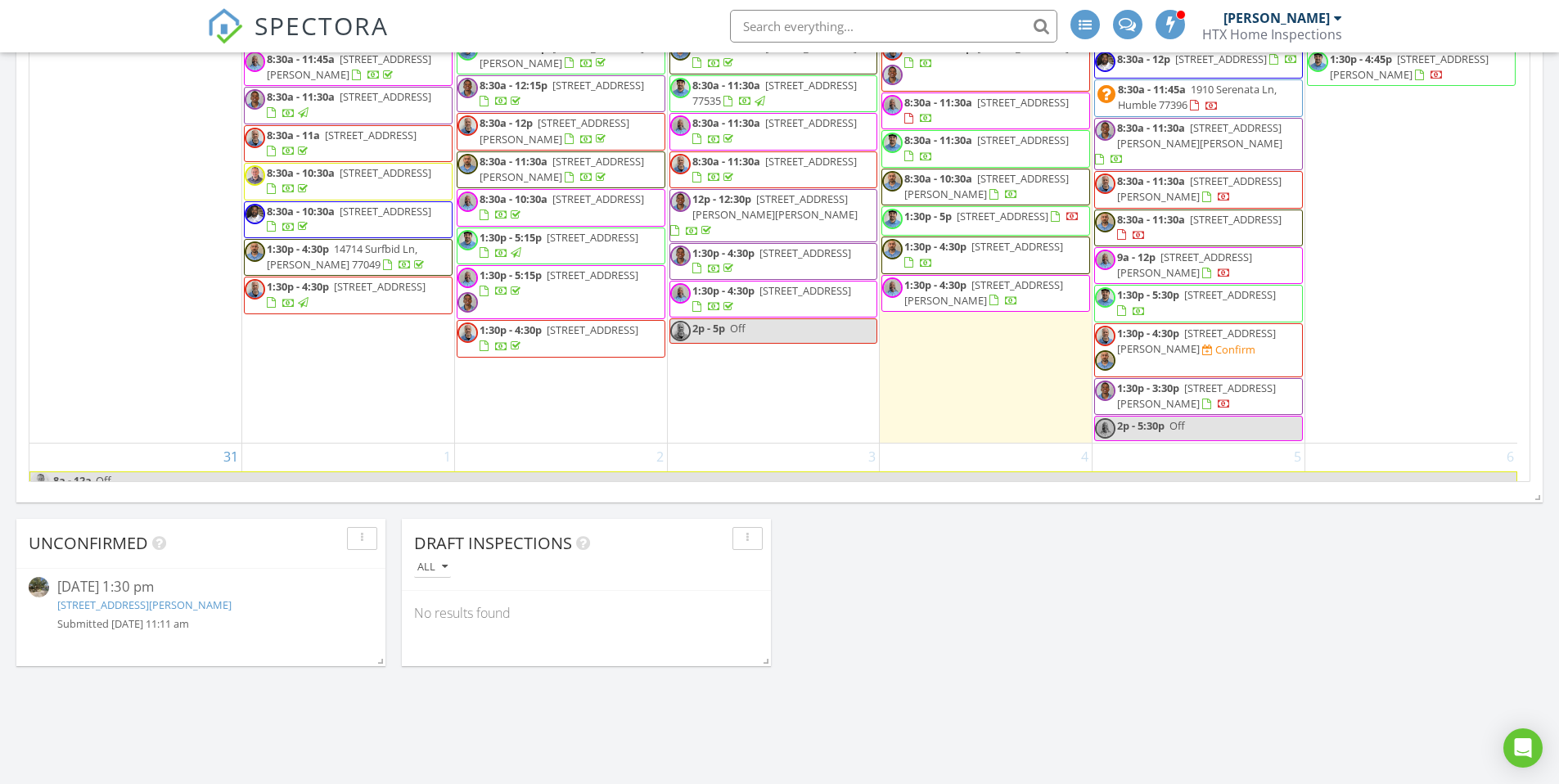
drag, startPoint x: 1492, startPoint y: 643, endPoint x: 1471, endPoint y: 608, distance: 40.8
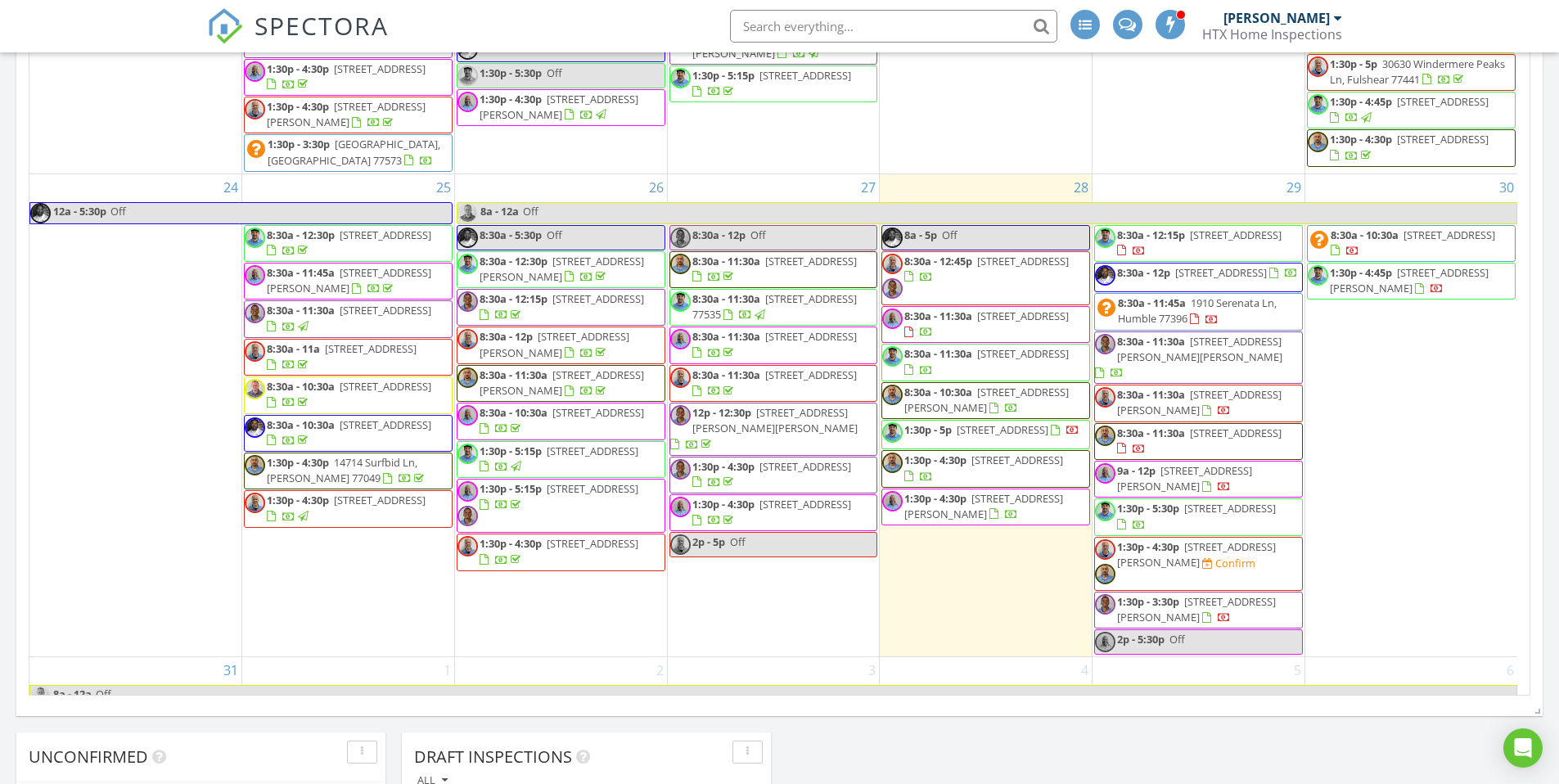
scroll to position [1502, 0]
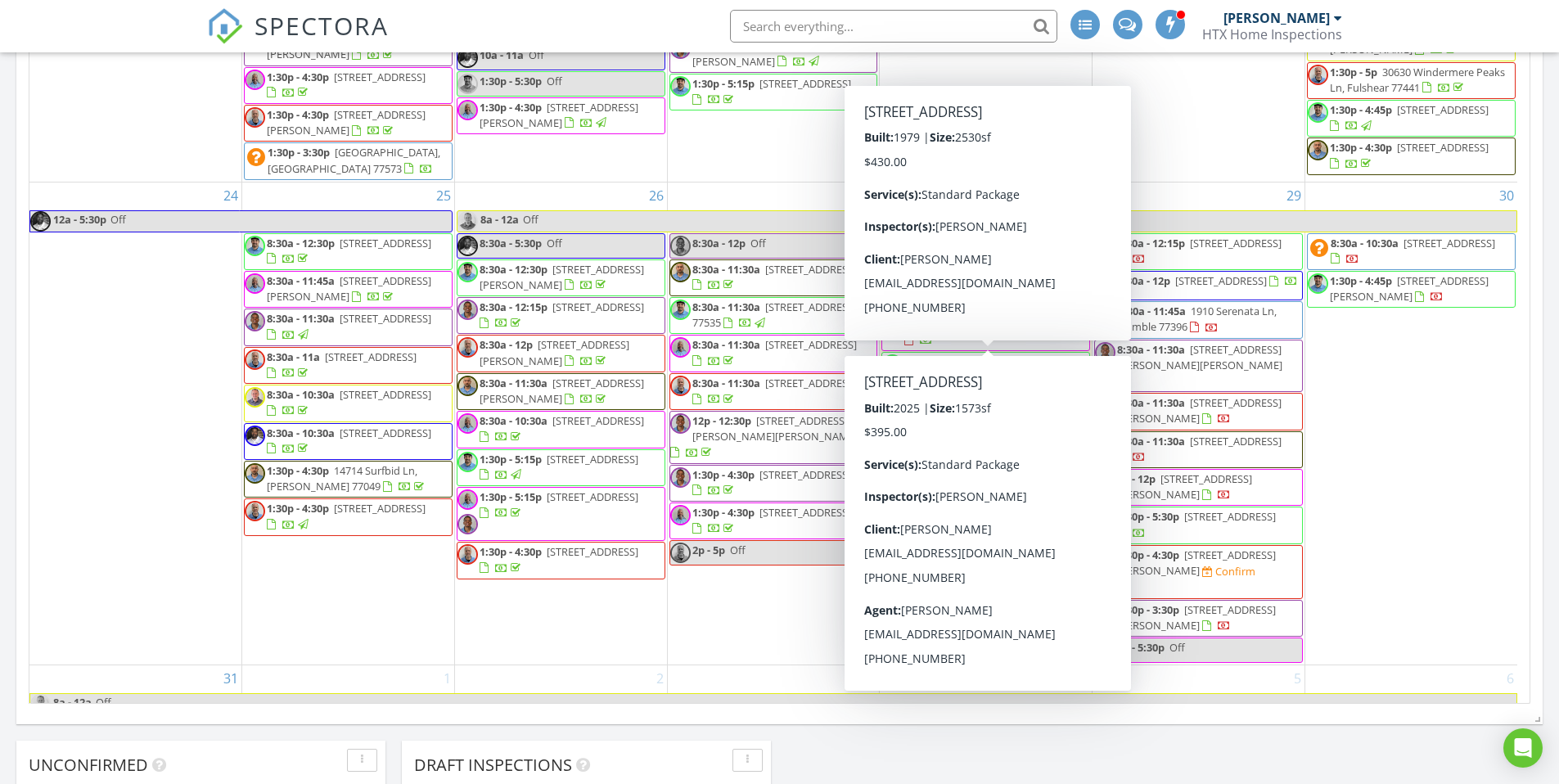
click at [1553, 451] on div "Today All Inspectors 8:00 am Off Douglas Hayes 8:30 am 3615 Windbriar Ct, Houst…" at bounding box center [779, 98] width 1559 height 2675
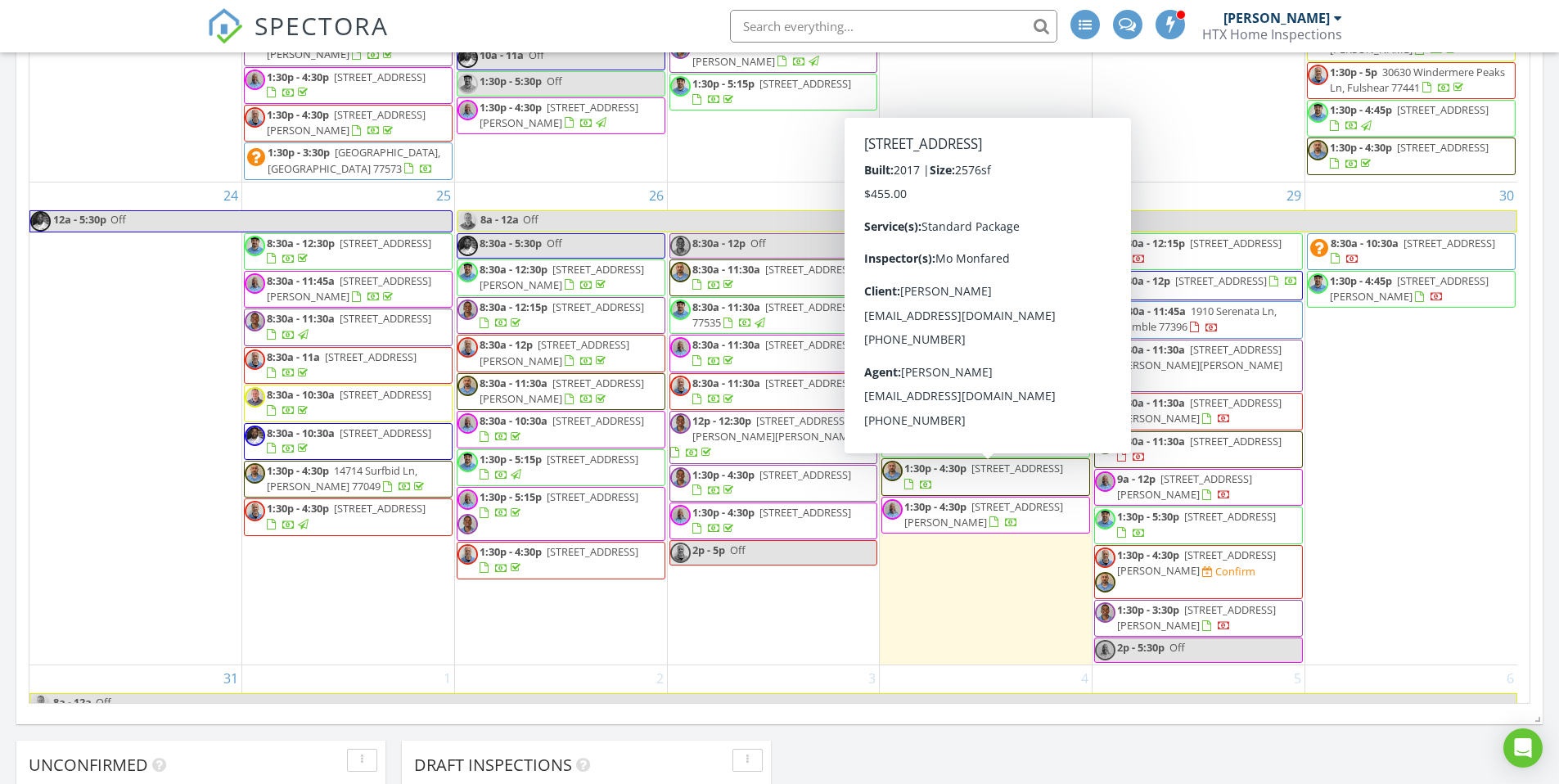
click at [1547, 386] on div "Today All Inspectors 8:00 am Off Douglas Hayes 8:30 am 3615 Windbriar Ct, Houst…" at bounding box center [779, 98] width 1559 height 2675
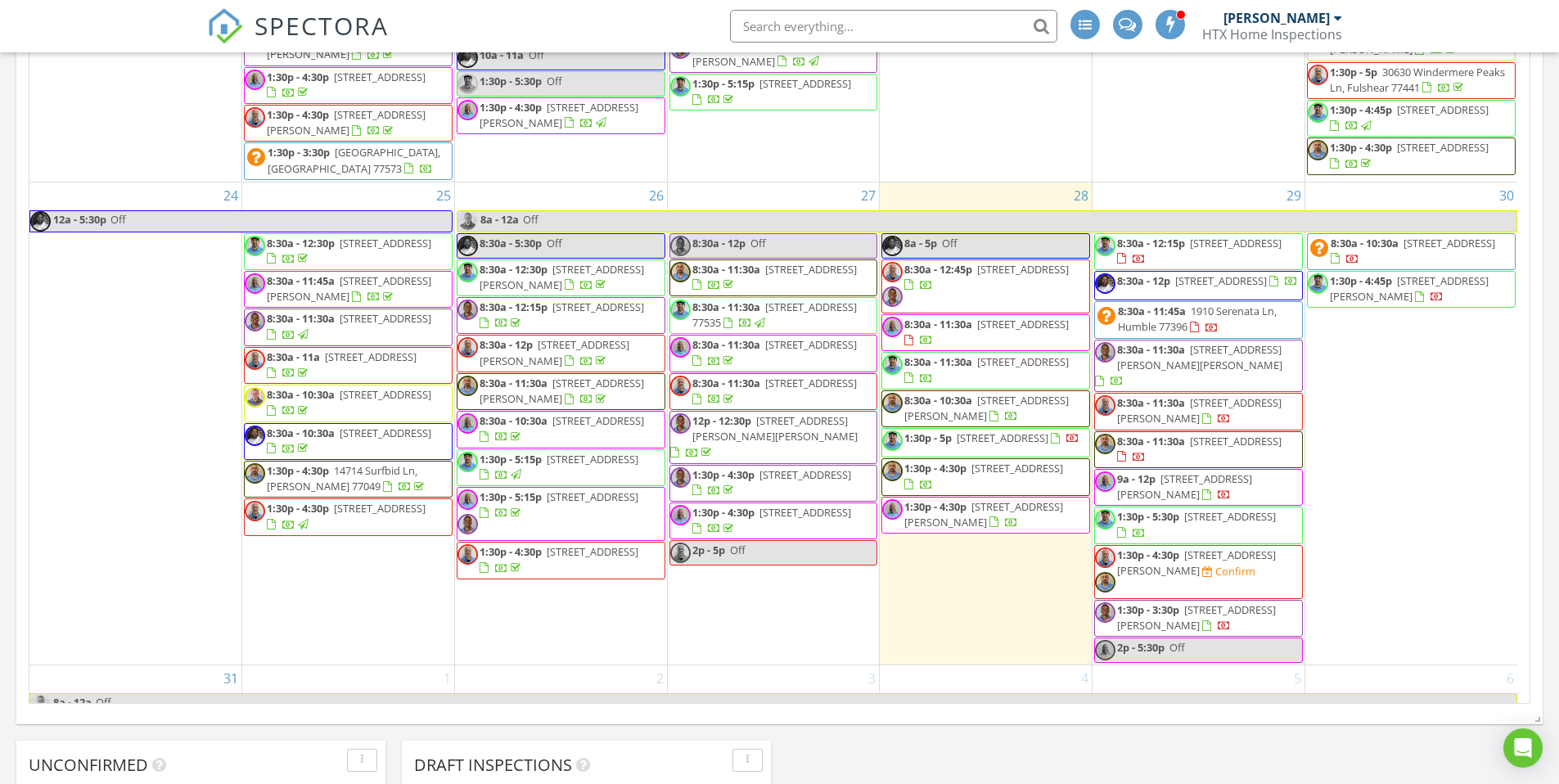
click at [1551, 443] on div "Today All Inspectors 8:00 am Off Douglas Hayes 8:30 am 3615 Windbriar Ct, Houst…" at bounding box center [779, 98] width 1559 height 2675
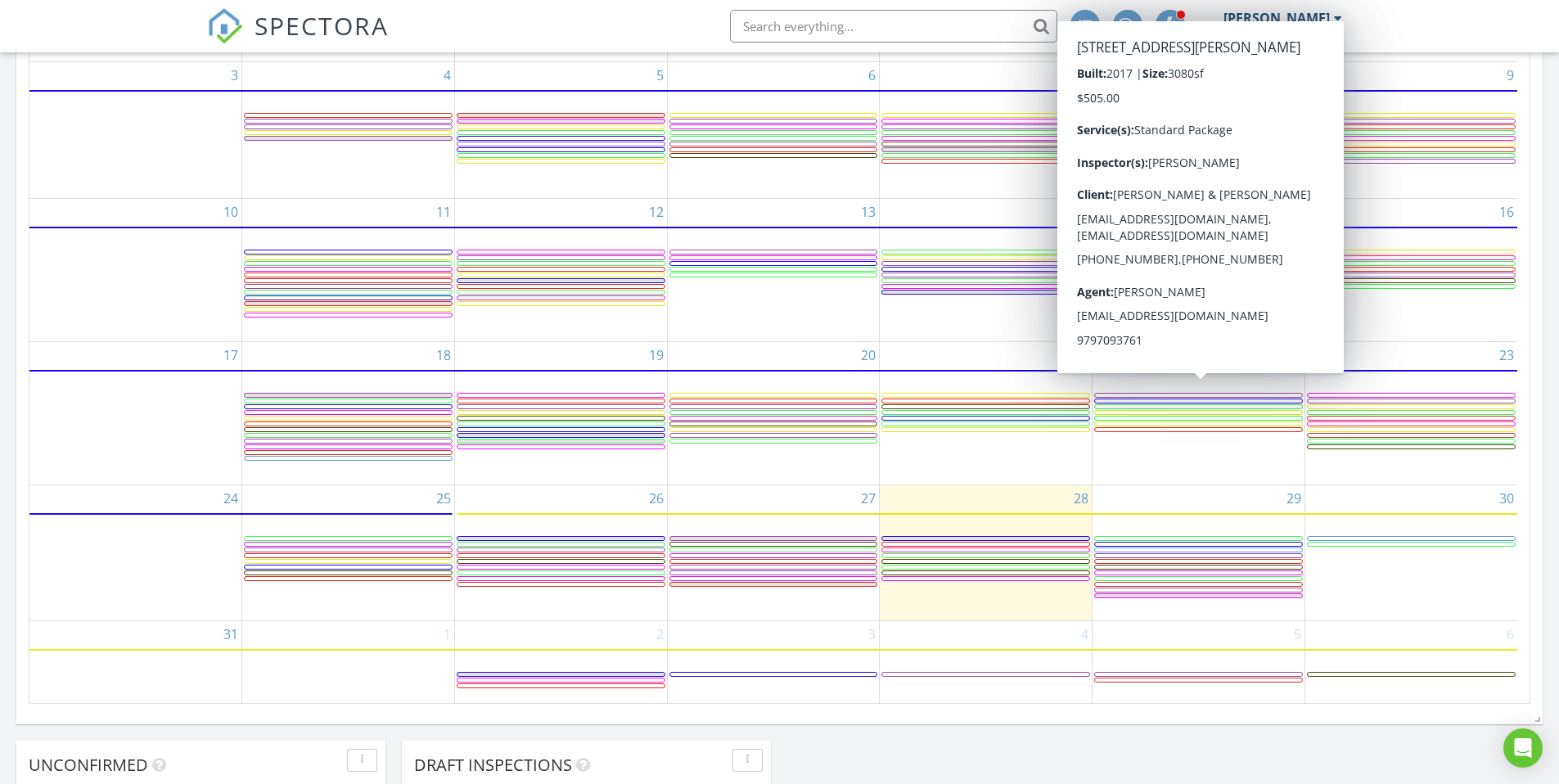
click at [1550, 324] on div "Today All Inspectors 8:00 am Off Douglas Hayes 8:30 am 3615 Windbriar Ct, Houst…" at bounding box center [779, 98] width 1559 height 2675
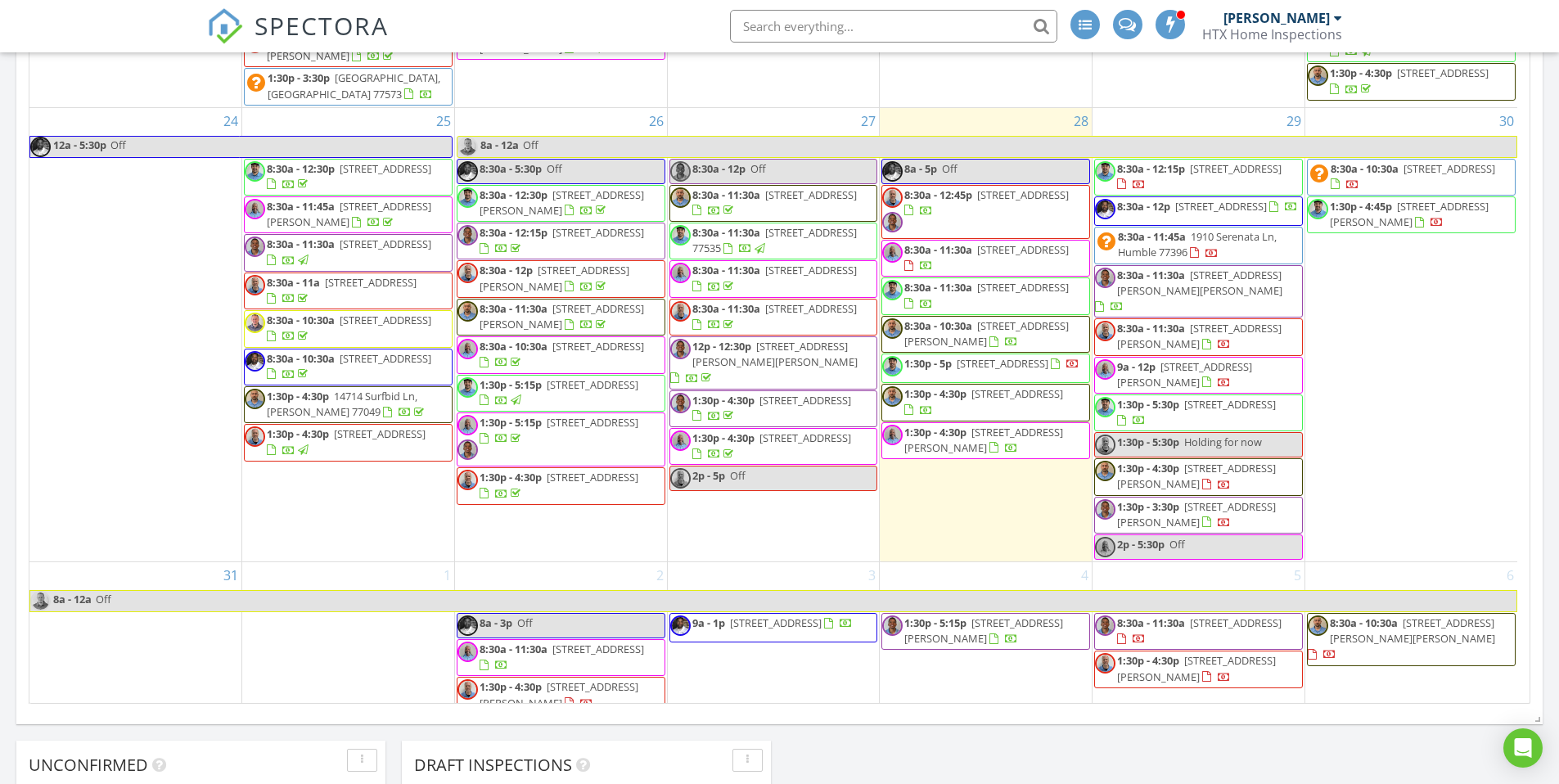
scroll to position [1724, 0]
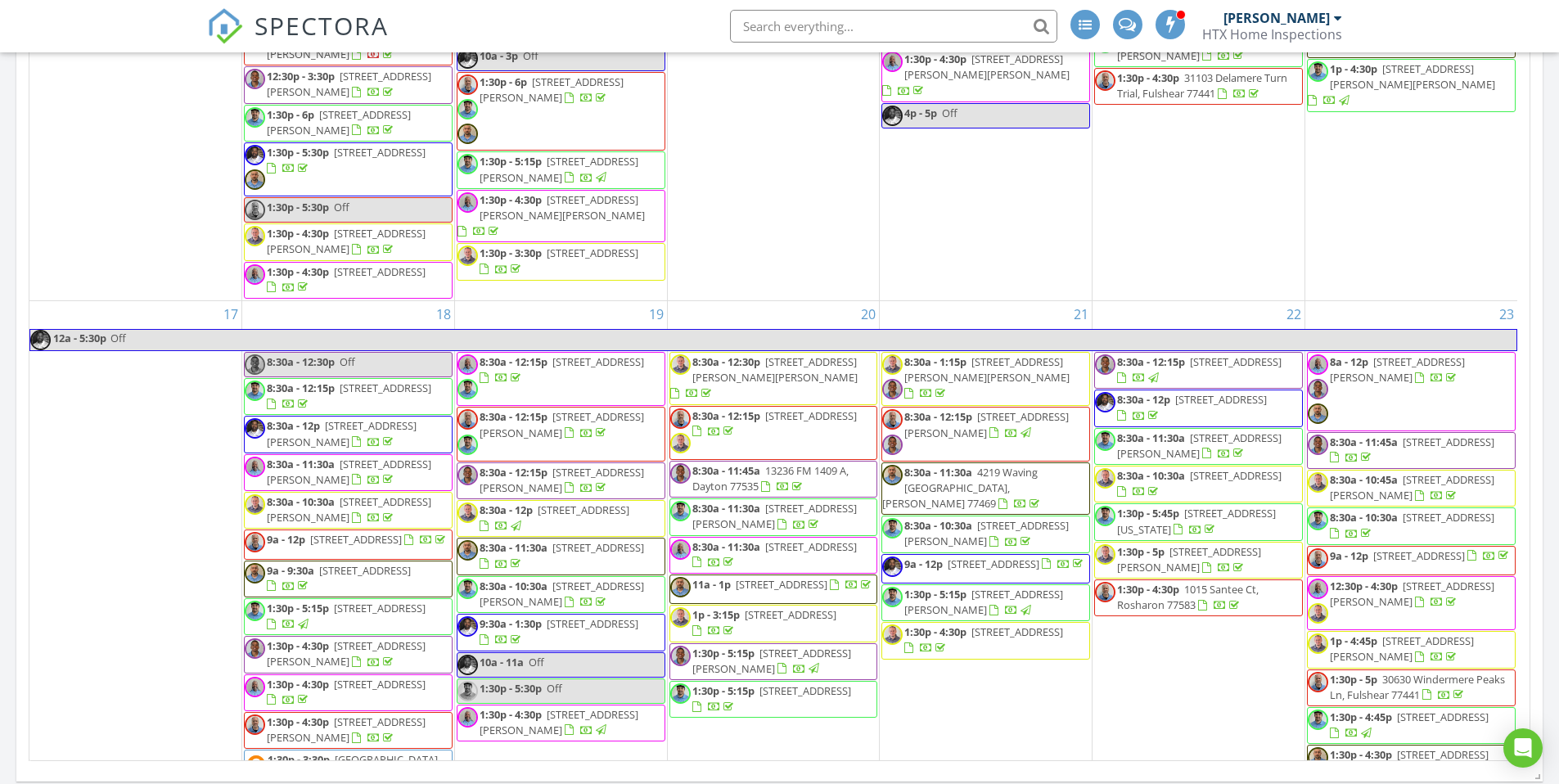
scroll to position [1724, 0]
